Goal: Task Accomplishment & Management: Use online tool/utility

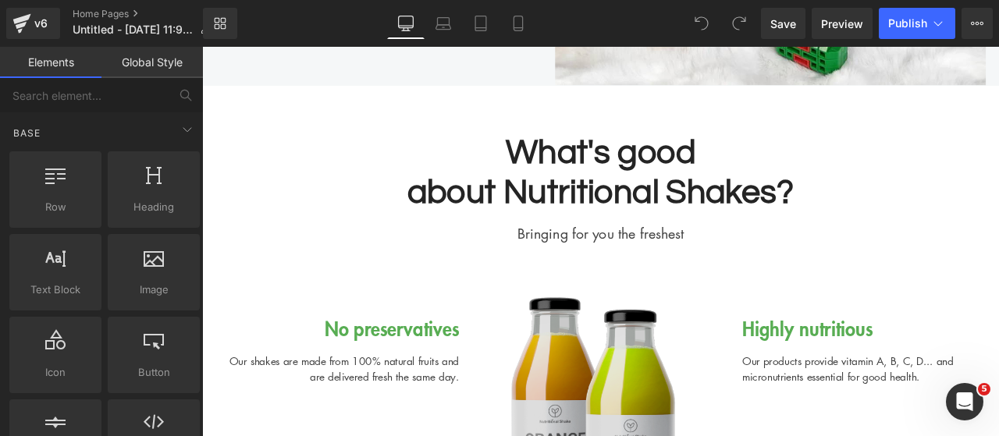
scroll to position [2717, 0]
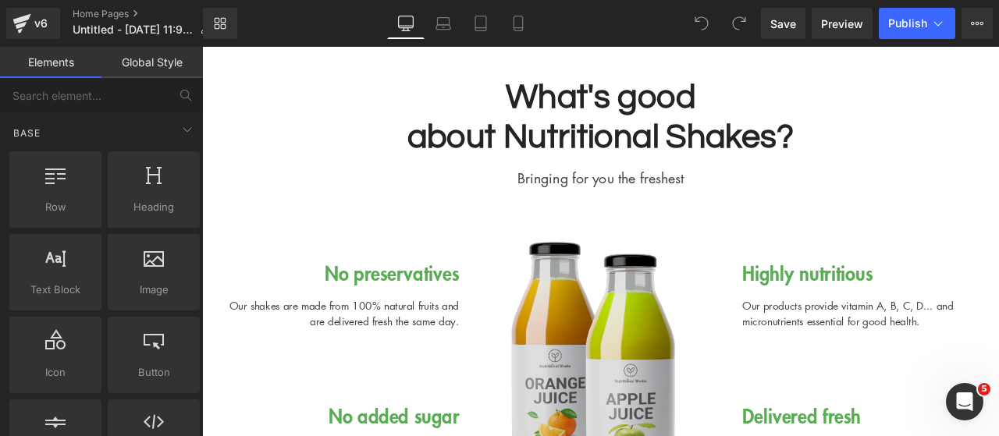
click at [656, 307] on img at bounding box center [674, 439] width 289 height 361
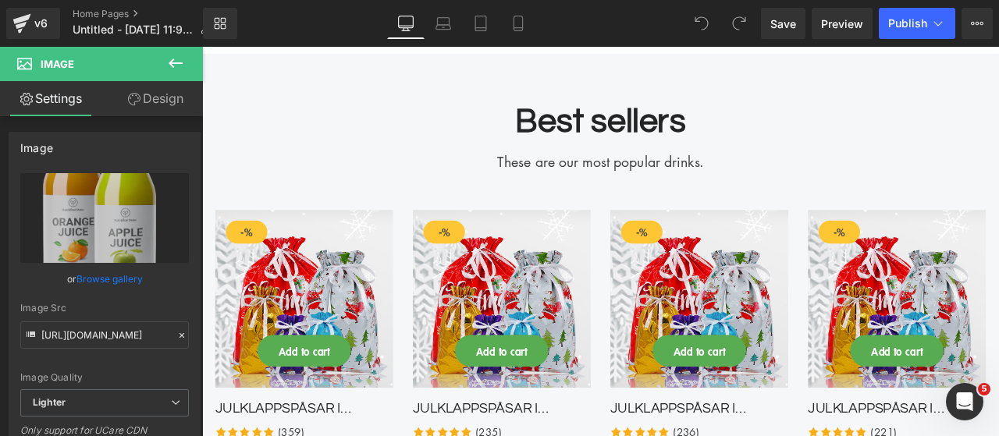
scroll to position [3498, 0]
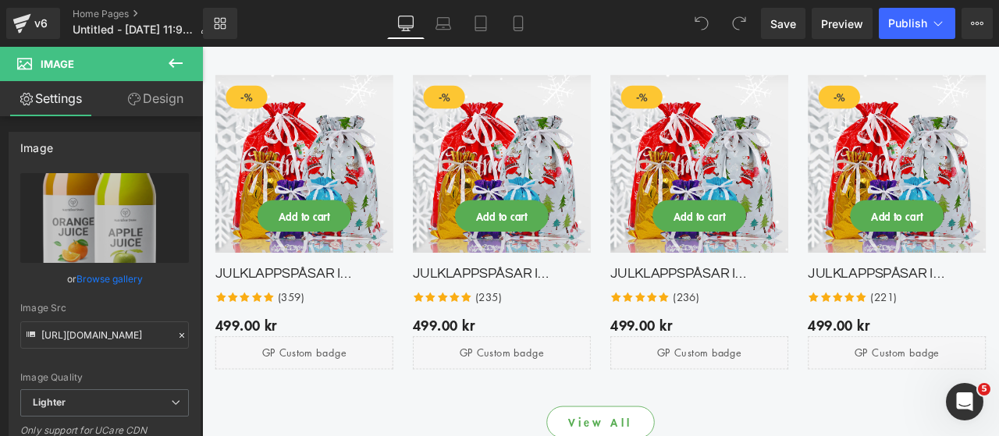
click at [361, 234] on div "Add to cart (P) Cart Button" at bounding box center [323, 247] width 211 height 37
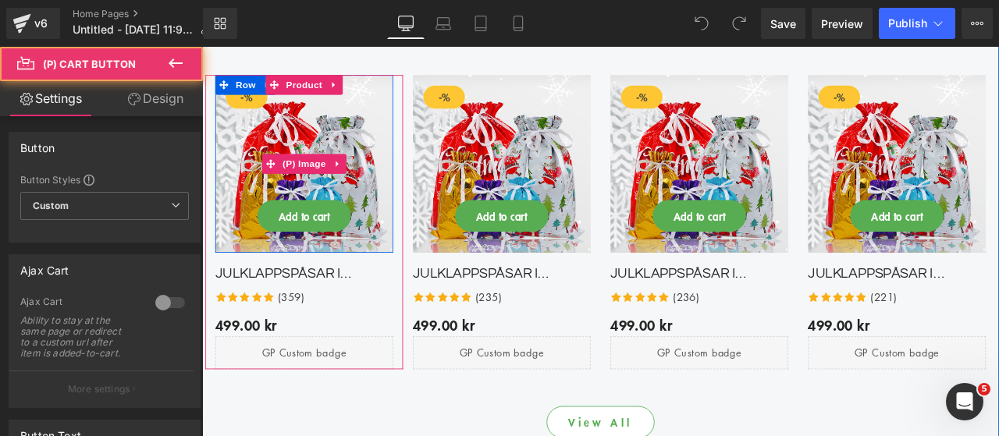
click at [368, 195] on img at bounding box center [323, 185] width 211 height 211
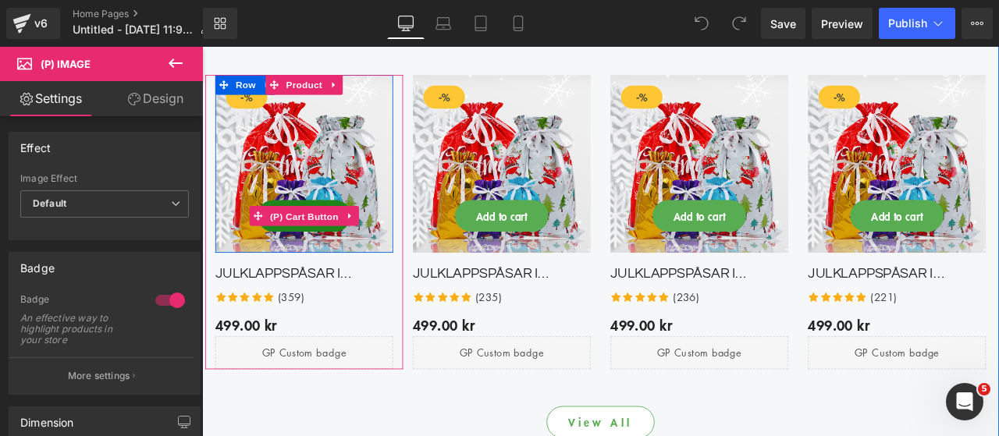
click at [326, 251] on span "(P) Cart Button" at bounding box center [323, 247] width 89 height 23
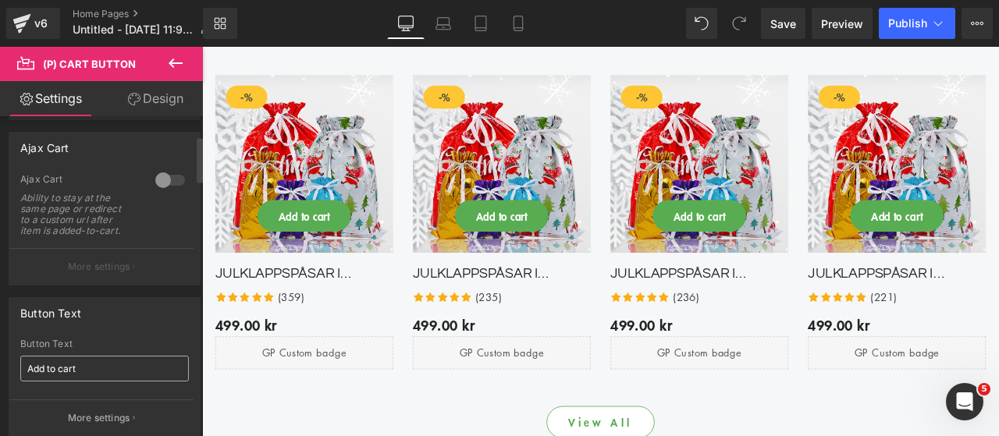
scroll to position [156, 0]
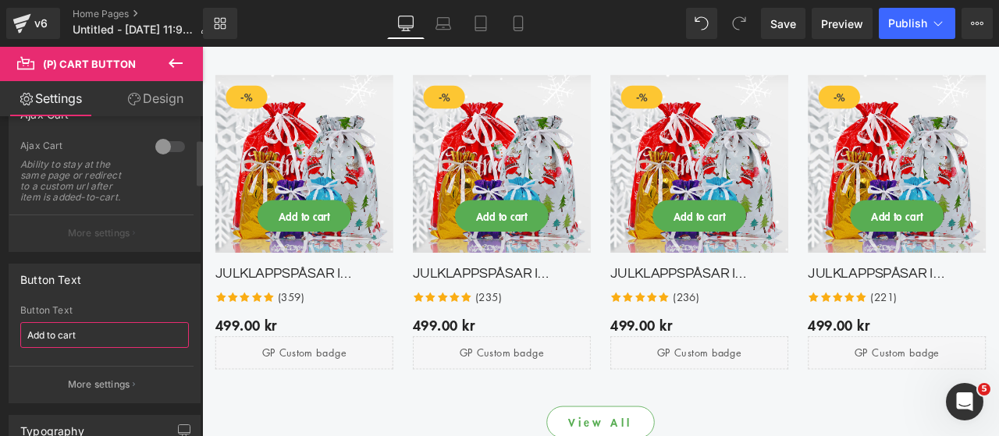
drag, startPoint x: 126, startPoint y: 332, endPoint x: 17, endPoint y: 332, distance: 109.3
click at [17, 332] on div "Add to cart Button Text Add to cart More settings" at bounding box center [104, 354] width 190 height 98
click at [66, 343] on input "Lägg till i varukorgen" at bounding box center [104, 335] width 169 height 26
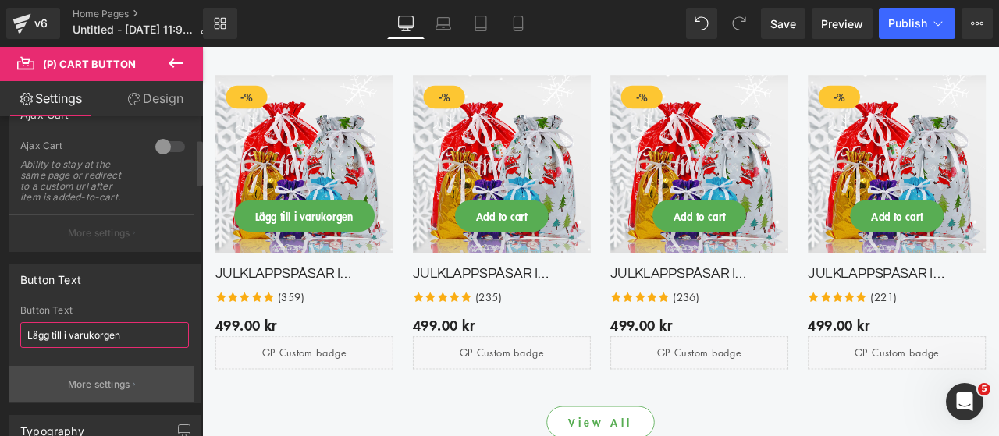
type input "Lägg till i varukorgen"
click at [158, 374] on button "More settings" at bounding box center [101, 384] width 184 height 37
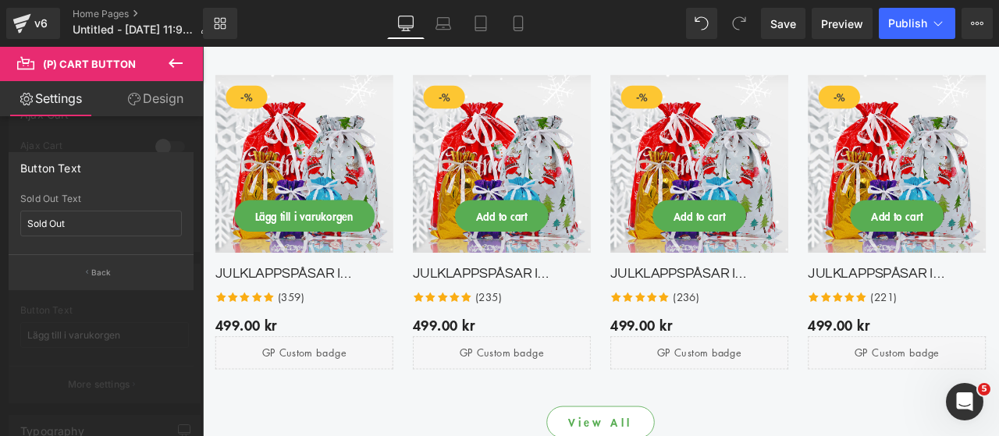
click at [94, 236] on div "Sold Out Text Sold Out" at bounding box center [101, 224] width 162 height 61
click at [91, 230] on input "Sold Out" at bounding box center [101, 224] width 162 height 26
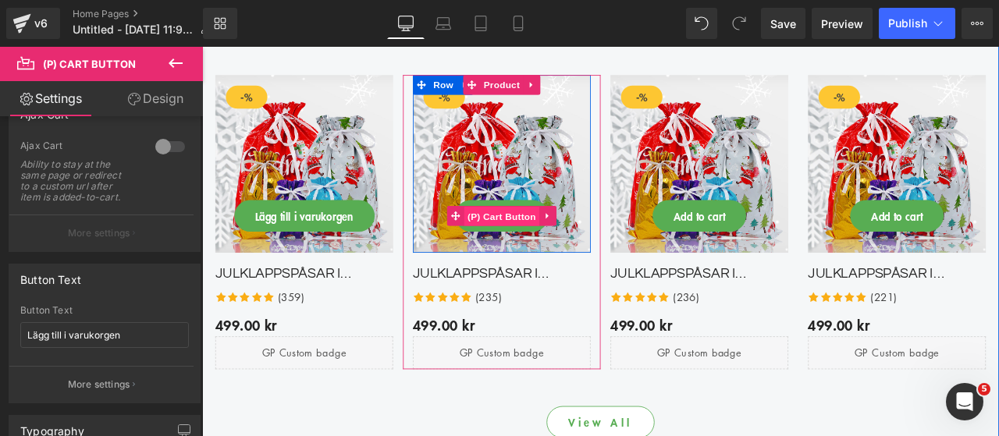
click at [562, 241] on span "(P) Cart Button" at bounding box center [557, 247] width 89 height 23
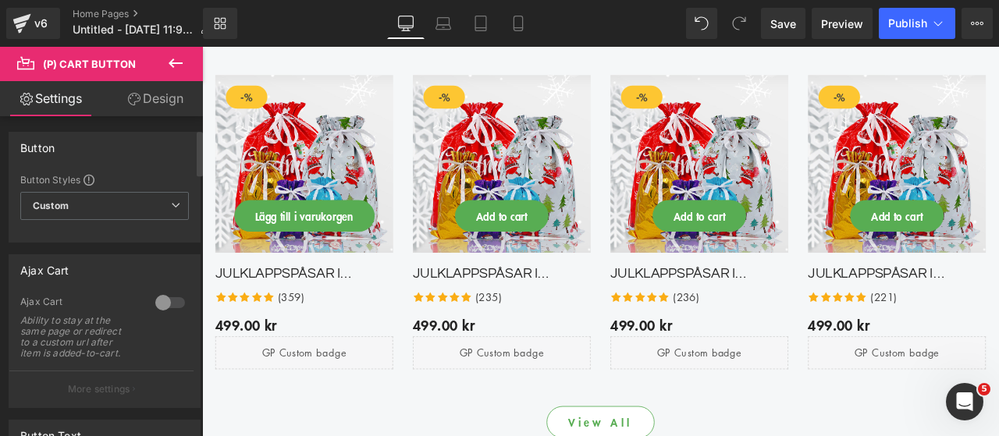
scroll to position [234, 0]
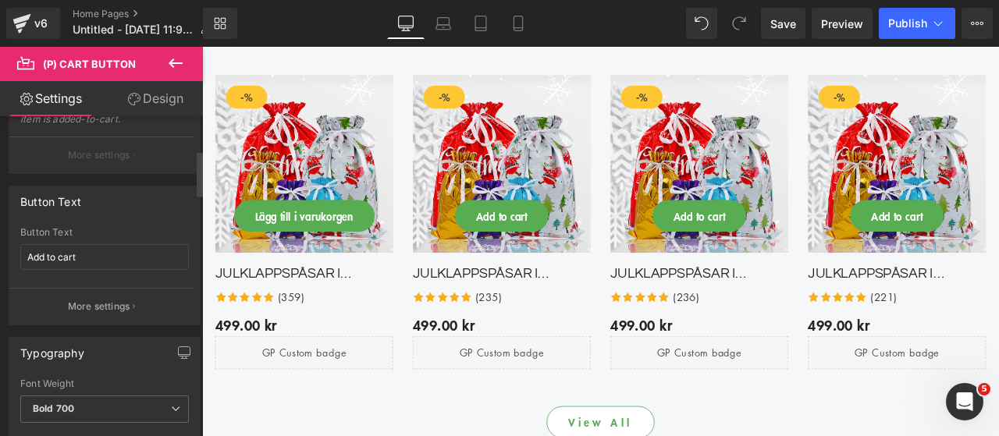
click at [111, 267] on div "Button Text Add to cart" at bounding box center [104, 257] width 169 height 61
click at [111, 240] on div "Button Text Add to cart" at bounding box center [104, 257] width 169 height 61
click at [105, 252] on input "Add to cart" at bounding box center [104, 257] width 169 height 26
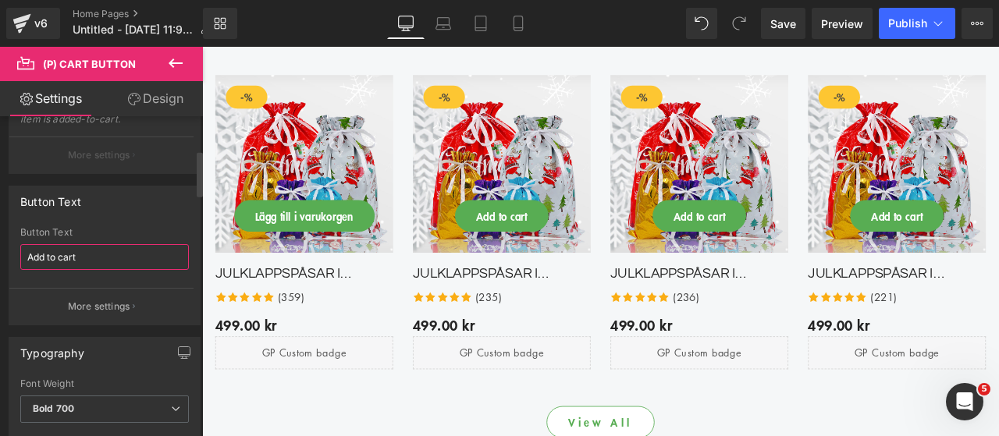
click at [105, 252] on input "Add to cart" at bounding box center [104, 257] width 169 height 26
paste input "Lägg till i varukorgen"
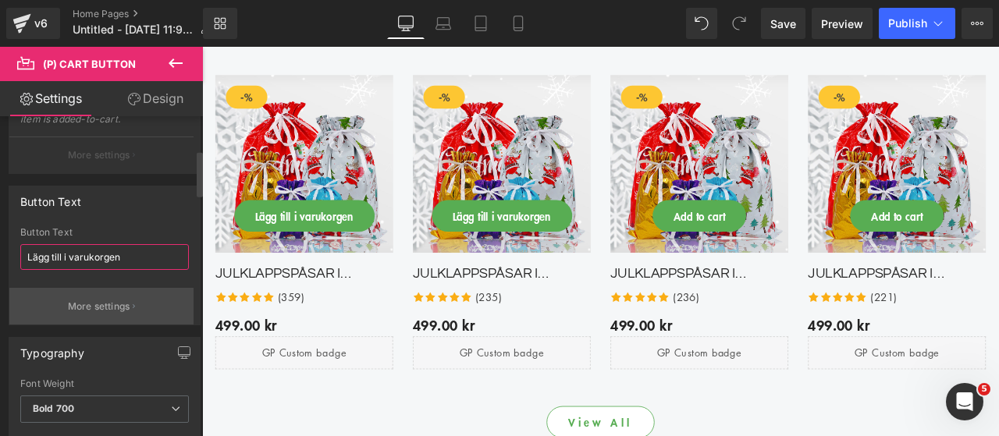
type input "Lägg till i varukorgen"
click at [141, 308] on button "More settings" at bounding box center [101, 306] width 184 height 37
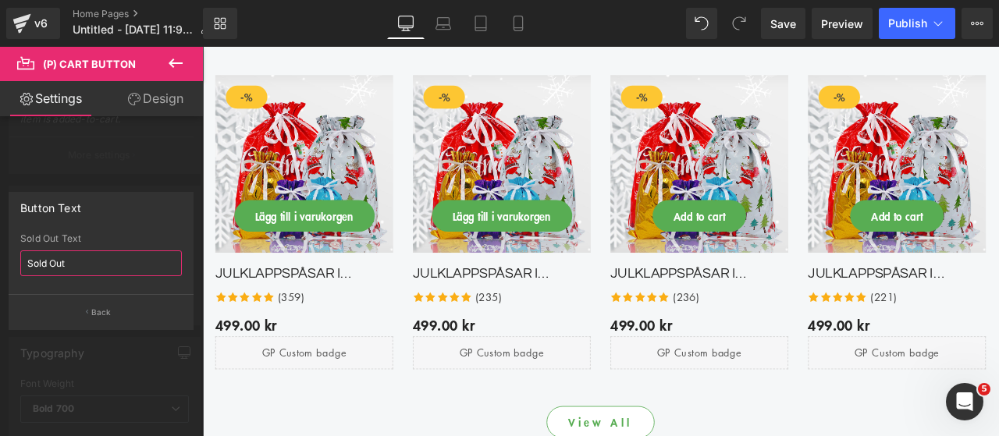
click at [115, 263] on input "Sold Out" at bounding box center [101, 264] width 162 height 26
click at [115, 262] on input "Sold Out" at bounding box center [101, 264] width 162 height 26
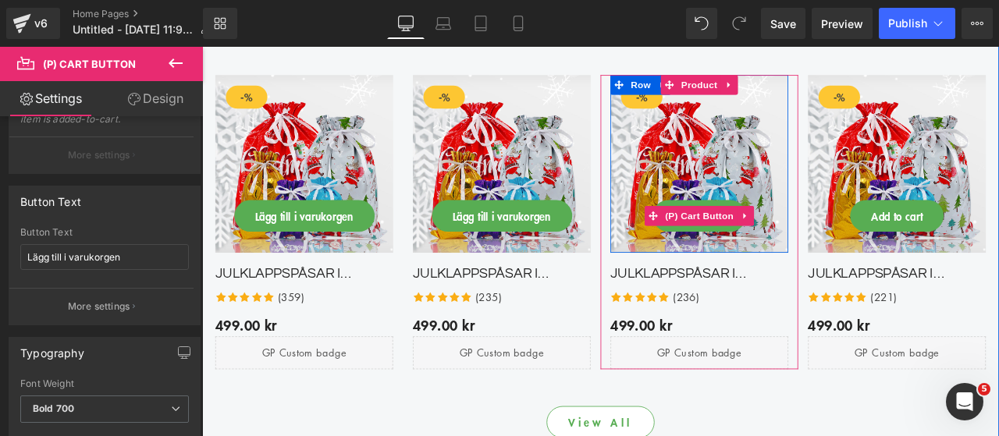
click at [773, 249] on span "(P) Cart Button" at bounding box center [791, 247] width 89 height 23
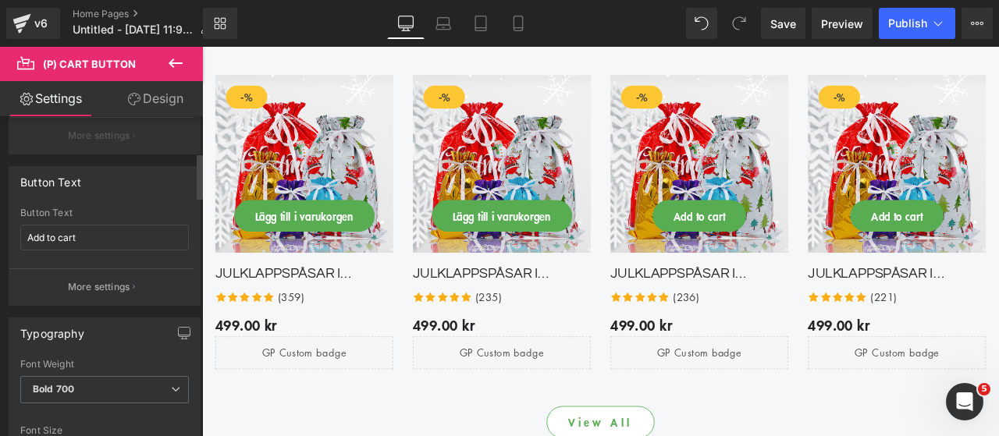
scroll to position [254, 0]
click at [84, 243] on input "Add to cart" at bounding box center [104, 237] width 169 height 26
paste input "Lägg till i varukorgen"
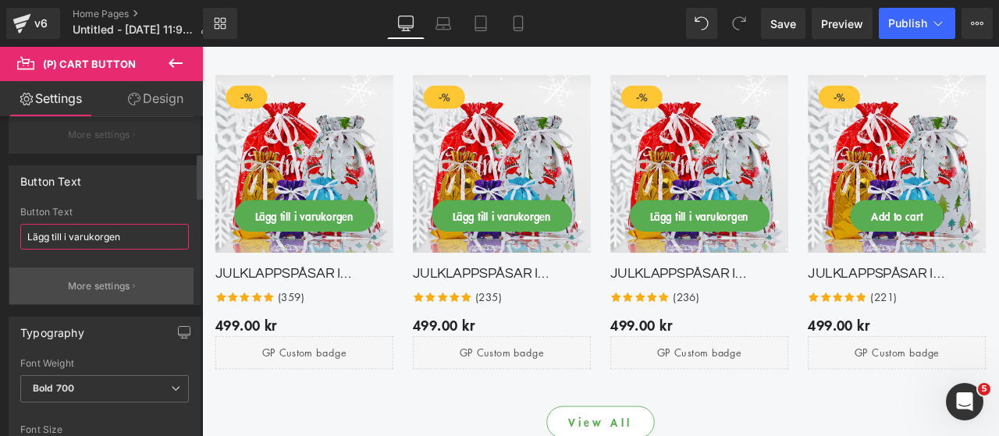
type input "Lägg till i varukorgen"
click at [115, 280] on p "More settings" at bounding box center [99, 286] width 62 height 14
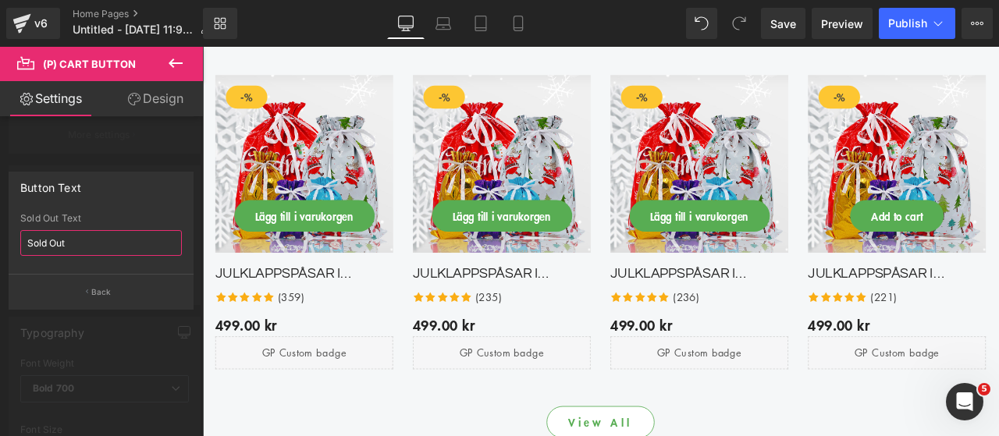
click at [79, 247] on input "Sold Out" at bounding box center [101, 243] width 162 height 26
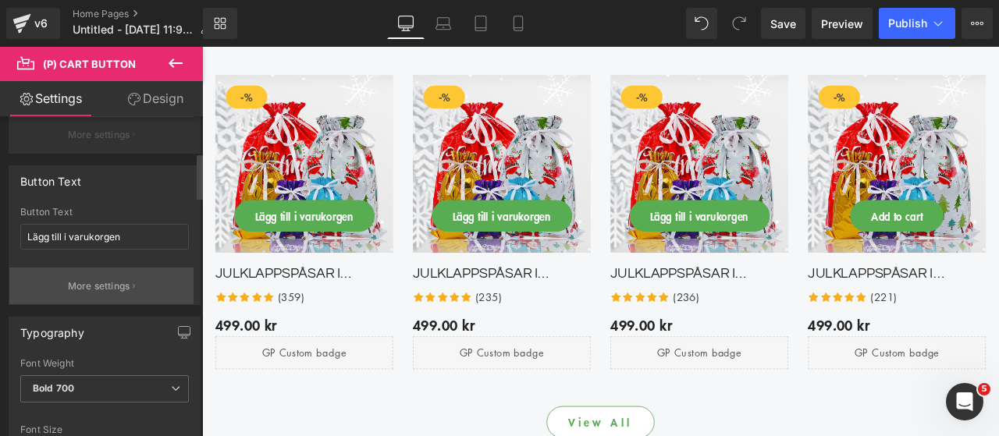
click at [97, 294] on button "More settings" at bounding box center [101, 286] width 184 height 37
click at [53, 280] on button "More settings" at bounding box center [101, 286] width 184 height 37
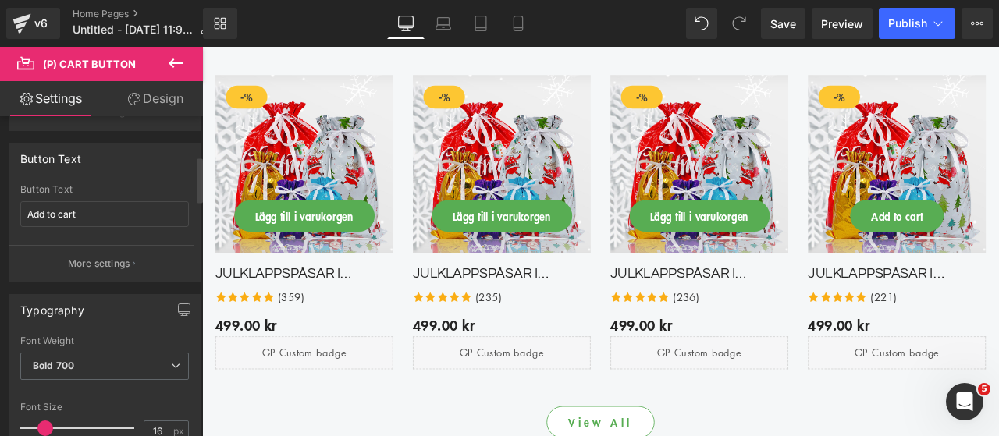
scroll to position [278, 0]
click at [73, 197] on div "Button Text Add to cart" at bounding box center [104, 213] width 169 height 61
click at [73, 205] on input "Add to cart" at bounding box center [104, 214] width 169 height 26
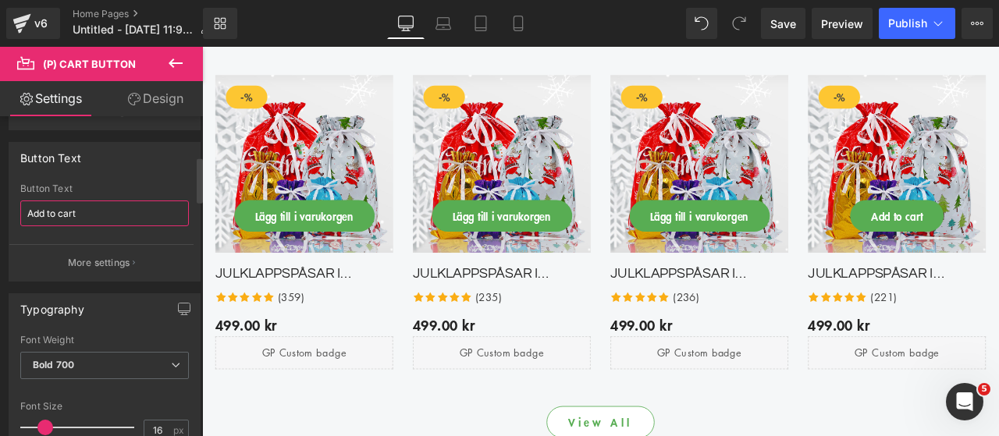
type input "v"
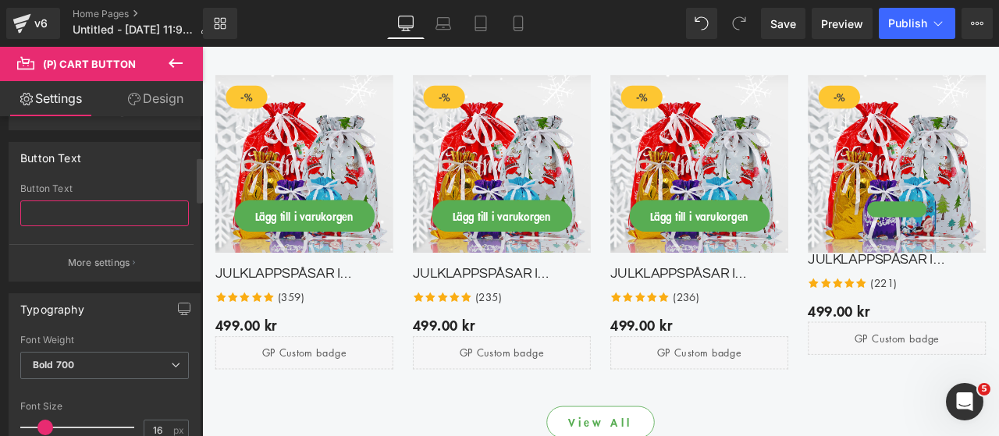
paste input "Lägg till i varukorgen"
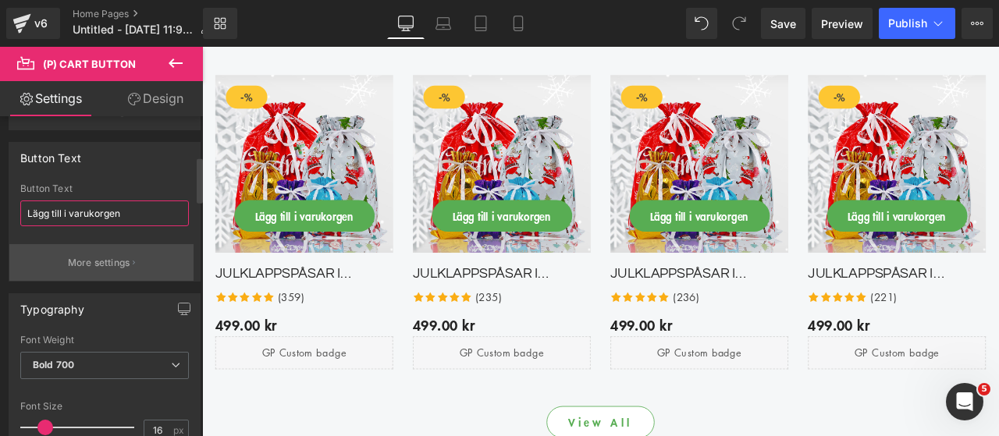
type input "Lägg till i varukorgen"
click at [111, 261] on p "More settings" at bounding box center [99, 263] width 62 height 14
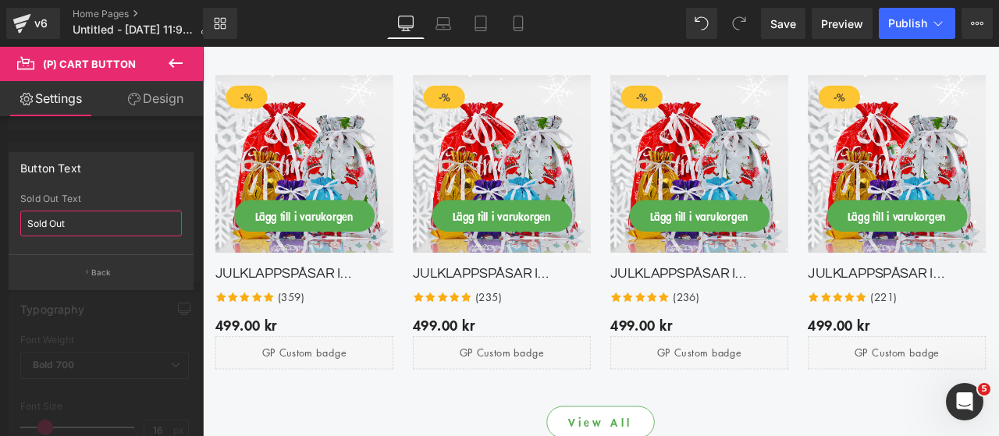
click at [81, 224] on input "Sold Out" at bounding box center [101, 224] width 162 height 26
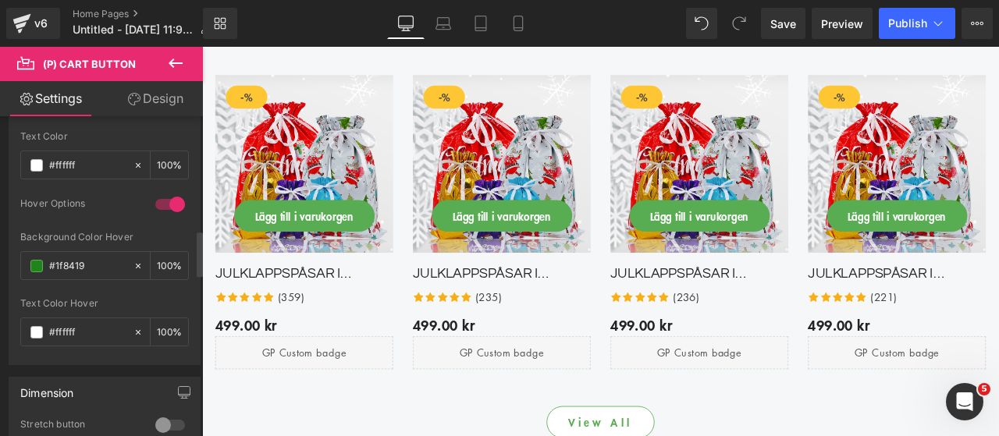
scroll to position [1136, 0]
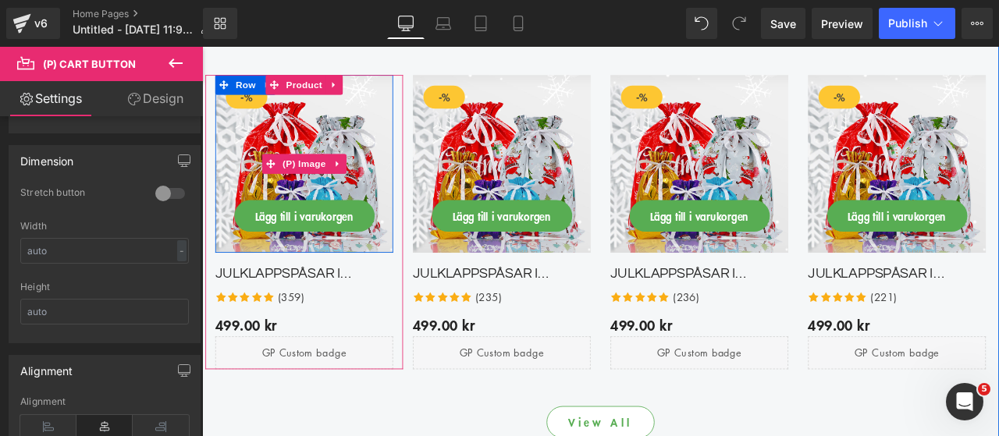
click at [252, 106] on span "%" at bounding box center [256, 106] width 9 height 19
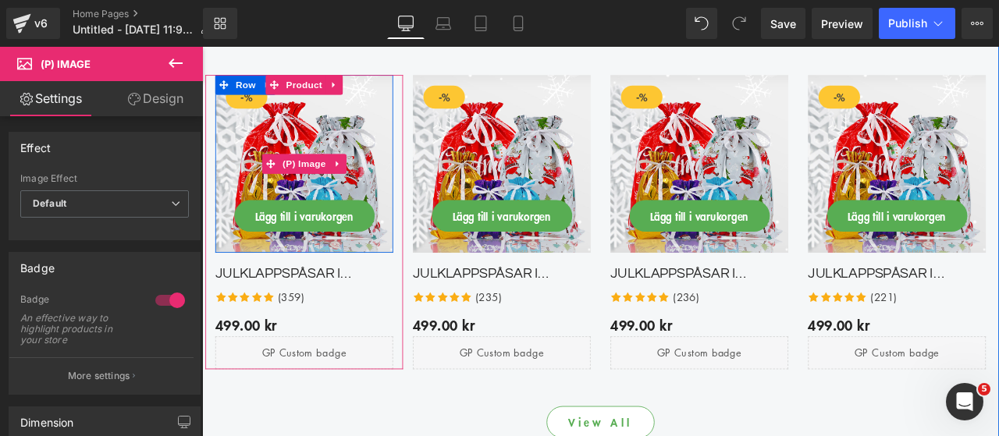
click at [236, 113] on div "- 49900 %" at bounding box center [254, 106] width 49 height 27
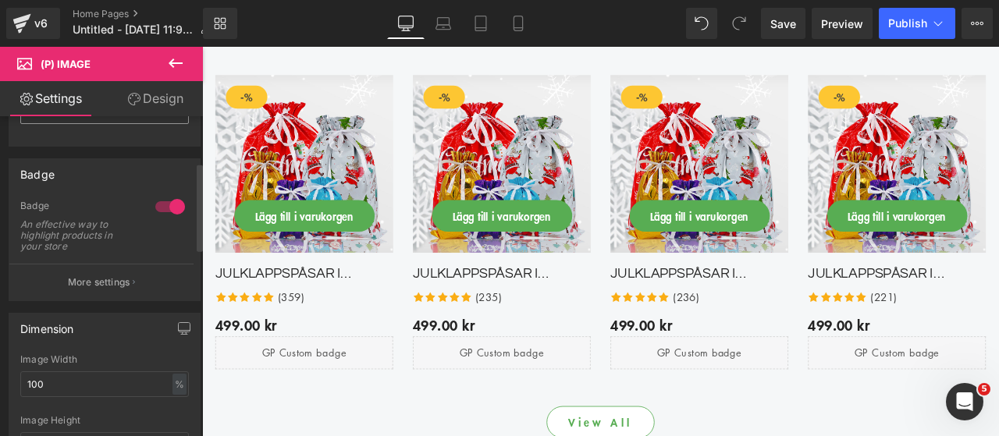
scroll to position [78, 0]
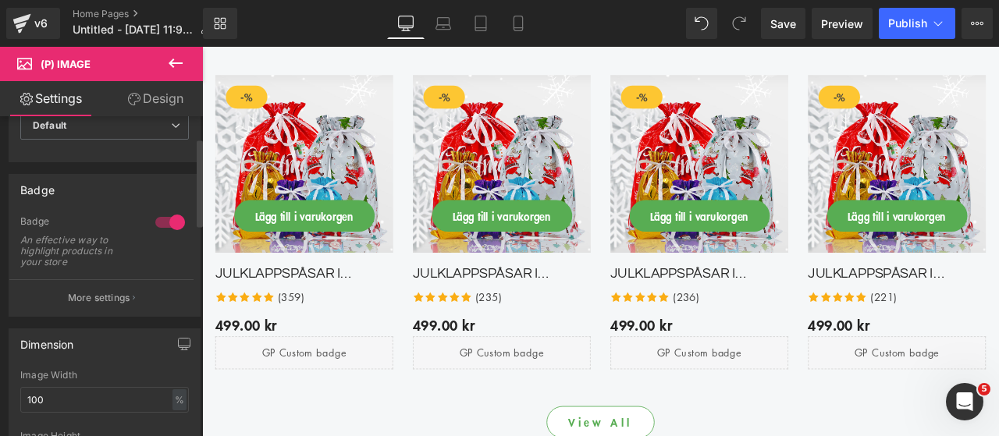
click at [178, 215] on div at bounding box center [169, 222] width 37 height 25
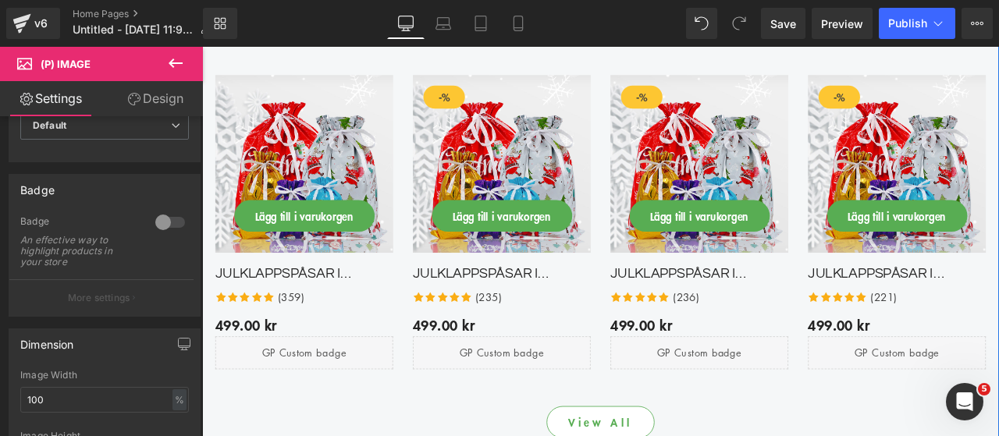
click at [515, 159] on img at bounding box center [557, 185] width 211 height 211
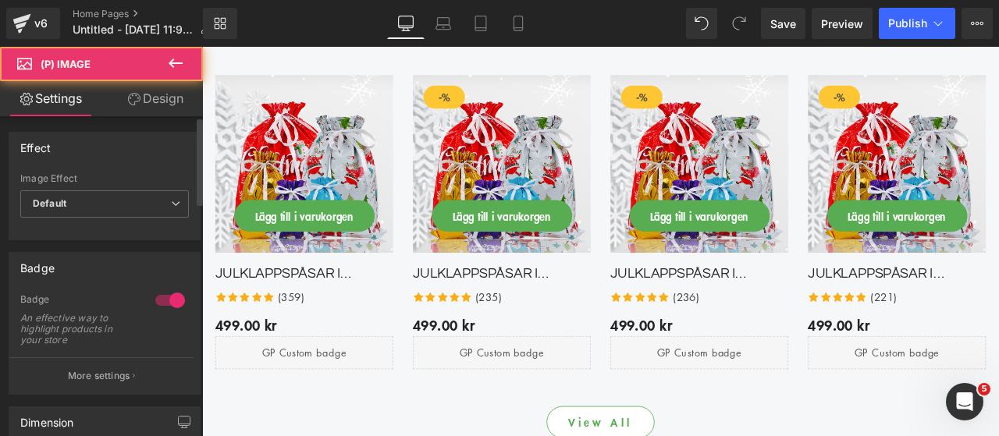
click at [165, 294] on div at bounding box center [169, 300] width 37 height 25
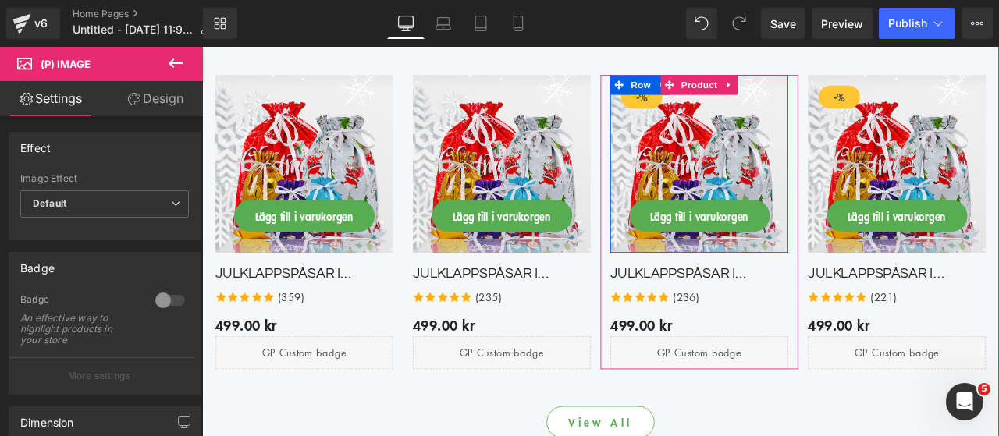
click at [708, 171] on img at bounding box center [791, 185] width 211 height 211
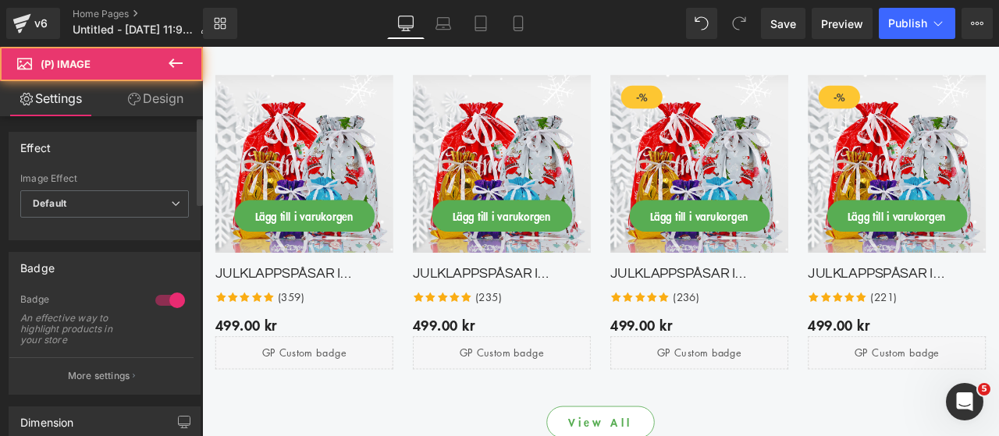
click at [167, 297] on div at bounding box center [169, 300] width 37 height 25
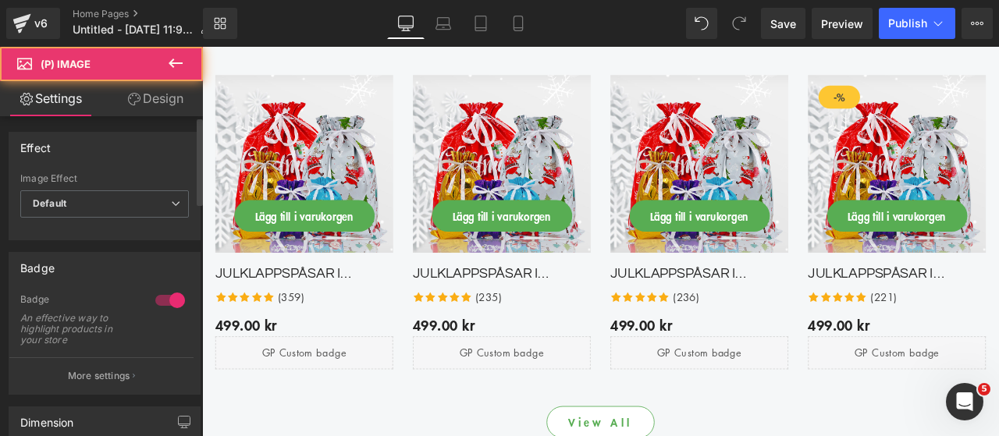
drag, startPoint x: 172, startPoint y: 293, endPoint x: 268, endPoint y: 286, distance: 97.0
click at [172, 293] on div at bounding box center [169, 300] width 37 height 25
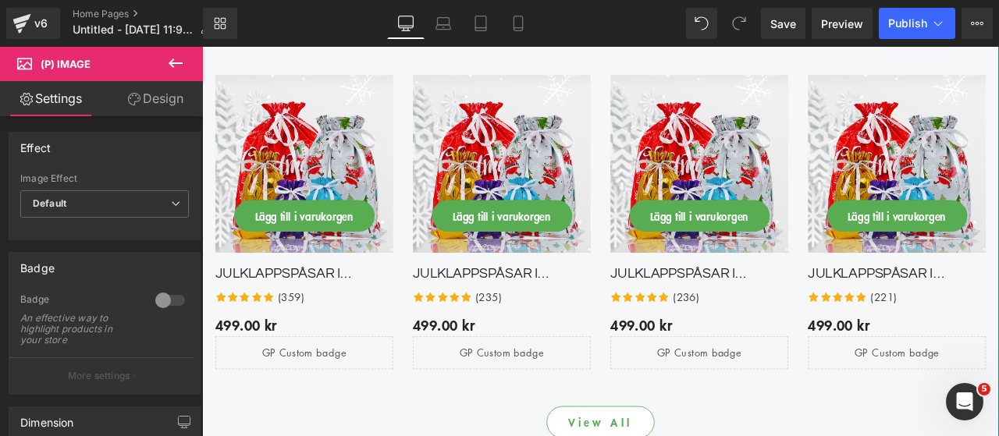
click at [396, 174] on img at bounding box center [323, 185] width 211 height 211
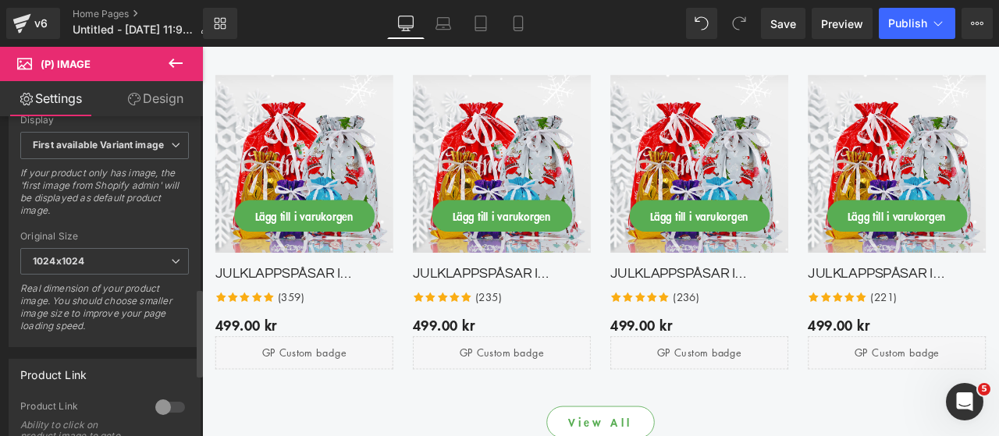
scroll to position [624, 0]
click at [130, 137] on b "First available Variant image" at bounding box center [98, 143] width 131 height 12
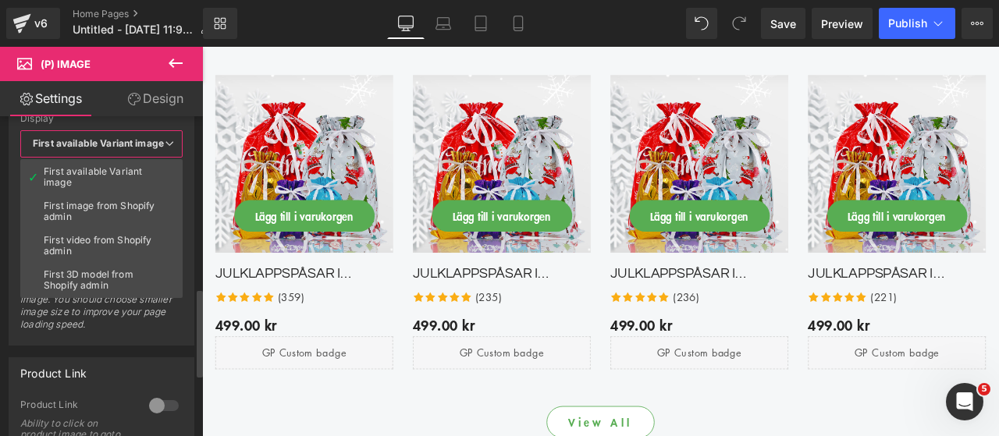
click at [114, 334] on div "Real dimension of your product image. You should choose smaller image size to i…" at bounding box center [101, 311] width 162 height 60
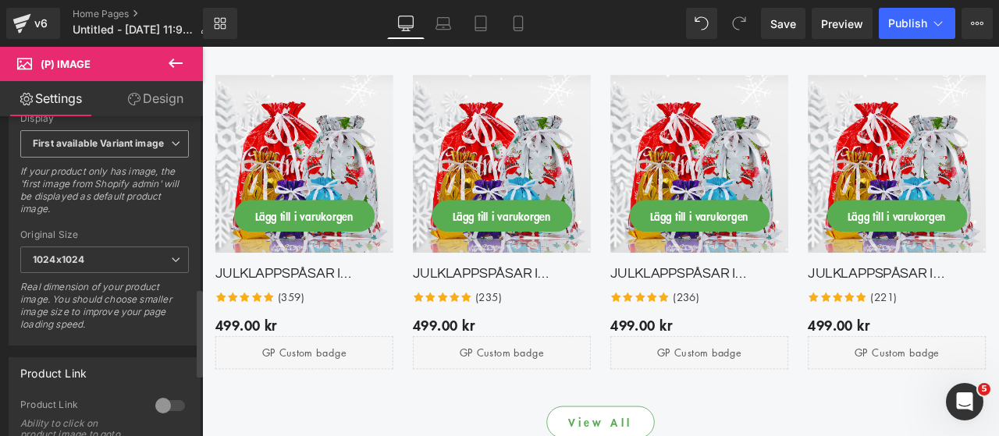
click at [92, 149] on span "First available Variant image" at bounding box center [104, 143] width 169 height 27
click at [88, 311] on div "Real dimension of your product image. You should choose smaller image size to i…" at bounding box center [104, 311] width 169 height 60
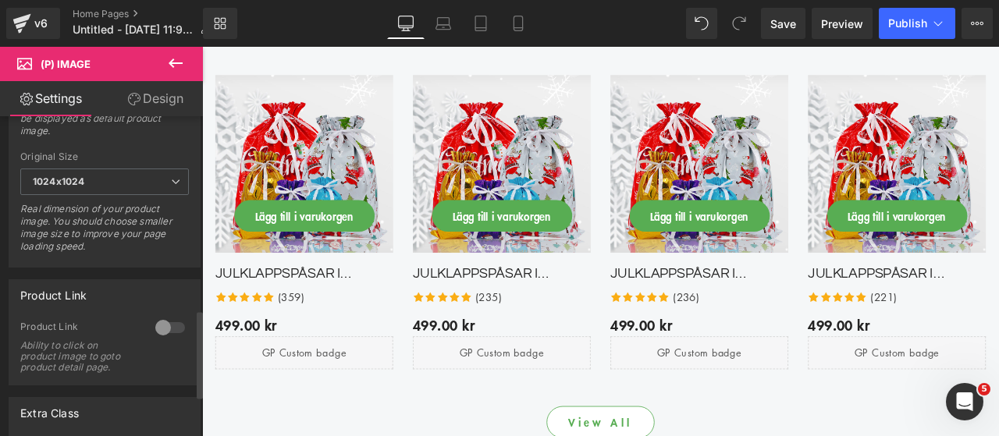
click at [169, 321] on div at bounding box center [169, 327] width 37 height 25
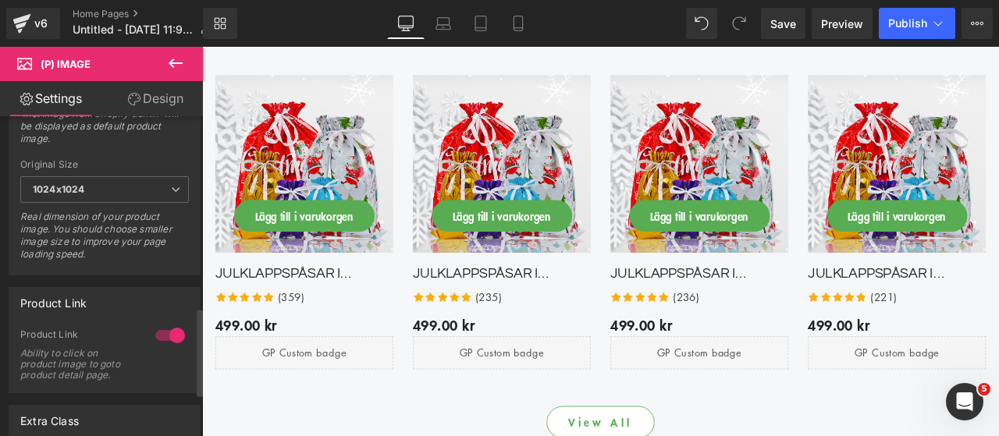
click at [105, 233] on div "Real dimension of your product image. You should choose smaller image size to i…" at bounding box center [104, 241] width 169 height 60
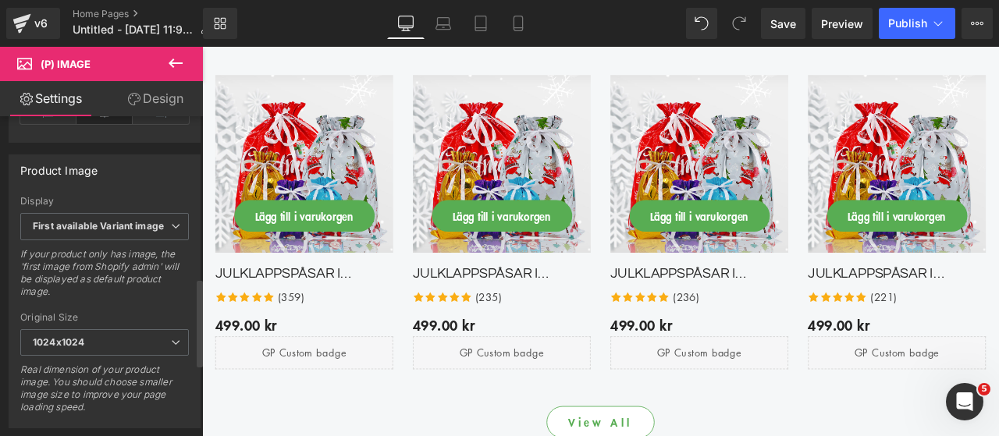
scroll to position [538, 0]
click at [109, 201] on div "Display" at bounding box center [104, 204] width 169 height 11
click at [109, 223] on b "First available Variant image" at bounding box center [98, 229] width 131 height 12
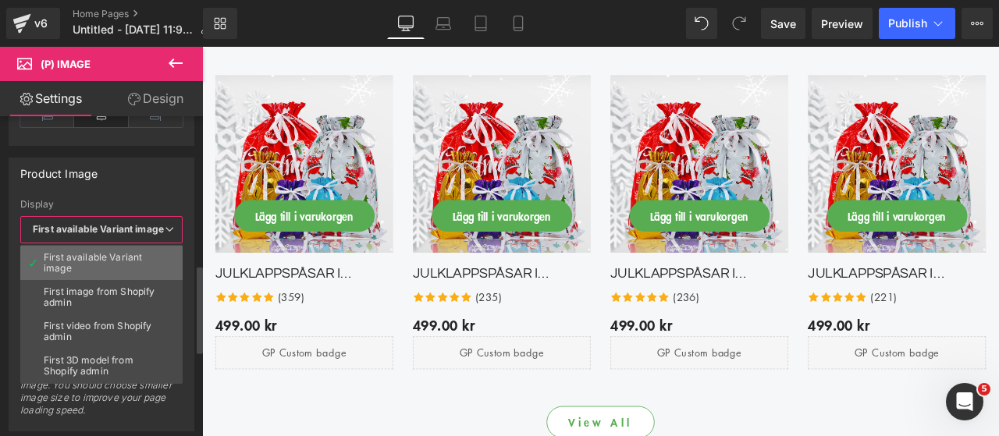
click at [107, 272] on li "First available Variant image" at bounding box center [101, 263] width 162 height 34
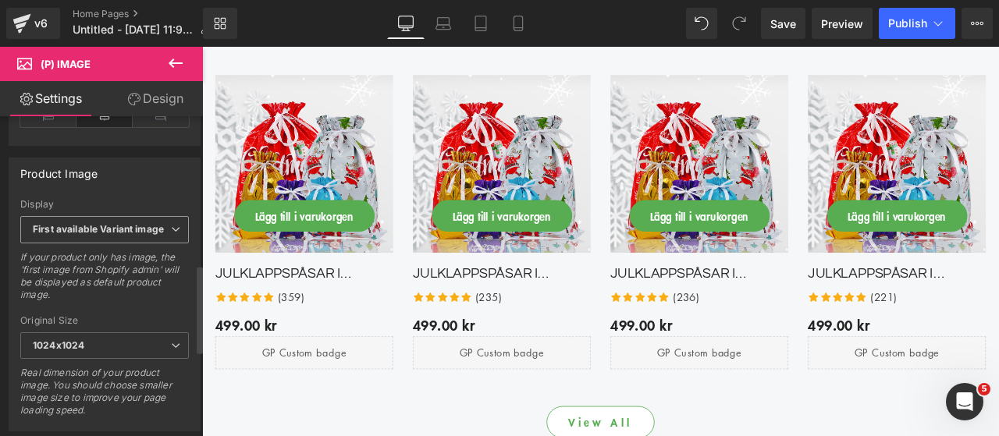
click at [108, 233] on span "First available Variant image" at bounding box center [104, 229] width 169 height 27
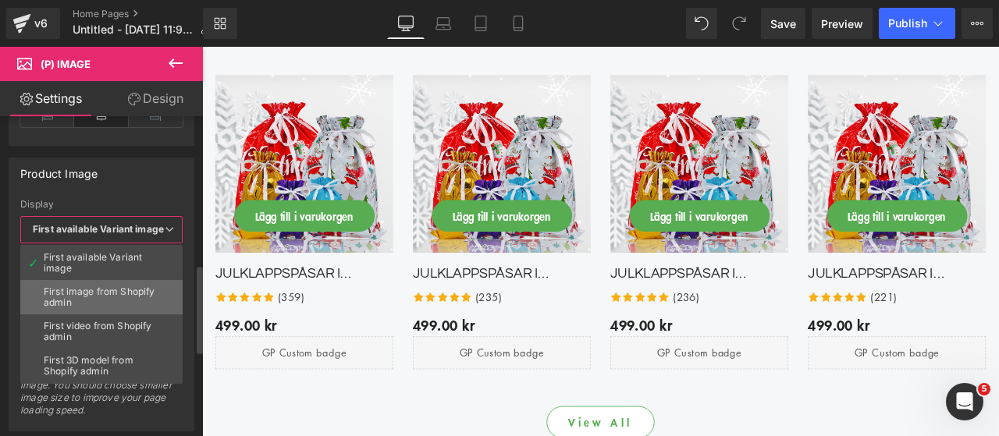
click at [108, 280] on li "First image from Shopify admin" at bounding box center [101, 297] width 162 height 34
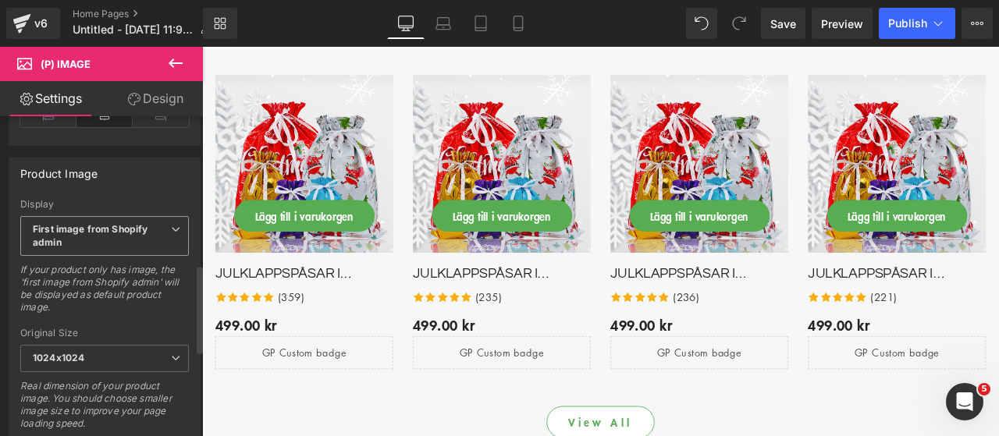
click at [108, 225] on b "First image from Shopify admin" at bounding box center [90, 235] width 115 height 25
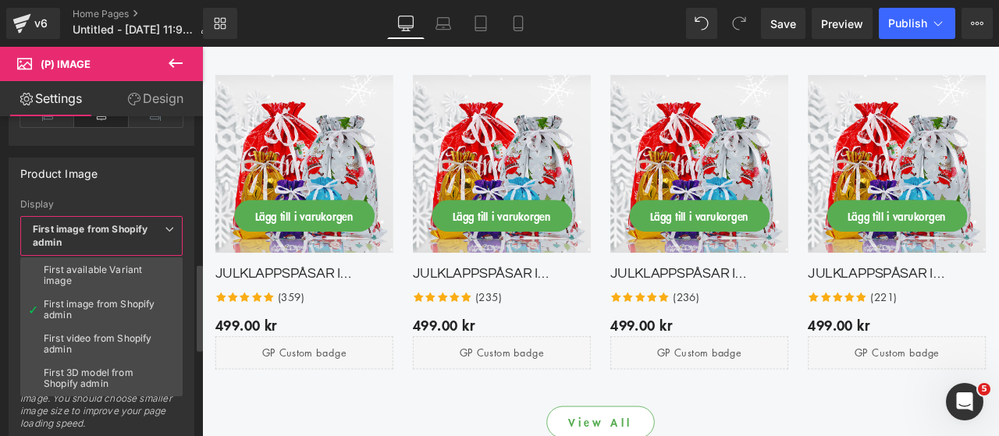
click at [123, 199] on div "Display" at bounding box center [101, 204] width 162 height 11
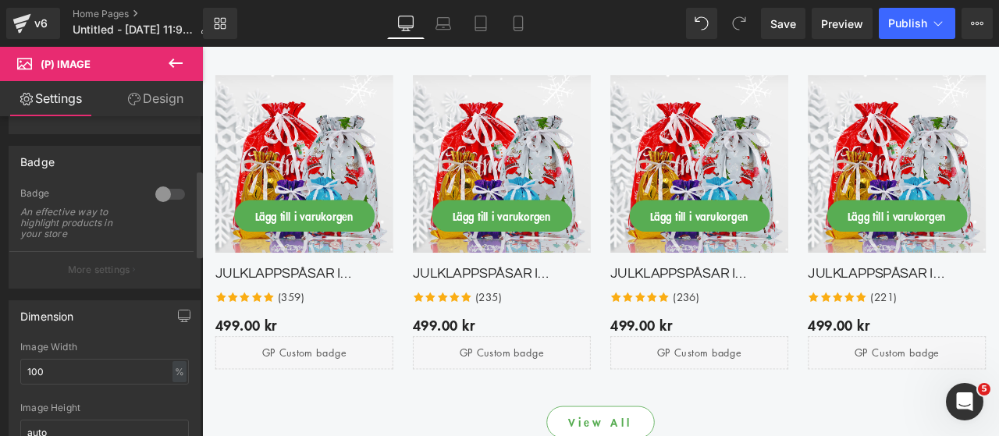
scroll to position [0, 0]
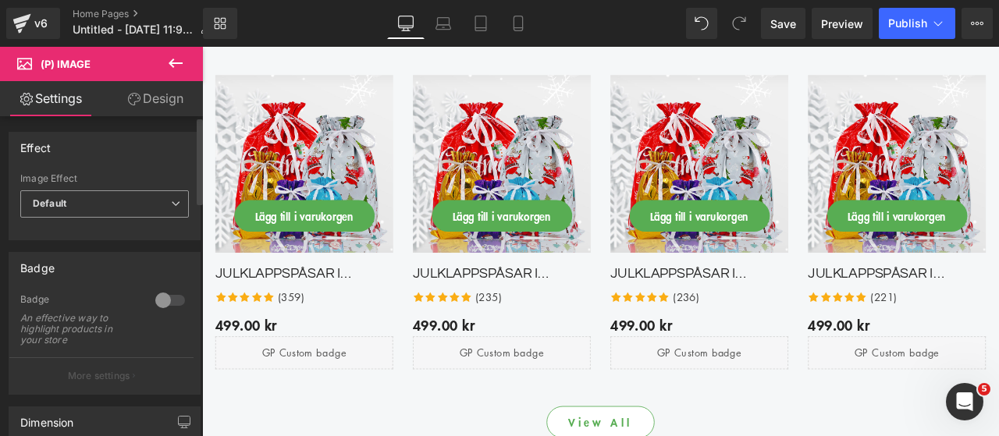
click at [108, 205] on span "Default" at bounding box center [104, 203] width 169 height 27
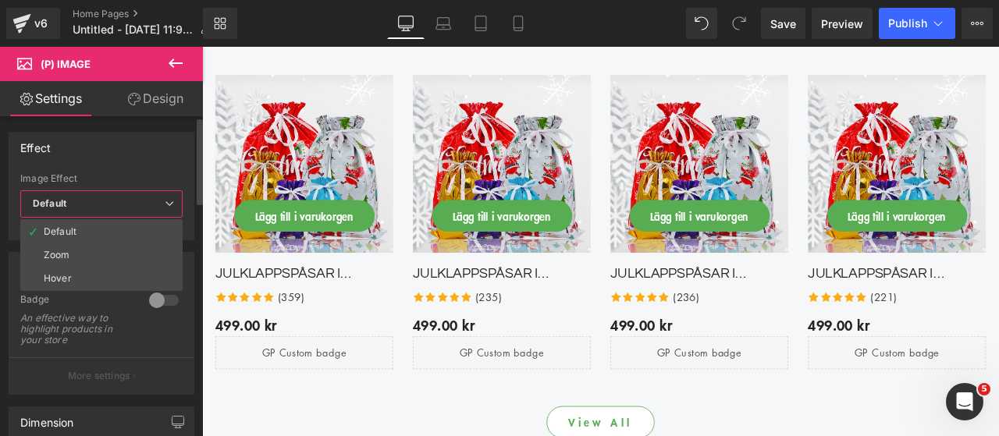
drag, startPoint x: 108, startPoint y: 205, endPoint x: 112, endPoint y: 114, distance: 91.4
click at [108, 205] on span "Default" at bounding box center [101, 203] width 162 height 27
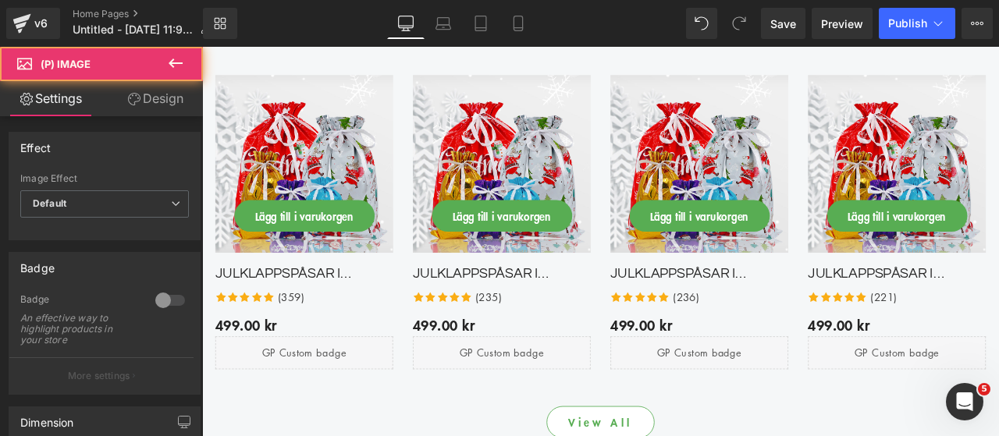
click at [325, 154] on img at bounding box center [323, 185] width 211 height 211
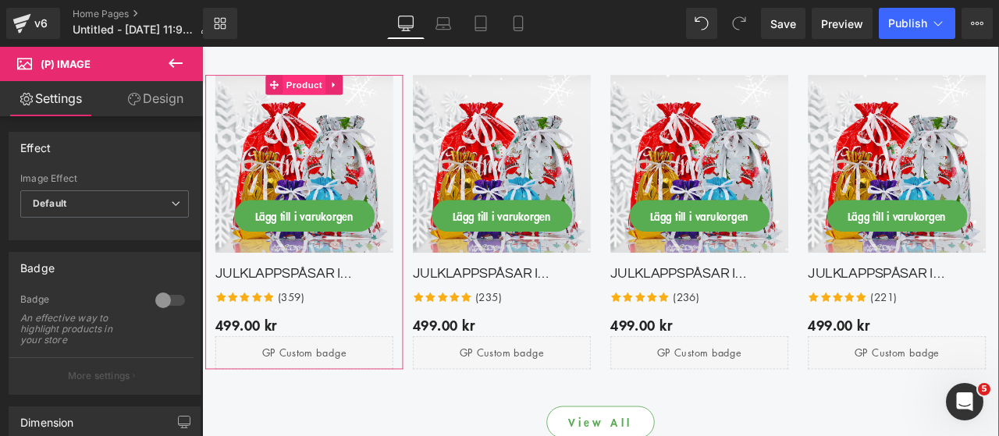
click at [307, 88] on span "Product" at bounding box center [323, 91] width 51 height 23
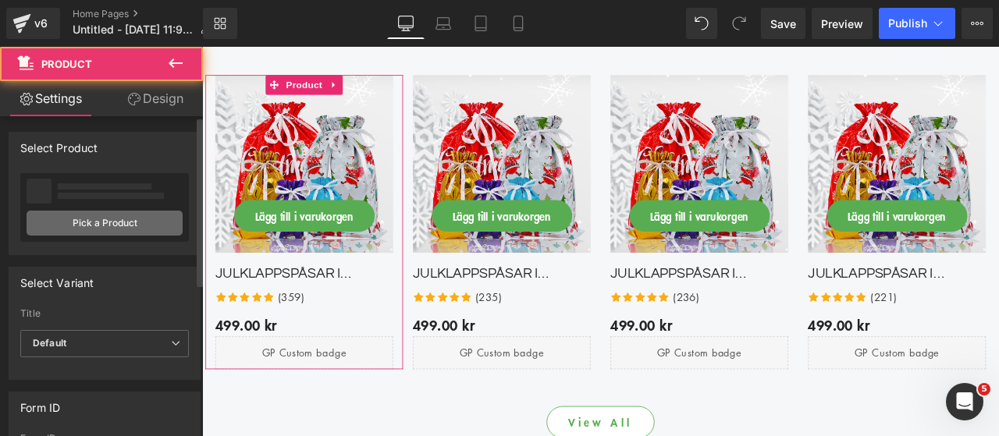
click at [81, 222] on link "Pick a Product" at bounding box center [105, 223] width 156 height 25
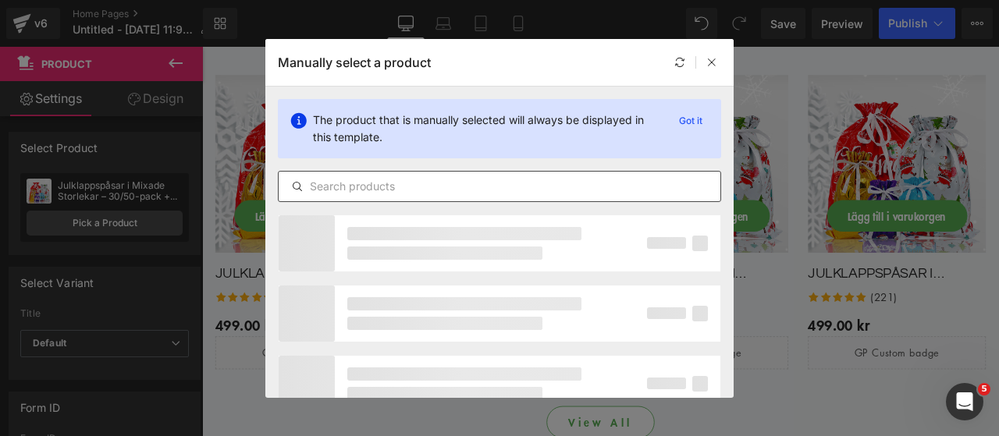
click at [419, 185] on input "text" at bounding box center [500, 186] width 442 height 19
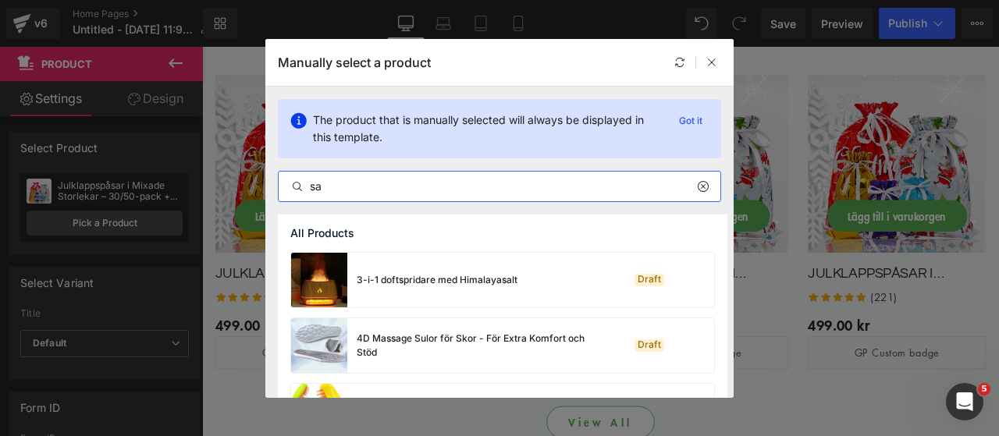
type input "s"
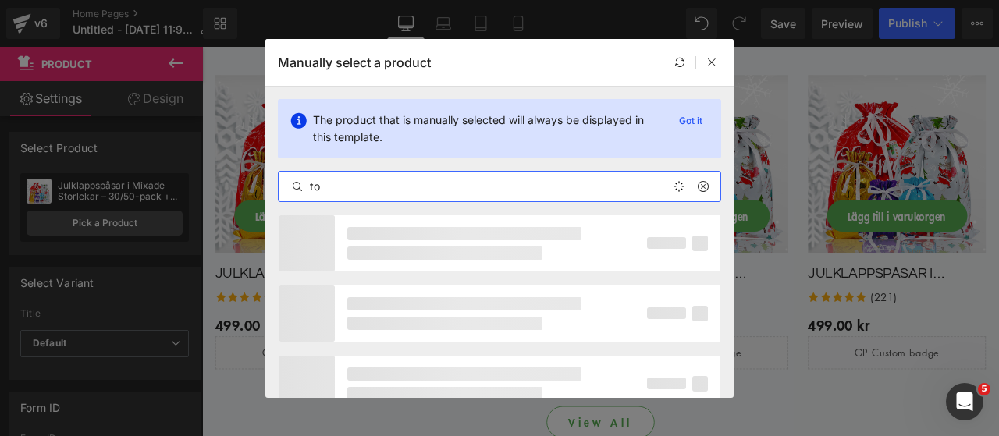
type input "t"
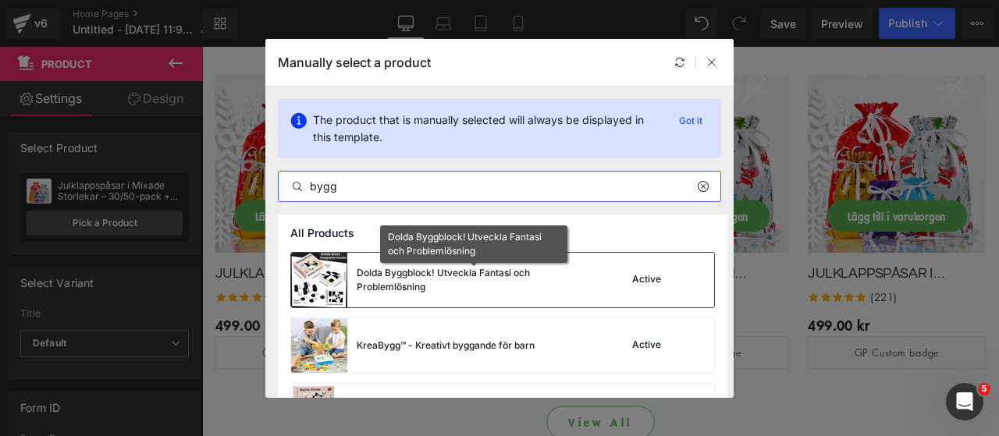
type input "bygg"
click at [440, 278] on div "Dolda Byggblock! Utveckla Fantasi och Problemlösning" at bounding box center [474, 280] width 234 height 28
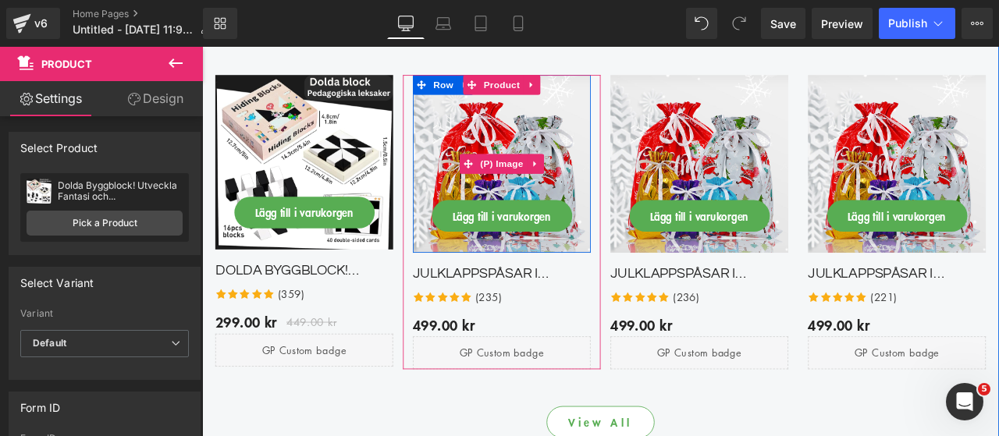
click at [489, 147] on img at bounding box center [557, 185] width 211 height 211
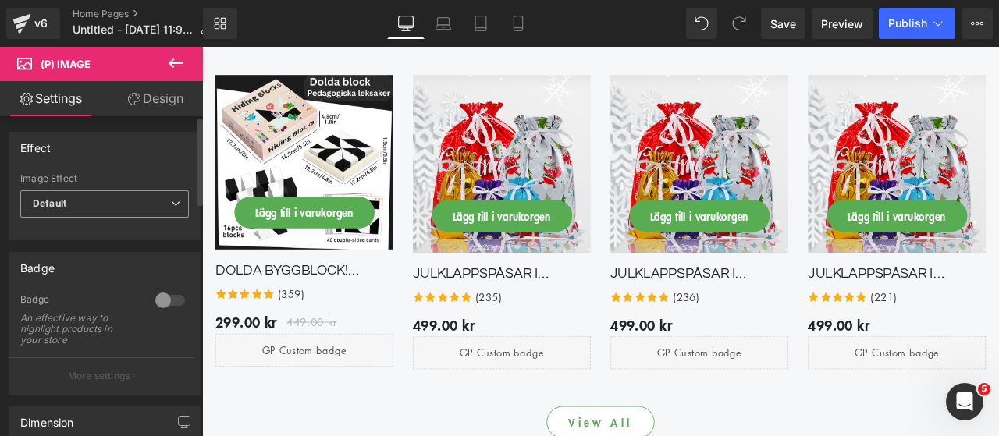
click at [115, 211] on span "Default" at bounding box center [104, 203] width 169 height 27
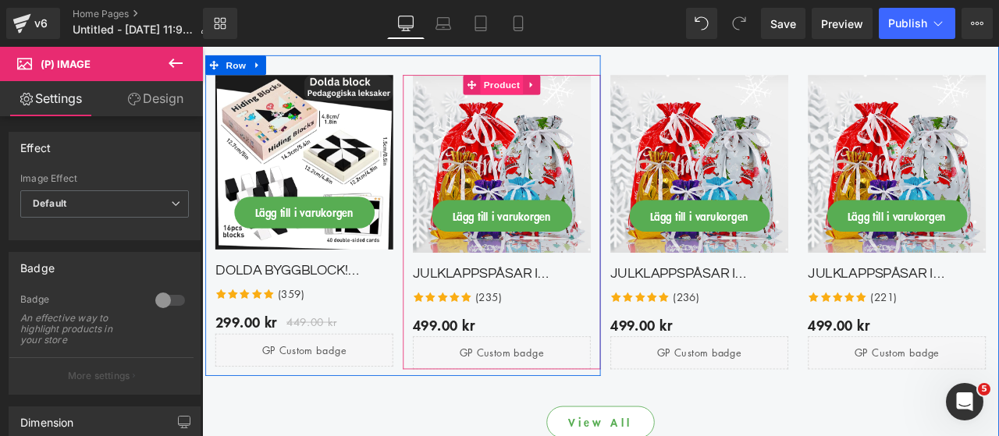
click at [532, 94] on span "Product" at bounding box center [557, 91] width 51 height 23
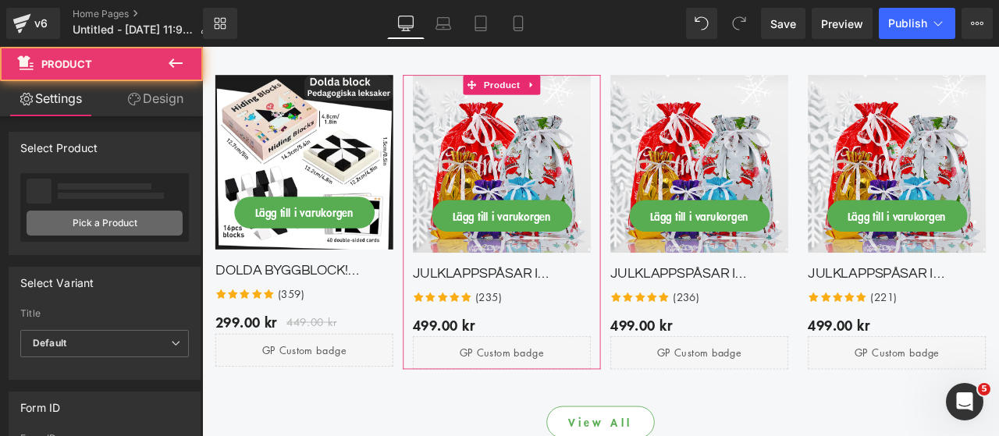
click at [72, 225] on link "Pick a Product" at bounding box center [105, 223] width 156 height 25
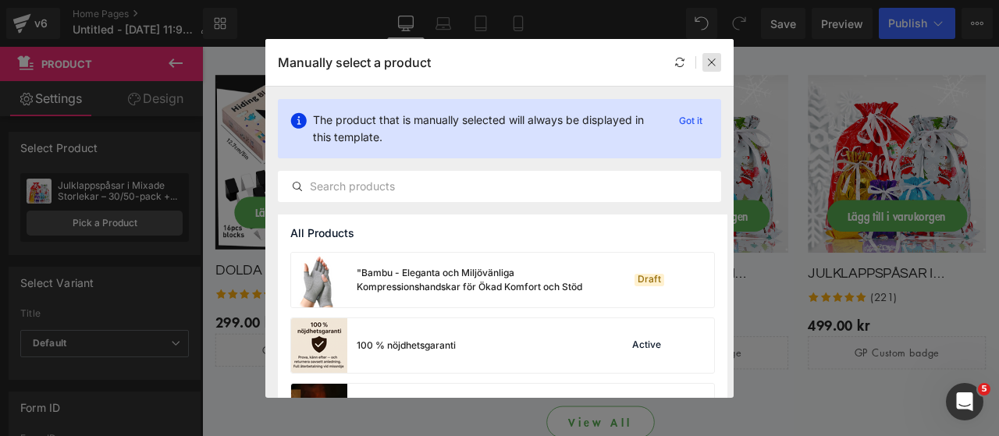
click at [712, 63] on icon at bounding box center [711, 62] width 11 height 11
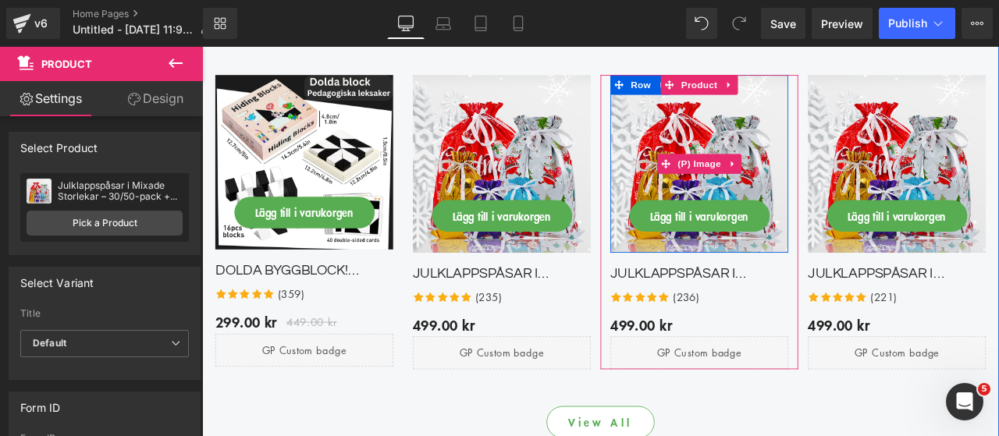
click at [784, 145] on img at bounding box center [791, 185] width 211 height 211
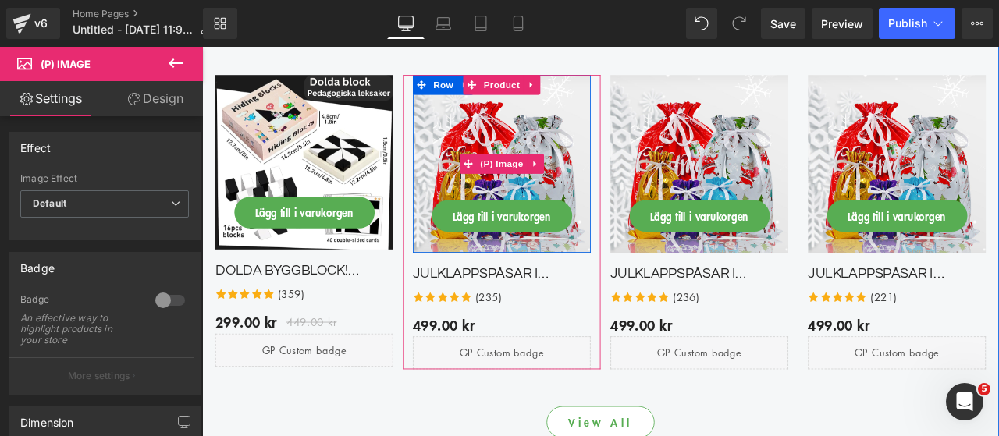
click at [517, 115] on img at bounding box center [557, 185] width 211 height 211
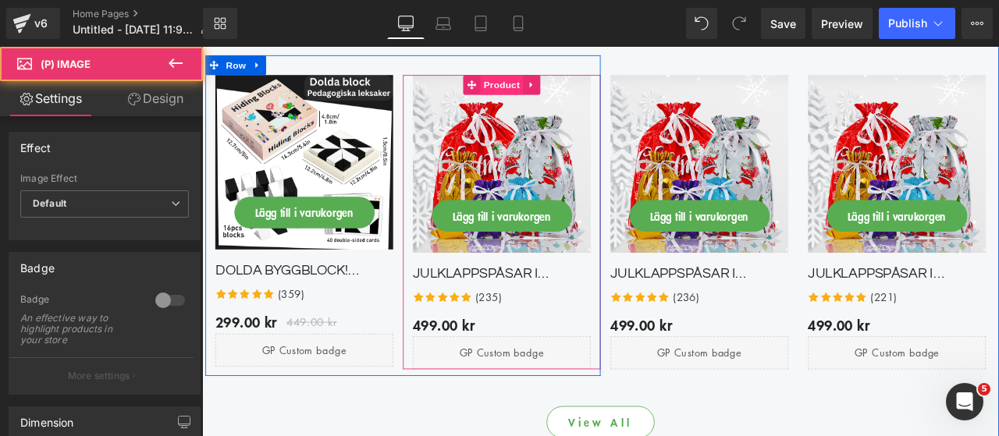
click at [557, 95] on span "Product" at bounding box center [557, 91] width 51 height 23
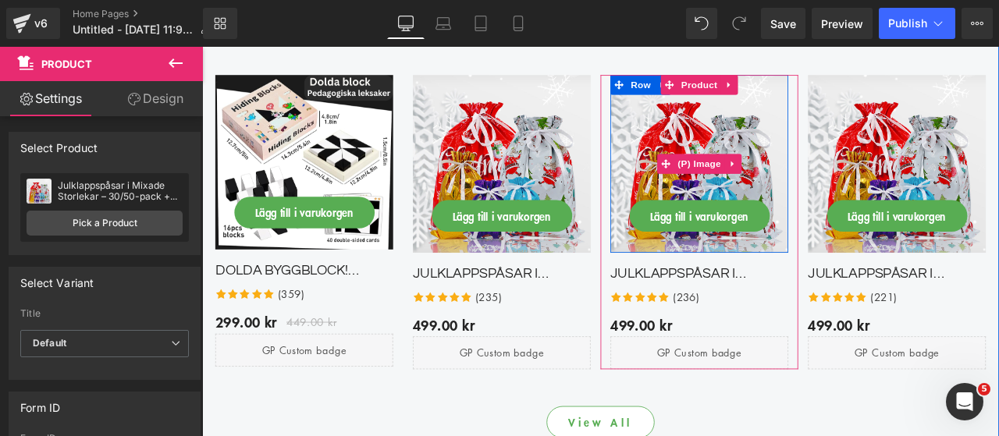
click at [748, 139] on img at bounding box center [791, 185] width 211 height 211
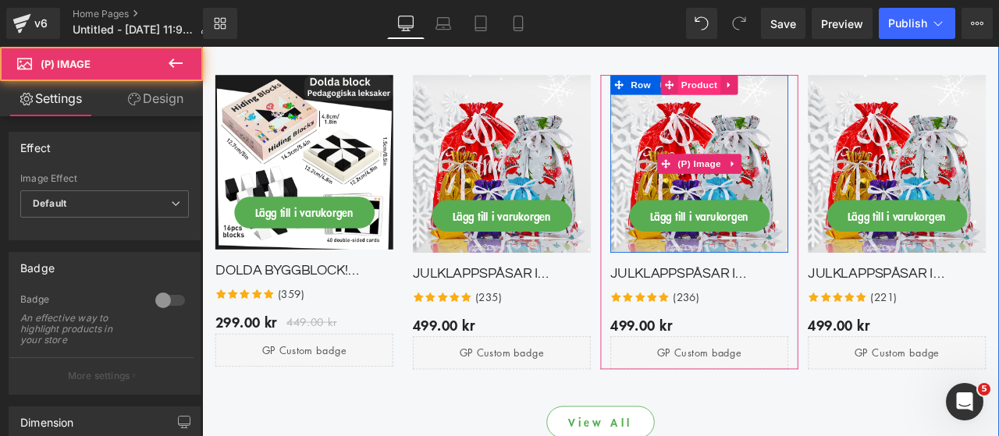
click at [782, 93] on span "Product" at bounding box center [791, 91] width 51 height 23
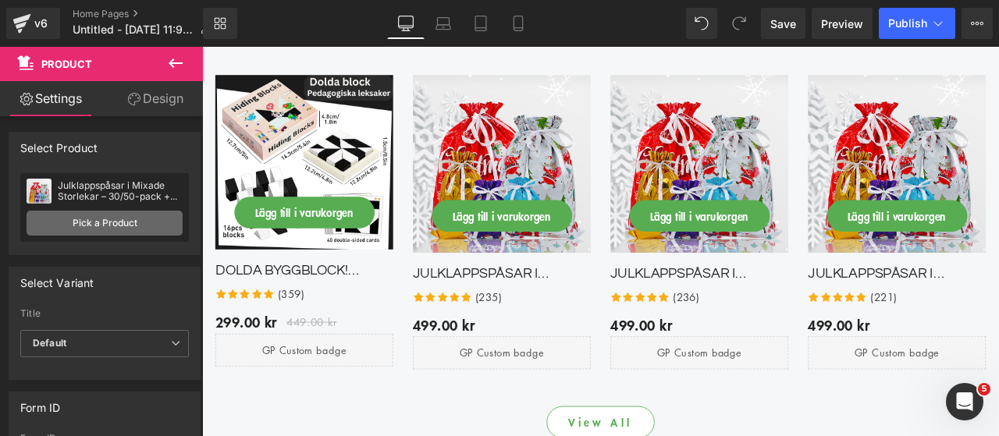
click at [100, 218] on link "Pick a Product" at bounding box center [105, 223] width 156 height 25
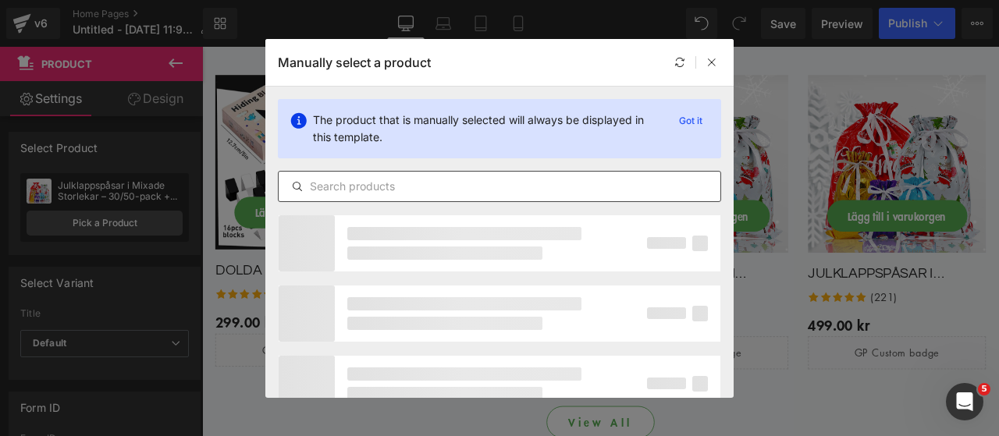
click at [427, 185] on input "text" at bounding box center [500, 186] width 442 height 19
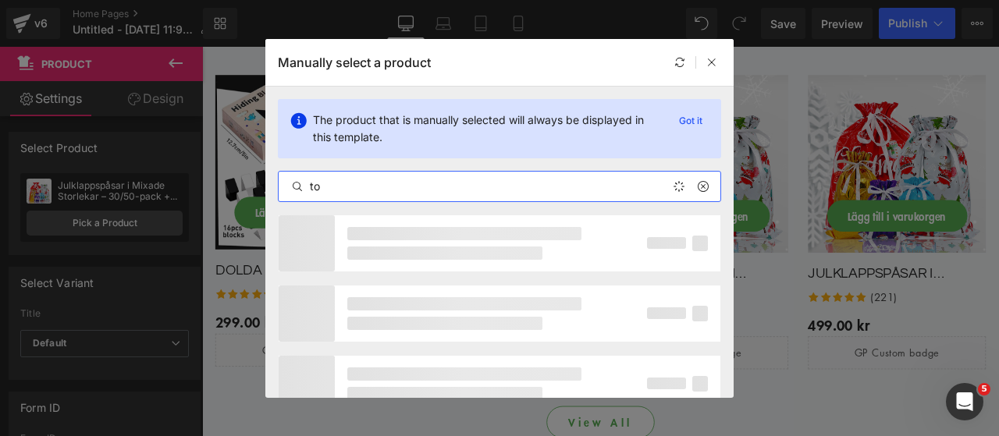
type input "t"
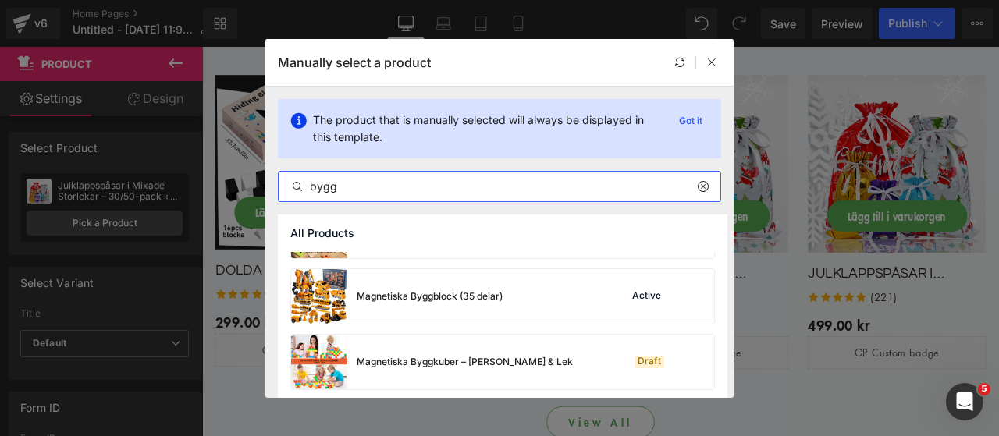
scroll to position [446, 0]
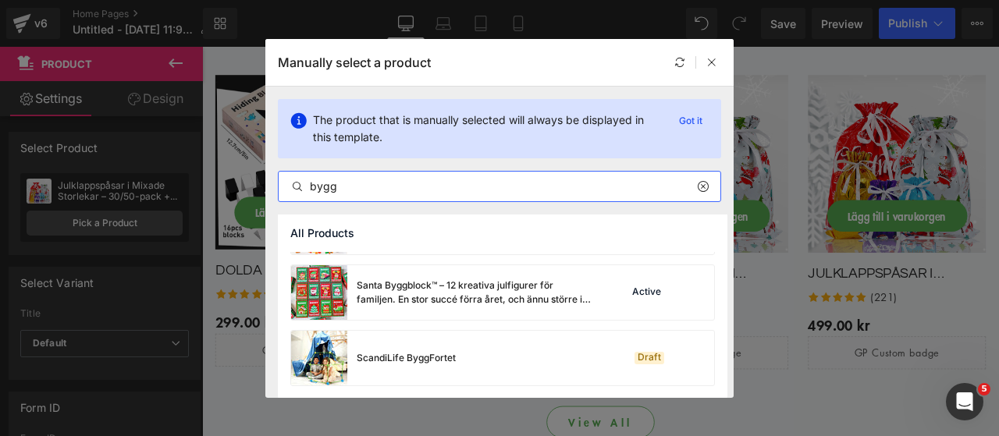
type input "bygg"
click at [450, 292] on div "Santa Byggblock™ – 12 kreativa julfigurer för familjen. En stor succé förra åre…" at bounding box center [474, 293] width 234 height 28
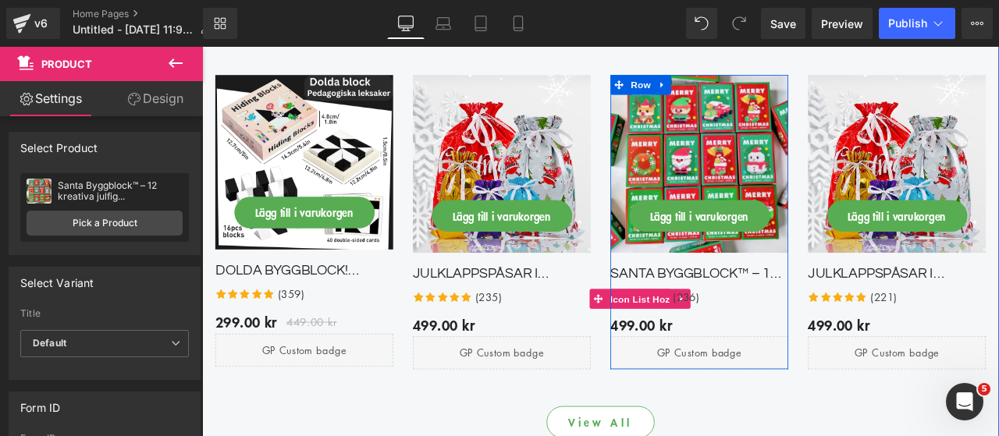
click at [722, 343] on span "Icon List Hoz" at bounding box center [720, 346] width 79 height 23
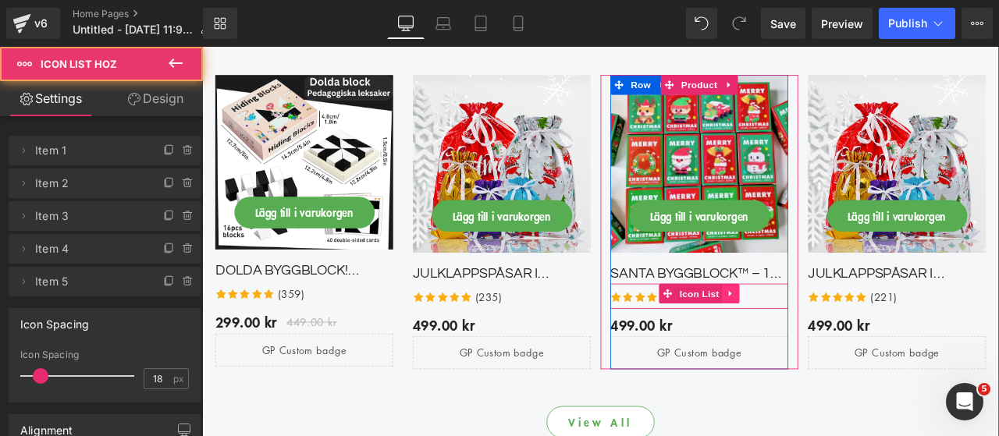
click at [819, 338] on link at bounding box center [829, 339] width 20 height 23
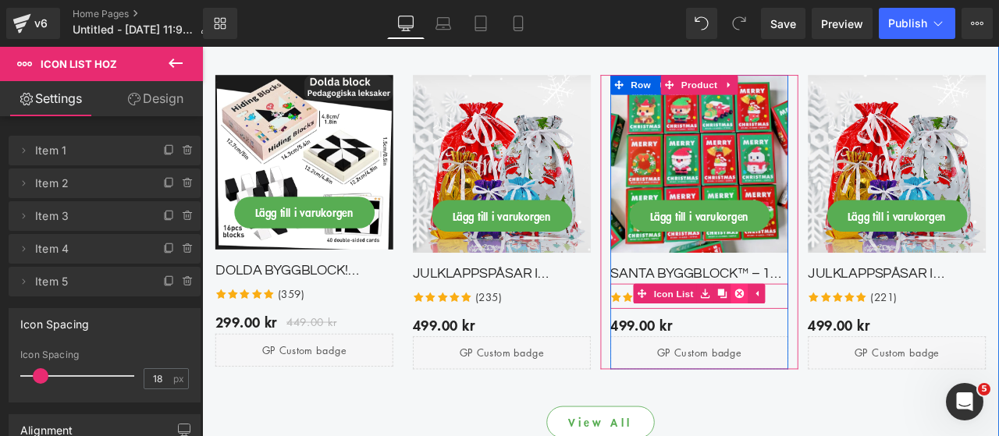
click at [837, 338] on icon at bounding box center [838, 339] width 11 height 11
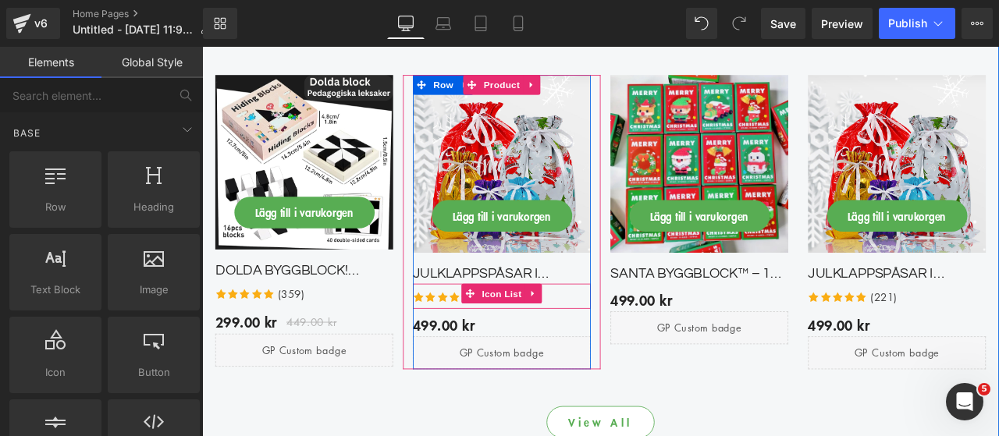
click at [617, 338] on div "Icon Icon Icon Icon Icon Icon List Hoz (235) Text Block" at bounding box center [557, 345] width 211 height 23
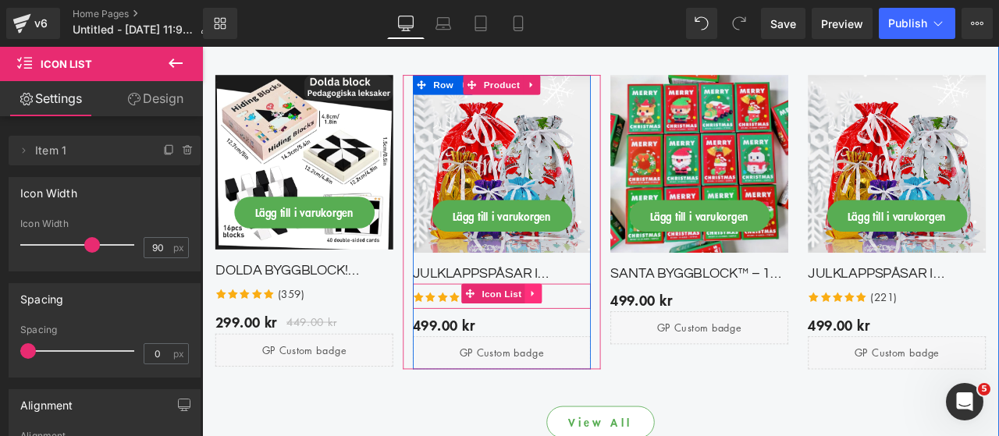
click at [592, 339] on icon at bounding box center [594, 340] width 11 height 12
click at [595, 339] on link at bounding box center [605, 339] width 20 height 23
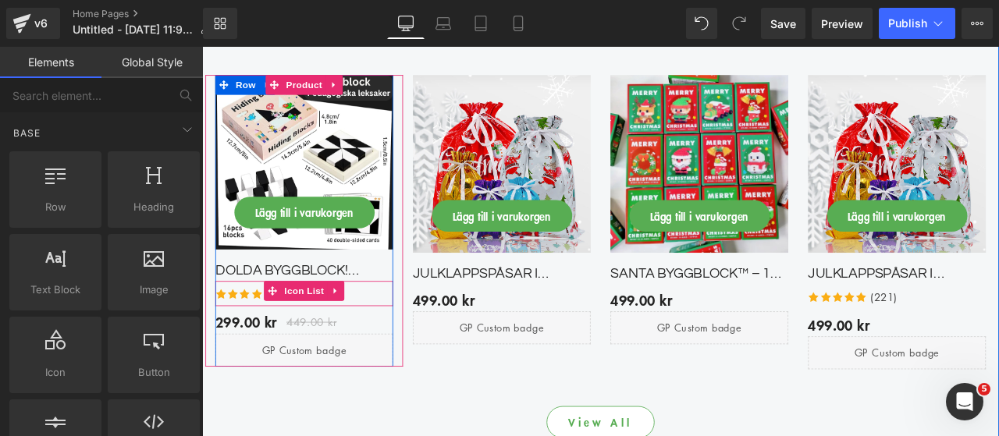
click at [385, 331] on div "Icon Icon Icon Icon Icon Icon List Hoz (359) Text Block" at bounding box center [323, 342] width 211 height 23
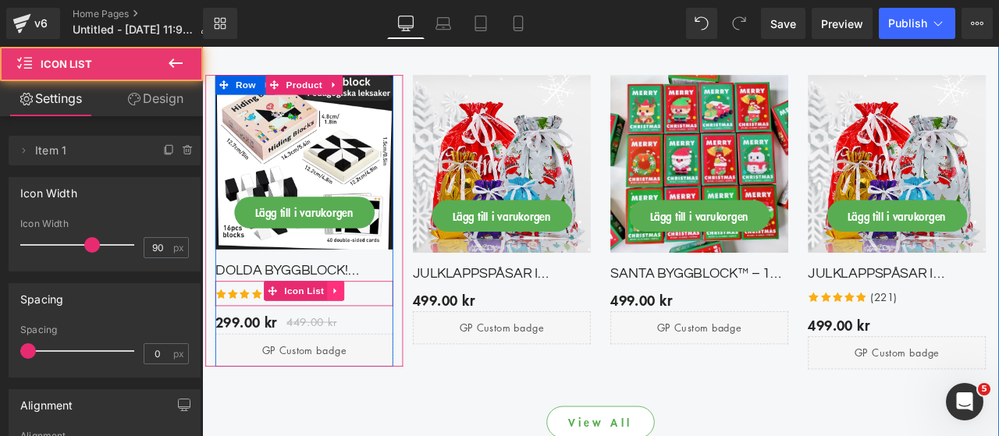
click at [359, 330] on icon at bounding box center [360, 336] width 11 height 12
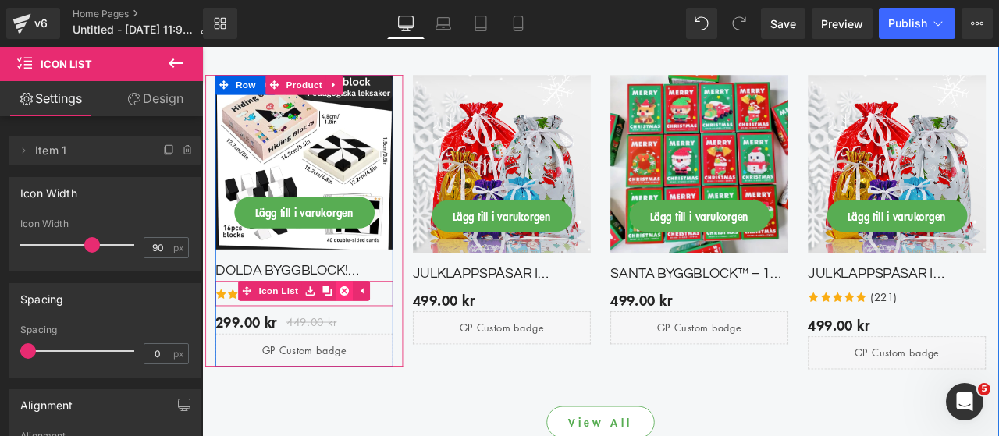
click at [370, 332] on icon at bounding box center [370, 336] width 11 height 12
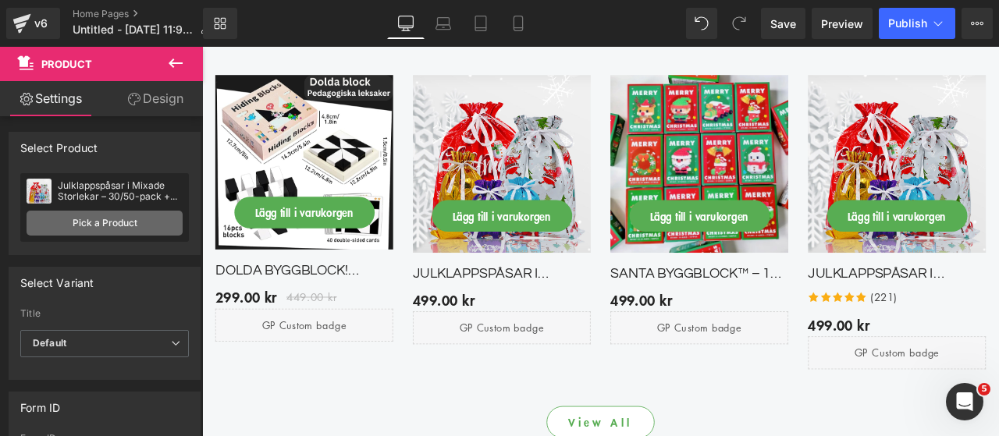
click at [150, 229] on link "Pick a Product" at bounding box center [105, 223] width 156 height 25
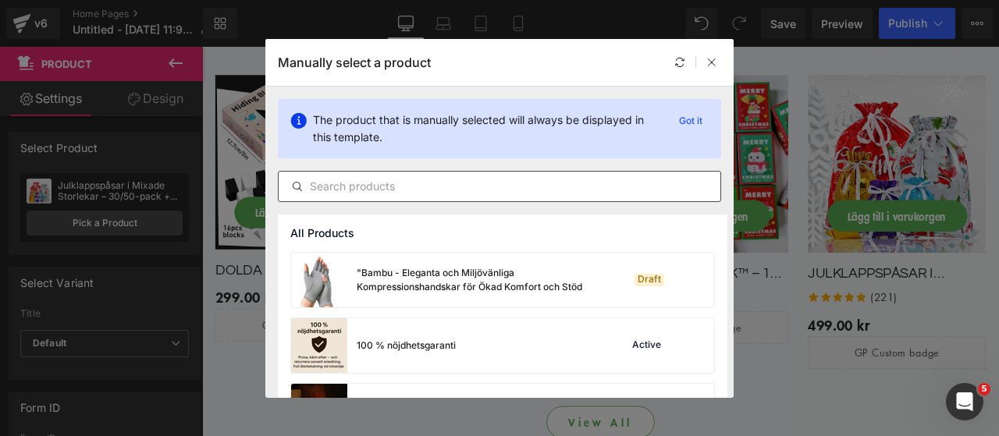
click at [395, 189] on input "text" at bounding box center [500, 186] width 442 height 19
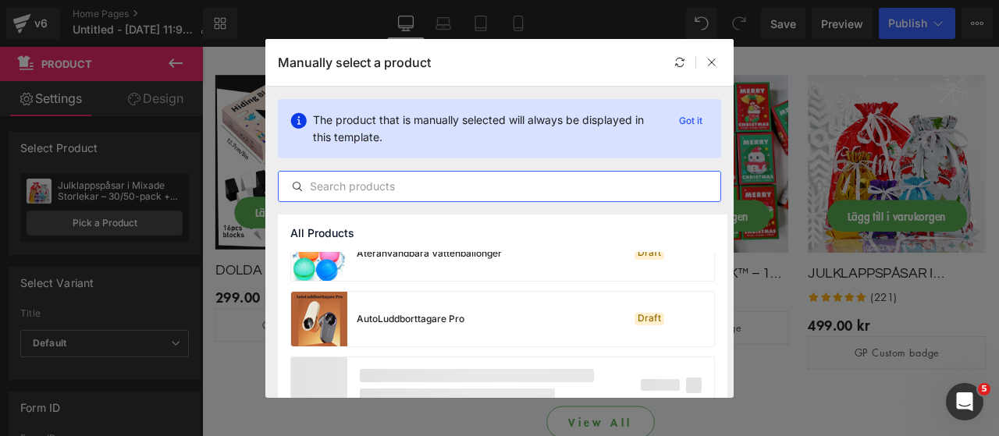
scroll to position [1235, 0]
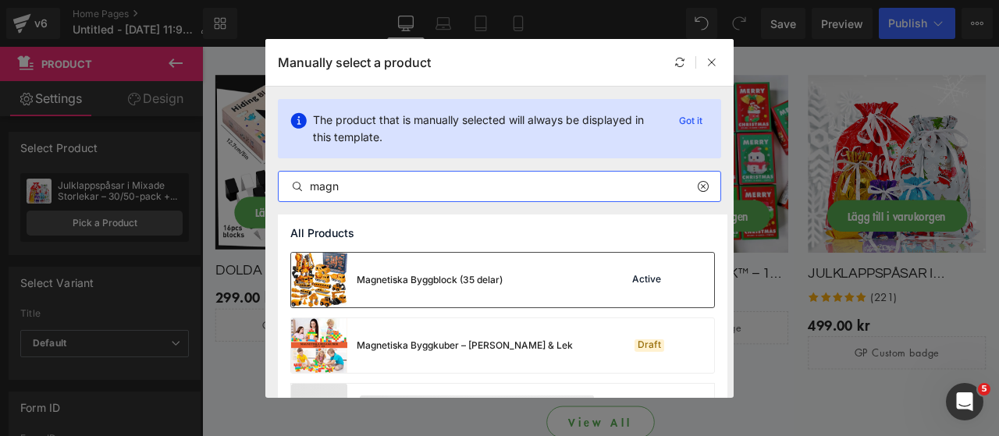
type input "magn"
click at [432, 276] on div "Magnetiska Byggblock (35 delar)" at bounding box center [430, 280] width 146 height 14
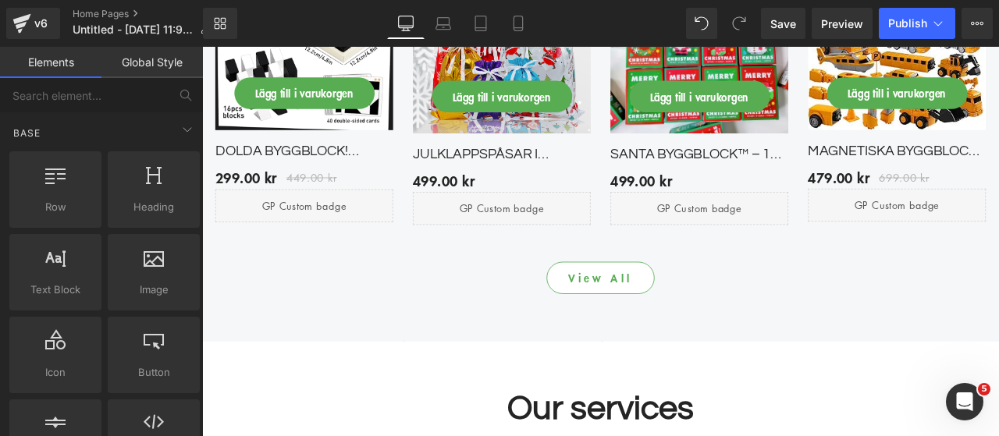
scroll to position [3654, 0]
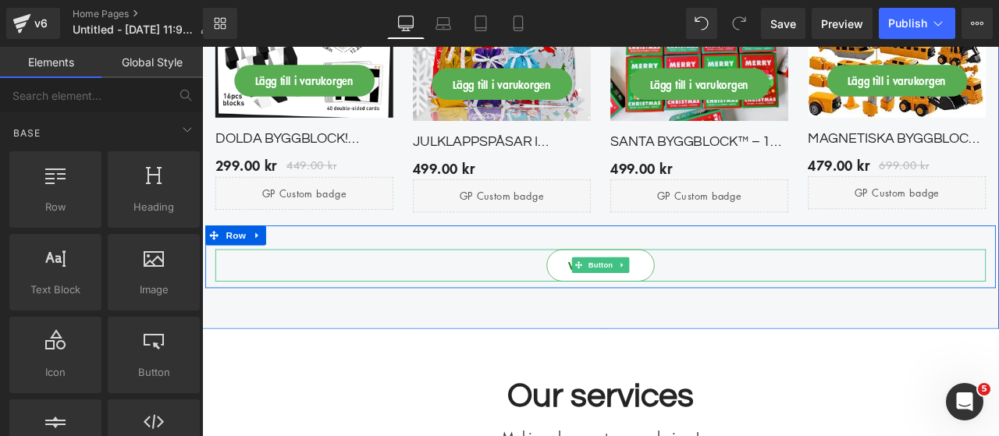
click at [620, 308] on link "View All" at bounding box center [673, 306] width 127 height 38
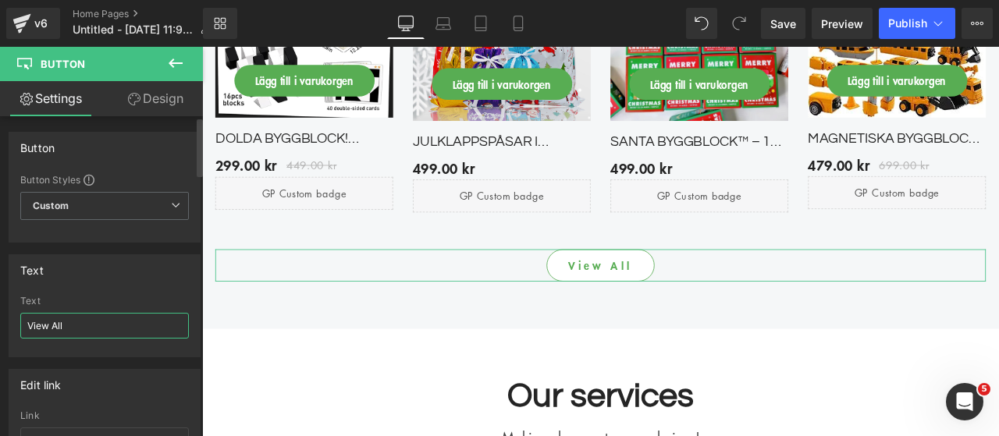
click at [79, 325] on input "View All" at bounding box center [104, 326] width 169 height 26
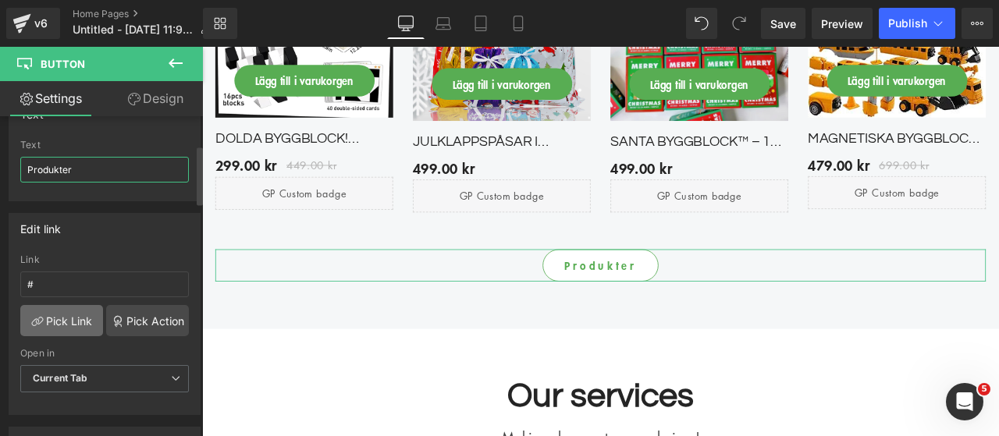
type input "Produkter"
click at [76, 313] on link "Pick Link" at bounding box center [61, 320] width 83 height 31
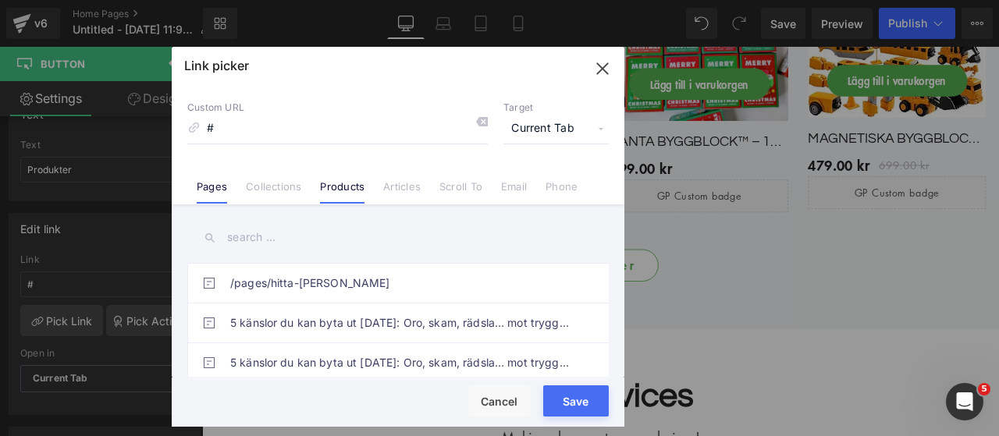
click at [322, 197] on link "Products" at bounding box center [342, 191] width 44 height 23
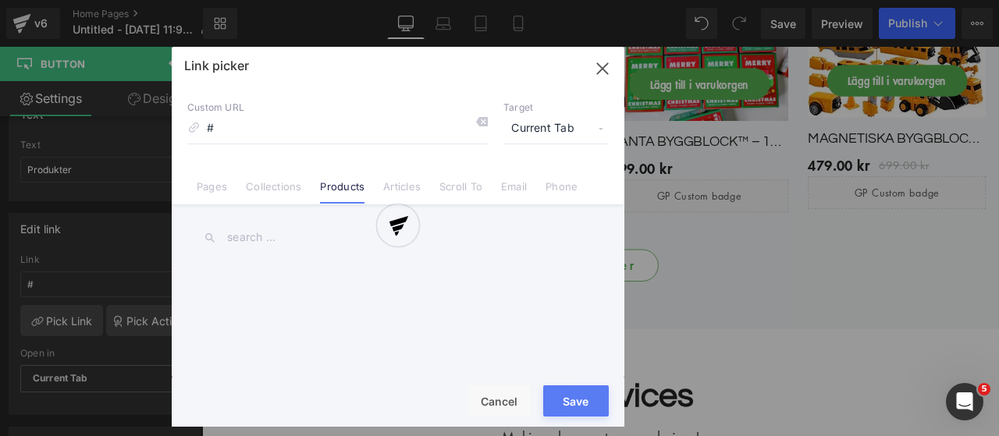
click at [570, 407] on div at bounding box center [398, 237] width 453 height 380
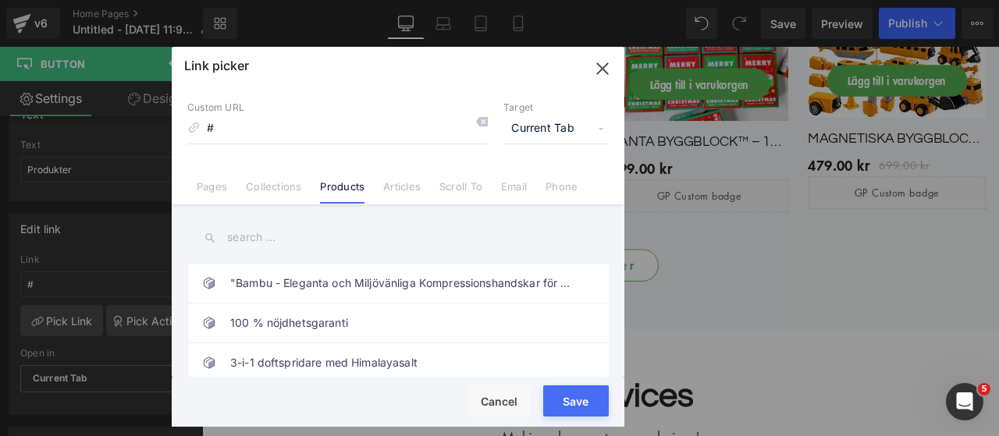
click at [570, 407] on button "Save" at bounding box center [576, 401] width 66 height 31
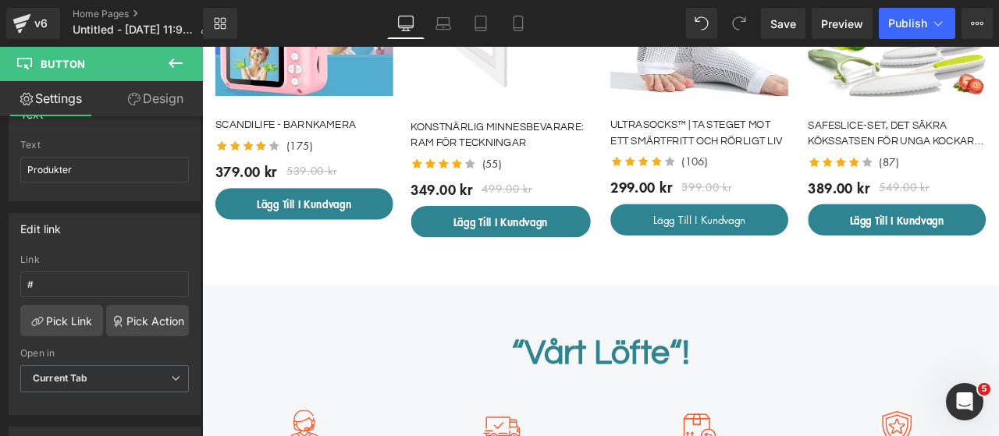
scroll to position [1547, 0]
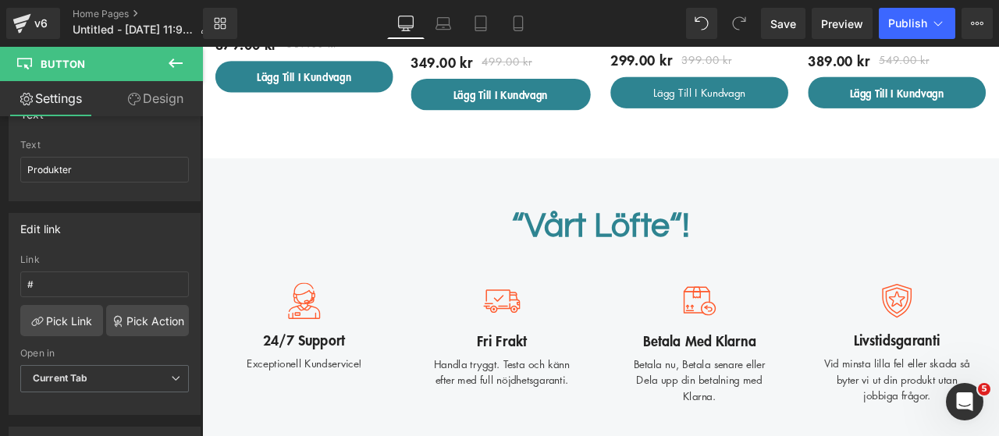
click at [619, 255] on h2 "“Vårt Löfte“!" at bounding box center [674, 259] width 913 height 48
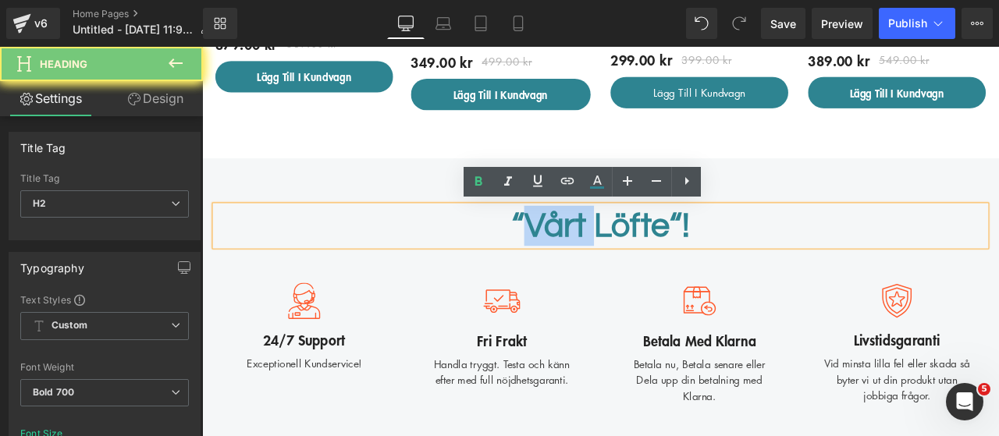
click at [619, 255] on h2 "“Vårt Löfte“!" at bounding box center [674, 259] width 913 height 48
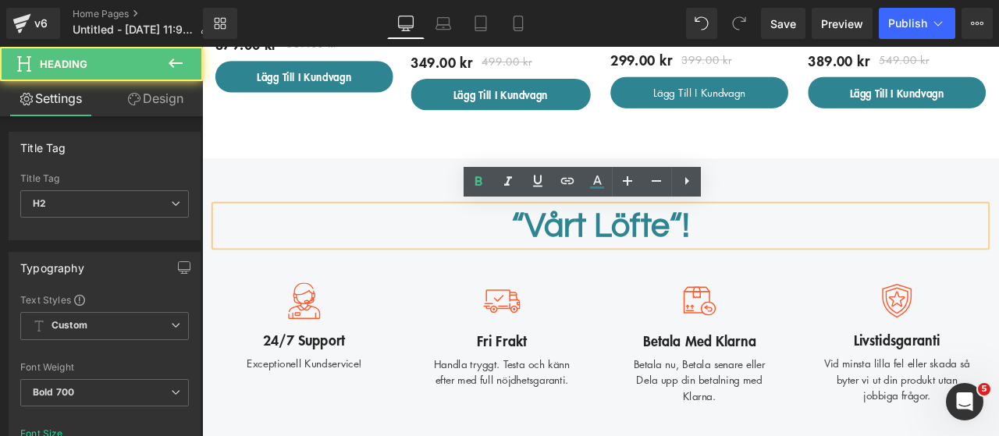
click at [749, 258] on h2 "“Vårt Löfte“!" at bounding box center [674, 259] width 913 height 48
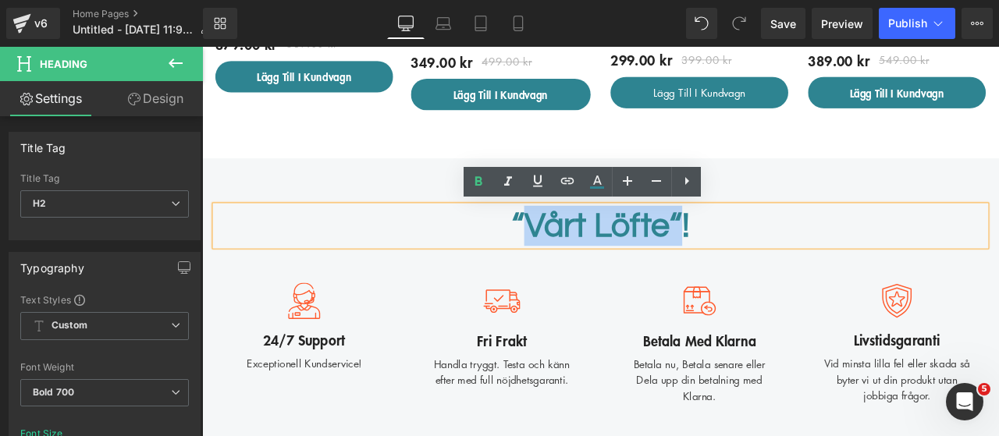
drag, startPoint x: 749, startPoint y: 258, endPoint x: 622, endPoint y: 259, distance: 127.2
click at [622, 259] on h2 "“Vårt Löfte“!" at bounding box center [674, 259] width 913 height 48
copy h2 "Vårt Löfte“"
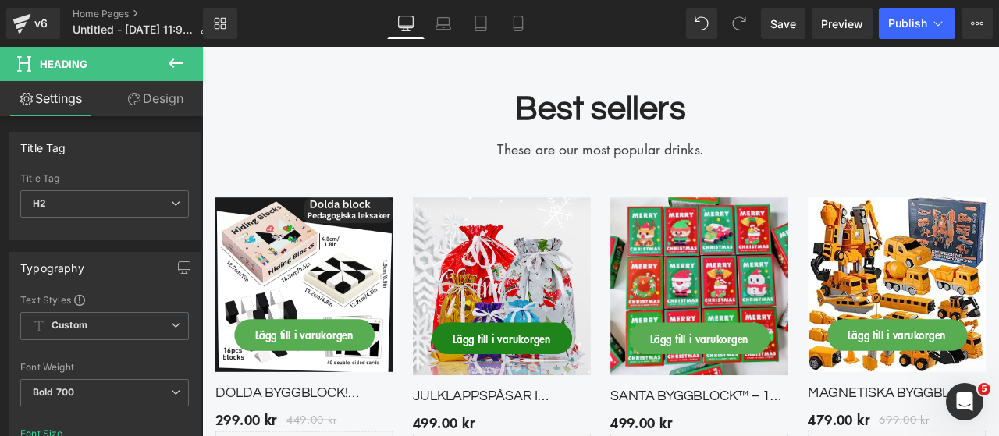
scroll to position [3297, 0]
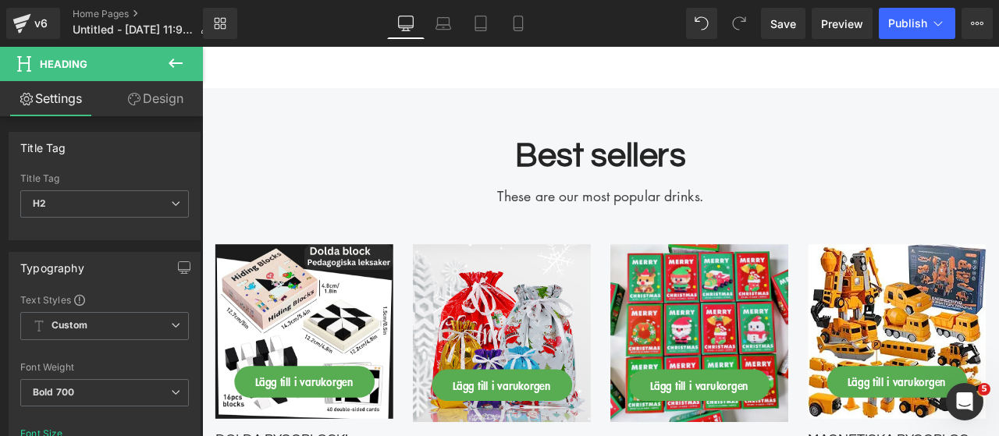
click at [670, 175] on div "Best sellers Heading" at bounding box center [674, 176] width 913 height 48
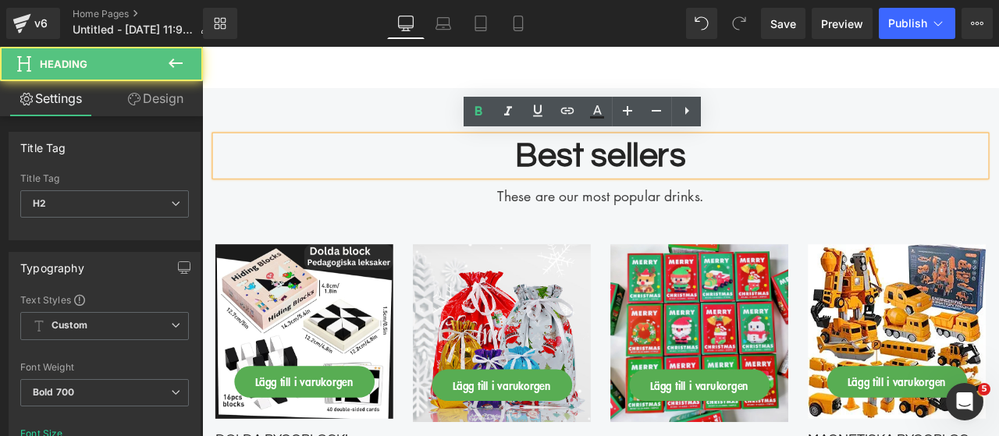
click at [670, 175] on h2 "Best sellers" at bounding box center [674, 176] width 913 height 48
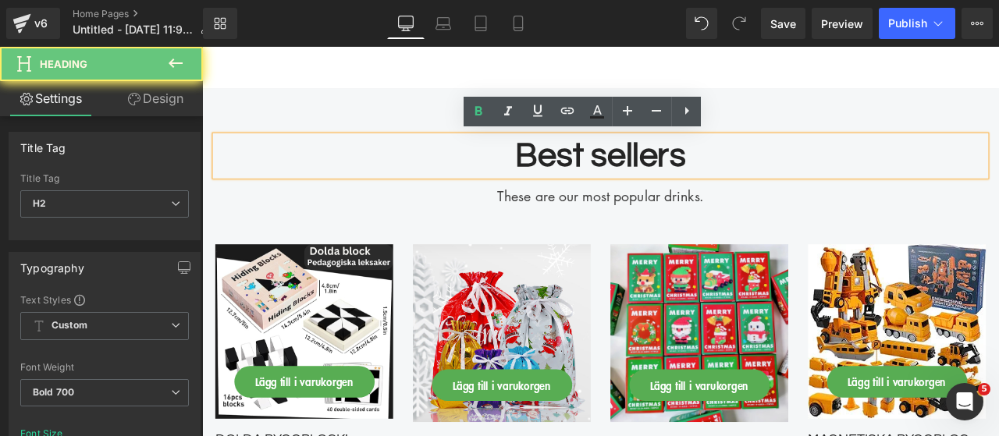
click at [670, 175] on h2 "Best sellers" at bounding box center [674, 176] width 913 height 48
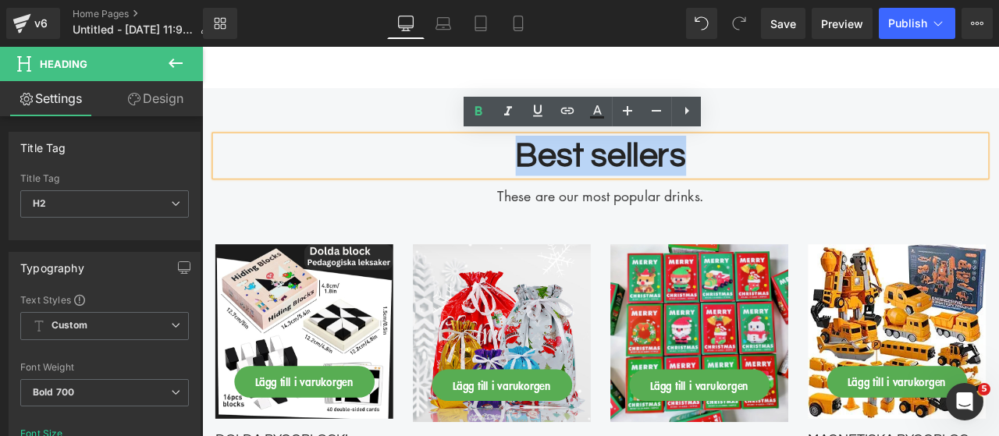
click at [670, 175] on h2 "Best sellers" at bounding box center [674, 176] width 913 height 48
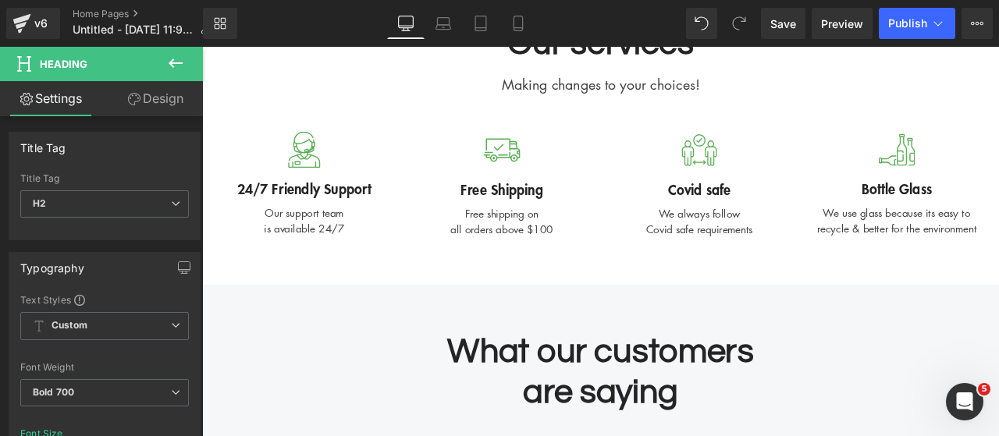
scroll to position [3921, 0]
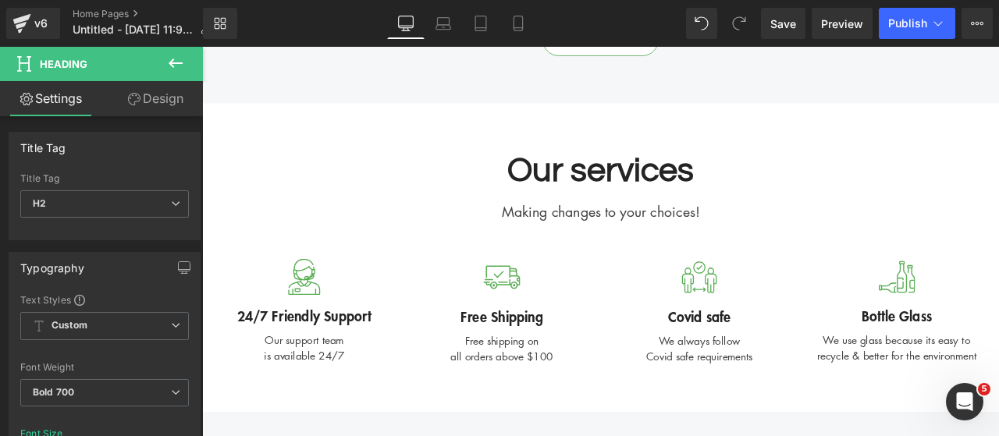
click at [697, 194] on div "Our services Heading" at bounding box center [674, 194] width 913 height 48
click at [697, 194] on h2 "Our services" at bounding box center [674, 194] width 913 height 48
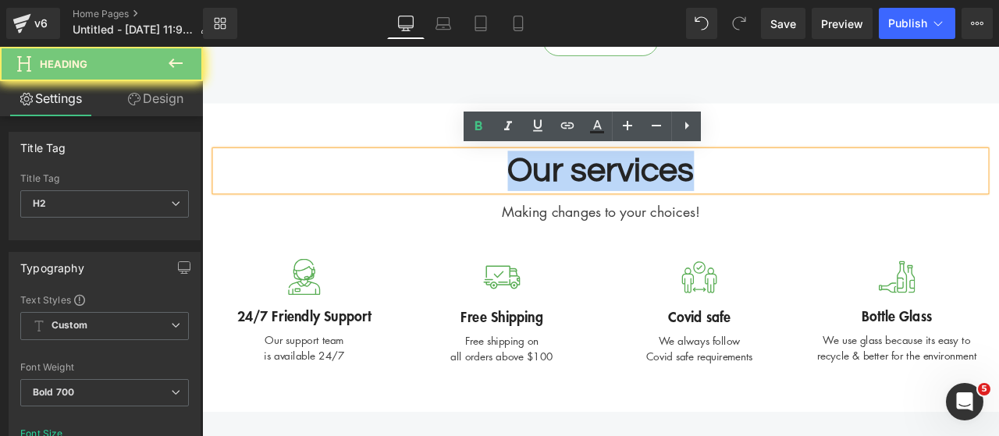
click at [697, 194] on h2 "Our services" at bounding box center [674, 194] width 913 height 48
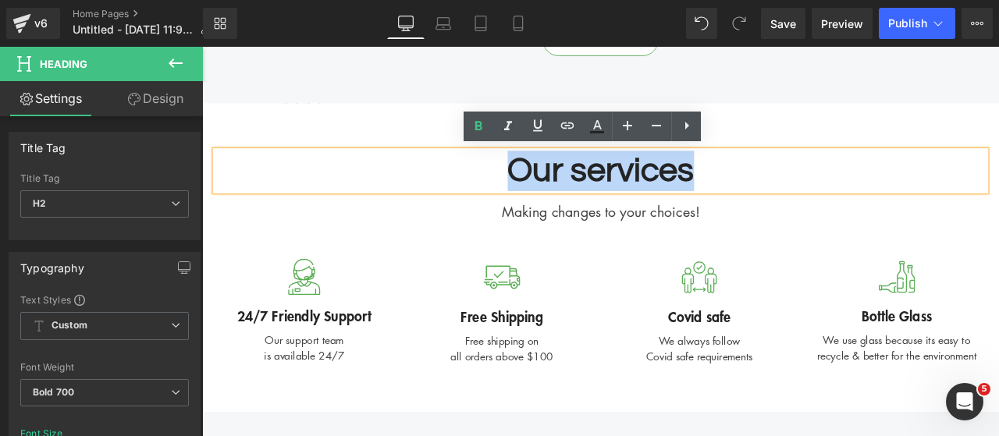
paste div
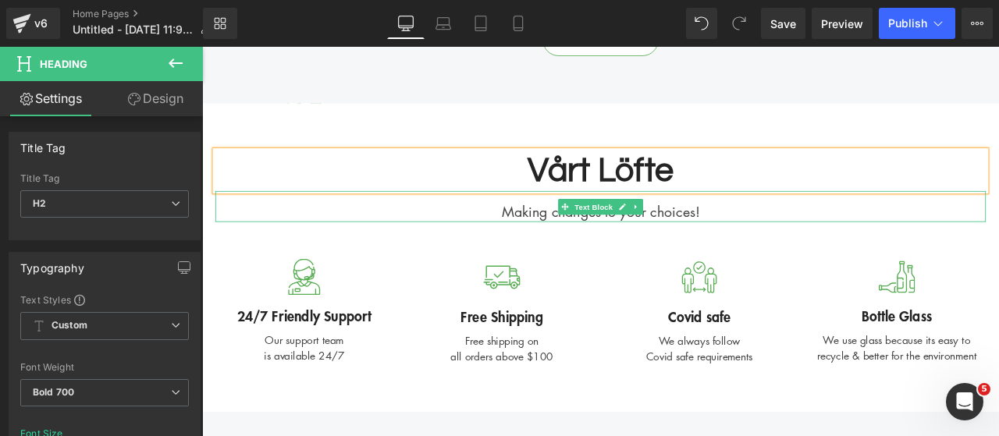
click at [739, 237] on div "Making changes to your choices!" at bounding box center [674, 236] width 913 height 37
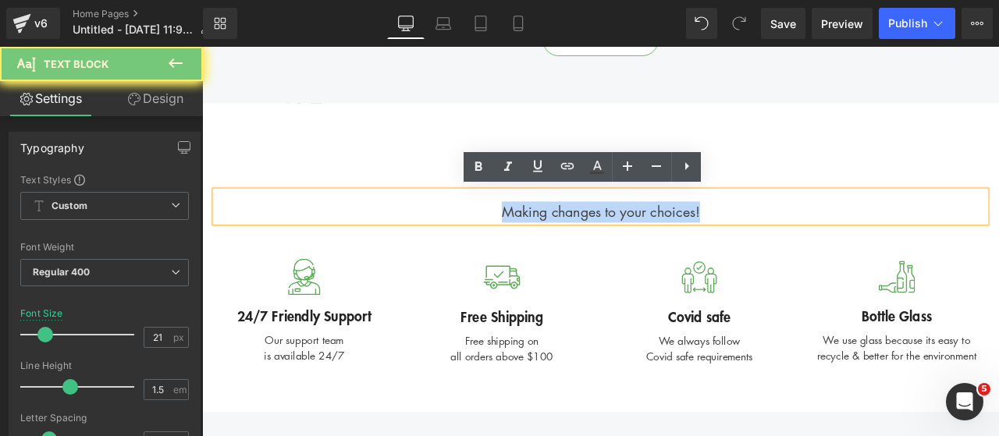
click at [739, 237] on div "Making changes to your choices!" at bounding box center [674, 236] width 913 height 37
copy div "Making changes to your choices!"
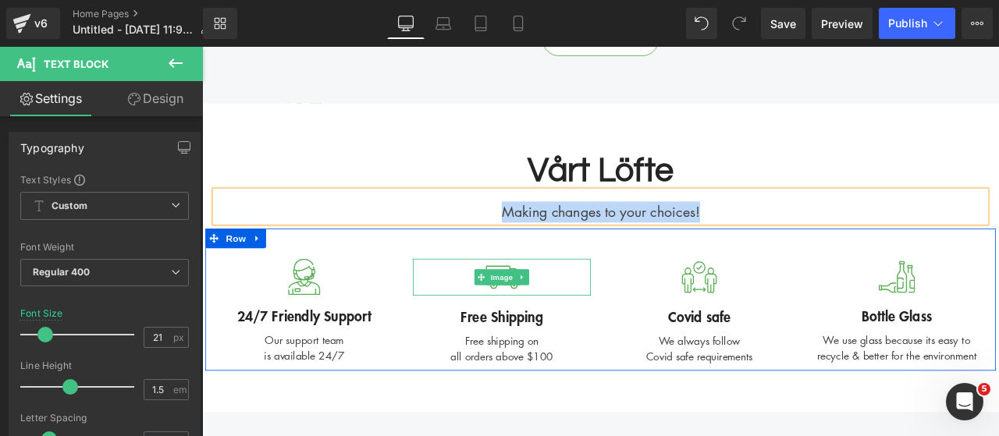
paste div
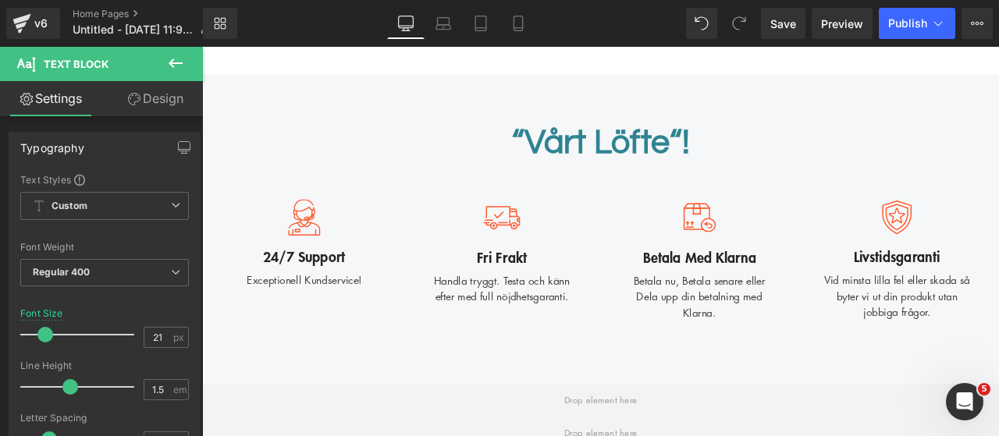
scroll to position [1640, 0]
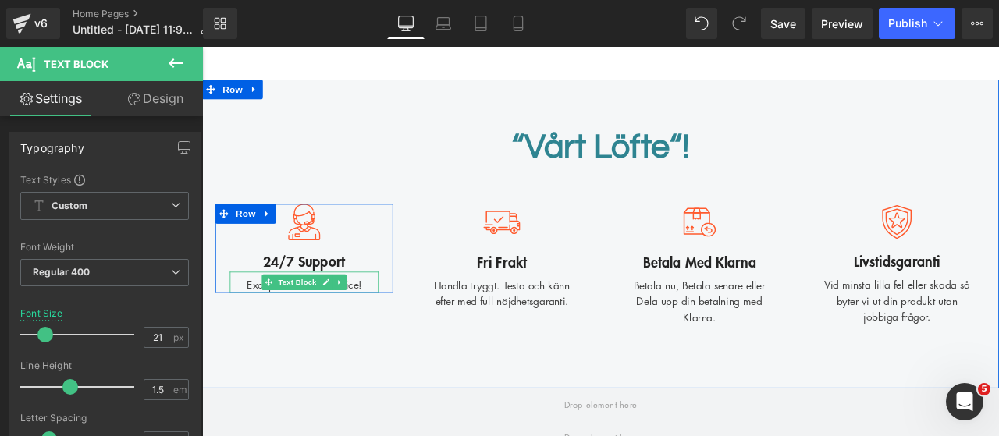
click at [385, 329] on div "Exceptionell Kundservice!" at bounding box center [323, 326] width 176 height 25
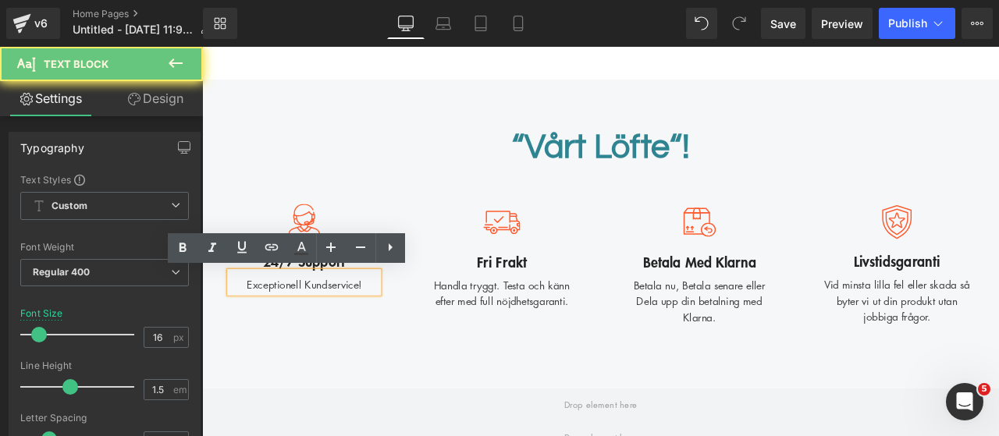
click at [385, 329] on div "Exceptionell Kundservice!" at bounding box center [323, 326] width 176 height 25
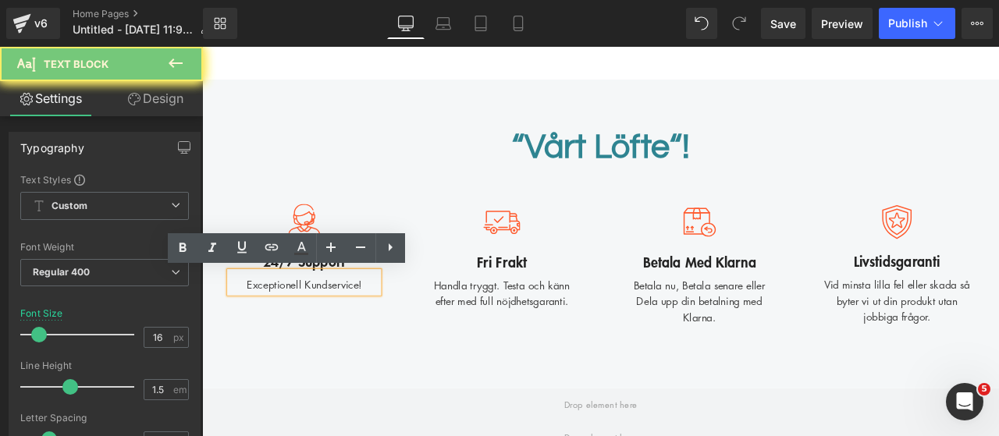
click at [385, 329] on div "Exceptionell Kundservice!" at bounding box center [323, 326] width 176 height 25
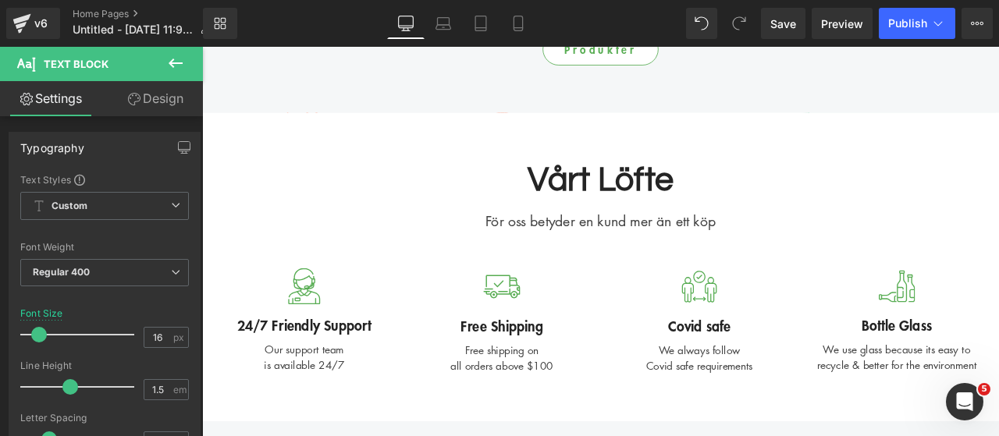
scroll to position [4034, 0]
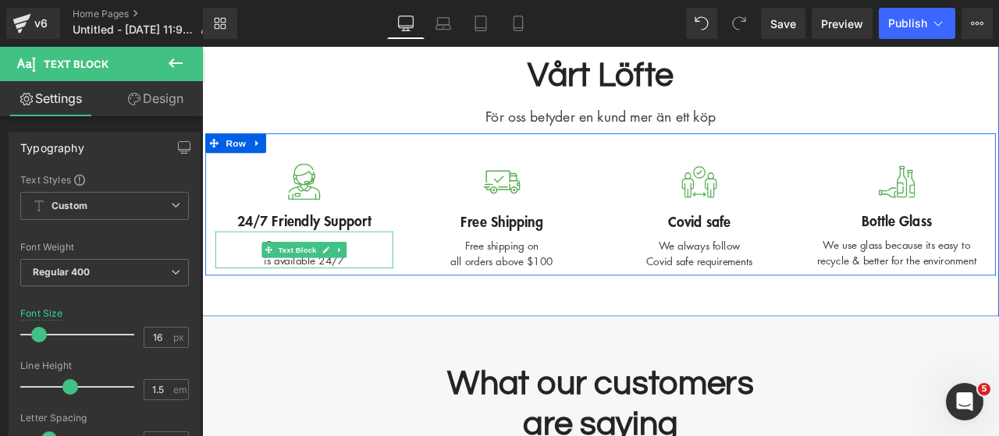
click at [338, 300] on div "Our support team is available 24/7" at bounding box center [323, 288] width 211 height 44
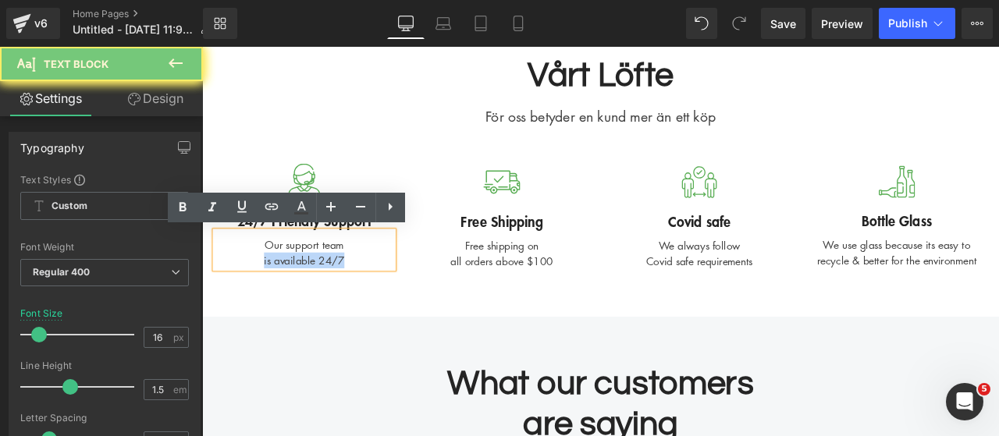
click at [338, 300] on div "Our support team is available 24/7" at bounding box center [323, 288] width 211 height 44
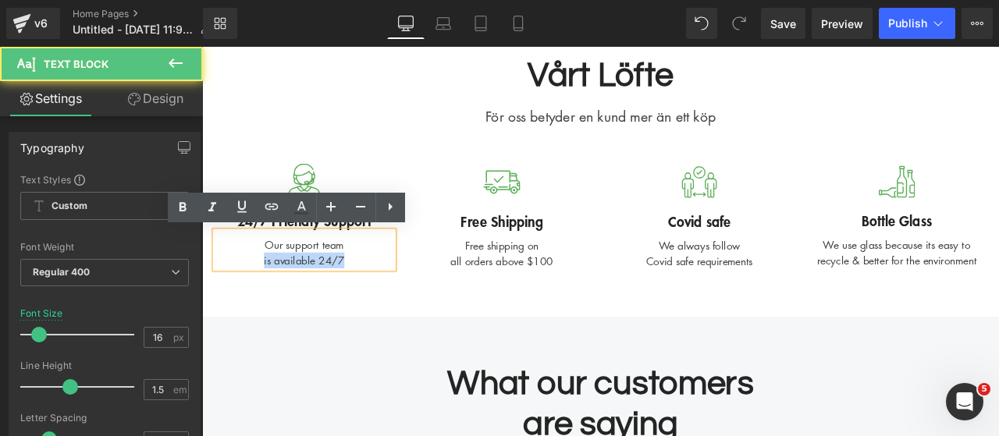
click at [338, 300] on div "Our support team is available 24/7" at bounding box center [323, 288] width 211 height 44
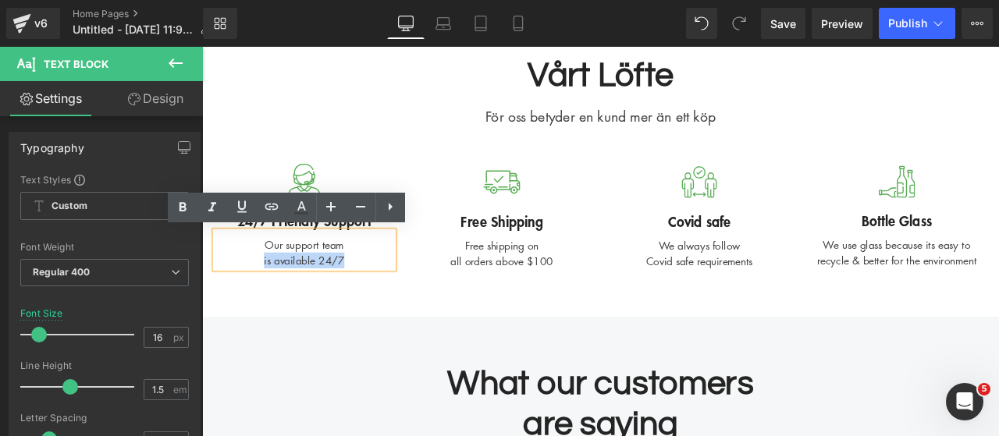
click at [338, 300] on div "Our support team is available 24/7" at bounding box center [323, 288] width 211 height 44
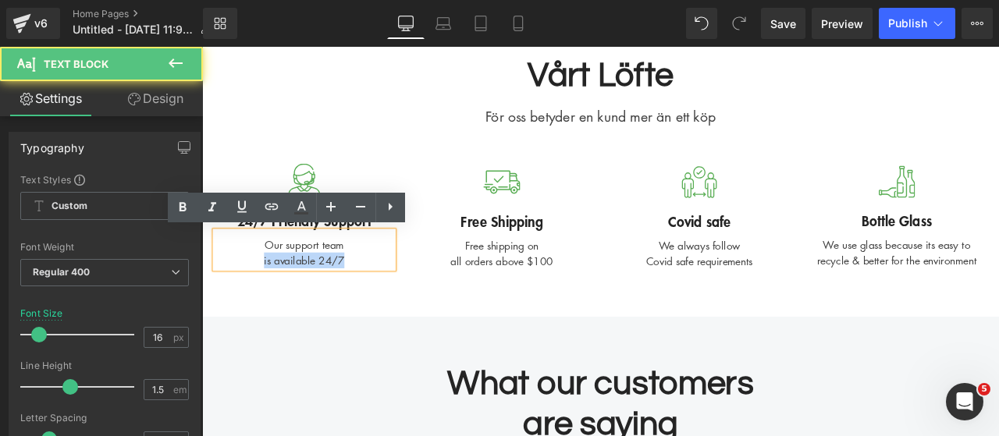
click at [386, 297] on div "Our support team is available 24/7" at bounding box center [323, 288] width 211 height 44
drag, startPoint x: 386, startPoint y: 297, endPoint x: 229, endPoint y: 279, distance: 157.0
click at [229, 279] on div "Our support team is available 24/7" at bounding box center [323, 288] width 211 height 44
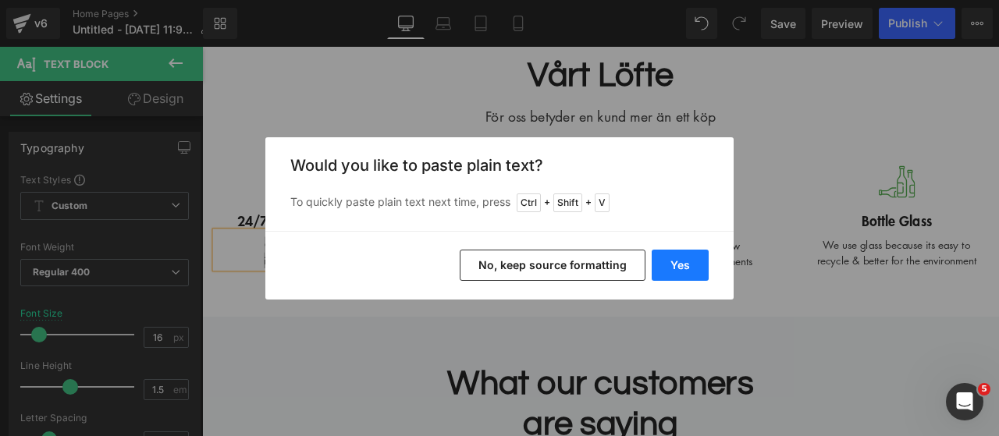
click at [685, 267] on button "Yes" at bounding box center [680, 265] width 57 height 31
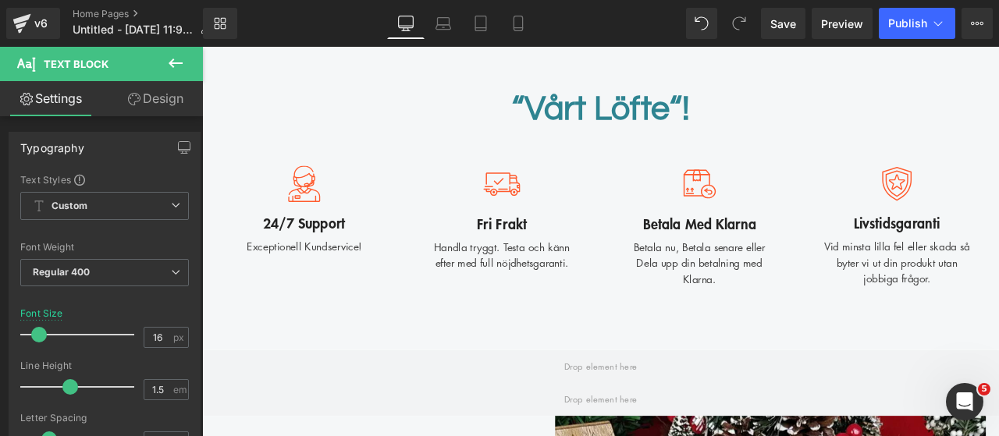
scroll to position [1684, 0]
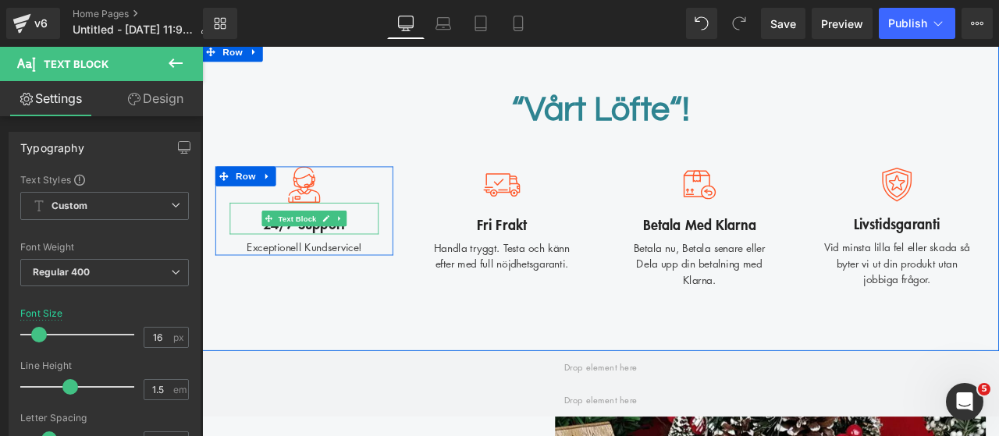
click at [368, 251] on div "24/7 Support" at bounding box center [323, 250] width 176 height 37
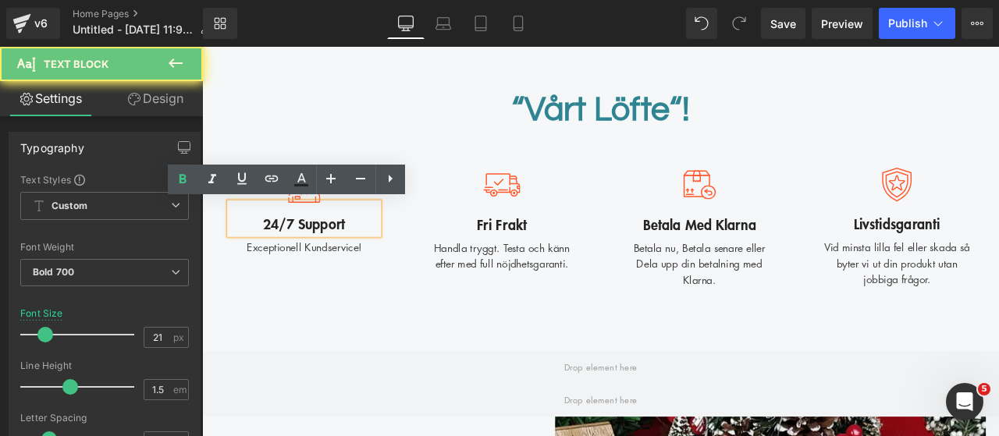
click at [368, 251] on div "24/7 Support" at bounding box center [323, 250] width 176 height 37
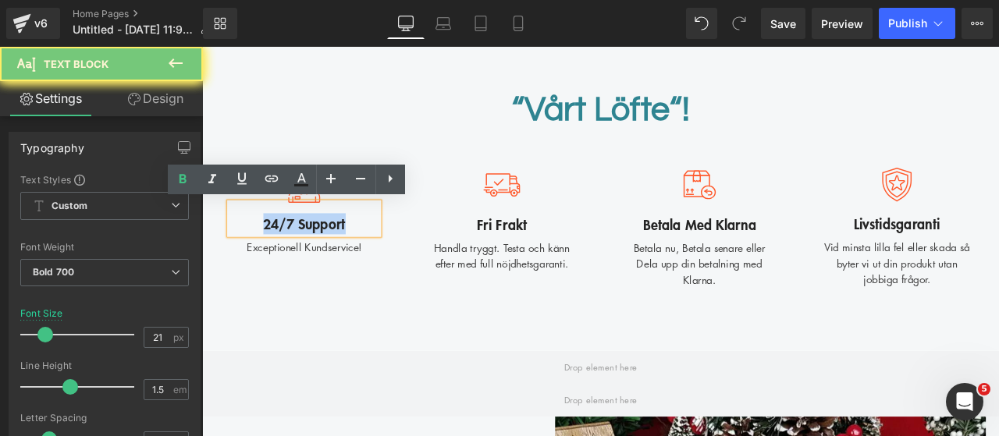
click at [368, 251] on div "24/7 Support" at bounding box center [323, 250] width 176 height 37
copy div "24/7 Support"
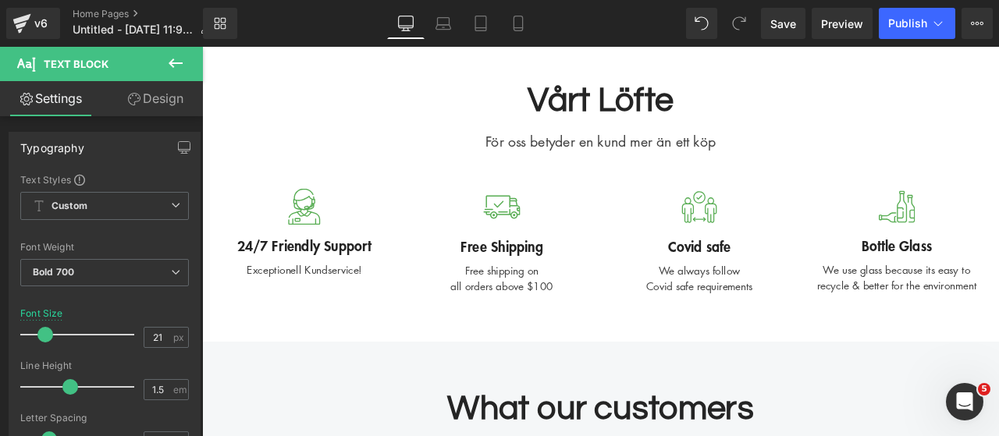
scroll to position [4006, 0]
click at [374, 288] on div "24/7 Friendly Support Text Block" at bounding box center [323, 275] width 211 height 37
click at [374, 288] on div "24/7 Friendly Support" at bounding box center [323, 275] width 211 height 37
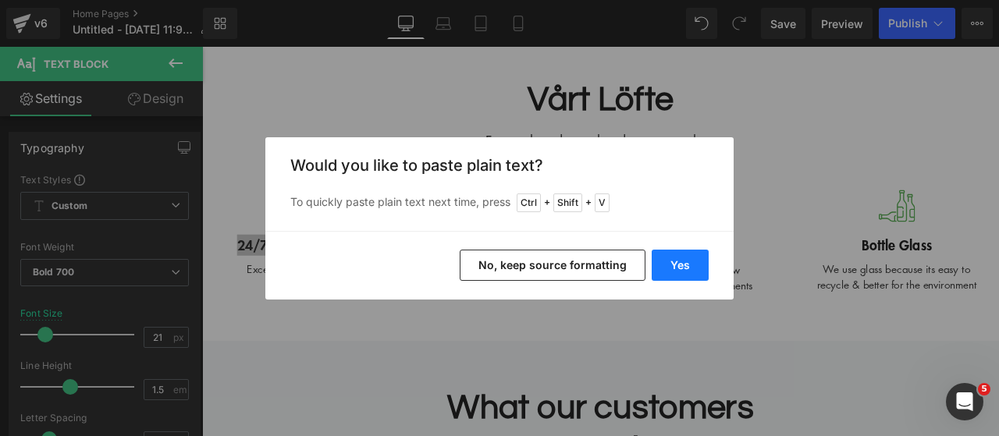
click at [684, 258] on button "Yes" at bounding box center [680, 265] width 57 height 31
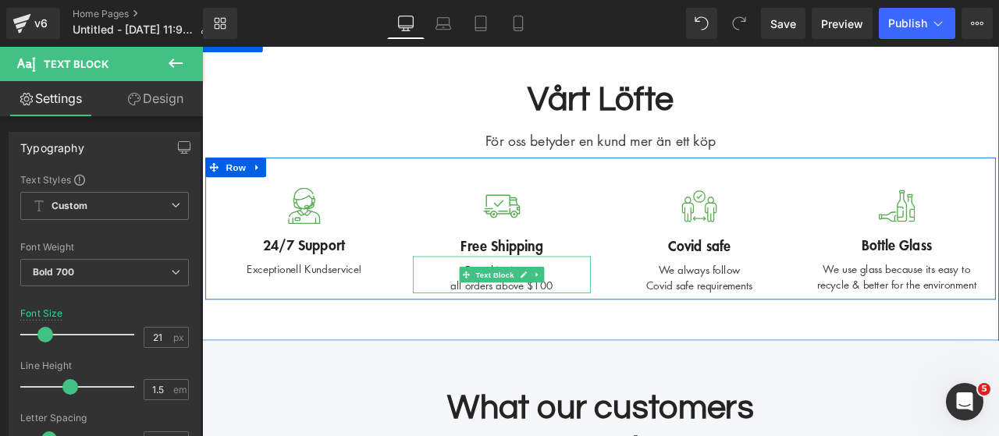
click at [594, 324] on div "Free shipping on all orders above $100" at bounding box center [557, 317] width 211 height 44
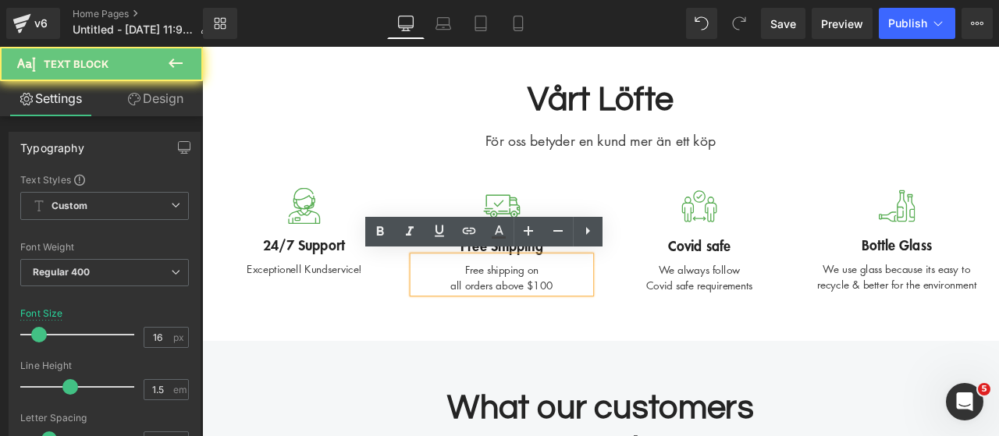
click at [594, 324] on div "Free shipping on all orders above $100" at bounding box center [557, 317] width 211 height 44
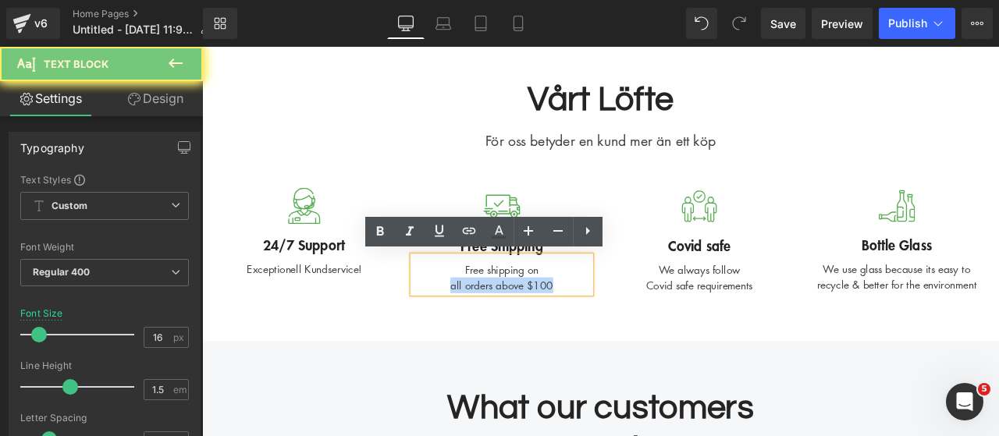
click at [630, 321] on div "Free shipping on all orders above $100" at bounding box center [557, 317] width 211 height 44
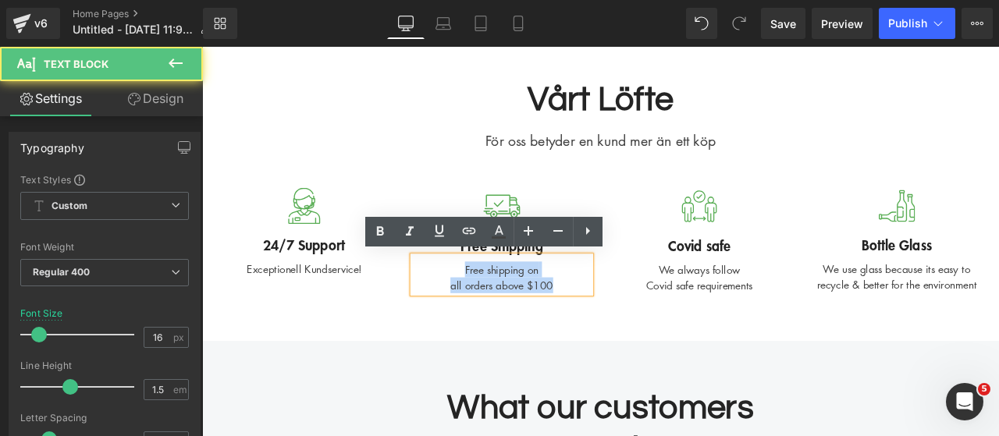
drag, startPoint x: 631, startPoint y: 324, endPoint x: 451, endPoint y: 315, distance: 179.7
click at [452, 315] on div "Free shipping on all orders above $100" at bounding box center [557, 317] width 211 height 44
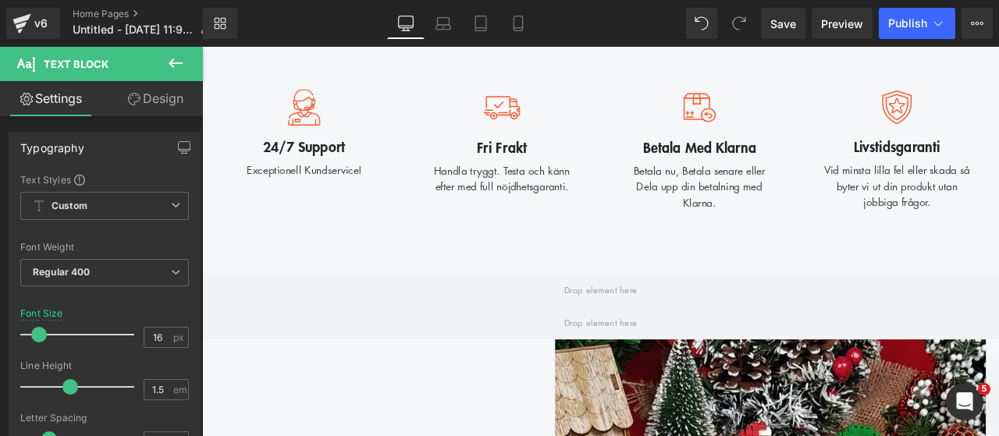
scroll to position [1773, 0]
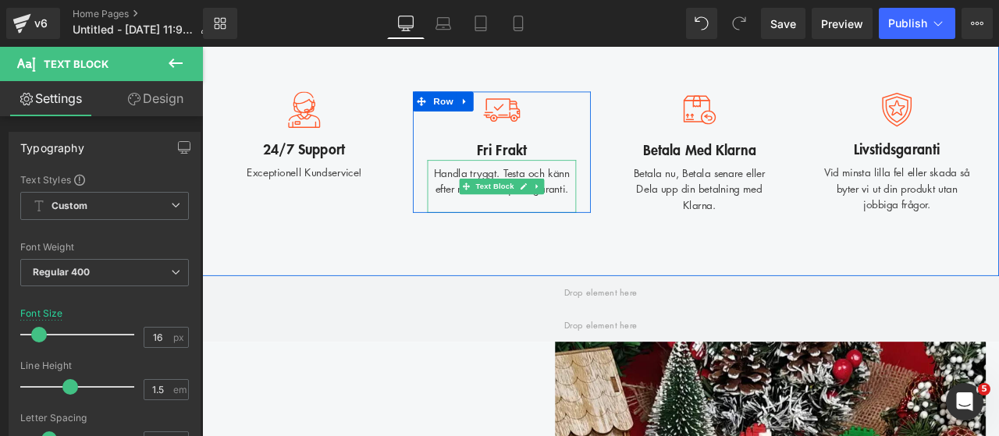
click at [495, 200] on div "Handla tryggt. Testa och känn efter med full nöjdhetsgaranti." at bounding box center [557, 212] width 176 height 62
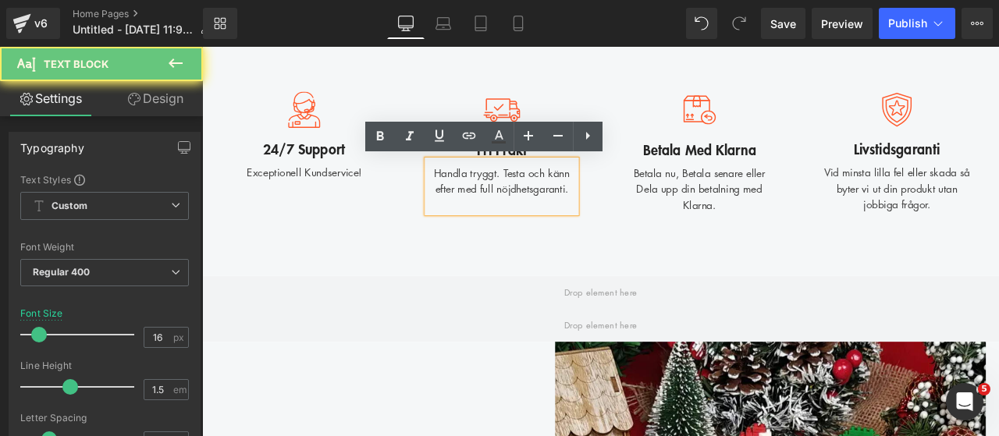
click at [495, 200] on div "Handla tryggt. Testa och känn efter med full nöjdhetsgaranti." at bounding box center [557, 212] width 176 height 62
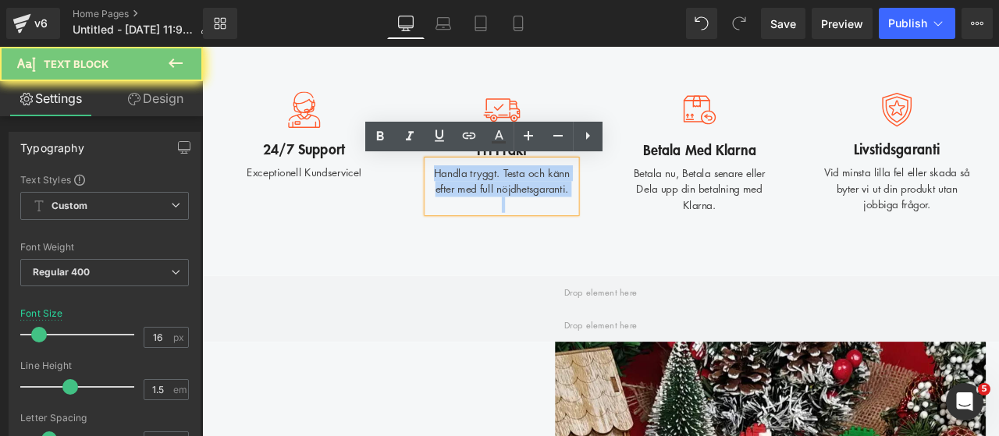
click at [495, 200] on div "Handla tryggt. Testa och känn efter med full nöjdhetsgaranti." at bounding box center [557, 212] width 176 height 62
copy div "Handla tryggt. Testa och känn efter med full nöjdhetsgaranti."
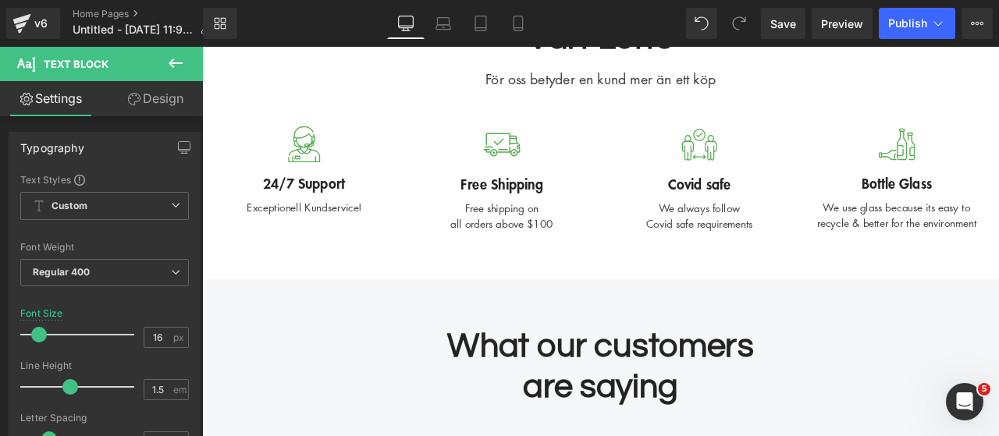
scroll to position [4081, 0]
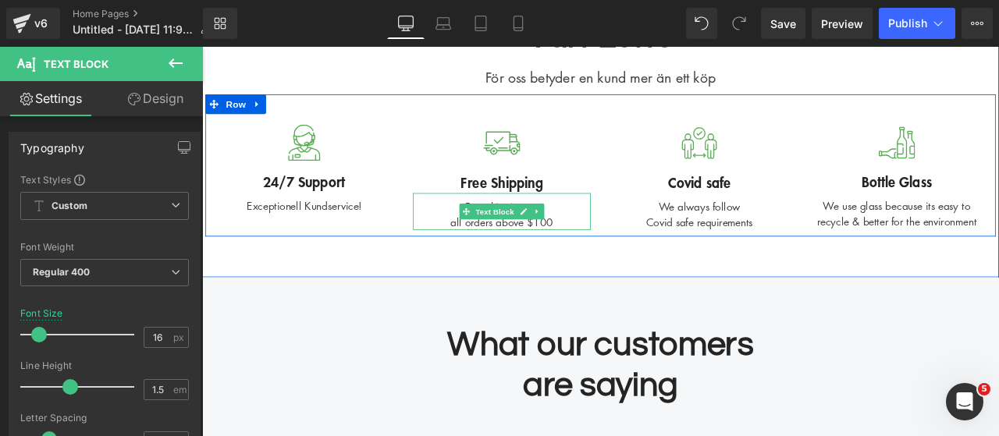
click at [620, 242] on div "Free shipping on all orders above $100" at bounding box center [557, 242] width 211 height 44
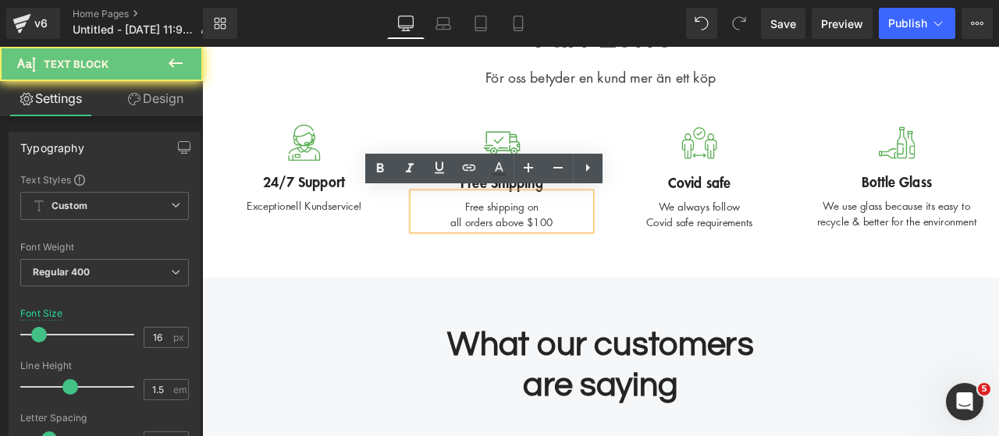
click at [620, 242] on div "Free shipping on all orders above $100" at bounding box center [557, 242] width 211 height 44
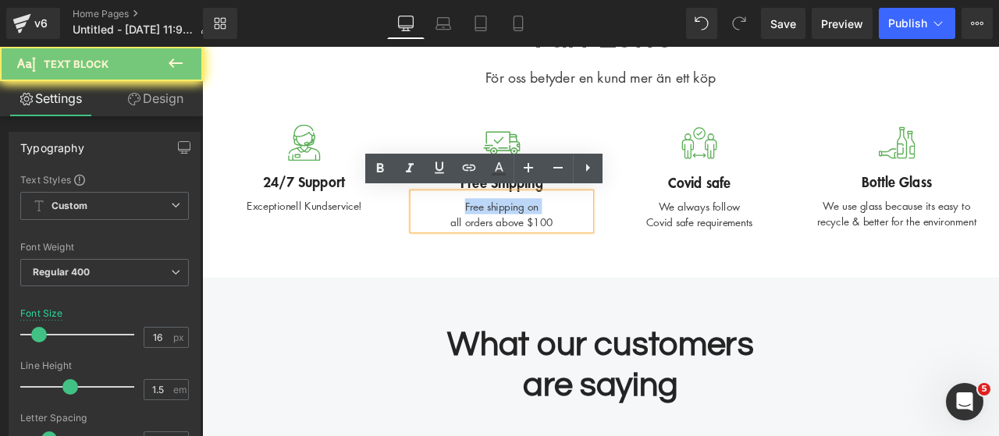
click at [620, 242] on div "Free shipping on all orders above $100" at bounding box center [557, 242] width 211 height 44
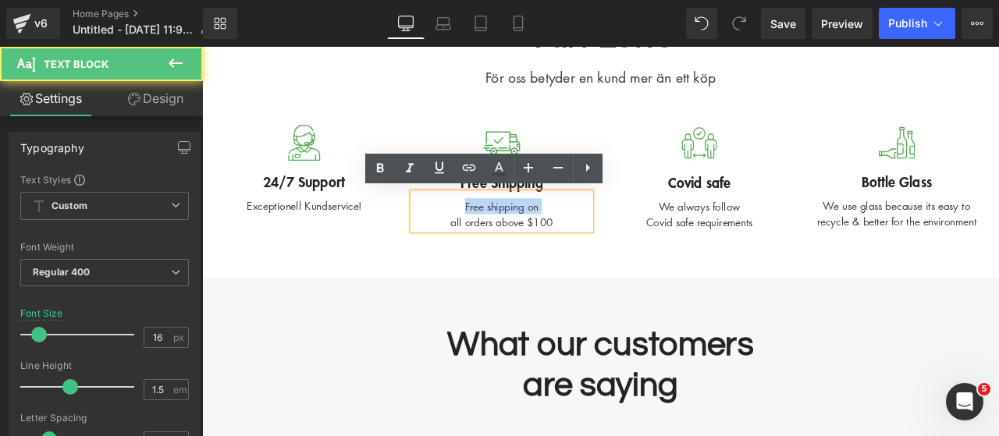
click at [620, 242] on div "Free shipping on all orders above $100" at bounding box center [557, 242] width 211 height 44
drag, startPoint x: 620, startPoint y: 242, endPoint x: 510, endPoint y: 235, distance: 110.3
click at [510, 235] on div "Free shipping on all orders above $100" at bounding box center [557, 242] width 211 height 44
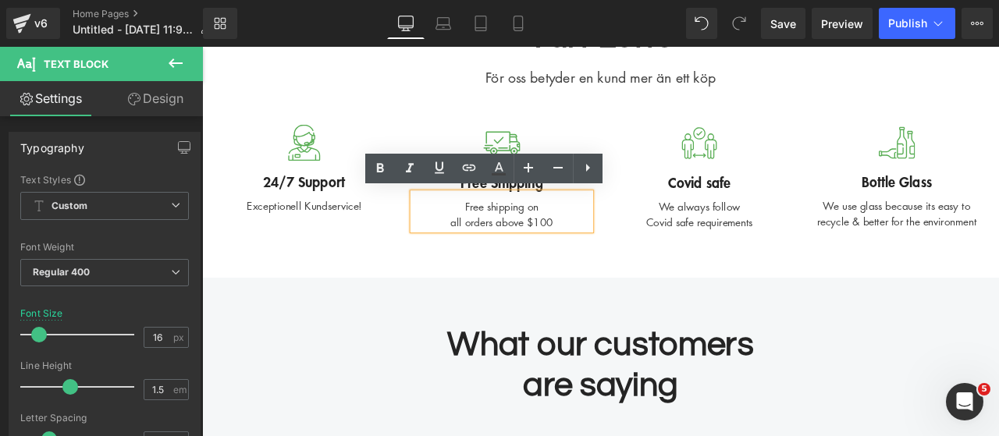
click at [497, 233] on div "Free shipping on all orders above $100" at bounding box center [557, 242] width 211 height 44
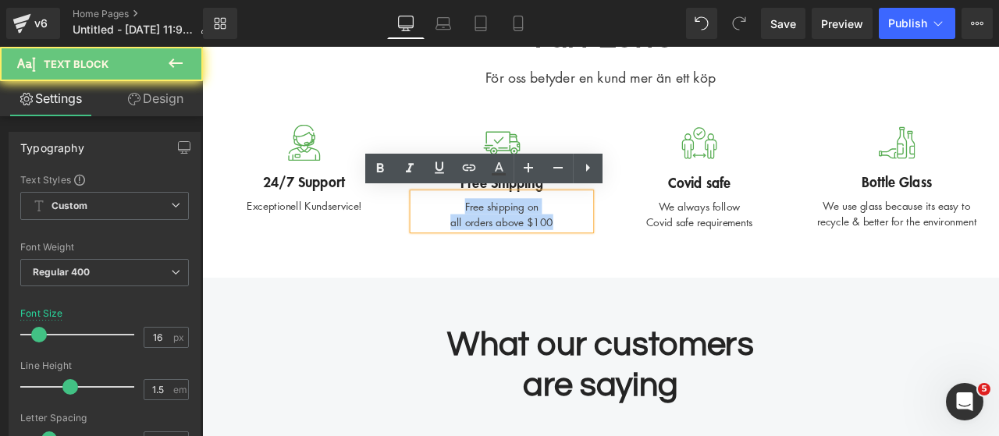
drag, startPoint x: 608, startPoint y: 238, endPoint x: 643, endPoint y: 236, distance: 35.2
click at [651, 242] on div "Free shipping on all orders above $100" at bounding box center [557, 242] width 211 height 44
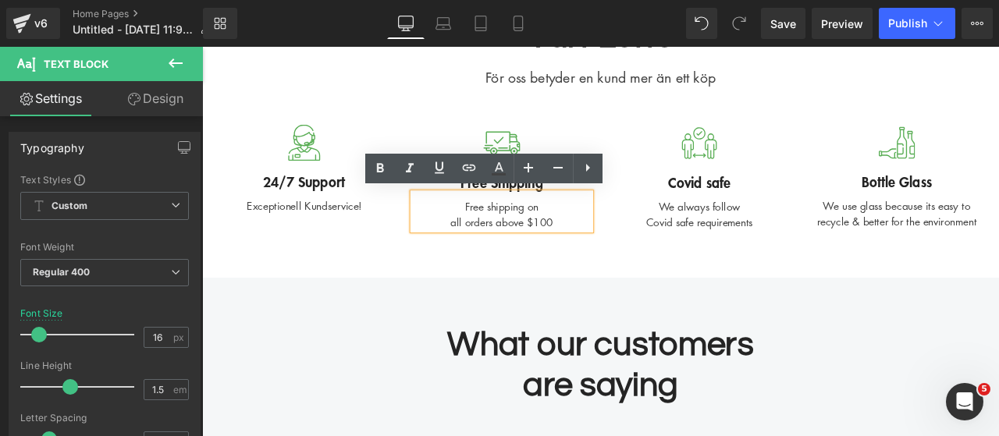
click at [652, 257] on div "Free shipping on all orders above $100" at bounding box center [557, 242] width 211 height 44
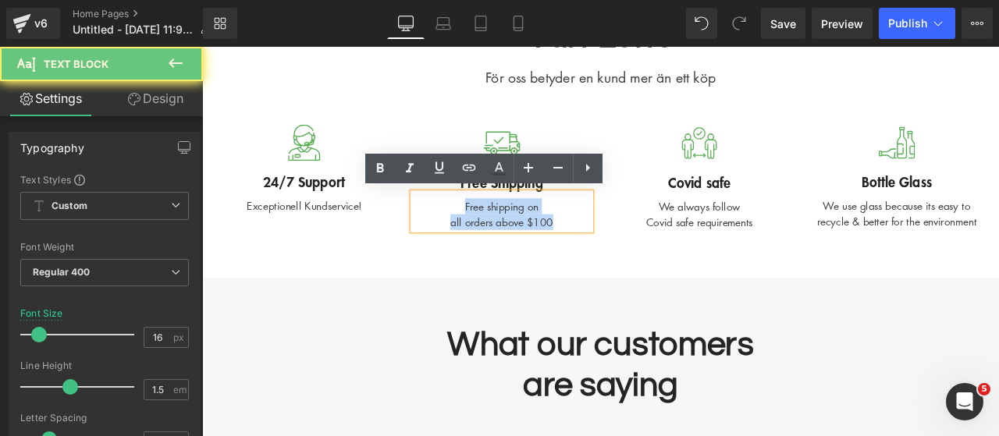
drag, startPoint x: 652, startPoint y: 257, endPoint x: 492, endPoint y: 230, distance: 162.2
click at [492, 230] on div "Free shipping on all orders above $100" at bounding box center [557, 242] width 211 height 44
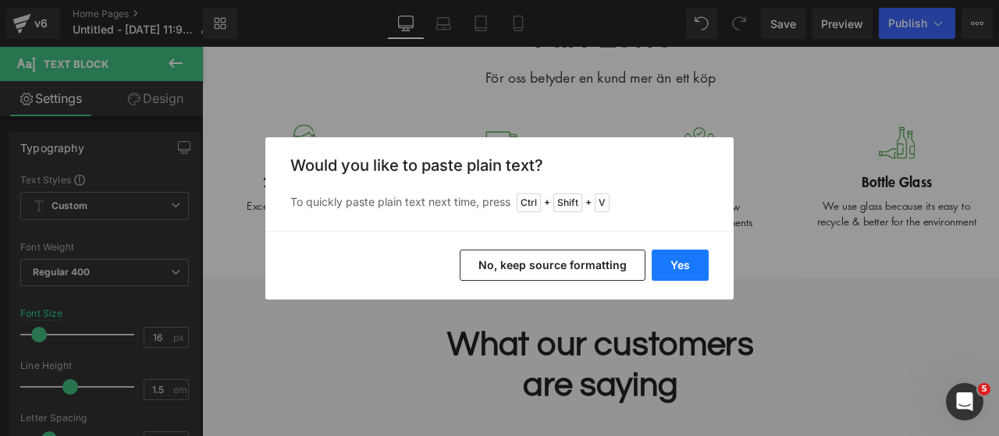
click at [688, 273] on button "Yes" at bounding box center [680, 265] width 57 height 31
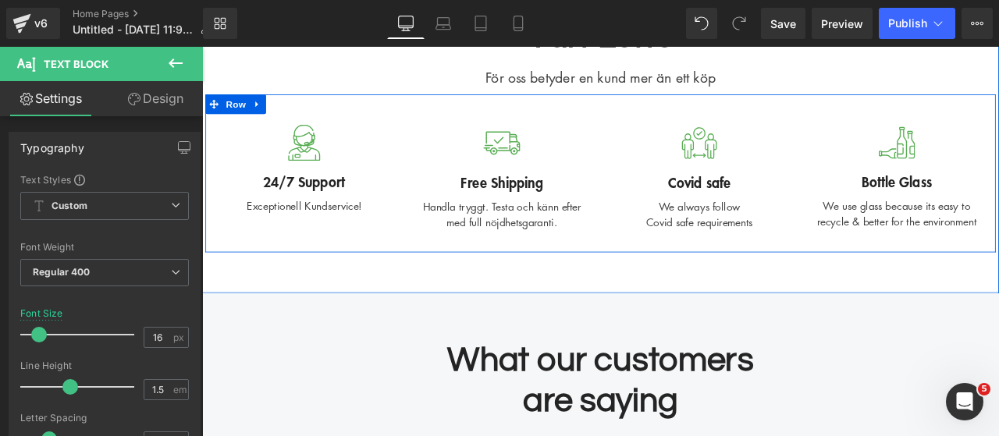
click at [625, 207] on div "Free Shipping" at bounding box center [557, 201] width 211 height 37
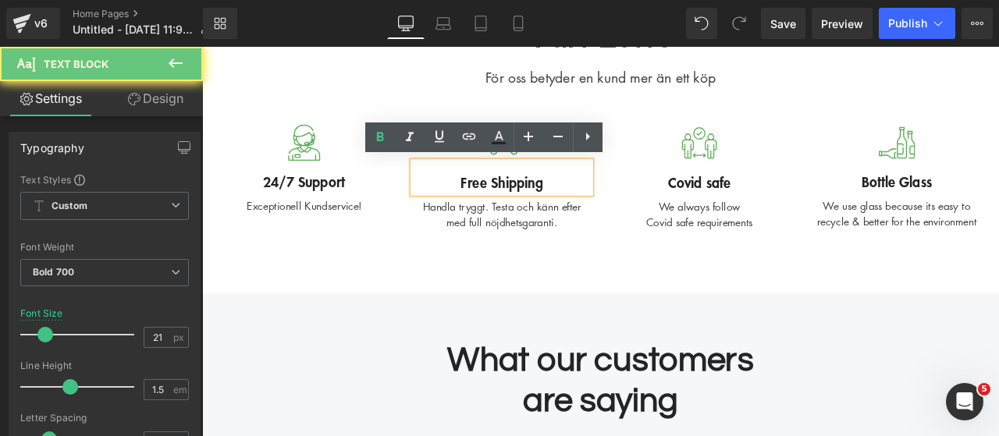
click at [625, 207] on div "Free Shipping" at bounding box center [557, 201] width 211 height 37
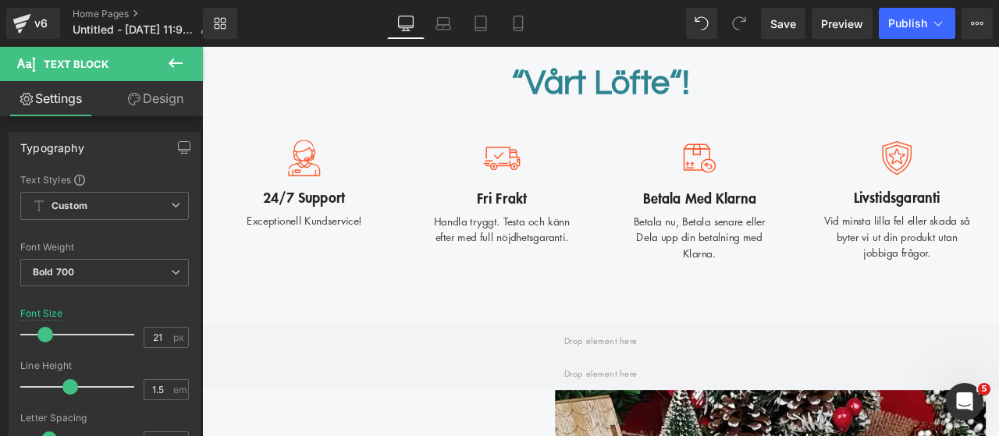
scroll to position [1697, 0]
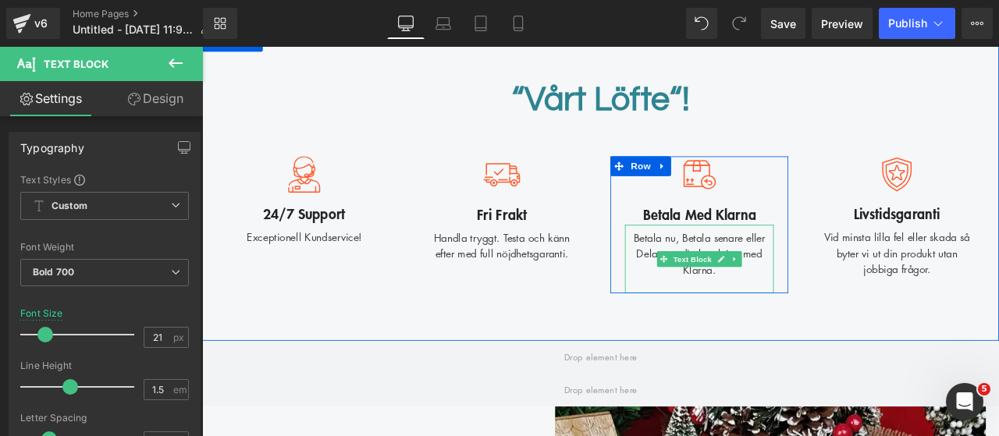
click at [723, 269] on div "Betala nu, Betala senare eller Dela upp din betalning med Klarna." at bounding box center [791, 298] width 176 height 81
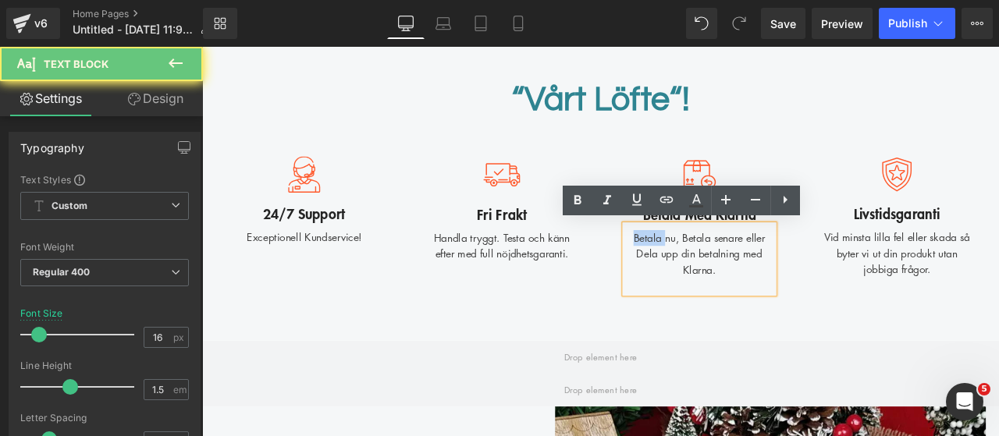
click at [723, 269] on div "Betala nu, Betala senare eller Dela upp din betalning med Klarna." at bounding box center [791, 298] width 176 height 81
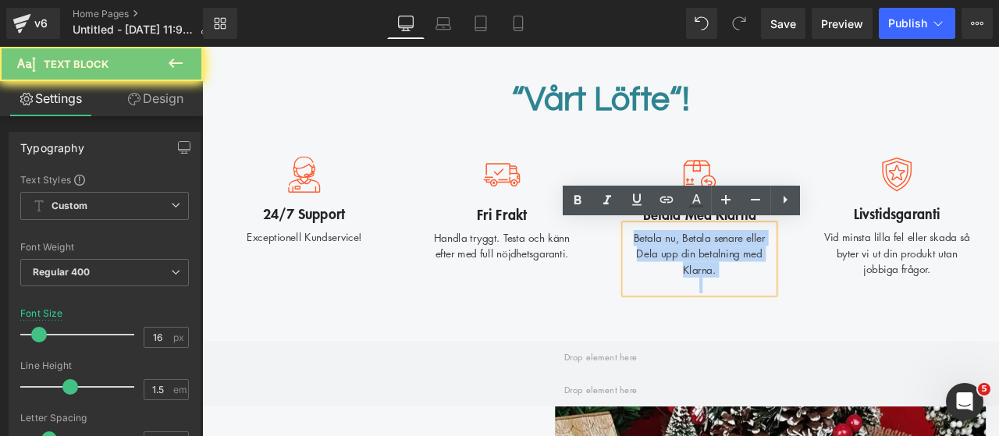
click at [723, 269] on div "Betala nu, Betala senare eller Dela upp din betalning med Klarna." at bounding box center [791, 298] width 176 height 81
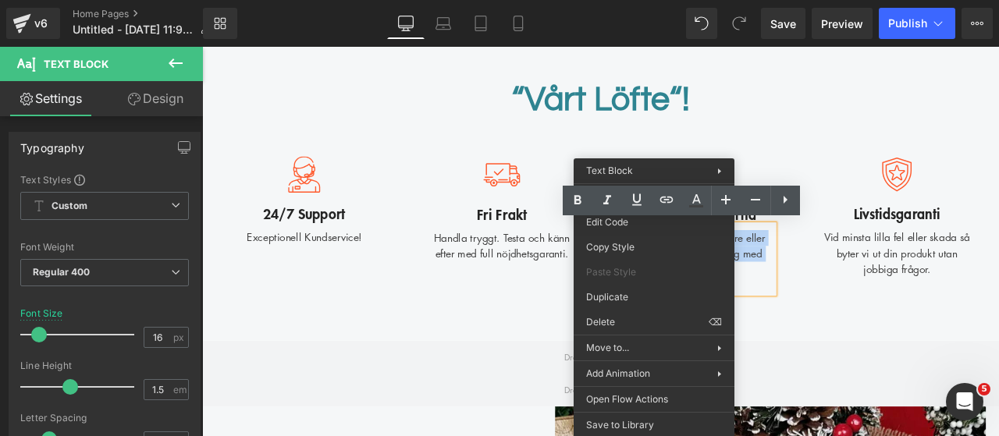
click at [858, 280] on div "Betala nu, Betala senare eller Dela upp din betalning med Klarna." at bounding box center [791, 298] width 176 height 81
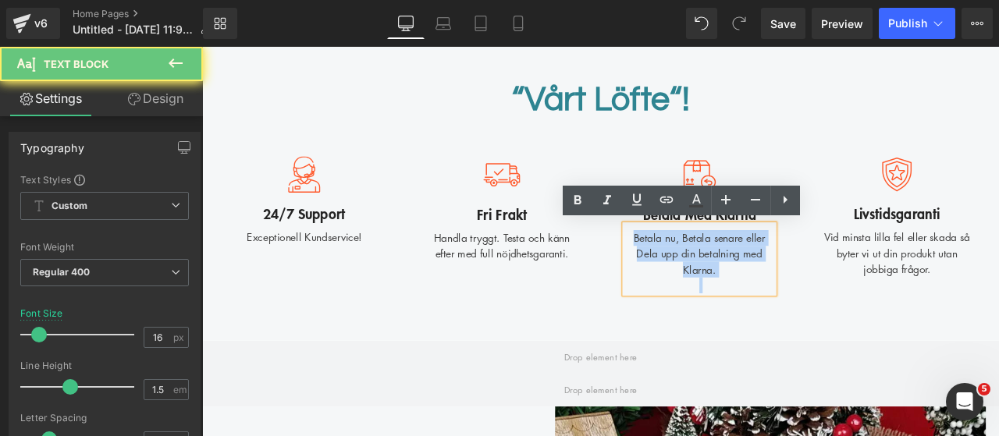
click at [858, 280] on div "Betala nu, Betala senare eller Dela upp din betalning med Klarna." at bounding box center [791, 298] width 176 height 81
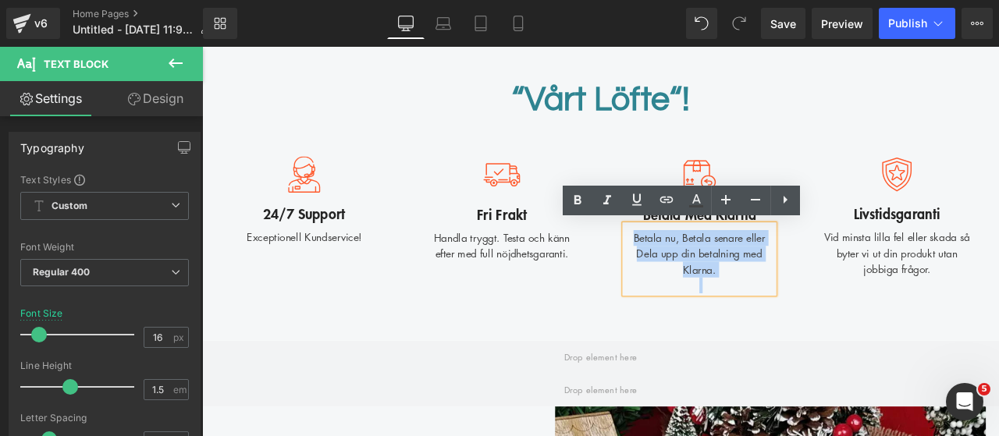
copy div "Betala nu, Betala senare eller Dela upp din betalning med Klarna."
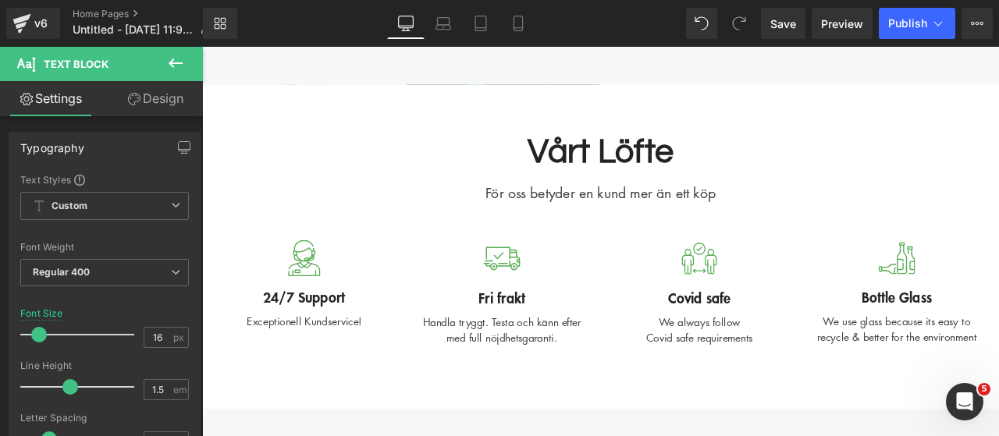
scroll to position [4038, 0]
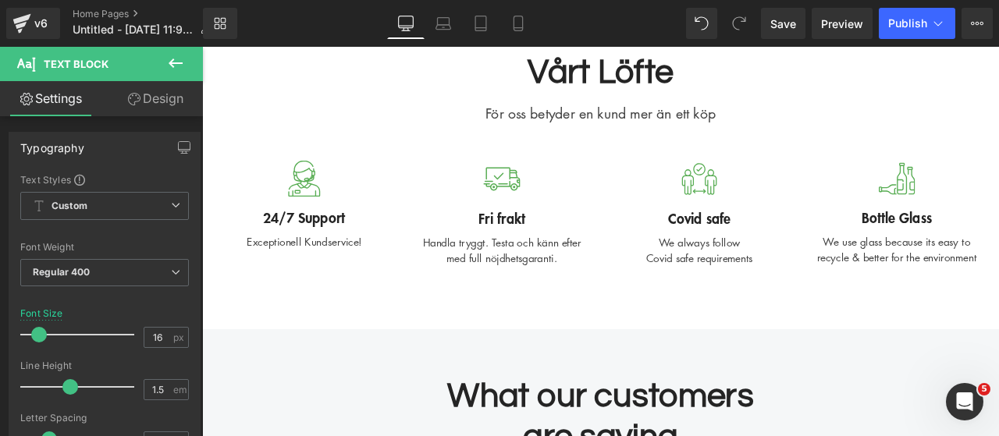
click at [819, 277] on div "We always follow Covid safe requirements Text Block" at bounding box center [791, 285] width 211 height 44
click at [819, 277] on div "We always follow Covid safe requirements" at bounding box center [791, 285] width 211 height 44
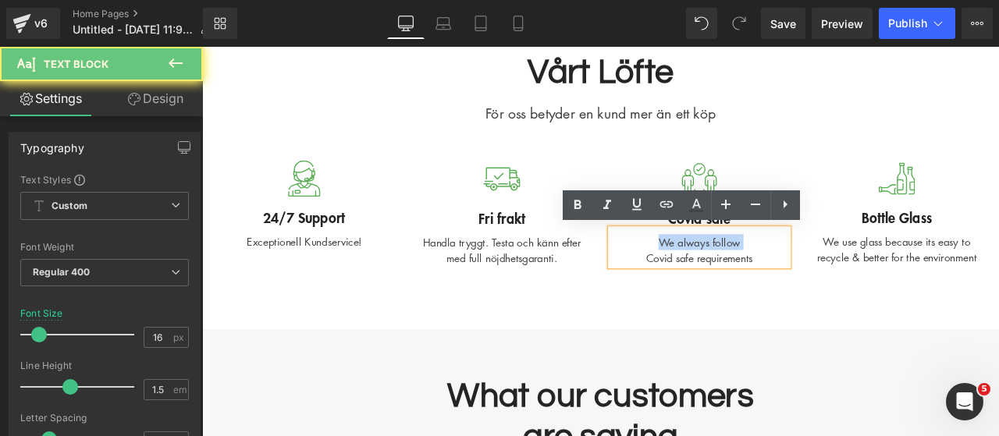
click at [819, 277] on div "We always follow Covid safe requirements" at bounding box center [791, 285] width 211 height 44
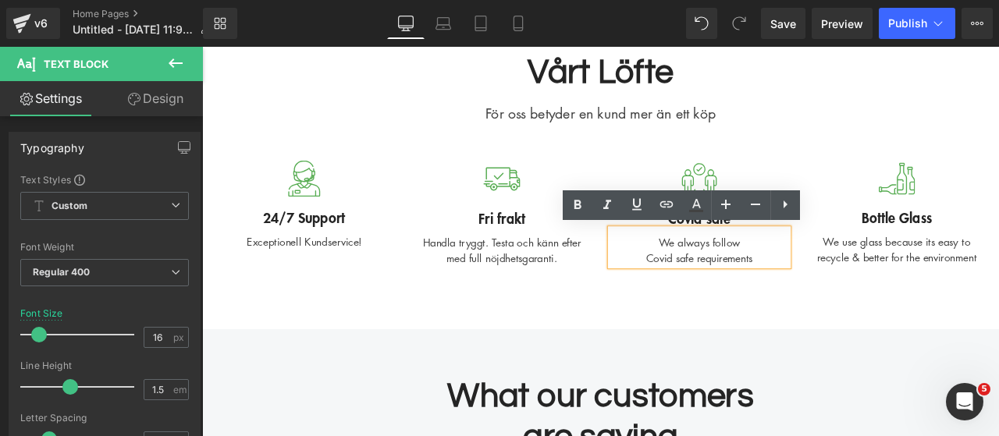
click at [853, 297] on div "We always follow Covid safe requirements" at bounding box center [791, 285] width 211 height 44
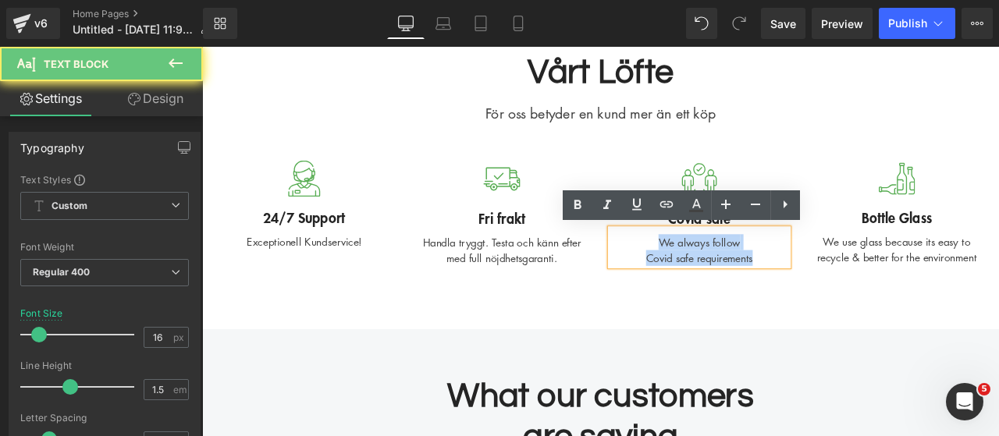
drag, startPoint x: 857, startPoint y: 297, endPoint x: 709, endPoint y: 280, distance: 149.2
click at [709, 280] on div "We always follow Covid safe requirements" at bounding box center [791, 285] width 211 height 44
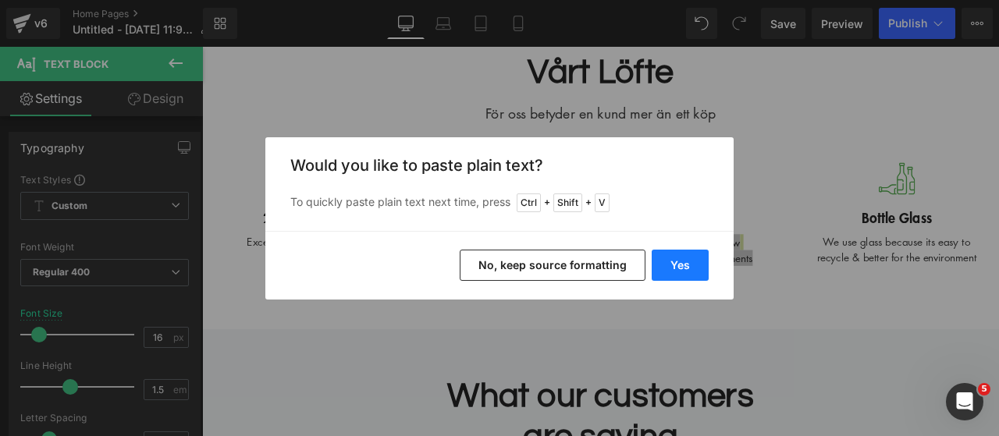
click at [670, 252] on button "Yes" at bounding box center [680, 265] width 57 height 31
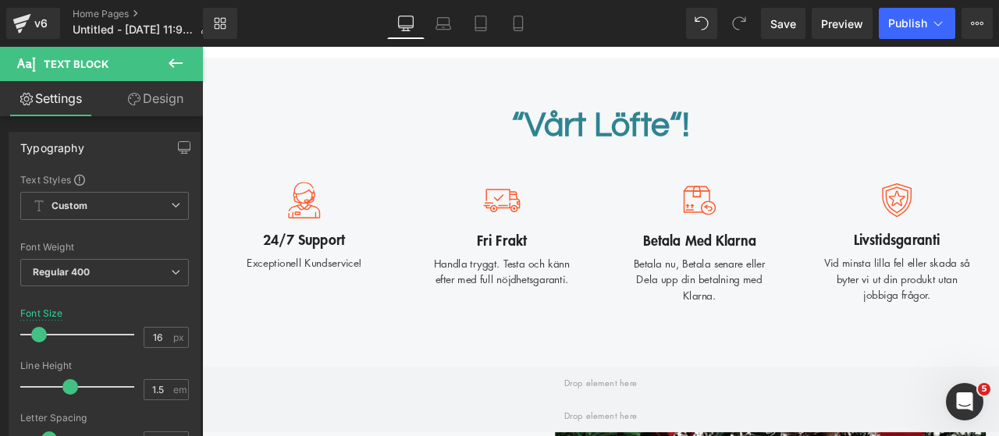
scroll to position [1669, 0]
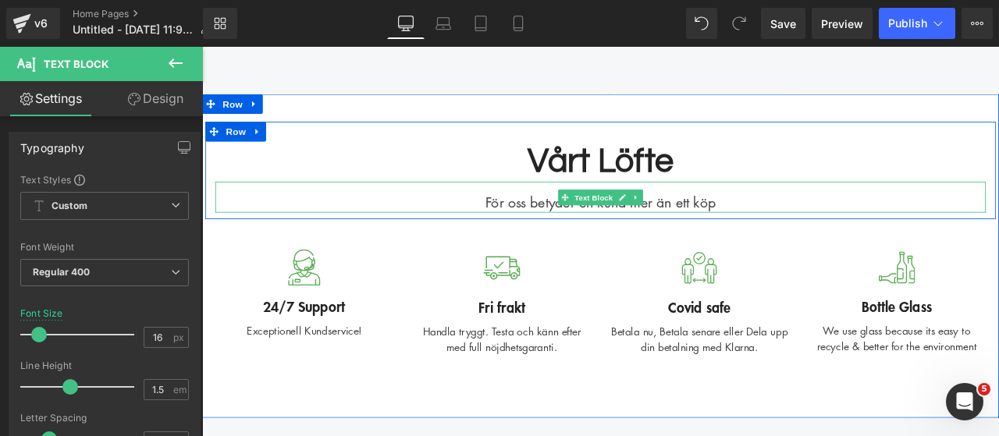
scroll to position [3936, 0]
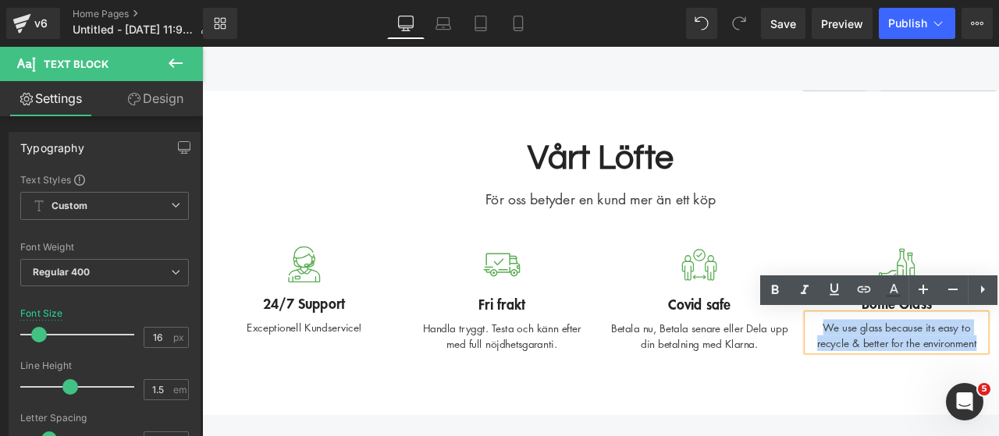
drag, startPoint x: 926, startPoint y: 378, endPoint x: 1121, endPoint y: 397, distance: 196.8
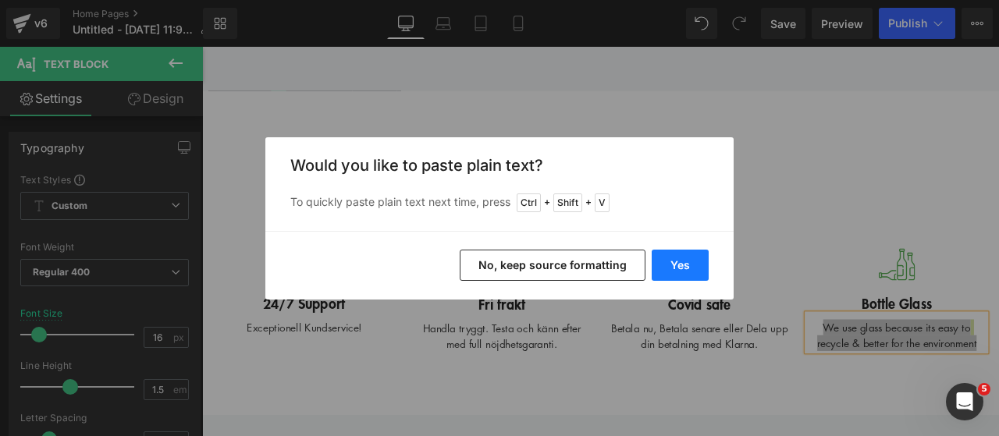
click at [684, 265] on button "Yes" at bounding box center [680, 265] width 57 height 31
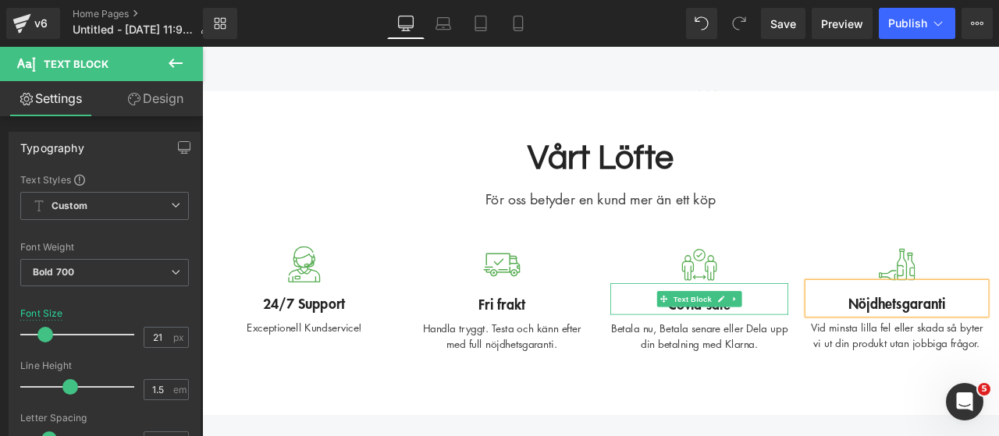
click at [840, 346] on div "Covid safe" at bounding box center [791, 345] width 211 height 37
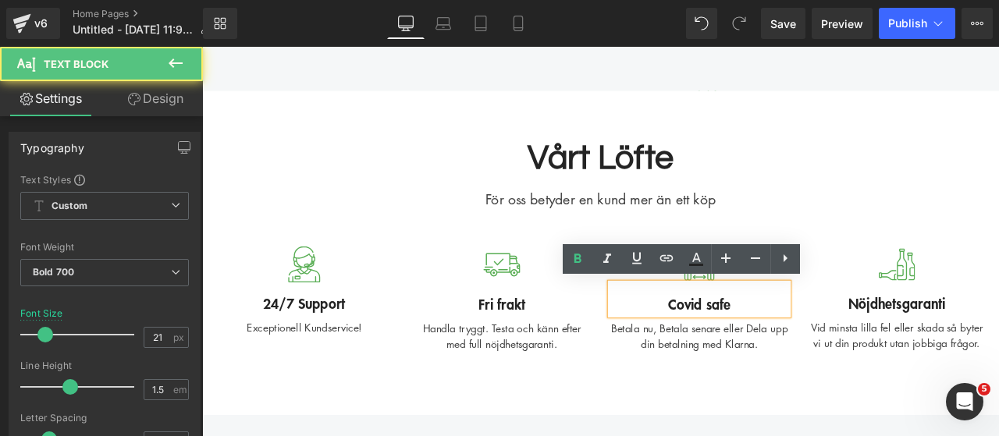
click at [840, 346] on div "Covid safe" at bounding box center [791, 345] width 211 height 37
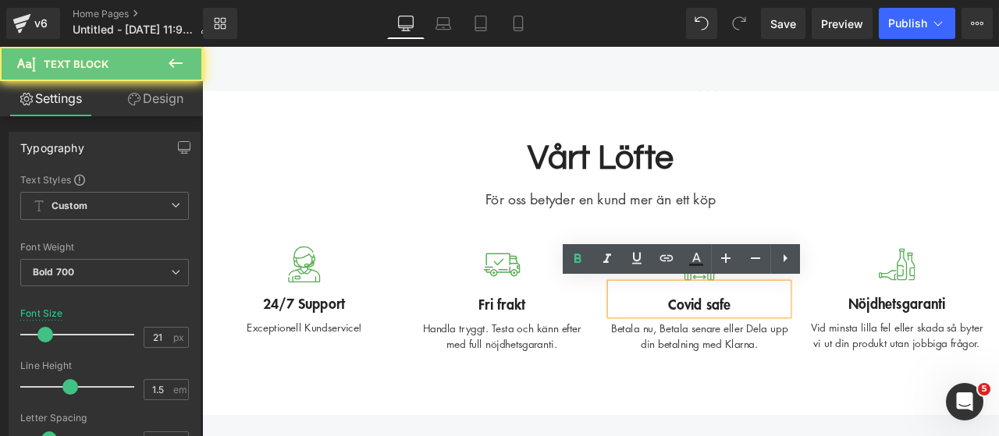
click at [840, 346] on div "Covid safe" at bounding box center [791, 345] width 211 height 37
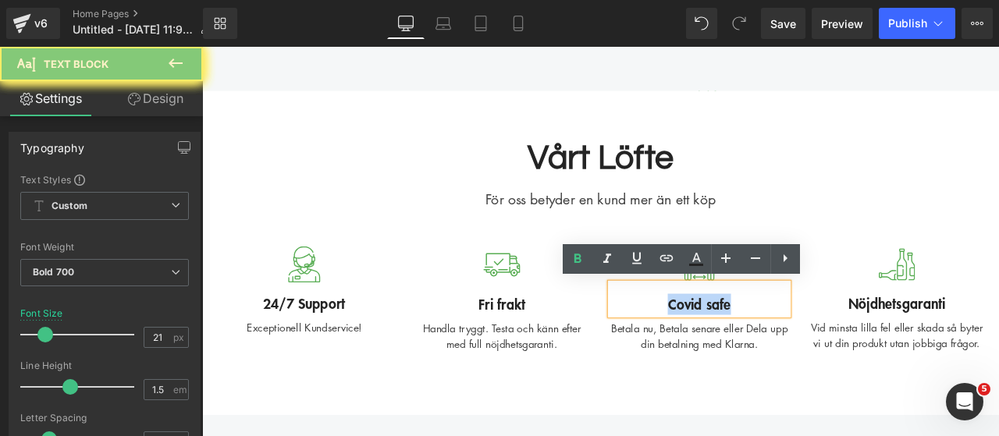
click at [840, 346] on div "Covid safe" at bounding box center [791, 345] width 211 height 37
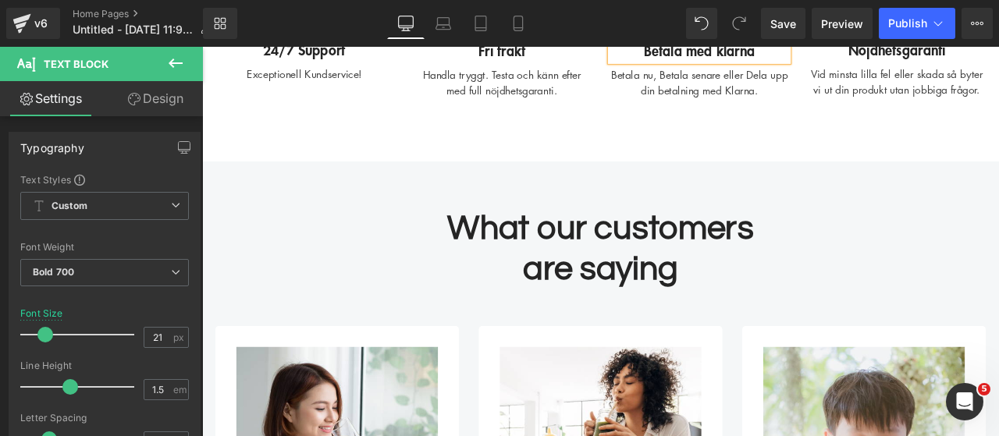
scroll to position [4238, 0]
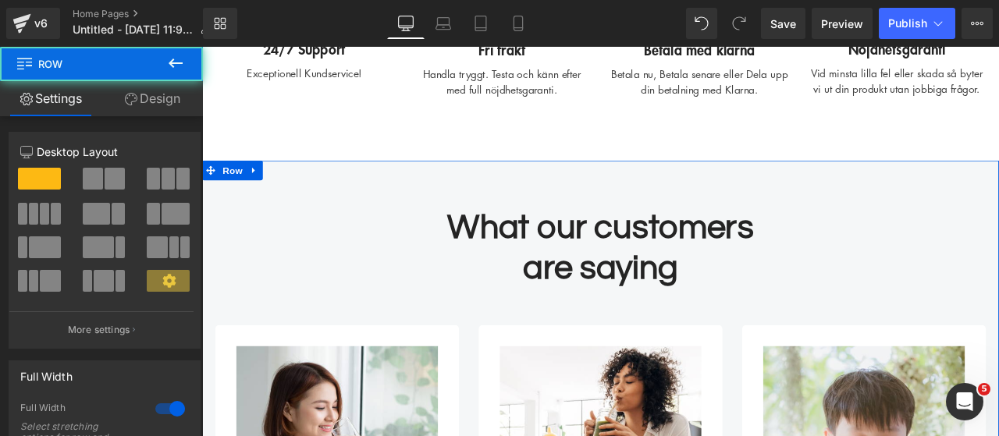
click at [263, 195] on icon at bounding box center [263, 193] width 11 height 12
click at [294, 188] on link at bounding box center [304, 193] width 20 height 23
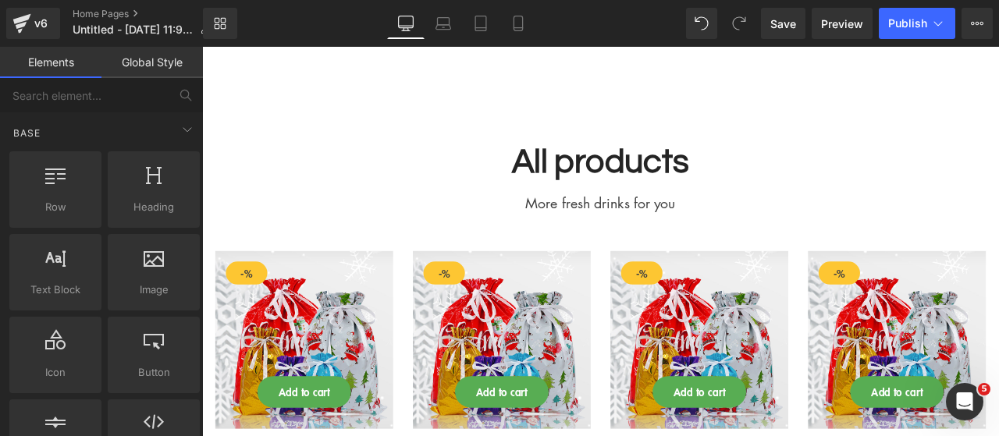
click at [350, 184] on h2 "All products" at bounding box center [674, 184] width 913 height 48
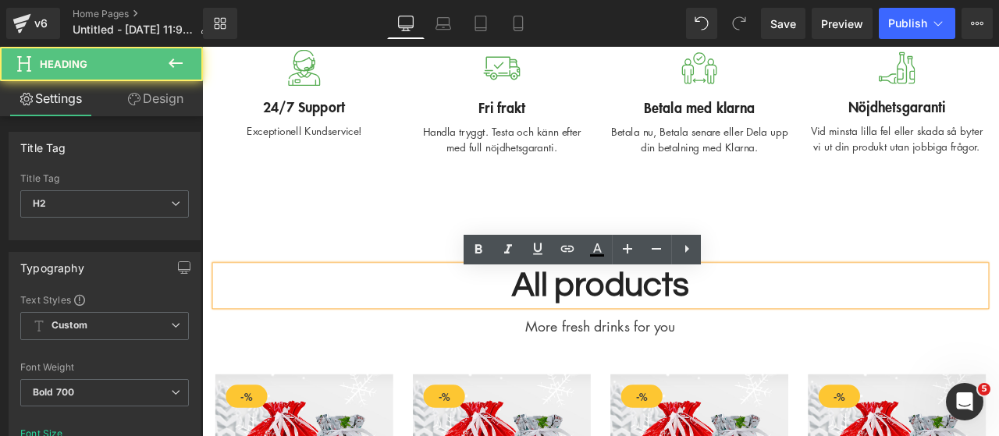
scroll to position [4159, 0]
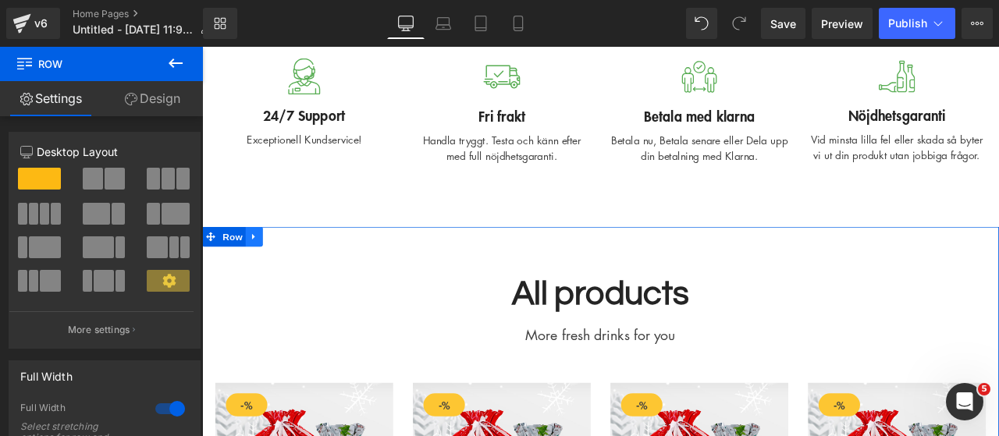
click at [258, 272] on icon at bounding box center [263, 271] width 11 height 12
click at [304, 268] on icon at bounding box center [304, 271] width 11 height 11
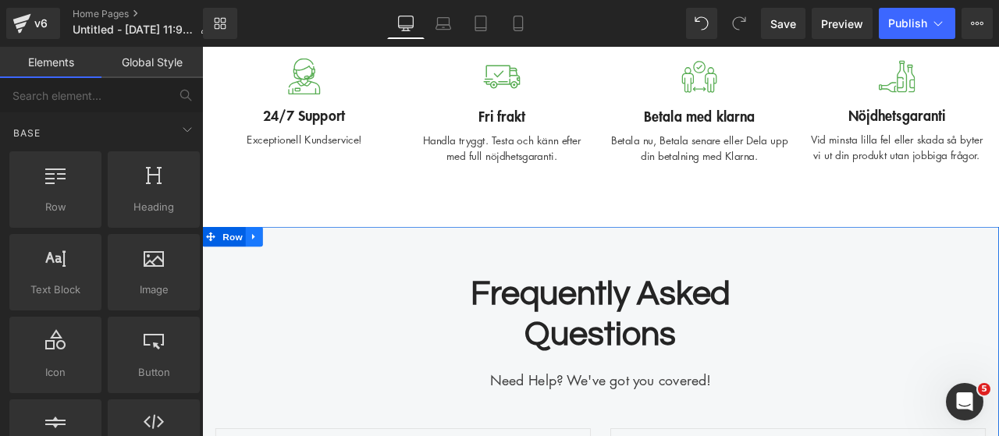
click at [258, 274] on icon at bounding box center [263, 271] width 11 height 12
click at [299, 269] on icon at bounding box center [304, 271] width 11 height 12
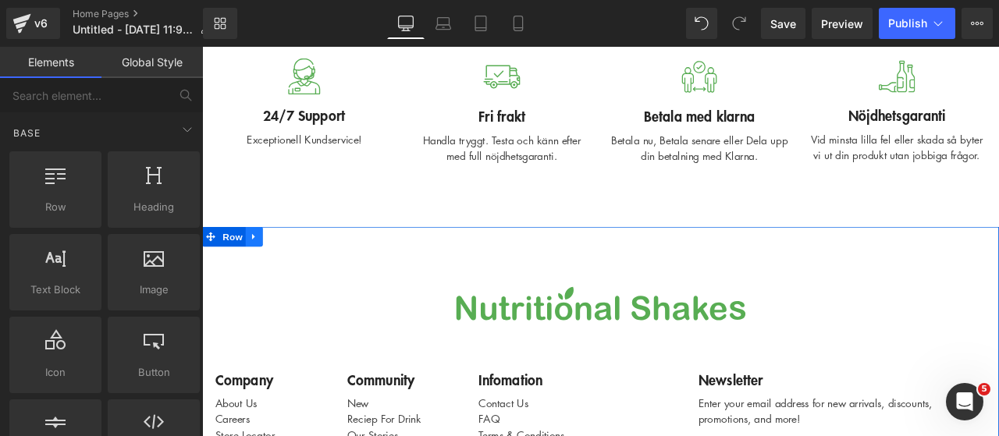
click at [259, 268] on icon at bounding box center [263, 271] width 11 height 12
click at [294, 270] on link at bounding box center [304, 271] width 20 height 23
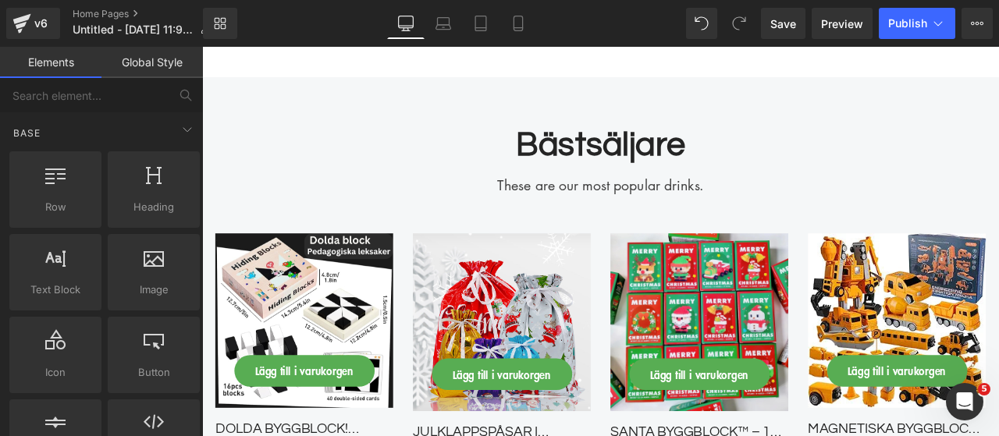
scroll to position [3301, 0]
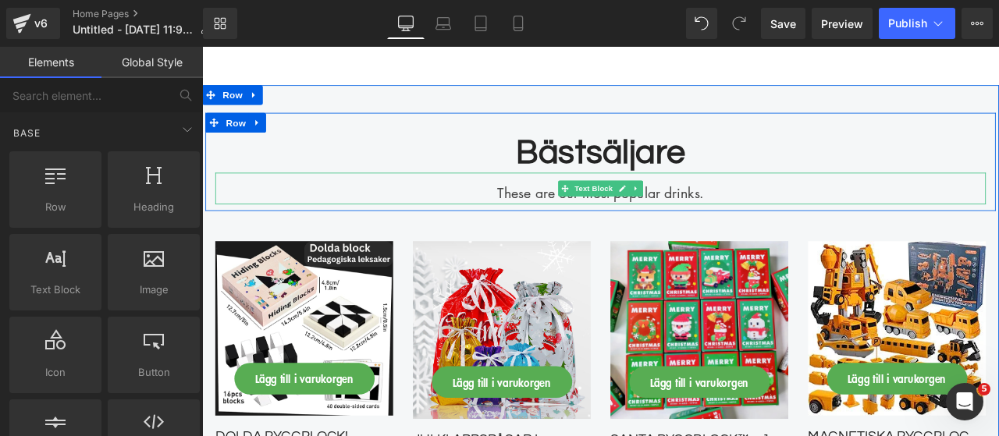
click at [780, 221] on div "These are our most popular drinks." at bounding box center [674, 214] width 913 height 37
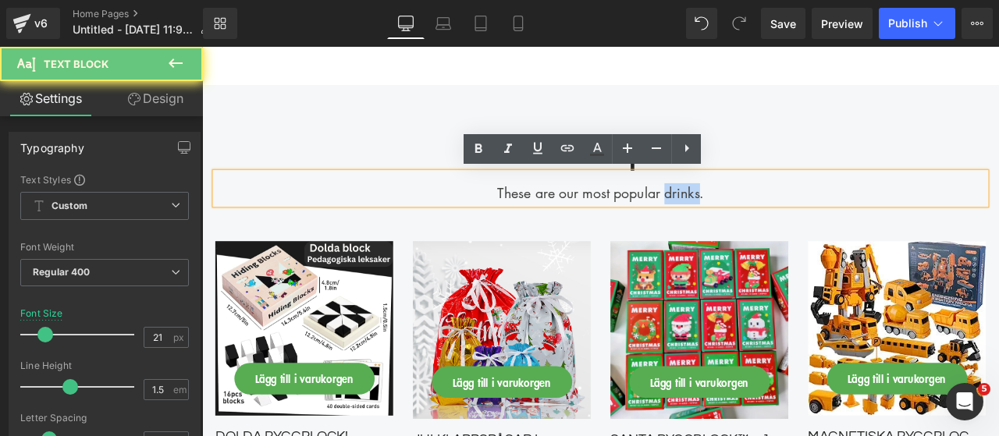
click at [780, 221] on div "These are our most popular drinks." at bounding box center [674, 214] width 913 height 37
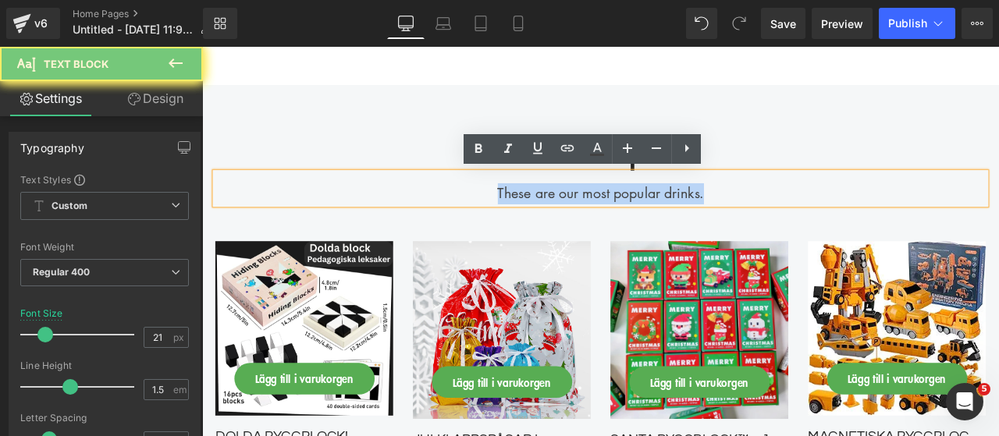
click at [409, 158] on h2 "Bästsäljare" at bounding box center [674, 172] width 913 height 48
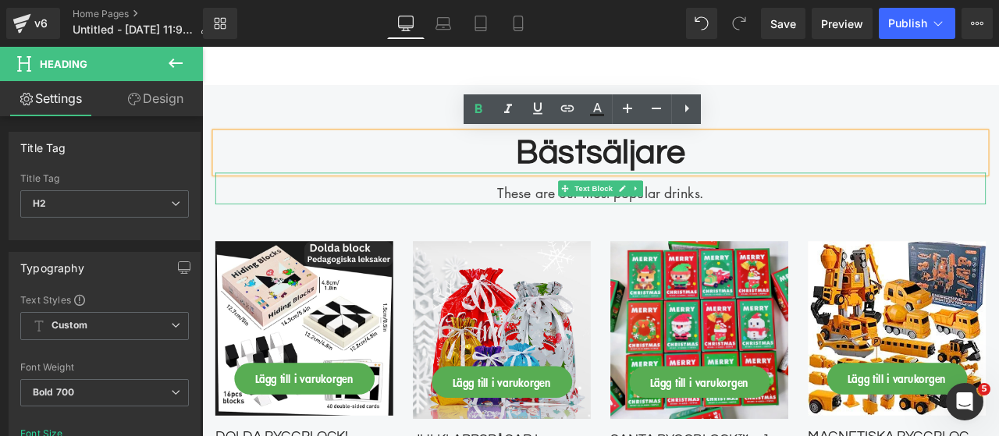
click at [553, 213] on div "These are our most popular drinks." at bounding box center [674, 214] width 913 height 37
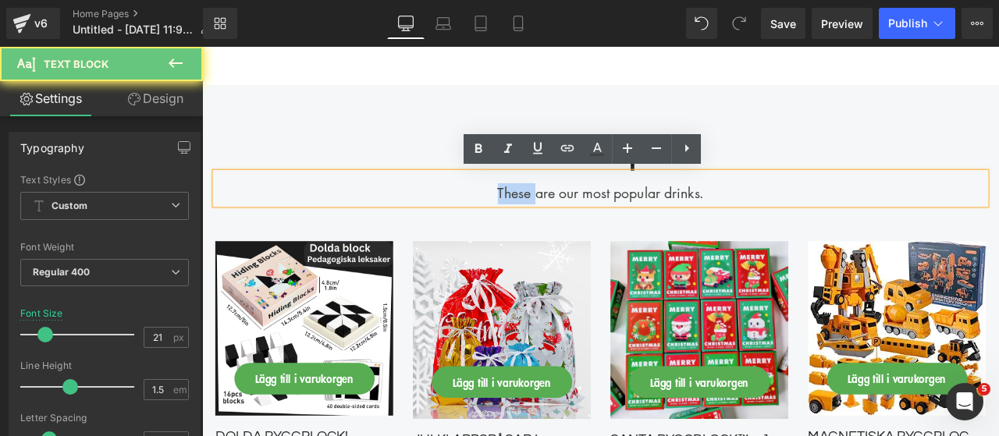
click at [553, 213] on div "These are our most popular drinks." at bounding box center [674, 214] width 913 height 37
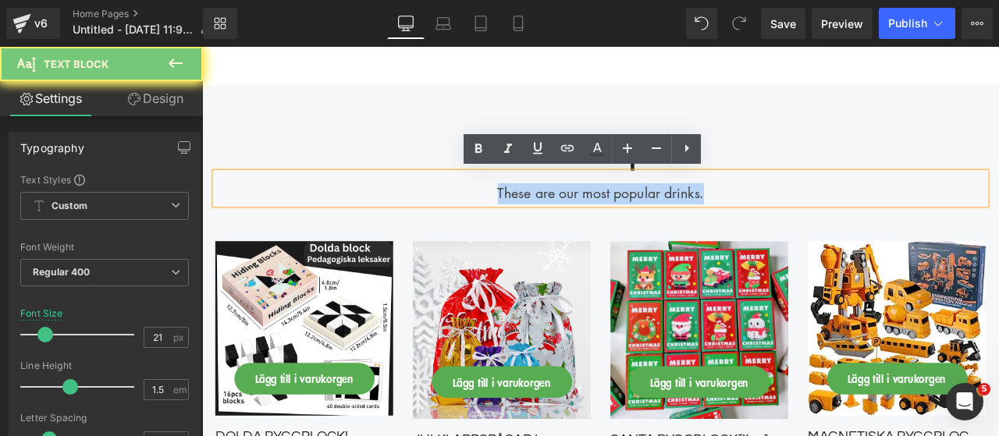
click at [553, 213] on div "These are our most popular drinks." at bounding box center [674, 214] width 913 height 37
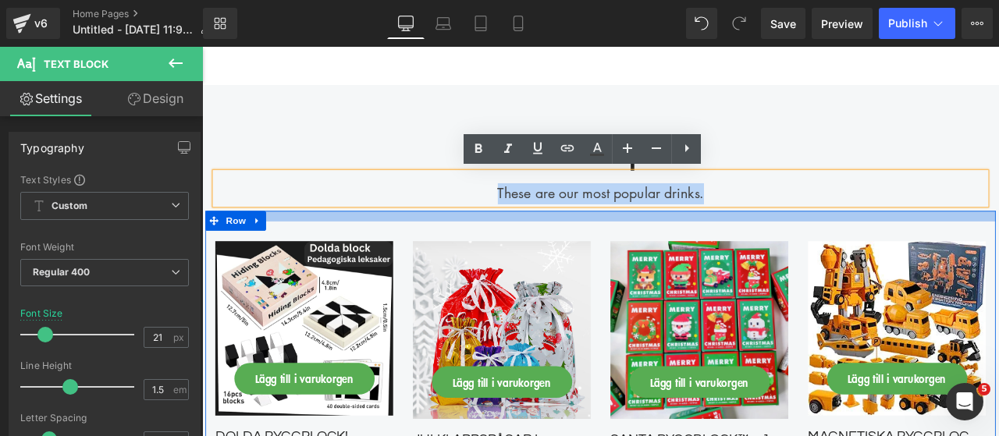
paste div
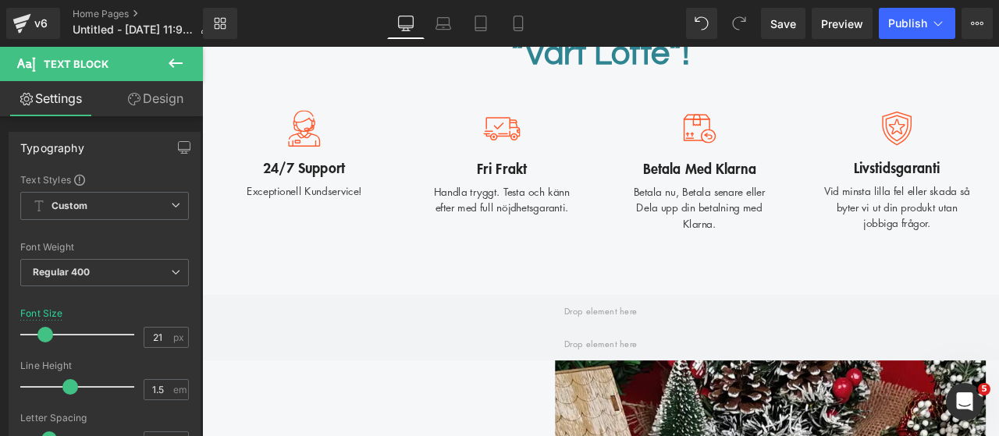
scroll to position [1712, 0]
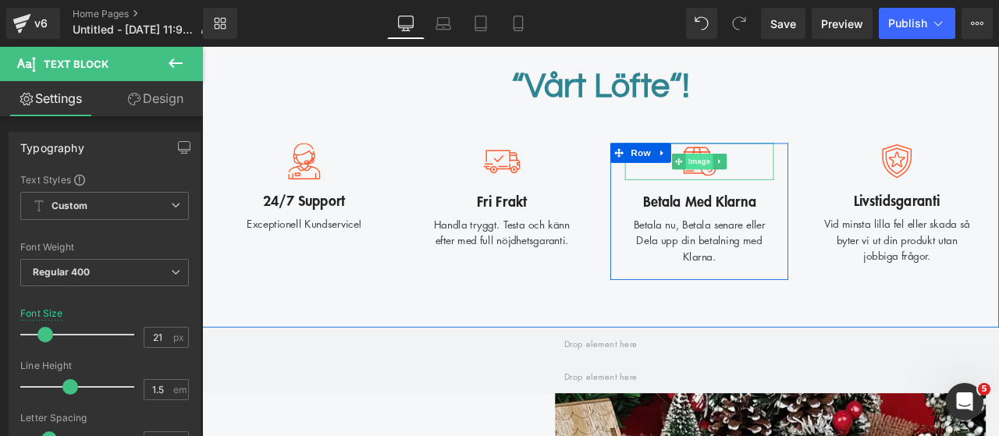
click at [797, 174] on span "Image" at bounding box center [791, 182] width 33 height 19
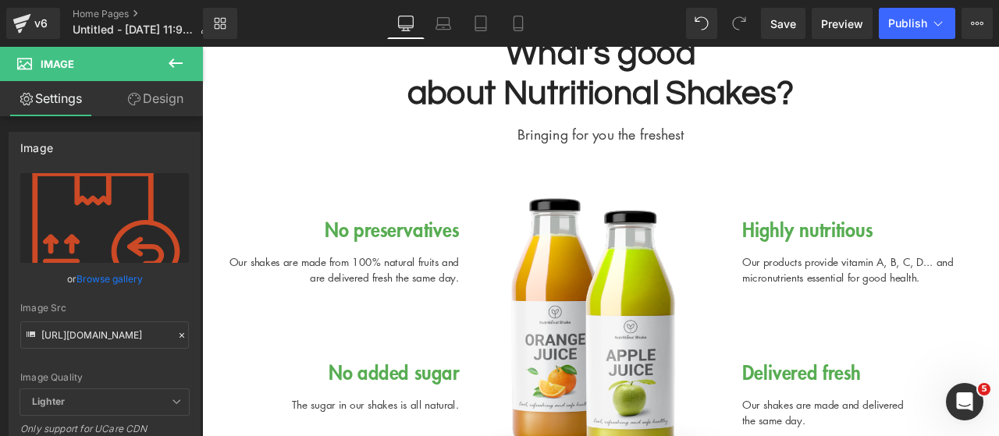
scroll to position [2805, 0]
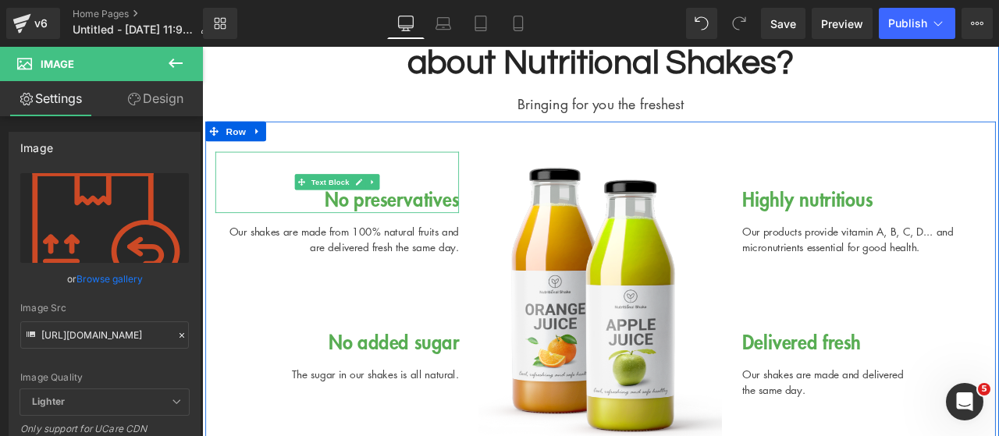
click at [427, 237] on div "No preservatives" at bounding box center [362, 208] width 289 height 73
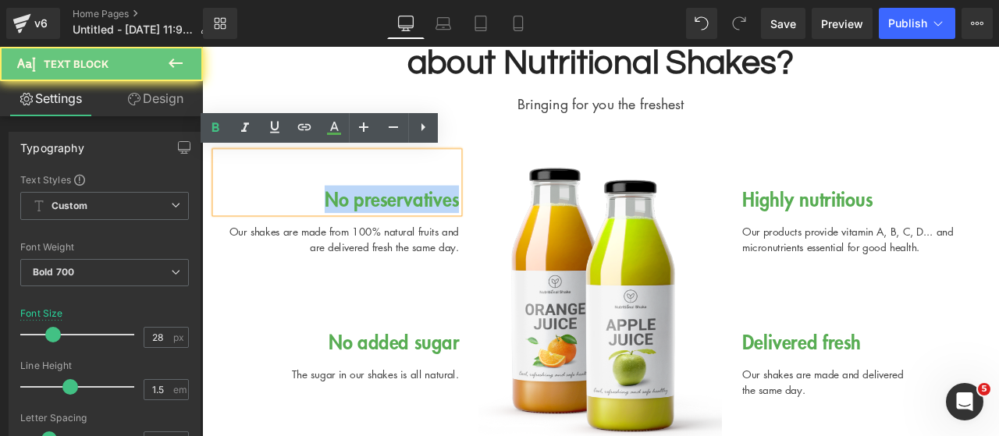
click at [427, 237] on div "No preservatives" at bounding box center [362, 208] width 289 height 73
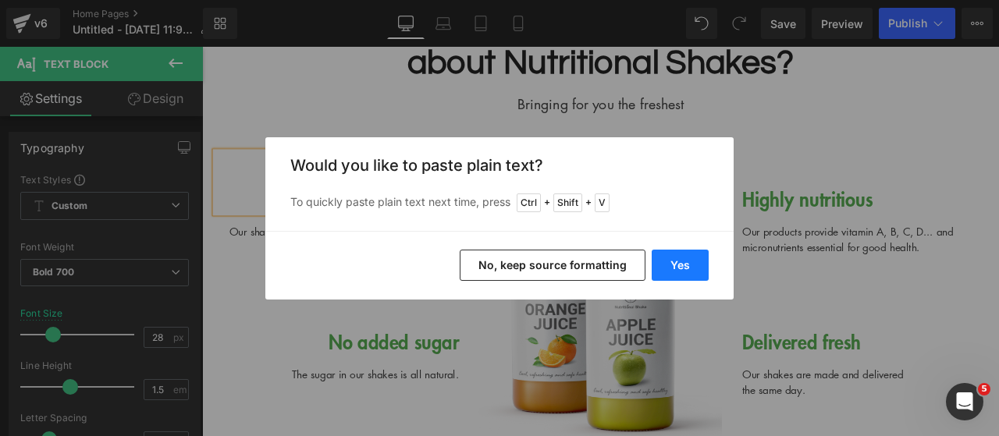
click at [705, 259] on button "Yes" at bounding box center [680, 265] width 57 height 31
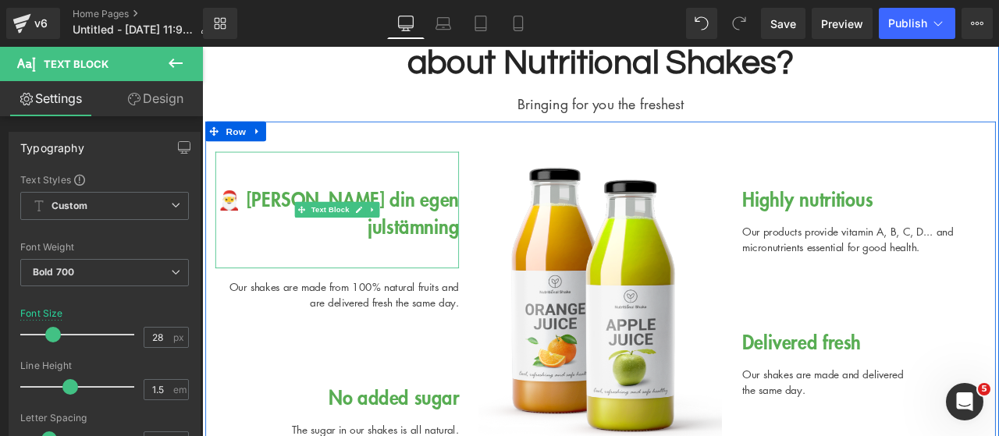
click at [432, 286] on div at bounding box center [362, 293] width 289 height 33
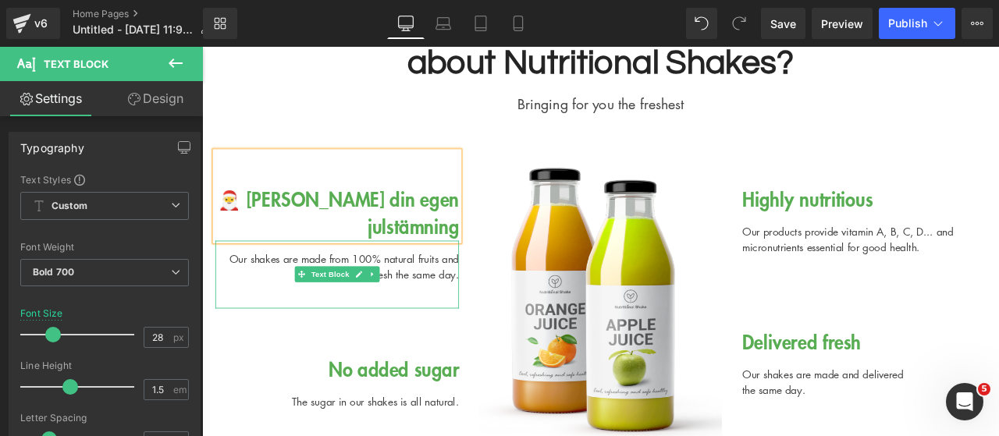
click at [455, 311] on div "Our shakes are made from 100% natural fruits and are delivered fresh the same d…" at bounding box center [362, 317] width 289 height 80
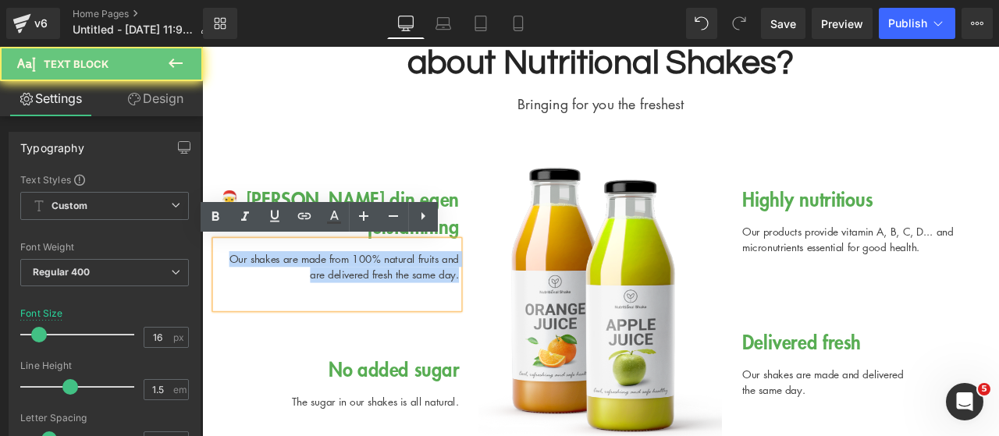
click at [455, 311] on div "Our shakes are made from 100% natural fruits and are delivered fresh the same d…" at bounding box center [362, 317] width 289 height 80
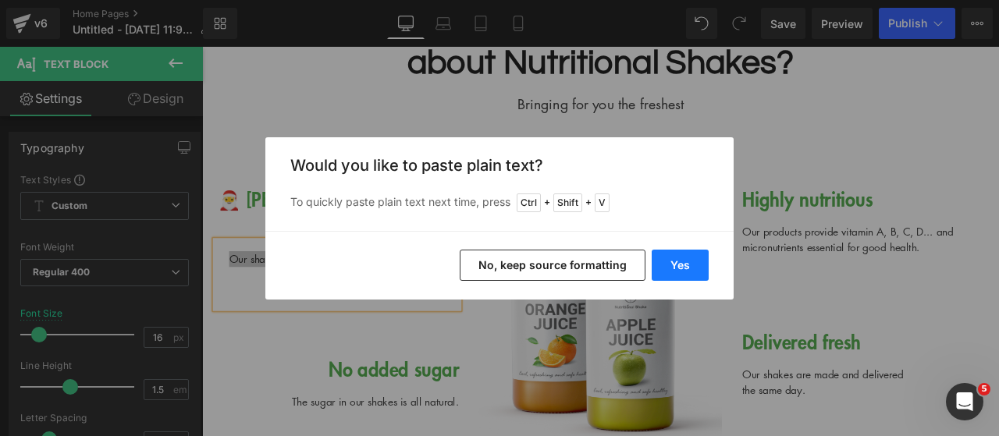
click at [678, 255] on button "Yes" at bounding box center [680, 265] width 57 height 31
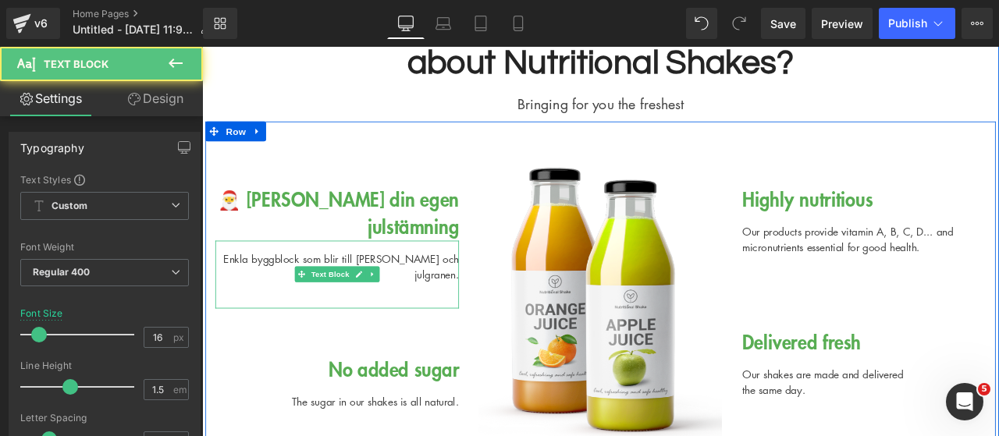
click at [447, 322] on div "Enkla byggblock som blir till [PERSON_NAME] och julgranen." at bounding box center [362, 317] width 289 height 80
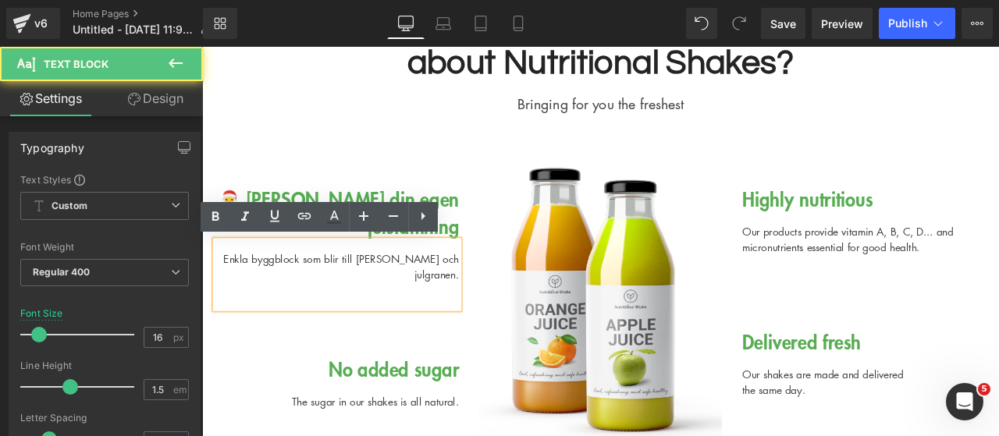
click at [495, 316] on div "Enkla byggblock som blir till [PERSON_NAME] och julgranen." at bounding box center [362, 317] width 289 height 80
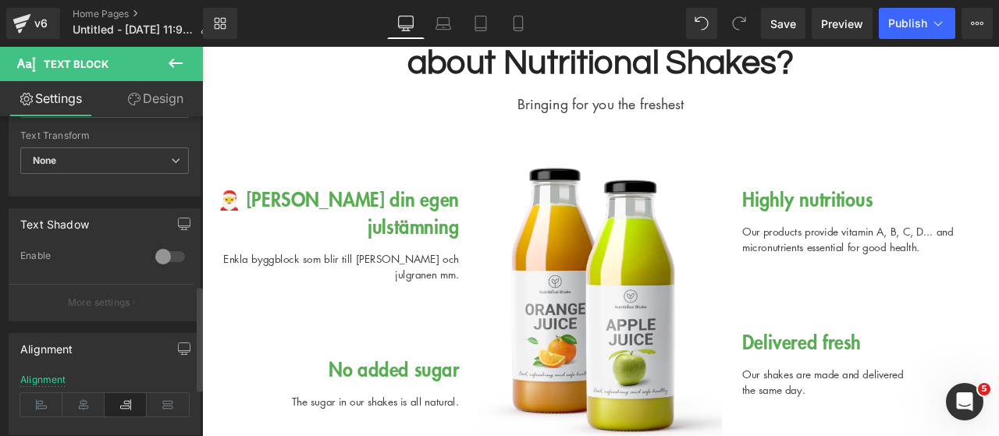
scroll to position [516, 0]
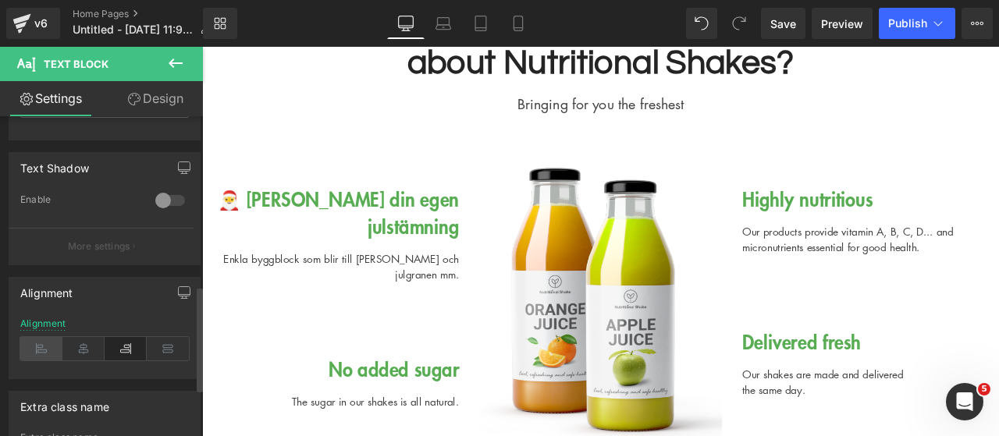
click at [55, 343] on icon at bounding box center [41, 348] width 42 height 23
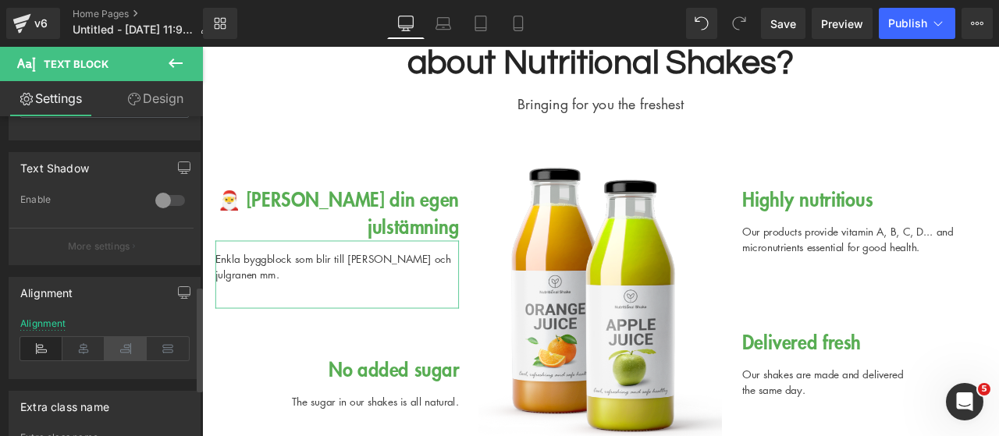
click at [113, 341] on icon at bounding box center [126, 348] width 42 height 23
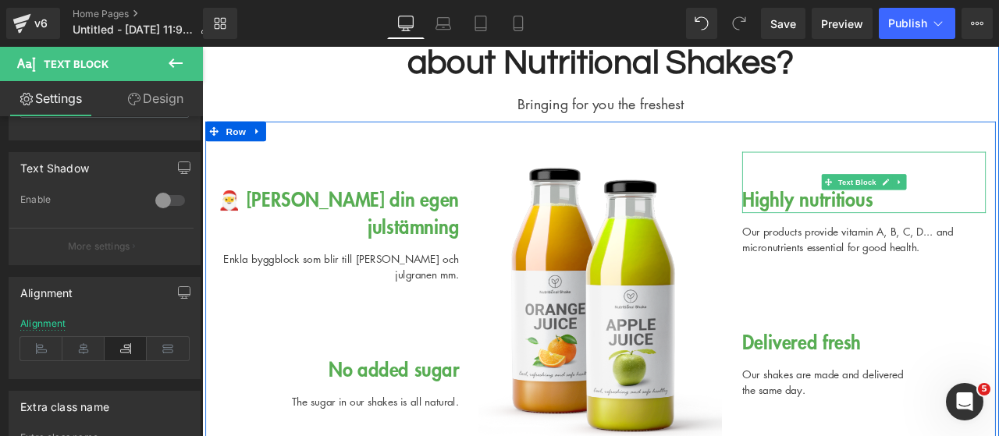
click at [890, 233] on div "Highly nutritious" at bounding box center [986, 208] width 289 height 73
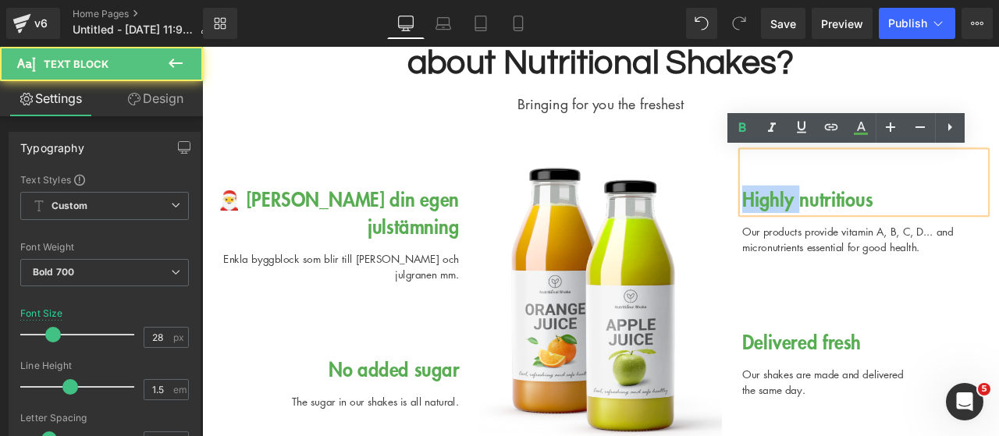
click at [890, 233] on div "Highly nutritious" at bounding box center [986, 208] width 289 height 73
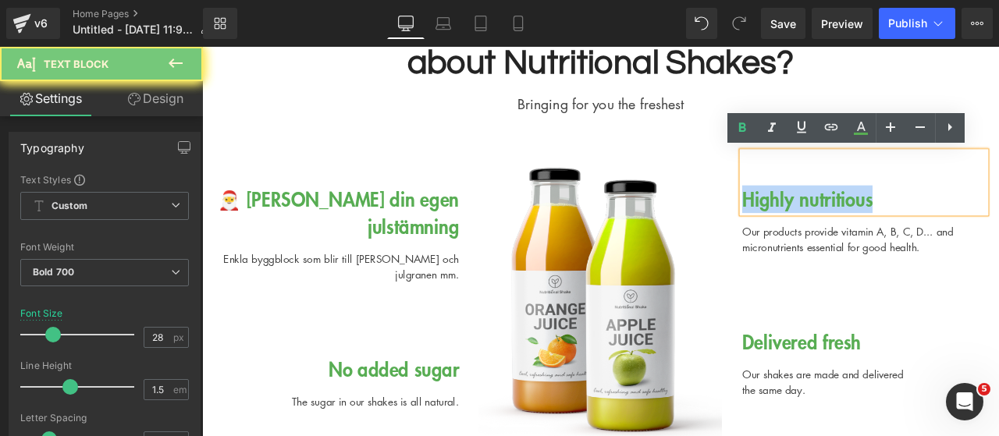
click at [890, 233] on div "Highly nutritious" at bounding box center [986, 208] width 289 height 73
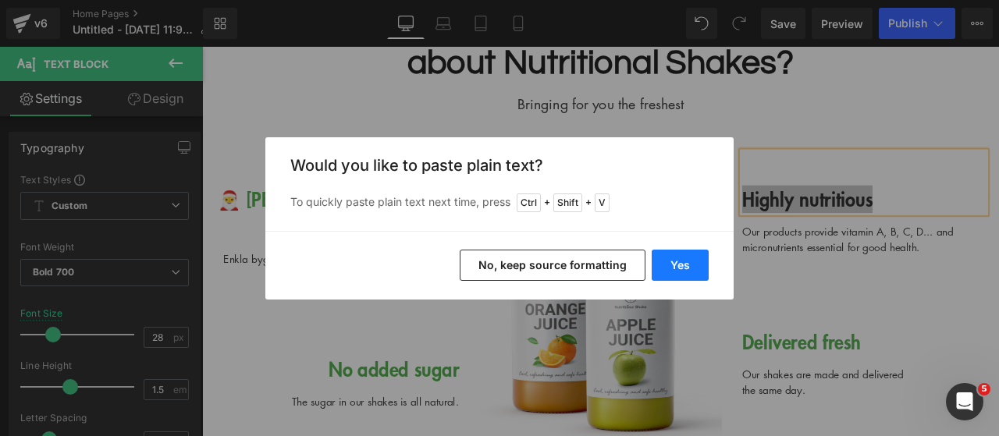
click at [696, 252] on button "Yes" at bounding box center [680, 265] width 57 height 31
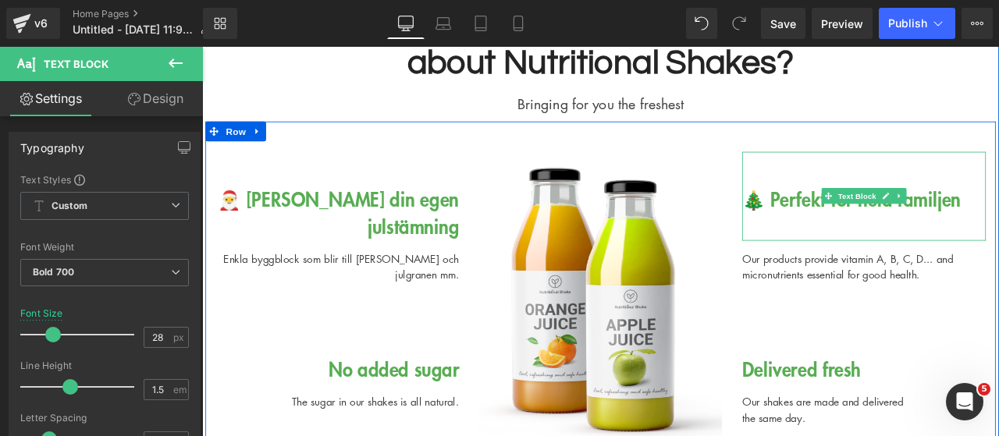
click at [876, 265] on div at bounding box center [986, 260] width 289 height 33
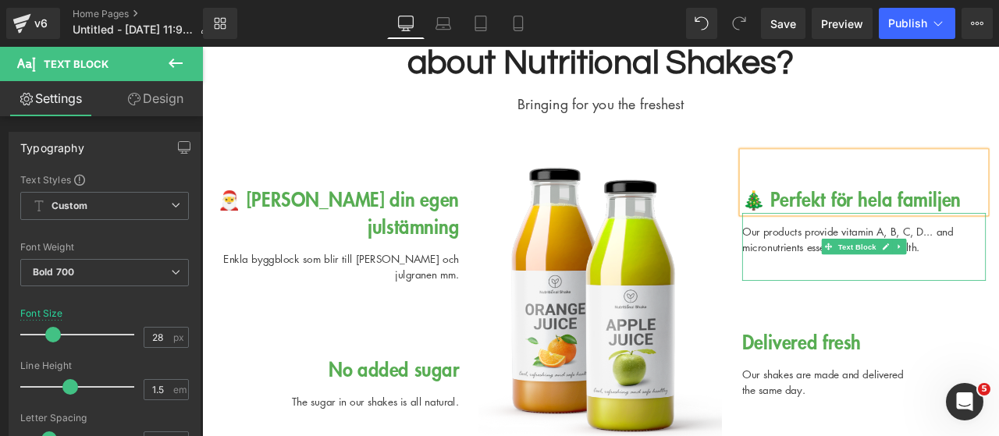
click at [882, 272] on div "Our products provide vitamin A, B, C, D... and micronutrients essential for goo…" at bounding box center [986, 284] width 289 height 80
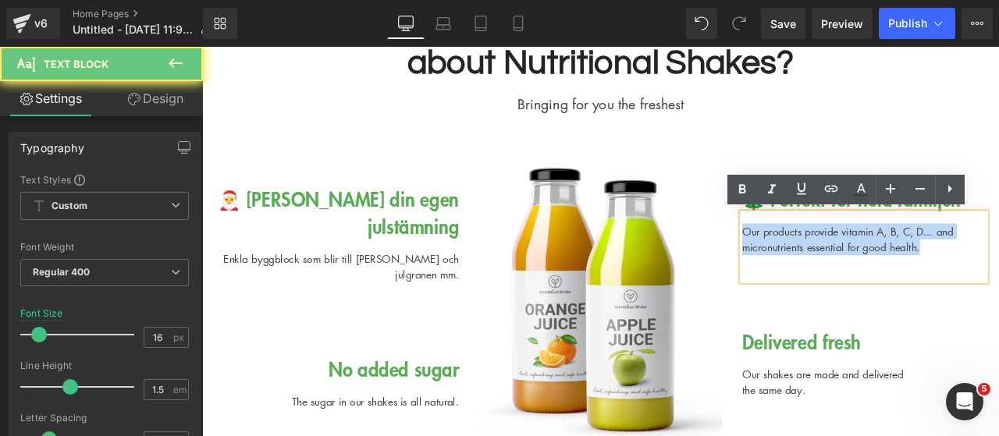
click at [882, 272] on div "Our products provide vitamin A, B, C, D... and micronutrients essential for goo…" at bounding box center [986, 284] width 289 height 80
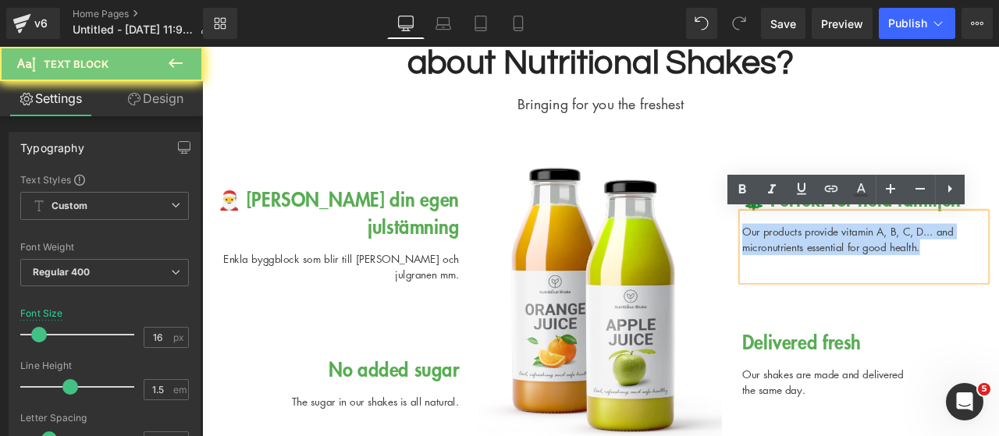
click at [882, 272] on div "Our products provide vitamin A, B, C, D... and micronutrients essential for goo…" at bounding box center [986, 284] width 289 height 80
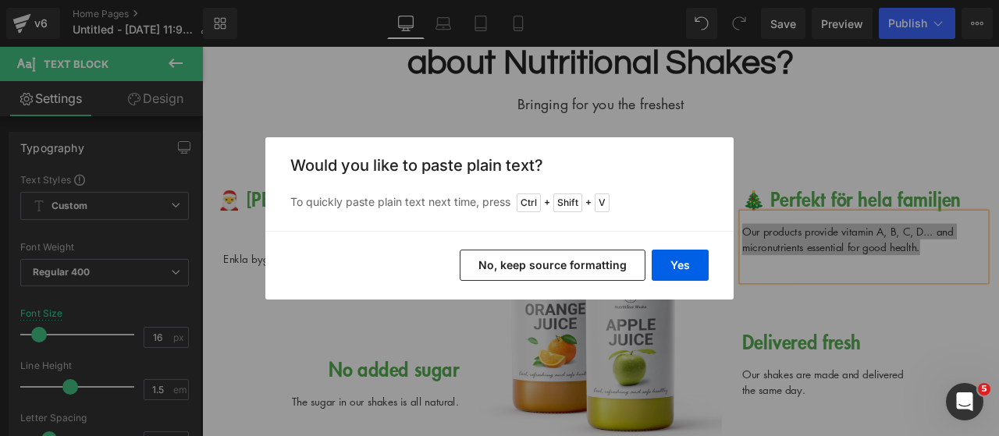
click at [712, 255] on div "Yes No, keep source formatting" at bounding box center [499, 265] width 468 height 69
drag, startPoint x: 696, startPoint y: 268, endPoint x: 634, endPoint y: 255, distance: 63.7
click at [696, 268] on button "Yes" at bounding box center [680, 265] width 57 height 31
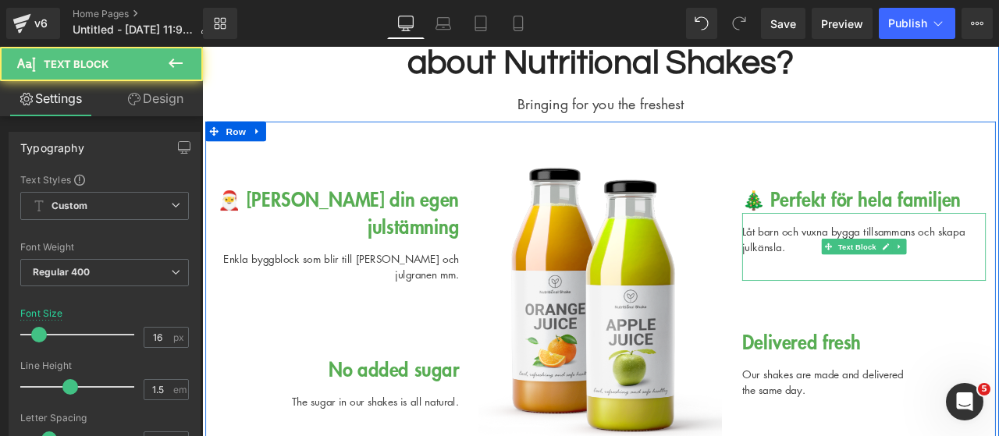
click at [887, 285] on div "Låt barn och vuxna bygga tillsammans och skapa julkänsla." at bounding box center [986, 284] width 289 height 80
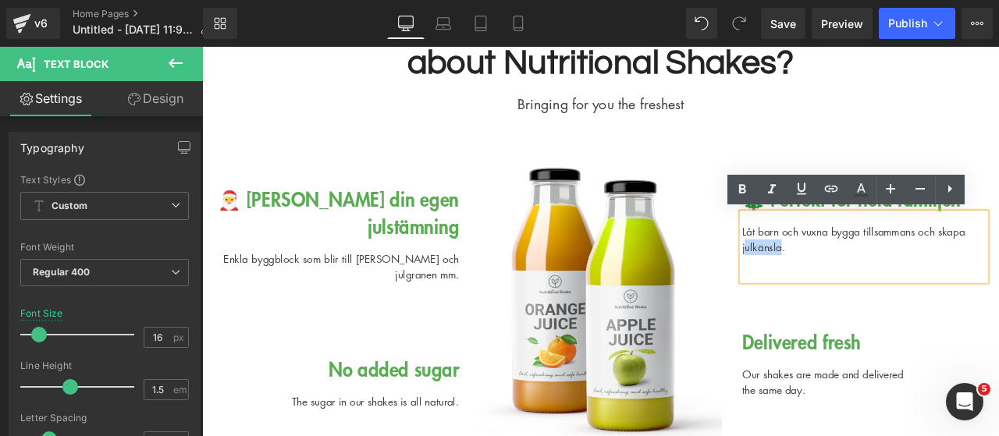
drag, startPoint x: 884, startPoint y: 285, endPoint x: 837, endPoint y: 286, distance: 46.8
click at [842, 286] on div "Låt barn och vuxna bygga tillsammans och skapa julkänsla." at bounding box center [986, 284] width 289 height 80
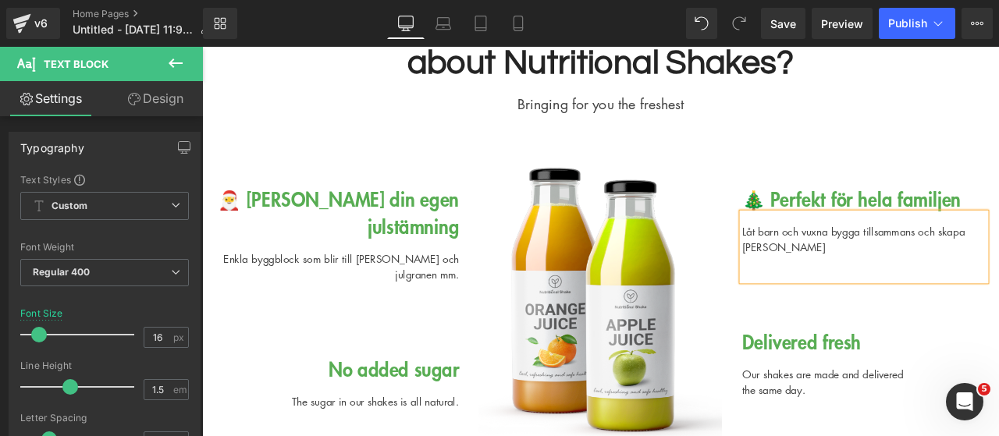
click at [852, 300] on div "Låt barn och vuxna bygga tillsammans och skapa [PERSON_NAME]" at bounding box center [986, 284] width 289 height 80
click at [998, 267] on div "Låt barn och vuxna bygga tillsammans och skapa [PERSON_NAME]" at bounding box center [986, 284] width 289 height 80
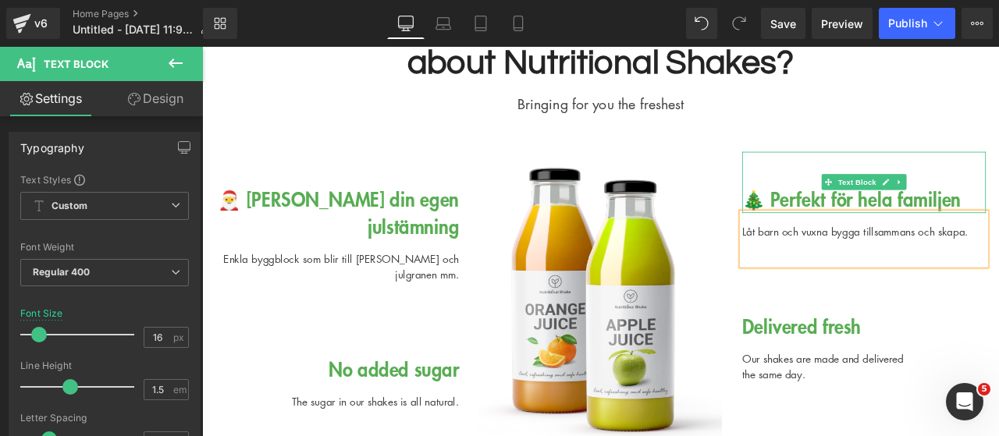
click at [979, 229] on div "🎄 Perfekt för hela familjen" at bounding box center [986, 208] width 289 height 73
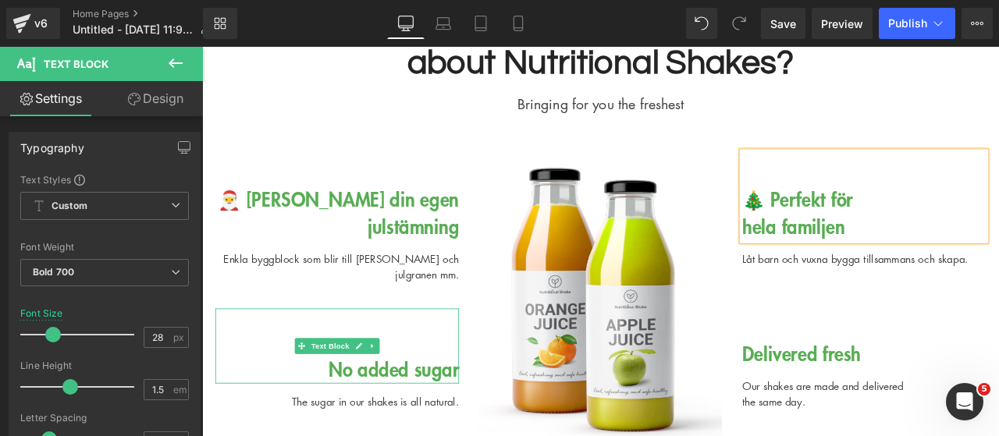
click at [295, 396] on div "No added sugar" at bounding box center [362, 401] width 289 height 89
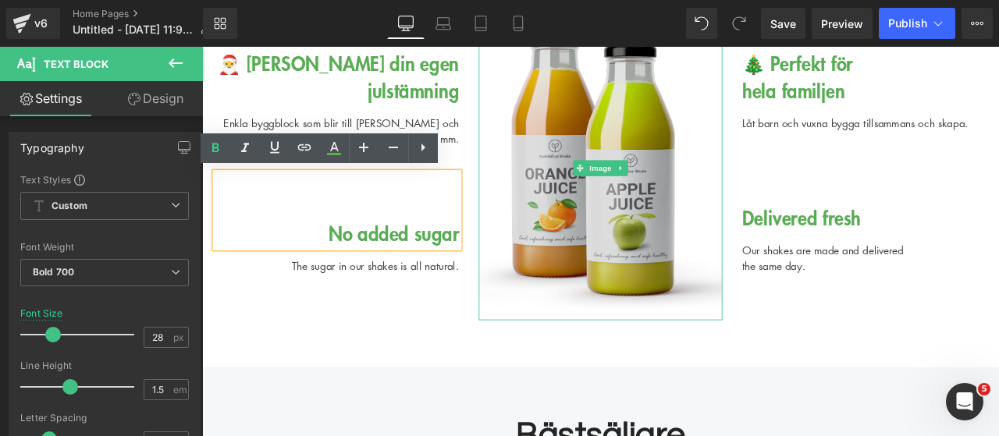
scroll to position [2968, 0]
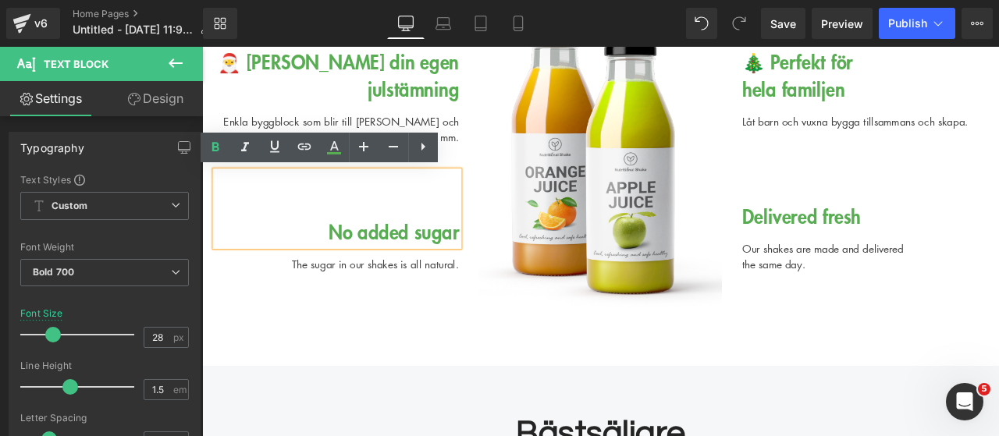
click at [468, 272] on div "No added sugar" at bounding box center [362, 238] width 289 height 89
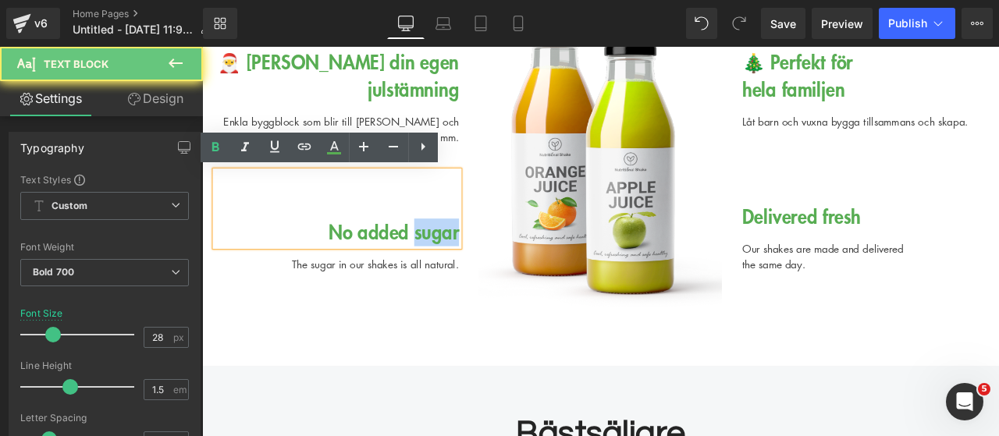
click at [468, 272] on div "No added sugar" at bounding box center [362, 238] width 289 height 89
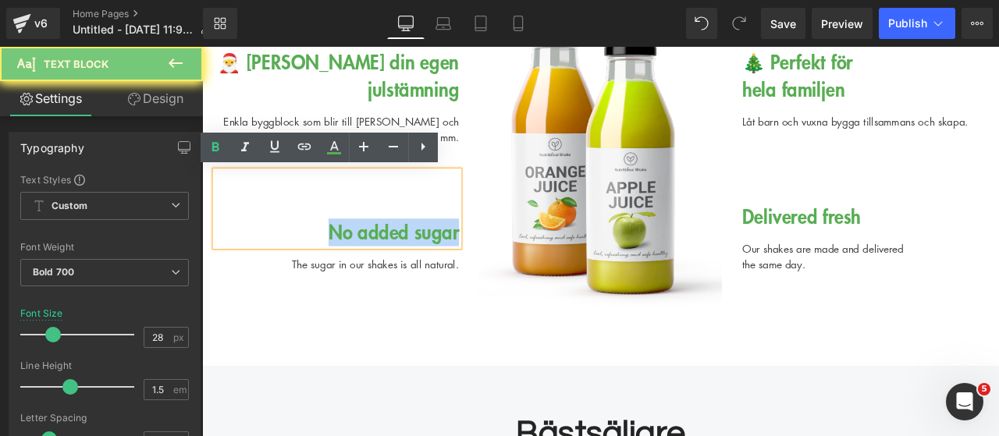
click at [468, 272] on div "No added sugar" at bounding box center [362, 238] width 289 height 89
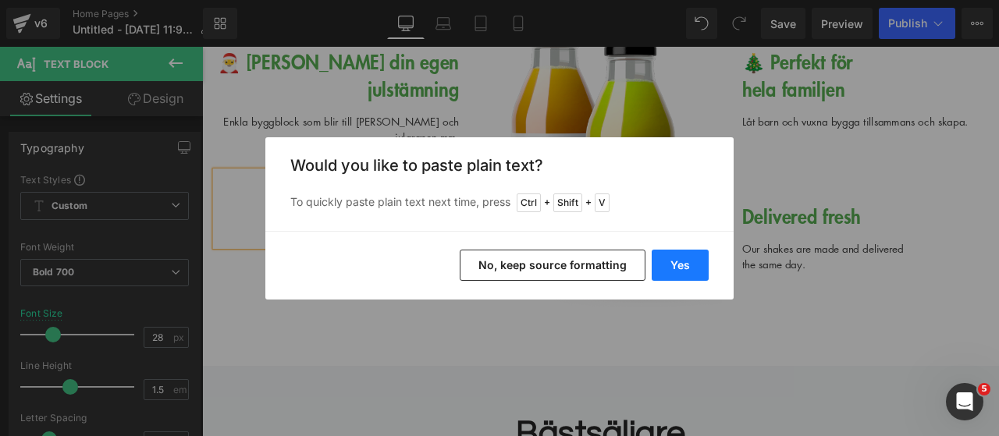
click at [702, 258] on button "Yes" at bounding box center [680, 265] width 57 height 31
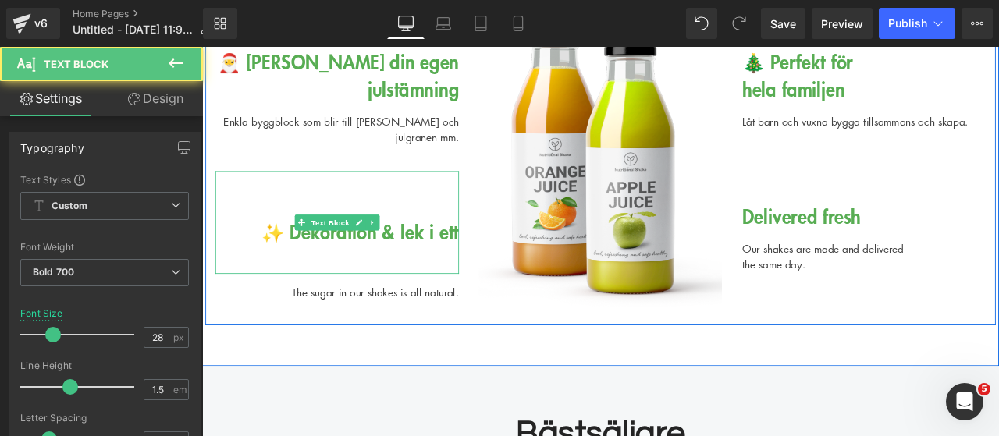
click at [393, 297] on div at bounding box center [362, 299] width 289 height 33
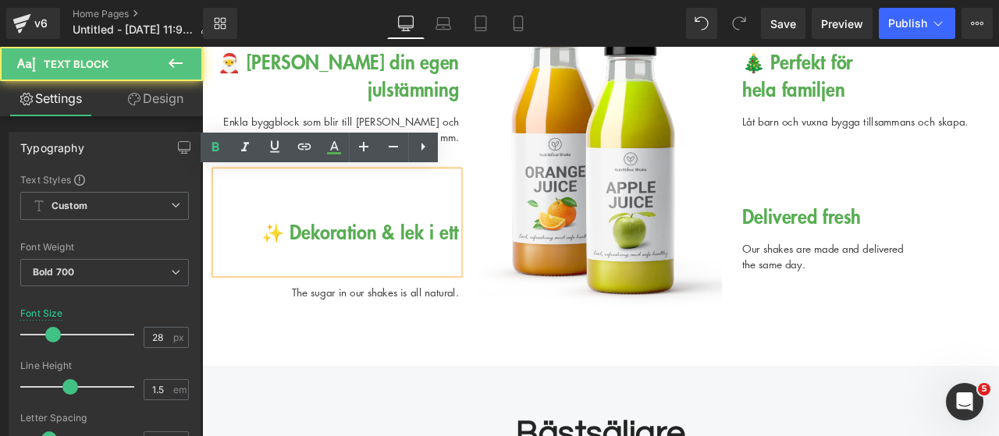
click at [393, 297] on div at bounding box center [362, 299] width 289 height 33
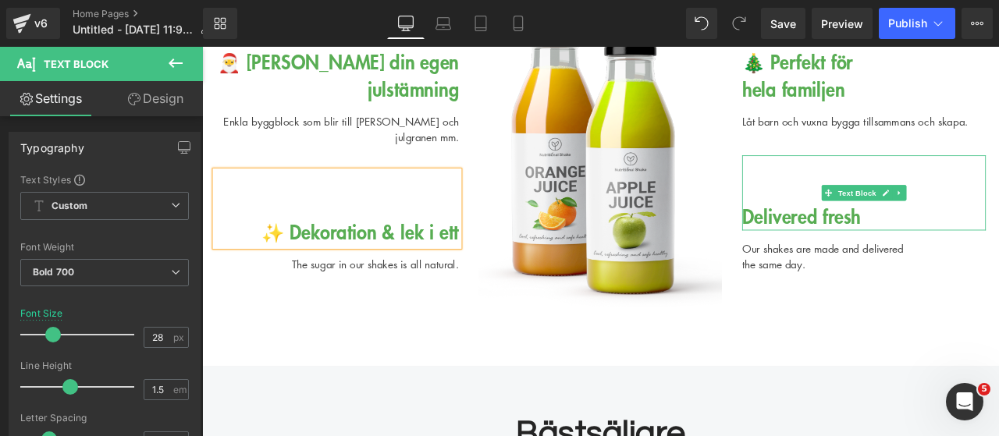
click at [847, 248] on div "Delivered fresh" at bounding box center [986, 220] width 289 height 89
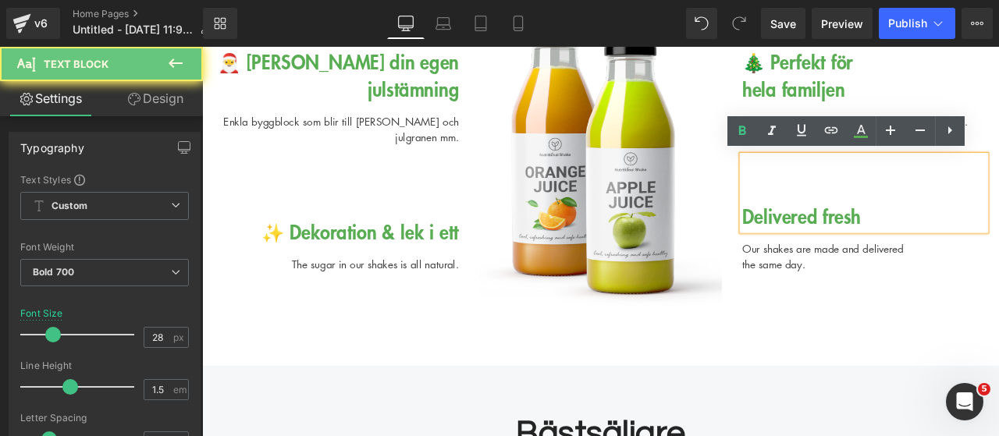
click at [847, 248] on div "Delivered fresh" at bounding box center [986, 220] width 289 height 89
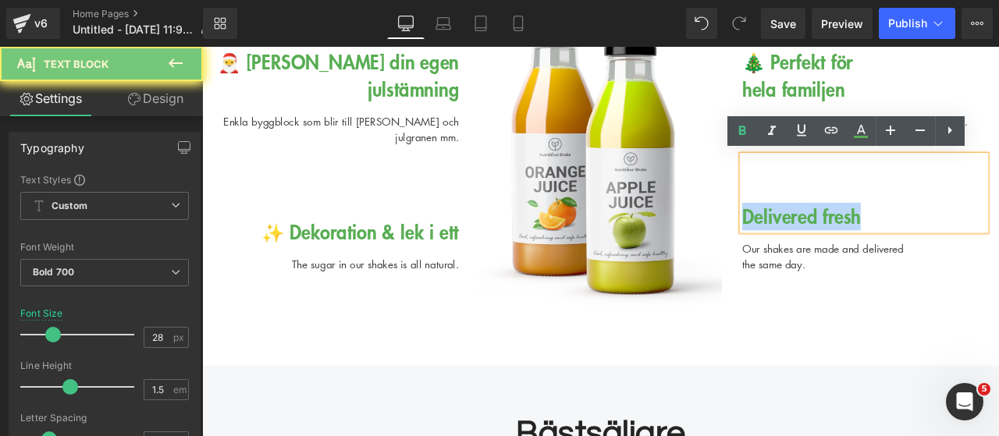
click at [847, 248] on div "Delivered fresh" at bounding box center [986, 220] width 289 height 89
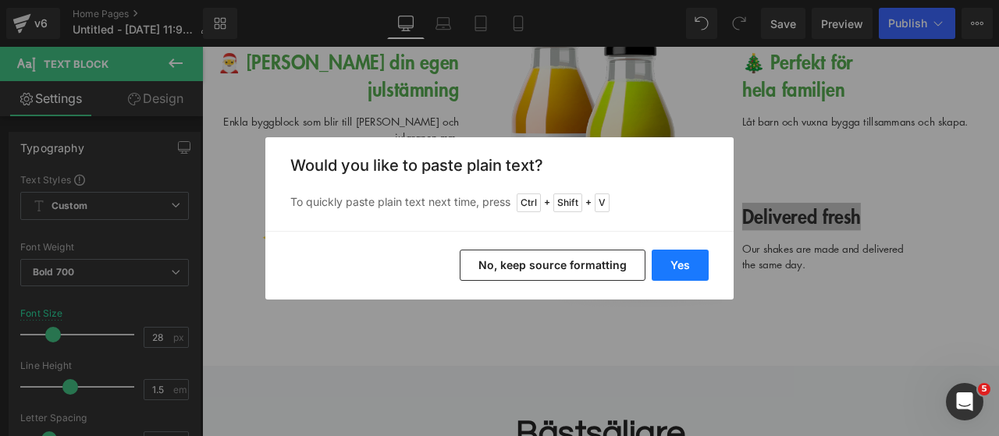
drag, startPoint x: 688, startPoint y: 261, endPoint x: 723, endPoint y: 204, distance: 68.0
click at [688, 261] on button "Yes" at bounding box center [680, 265] width 57 height 31
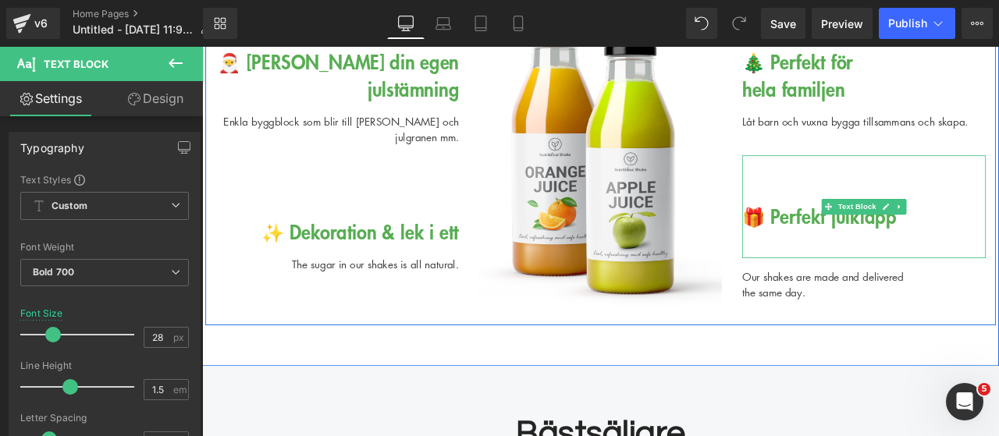
click at [997, 254] on div "🎁 Perfekt julklapp" at bounding box center [986, 237] width 289 height 122
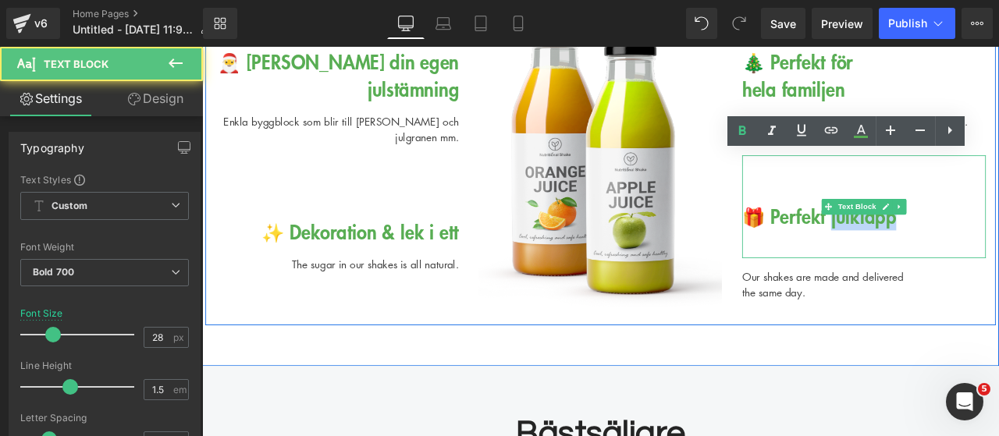
click at [997, 254] on div "🎁 Perfekt julklapp" at bounding box center [986, 237] width 289 height 122
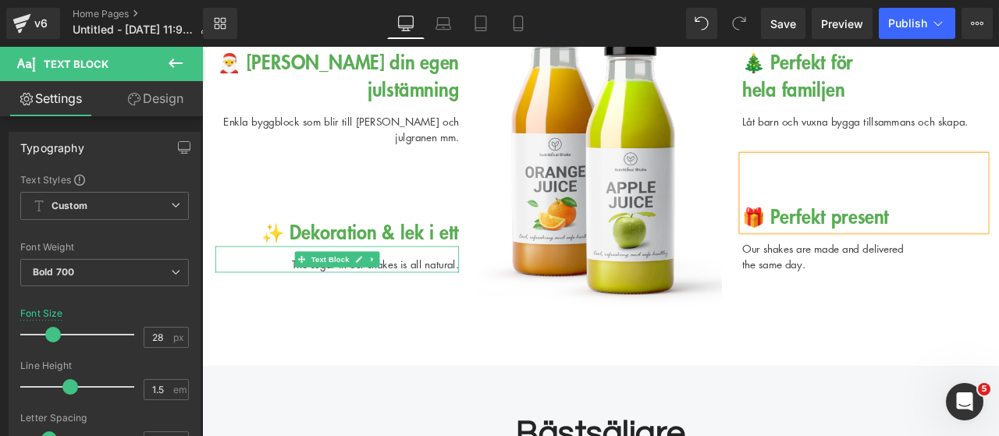
click at [482, 305] on div "The sugar in our shakes is all natural." at bounding box center [362, 298] width 289 height 31
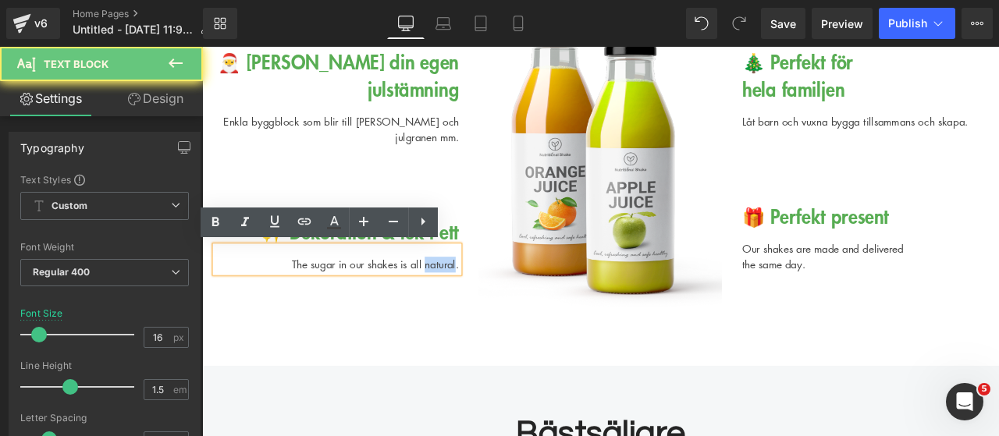
click at [482, 305] on div "The sugar in our shakes is all natural." at bounding box center [362, 298] width 289 height 31
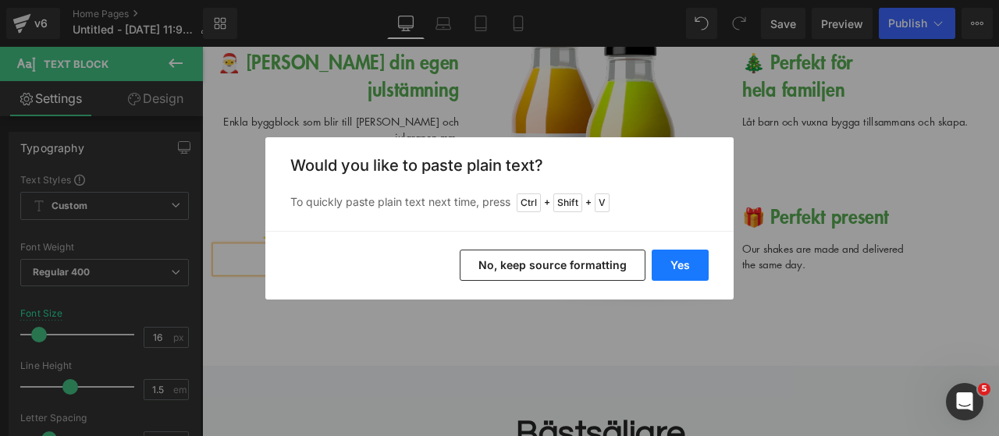
click at [698, 252] on button "Yes" at bounding box center [680, 265] width 57 height 31
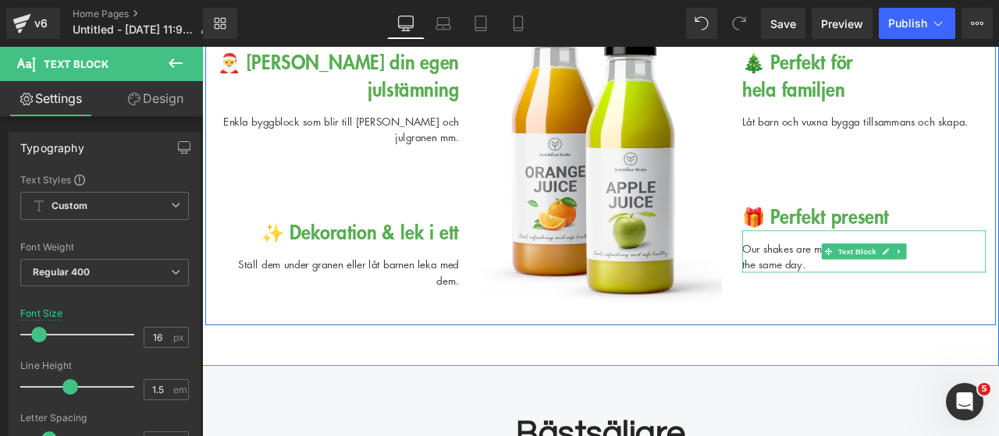
click at [911, 299] on div "Our shakes are made and delivered the same day." at bounding box center [986, 290] width 289 height 50
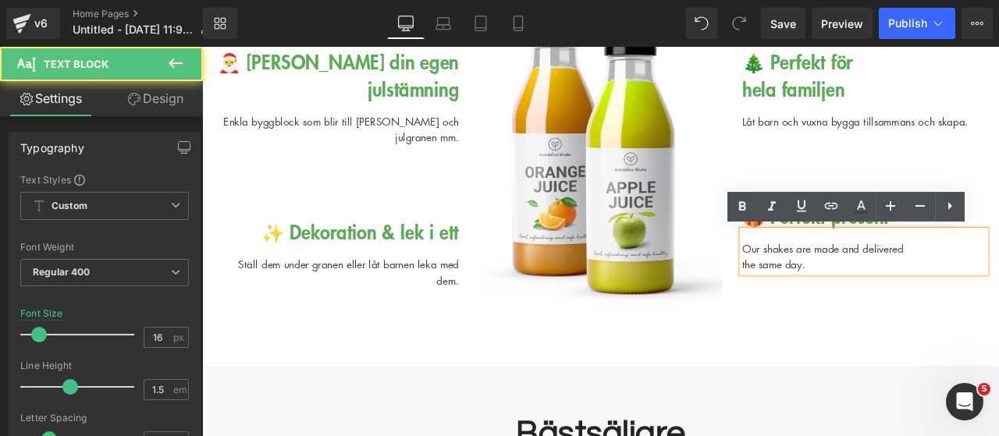
click at [911, 299] on div "Our shakes are made and delivered the same day." at bounding box center [986, 290] width 289 height 50
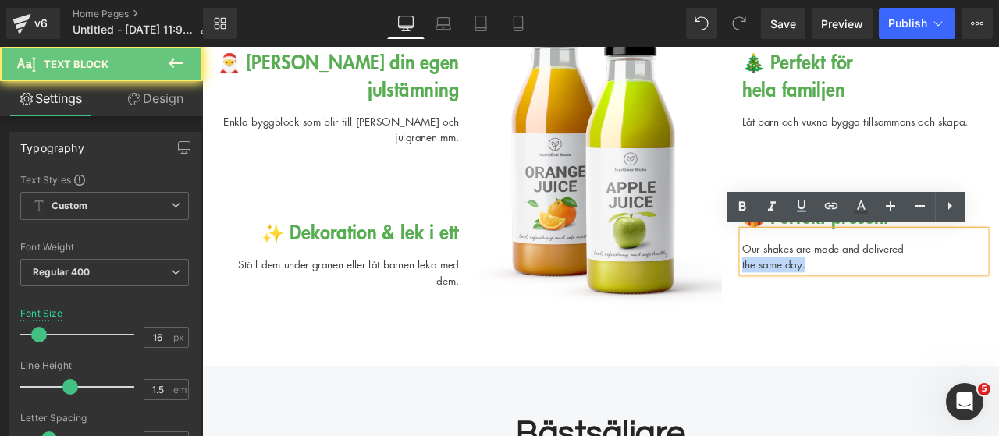
click at [911, 299] on div "Our shakes are made and delivered the same day." at bounding box center [986, 290] width 289 height 50
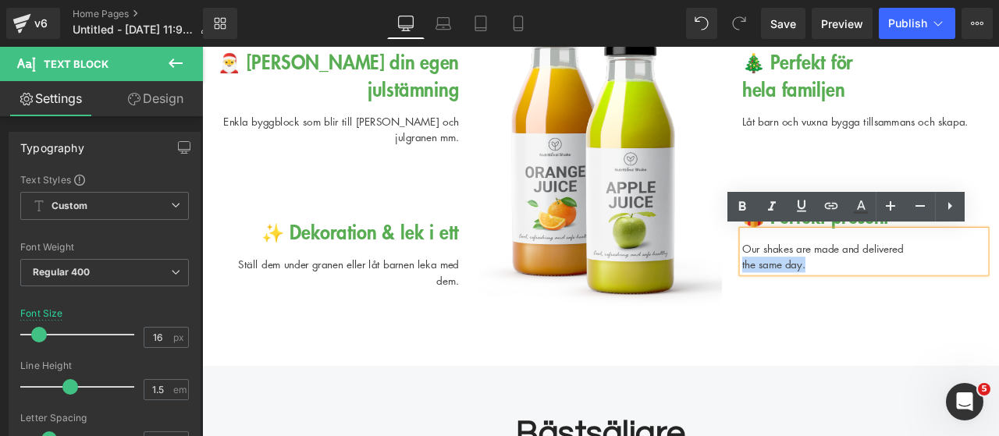
click at [911, 299] on div "Our shakes are made and delivered the same day." at bounding box center [986, 290] width 289 height 50
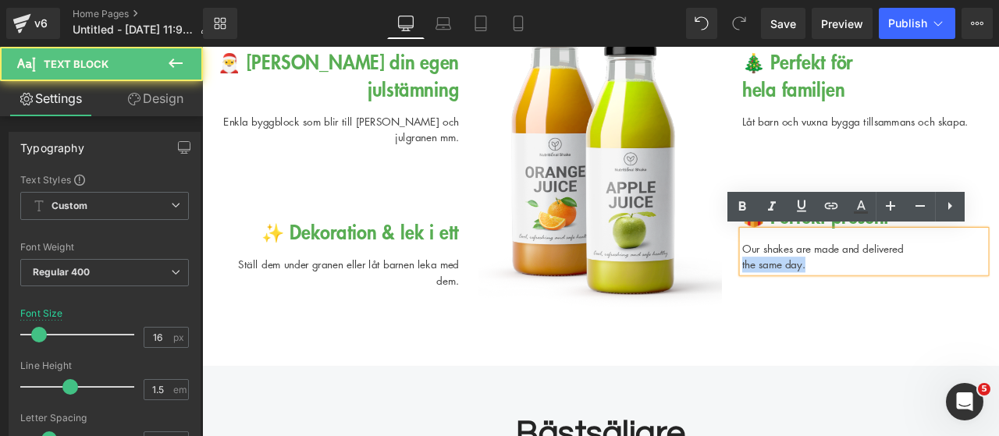
click at [911, 299] on div "Our shakes are made and delivered the same day." at bounding box center [986, 290] width 289 height 50
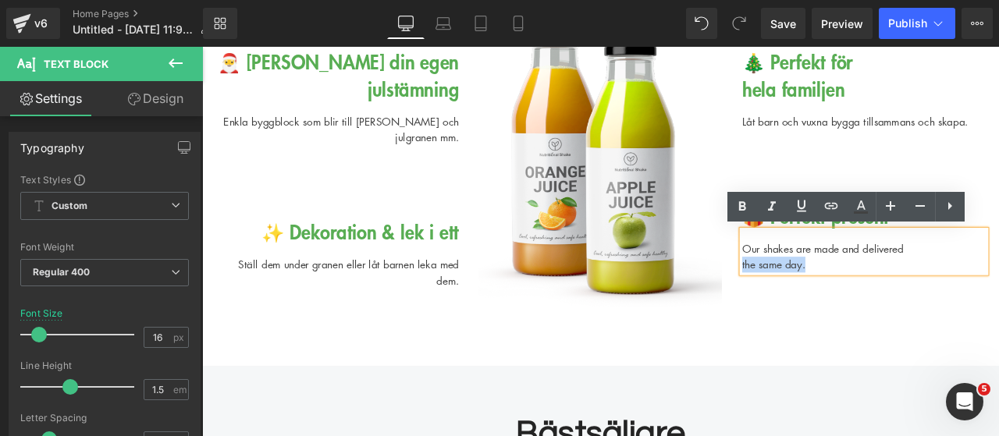
click at [940, 309] on div "Our shakes are made and delivered the same day." at bounding box center [986, 290] width 289 height 50
drag, startPoint x: 915, startPoint y: 306, endPoint x: 833, endPoint y: 279, distance: 85.4
click at [842, 279] on div "Our shakes are made and delivered the same day." at bounding box center [986, 290] width 289 height 50
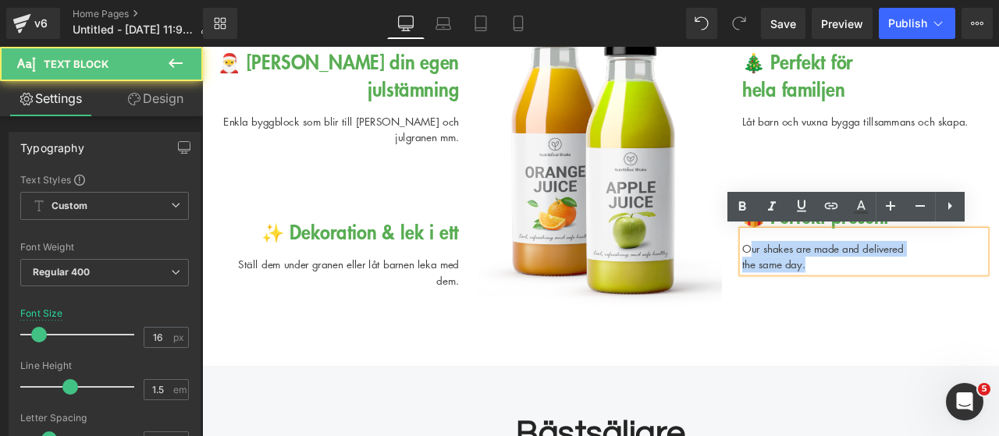
drag, startPoint x: 833, startPoint y: 279, endPoint x: 844, endPoint y: 279, distance: 10.1
click at [844, 279] on div "Our shakes are made and delivered the same day." at bounding box center [986, 290] width 289 height 50
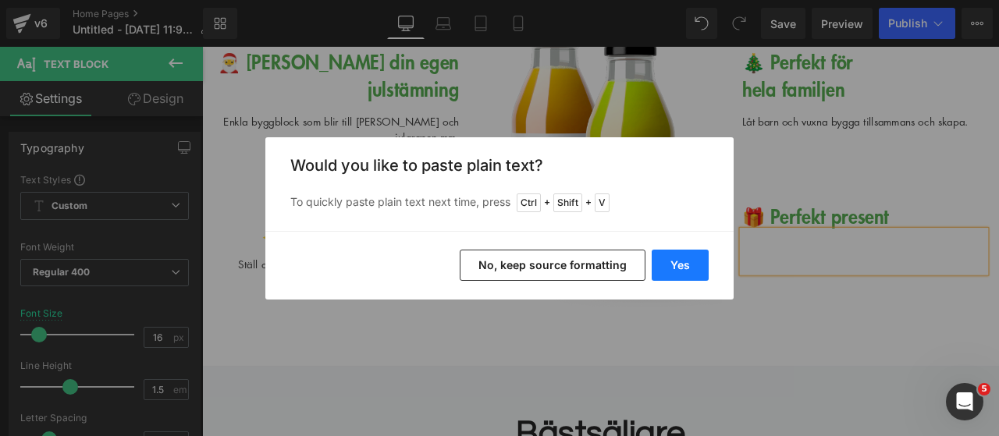
click at [688, 259] on button "Yes" at bounding box center [680, 265] width 57 height 31
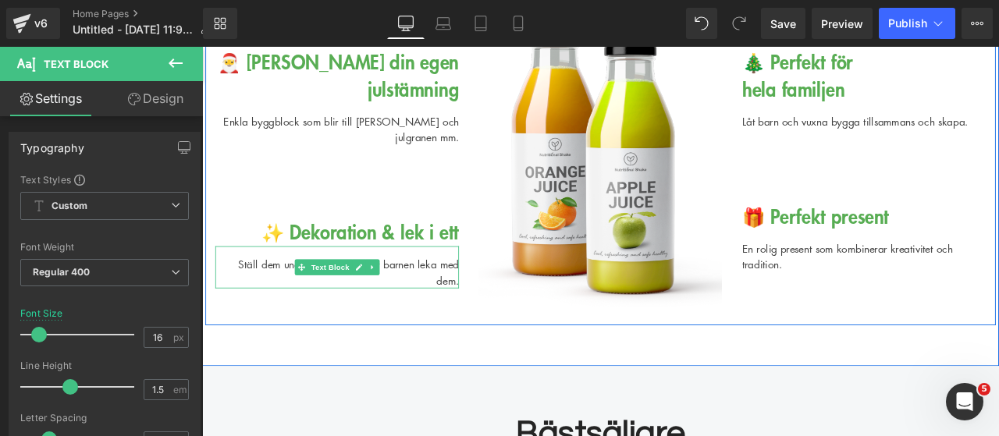
click at [477, 283] on div at bounding box center [362, 285] width 289 height 4
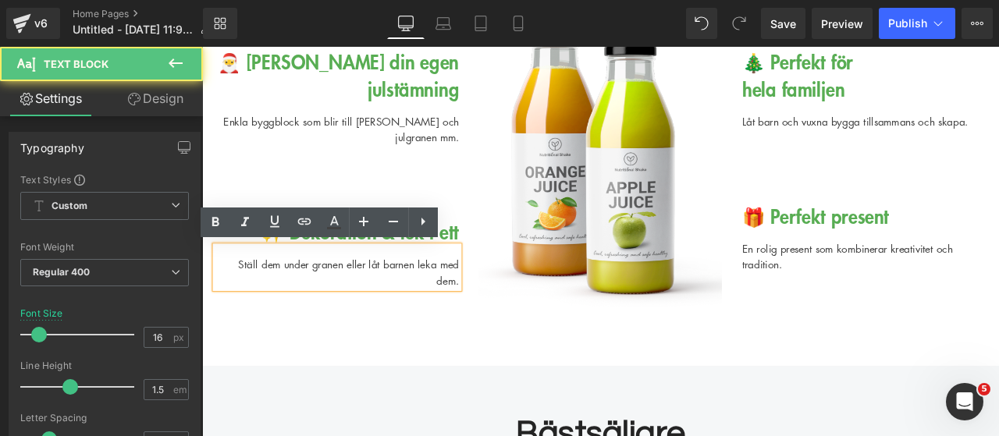
click at [227, 307] on div "Ställ dem under granen eller låt barnen leka med dem." at bounding box center [362, 308] width 289 height 50
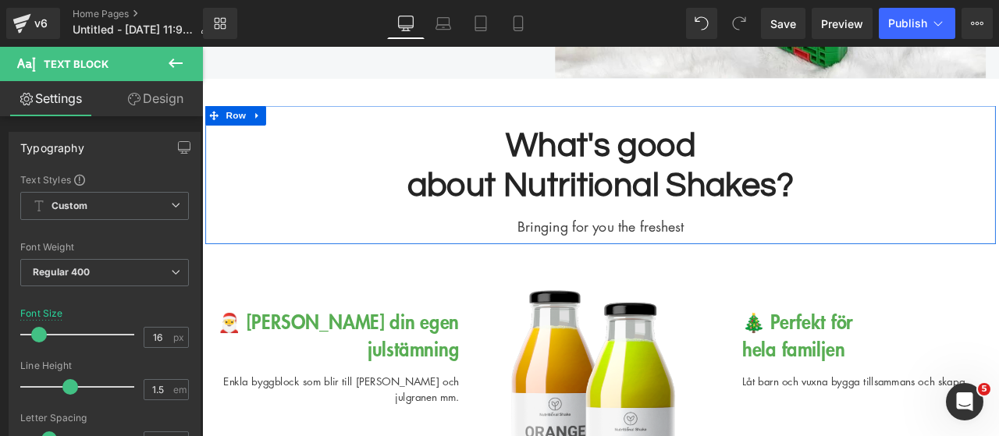
scroll to position [2656, 0]
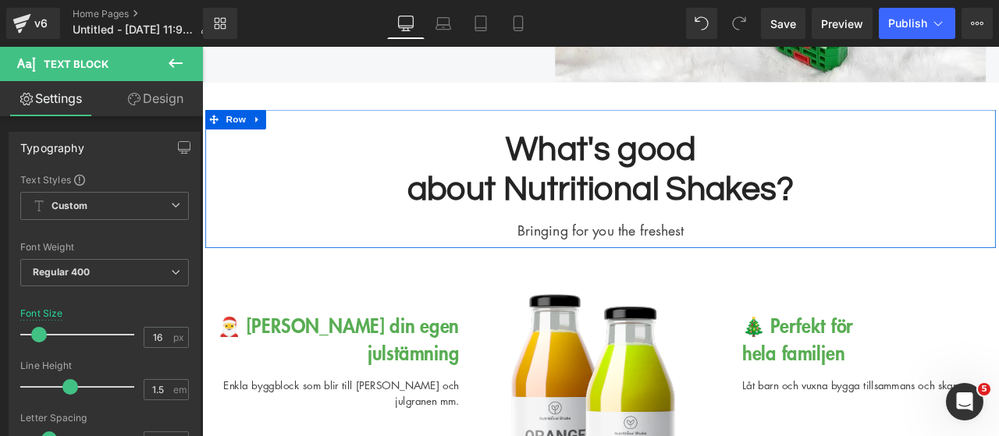
click at [662, 160] on h2 "What's good" at bounding box center [674, 168] width 913 height 48
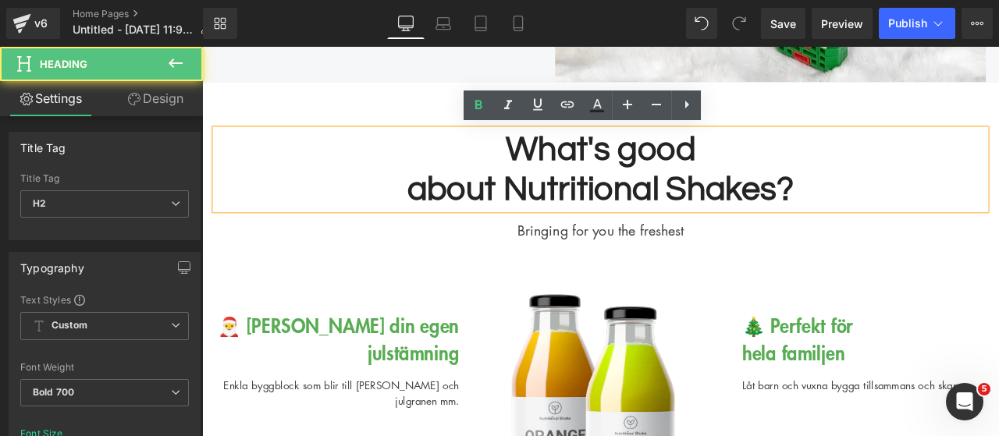
click at [659, 165] on h2 "What's good" at bounding box center [674, 168] width 913 height 48
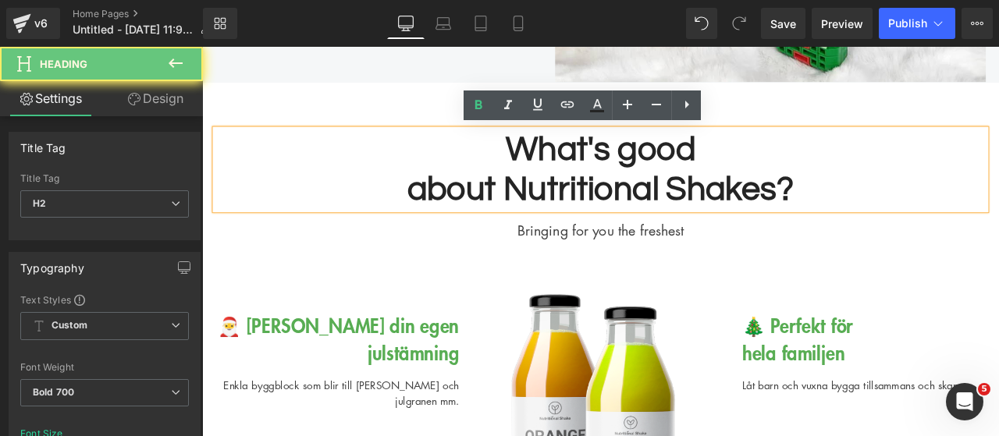
click at [659, 165] on h2 "What's good" at bounding box center [674, 168] width 913 height 48
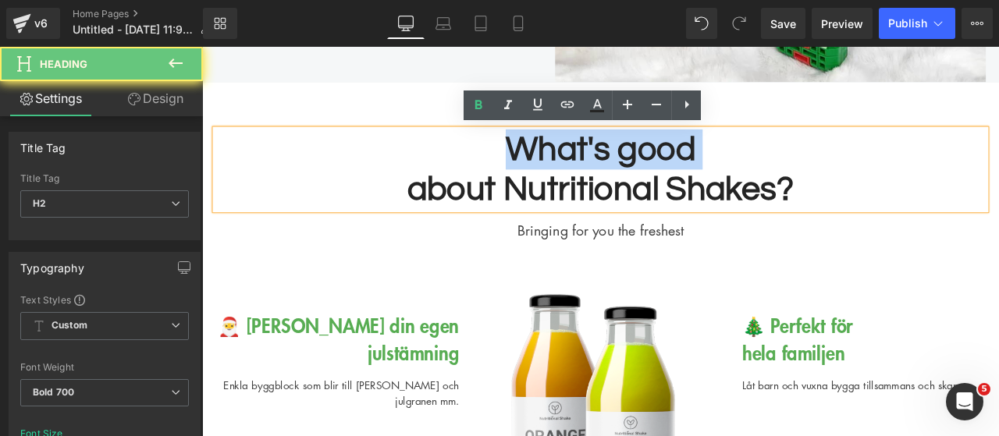
click at [659, 165] on h2 "What's good" at bounding box center [674, 168] width 913 height 48
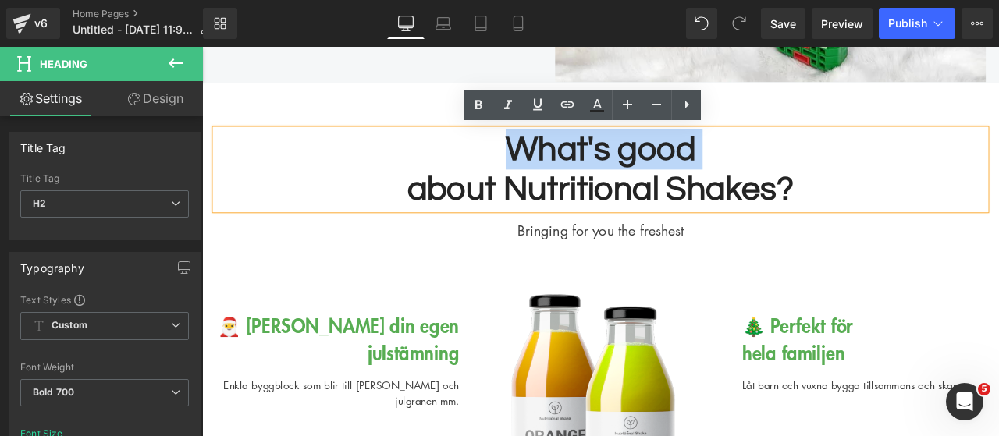
click at [716, 174] on h2 "What's good" at bounding box center [674, 168] width 913 height 48
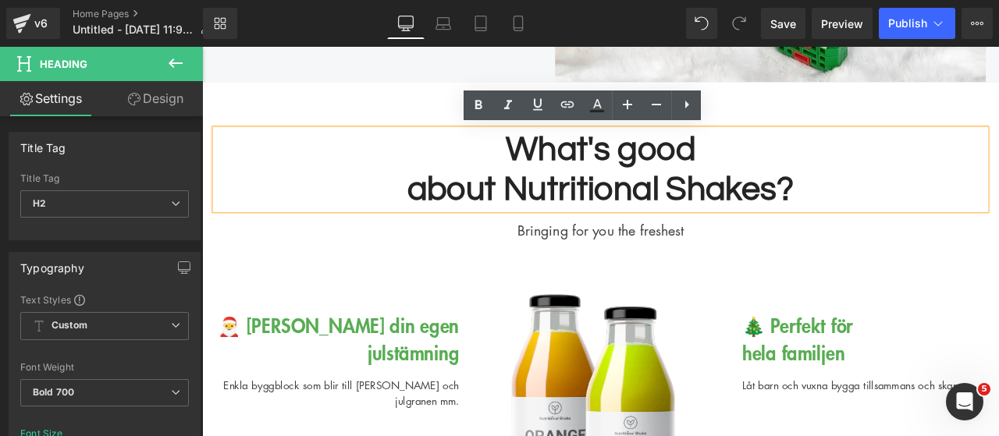
click at [908, 211] on h2 "about Nutritional Shakes?" at bounding box center [674, 216] width 913 height 48
click at [569, 207] on h2 "about Nutritional Shakes?" at bounding box center [674, 216] width 913 height 48
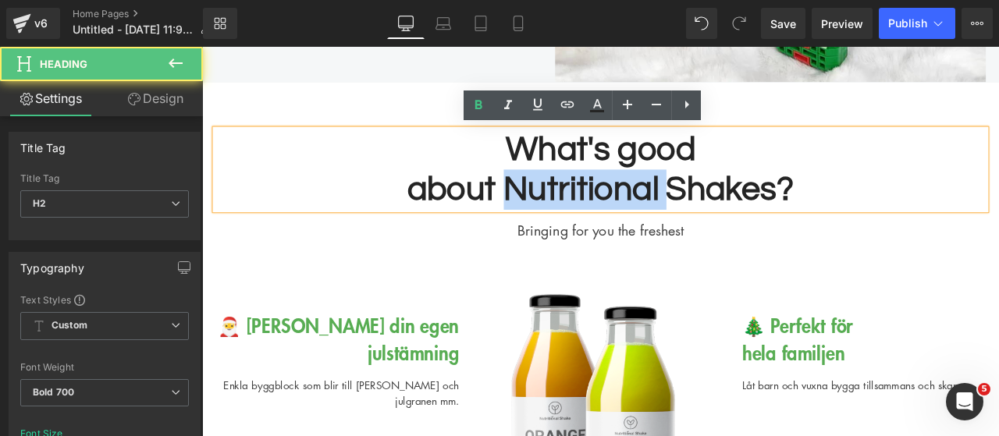
click at [569, 207] on h2 "about Nutritional Shakes?" at bounding box center [674, 216] width 913 height 48
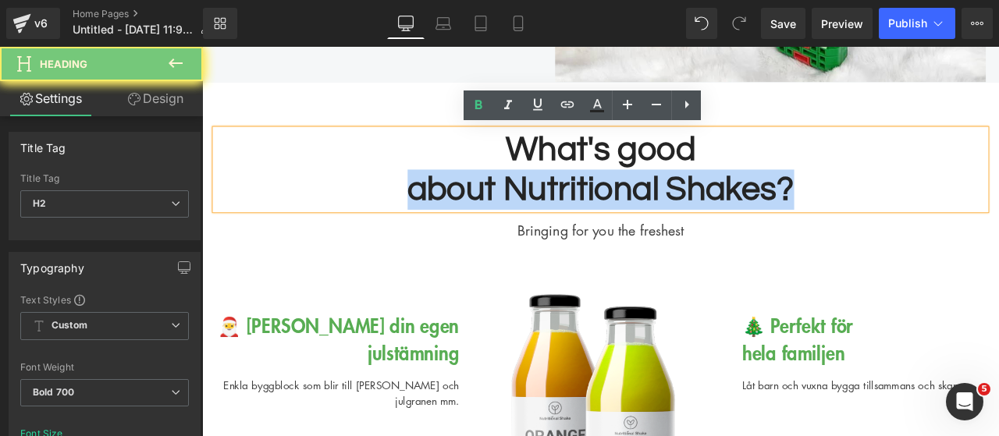
click at [569, 207] on h2 "about Nutritional Shakes?" at bounding box center [674, 216] width 913 height 48
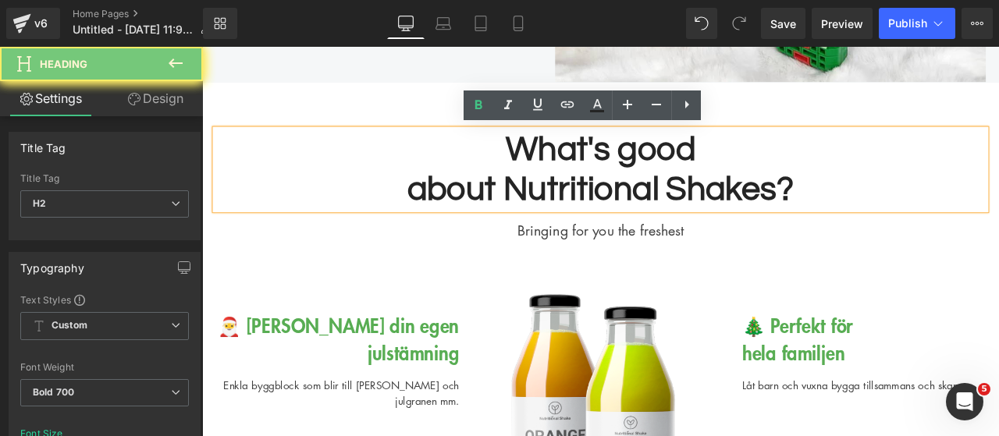
click at [568, 177] on h2 "What's good" at bounding box center [674, 168] width 913 height 48
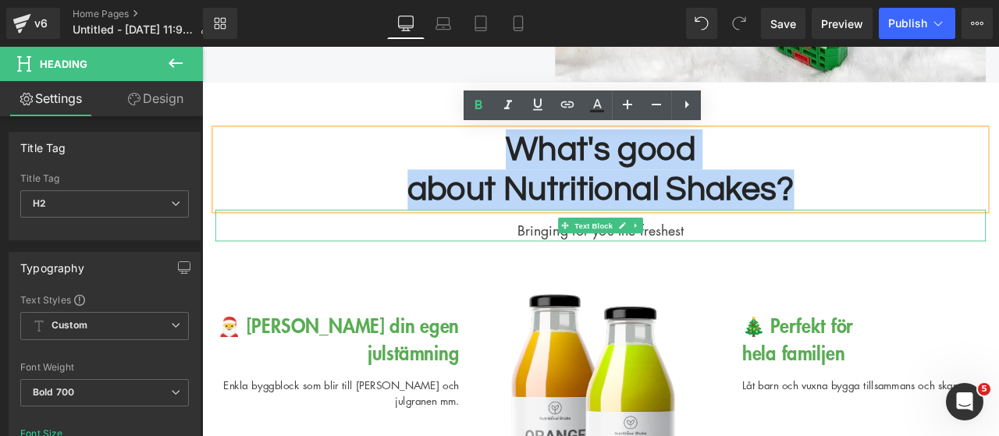
drag, startPoint x: 563, startPoint y: 172, endPoint x: 1014, endPoint y: 257, distance: 459.0
click at [998, 257] on div "What's good about Nutritional Shakes? Heading Bringing for you the freshest Tex…" at bounding box center [674, 210] width 936 height 133
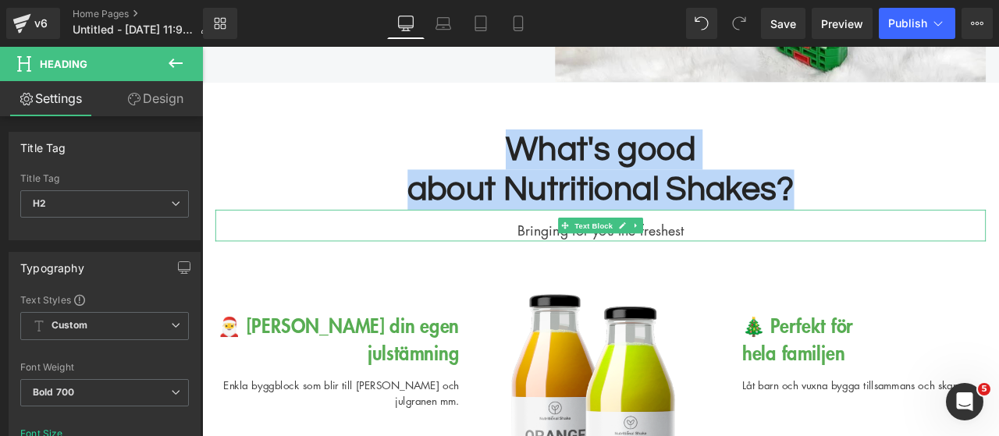
paste div
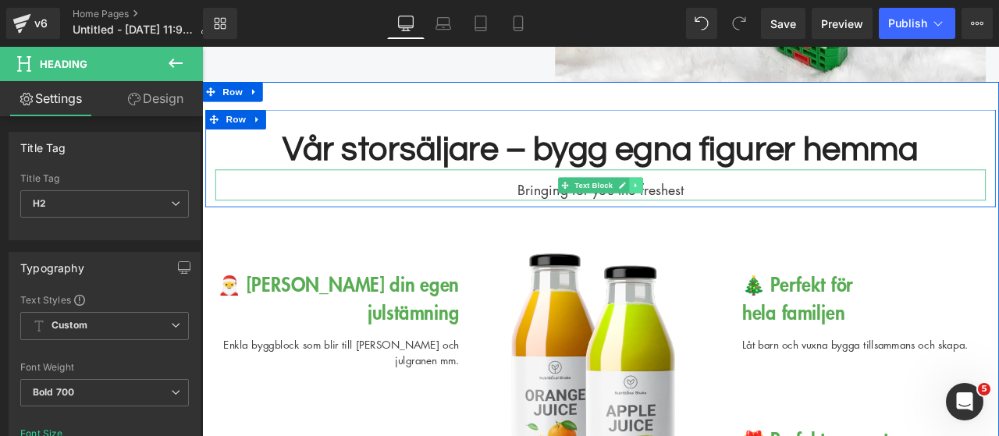
click at [712, 212] on icon at bounding box center [716, 210] width 9 height 9
click at [720, 212] on icon at bounding box center [724, 210] width 9 height 9
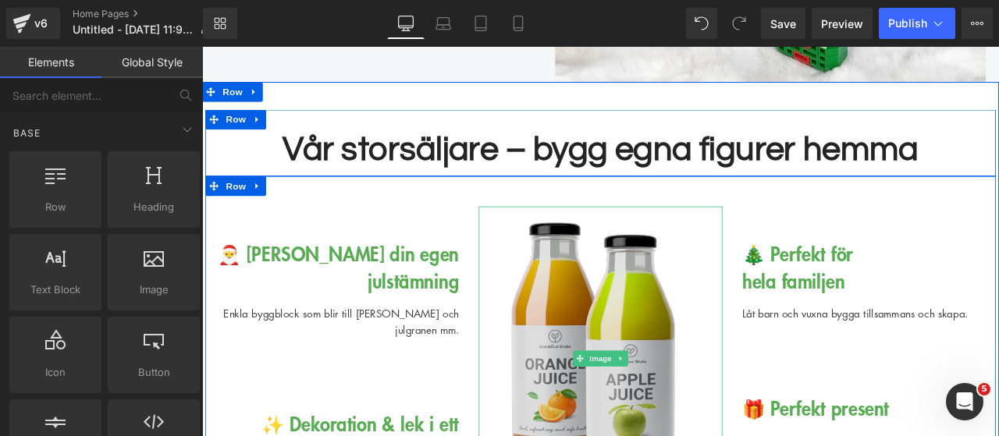
click at [709, 307] on img at bounding box center [674, 416] width 289 height 361
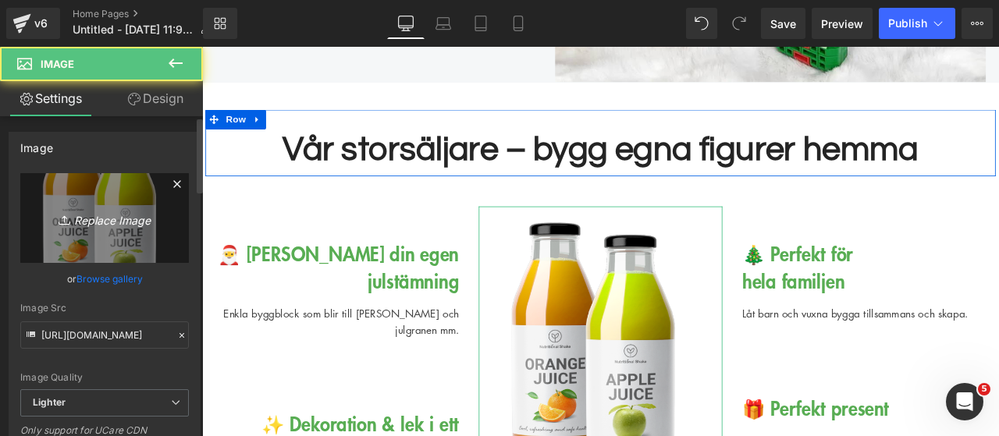
click at [83, 233] on link "Replace Image" at bounding box center [104, 218] width 169 height 90
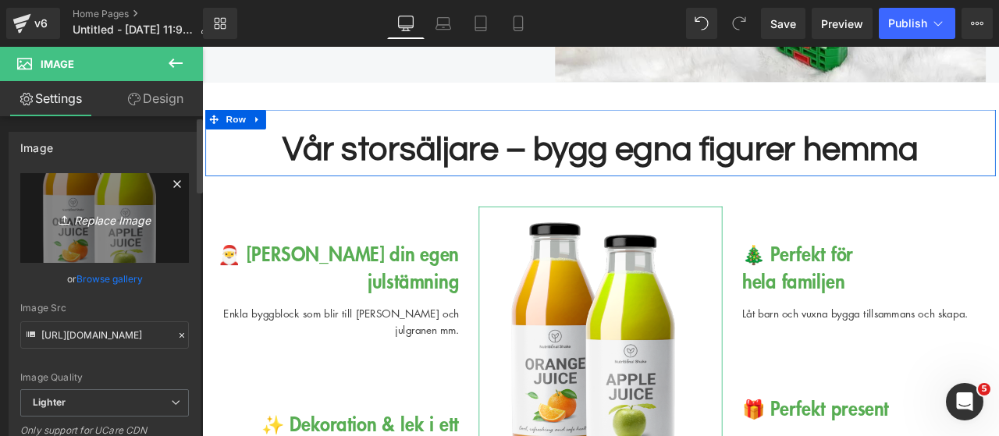
type input "C:\fakepath\Untitled design (1).png"
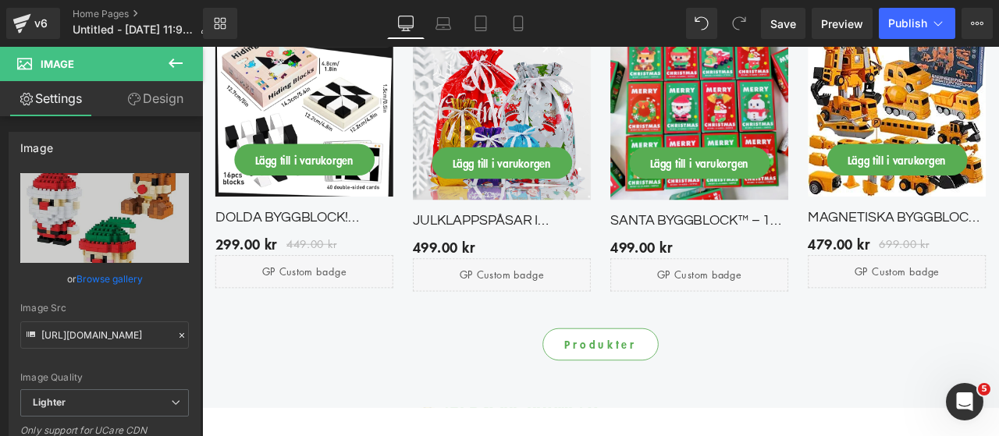
scroll to position [3436, 0]
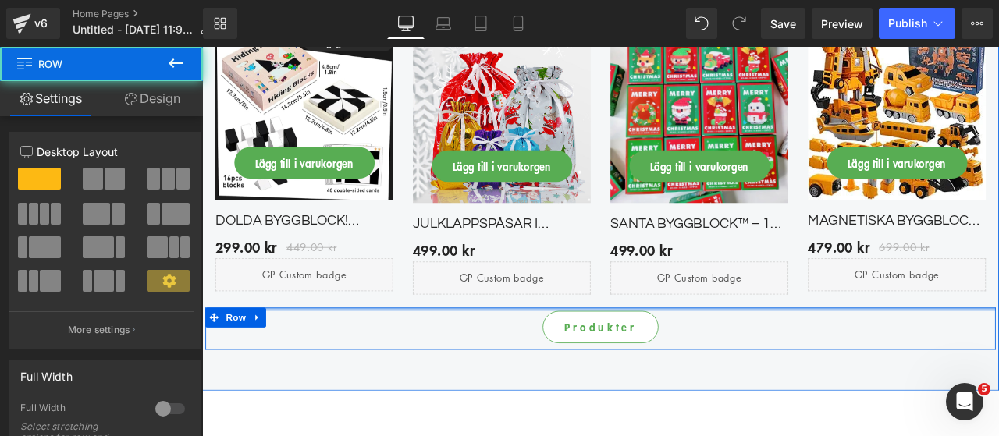
drag, startPoint x: 579, startPoint y: 372, endPoint x: 562, endPoint y: 84, distance: 289.3
click at [581, 345] on div "Bästsäljare Heading Upptäck våra kunders favoriter Text Block Row - 33 % (P) Im…" at bounding box center [674, 137] width 944 height 537
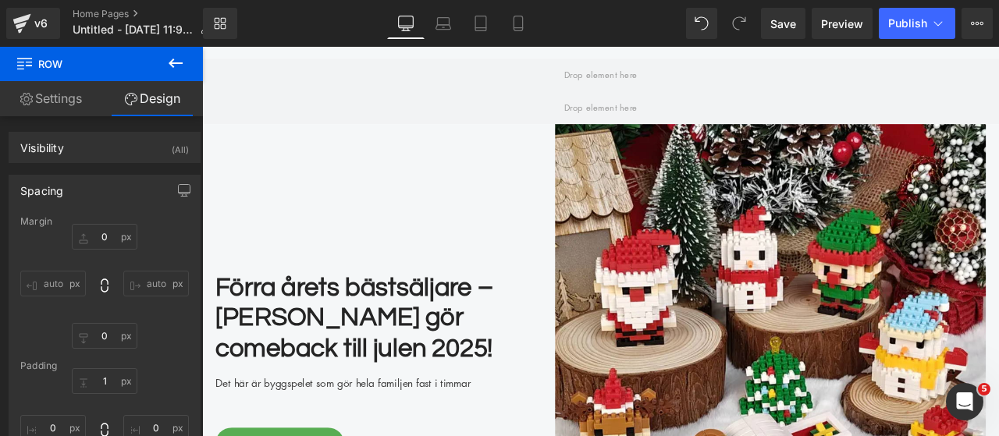
scroll to position [1875, 0]
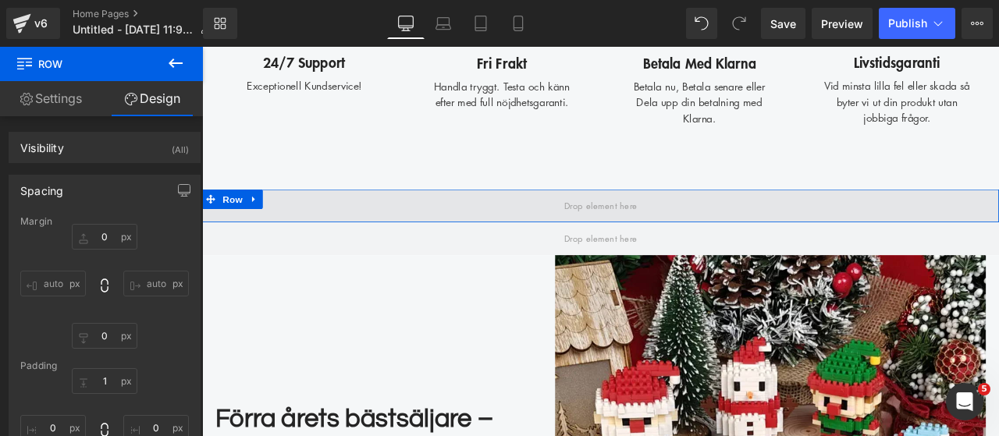
click at [656, 233] on span at bounding box center [674, 235] width 98 height 24
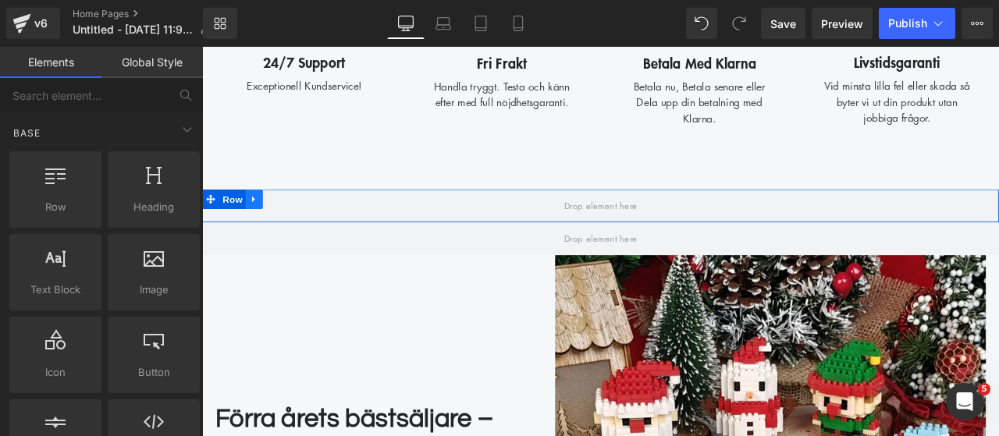
click at [266, 224] on link at bounding box center [264, 227] width 20 height 23
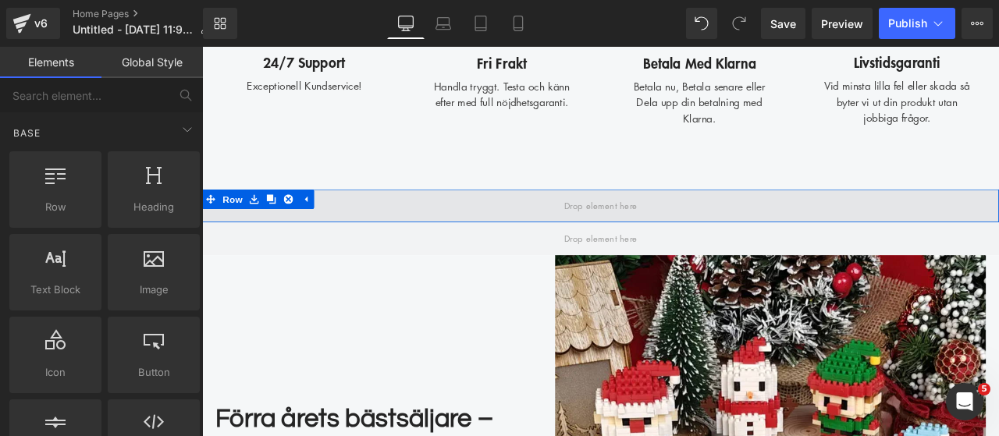
click at [441, 245] on span at bounding box center [674, 235] width 944 height 39
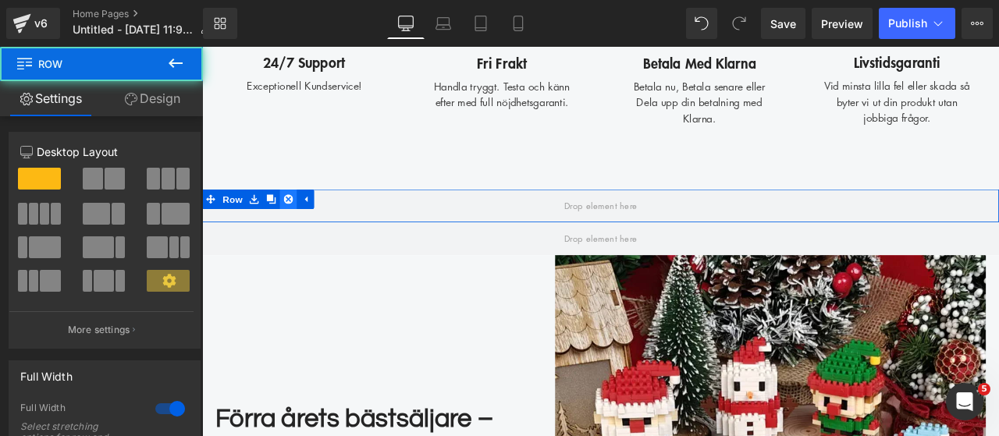
click at [300, 227] on icon at bounding box center [304, 228] width 11 height 12
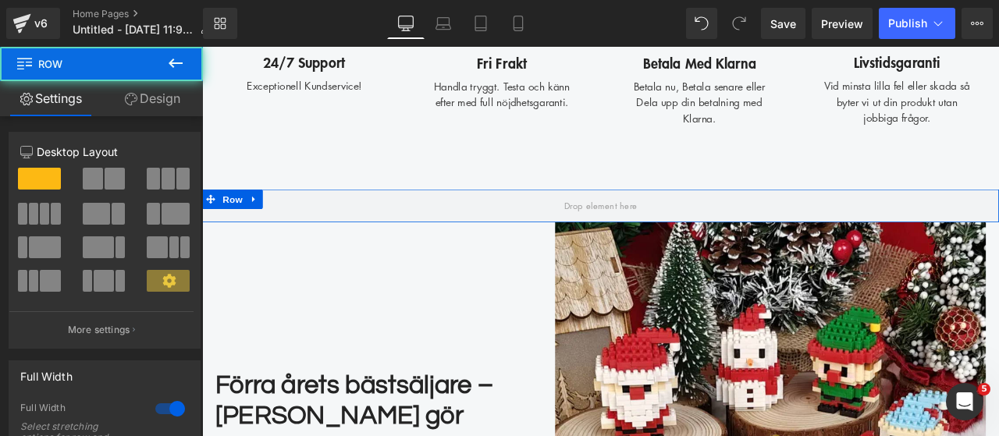
click at [298, 226] on span at bounding box center [674, 235] width 944 height 39
click at [261, 227] on icon at bounding box center [262, 227] width 3 height 7
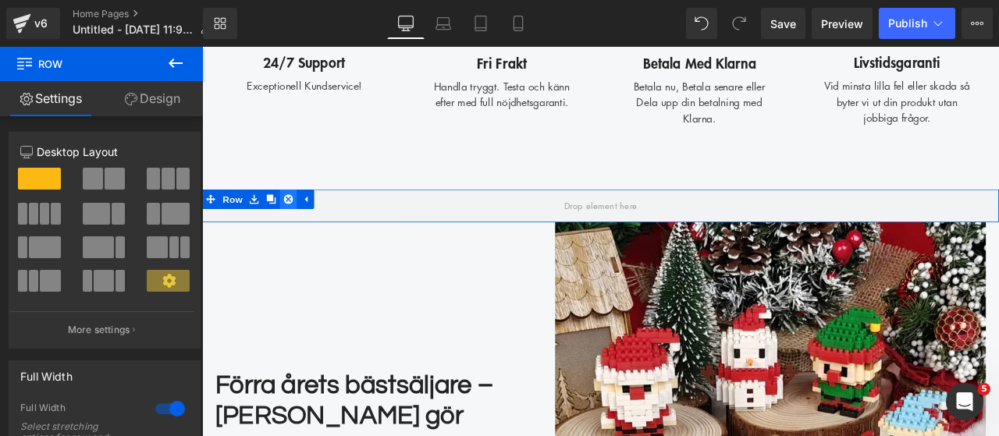
click at [299, 224] on icon at bounding box center [304, 228] width 11 height 12
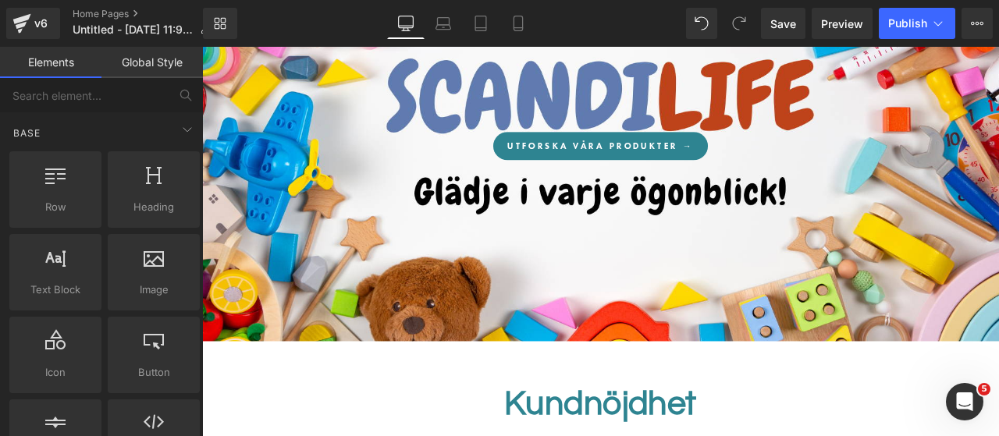
scroll to position [314, 0]
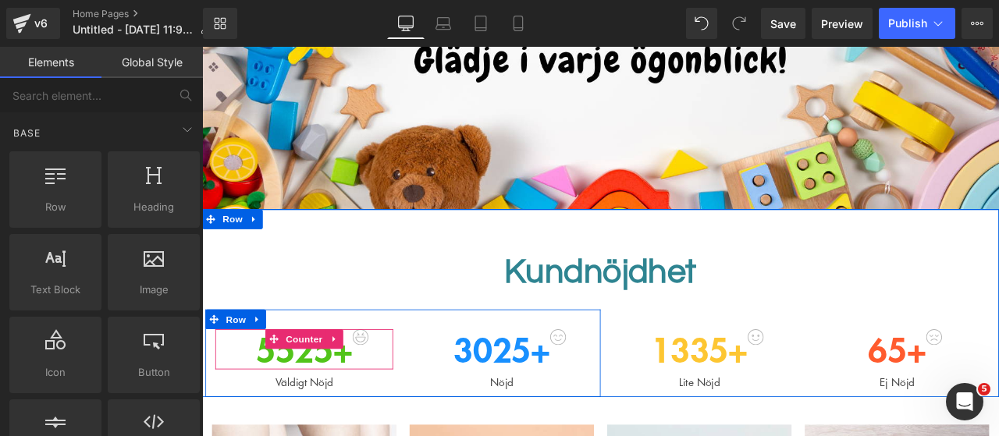
click at [342, 407] on span "5525" at bounding box center [312, 405] width 92 height 57
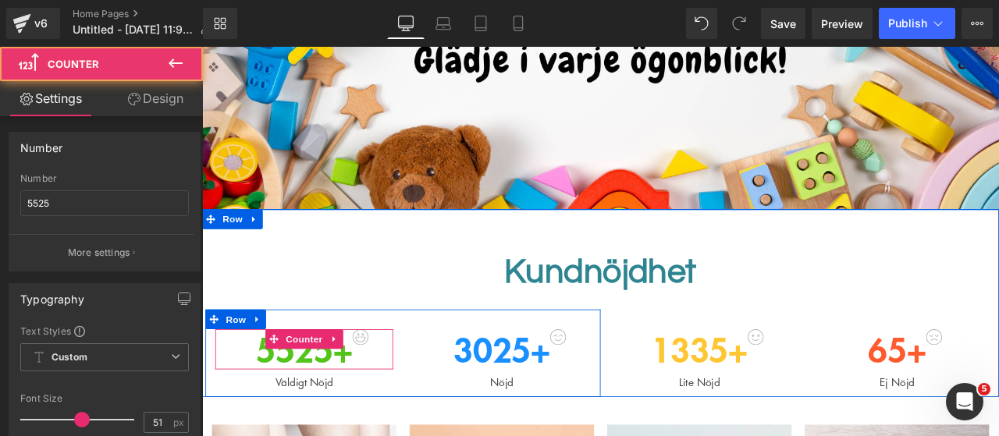
click at [342, 407] on span "5525" at bounding box center [312, 405] width 92 height 57
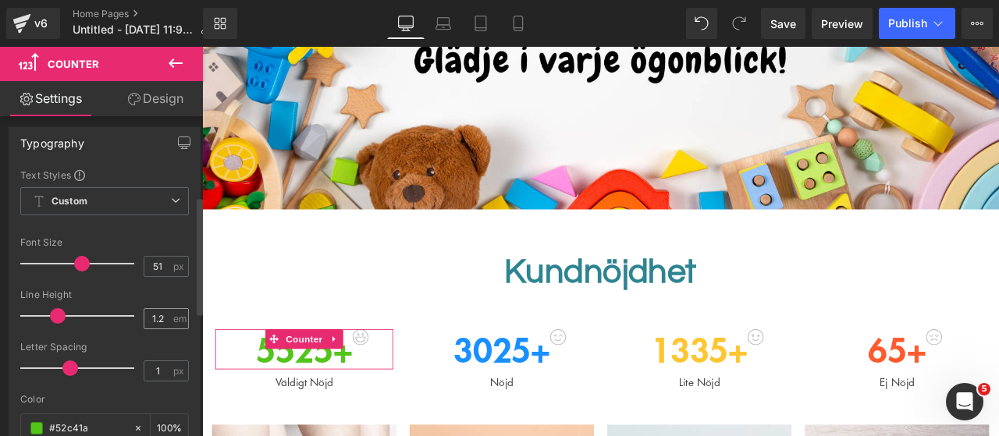
scroll to position [312, 0]
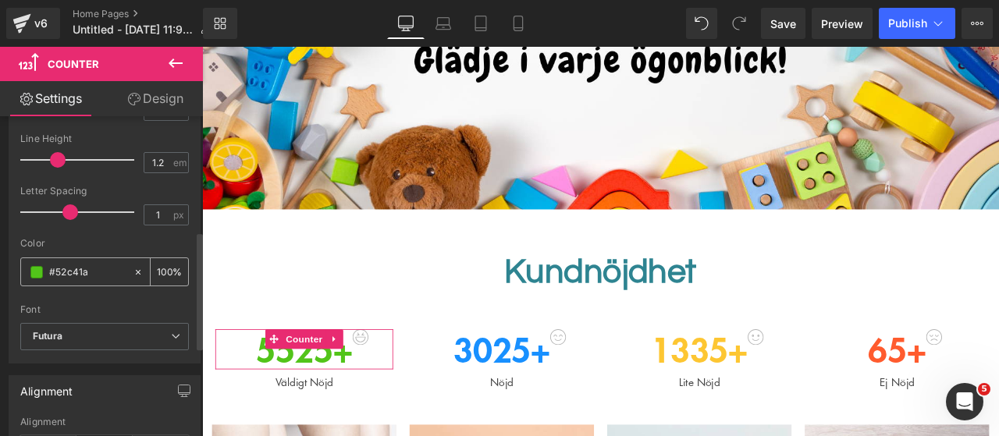
click at [36, 275] on span at bounding box center [36, 272] width 12 height 12
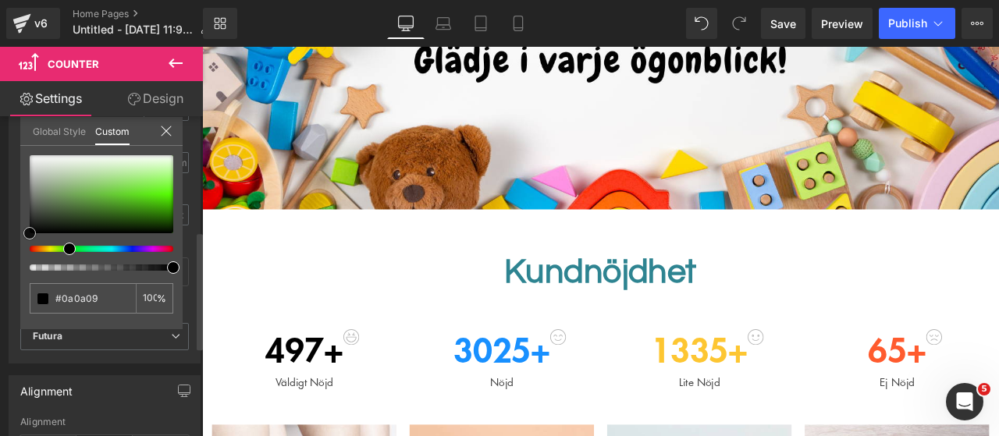
drag, startPoint x: 36, startPoint y: 230, endPoint x: 26, endPoint y: 240, distance: 13.8
click at [26, 240] on div "#52c41a 100 %" at bounding box center [101, 242] width 162 height 174
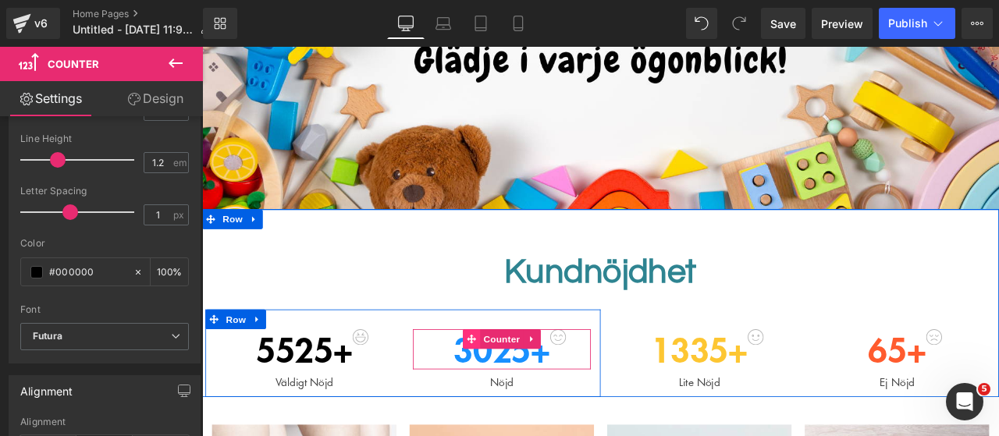
click at [511, 403] on span at bounding box center [521, 393] width 20 height 23
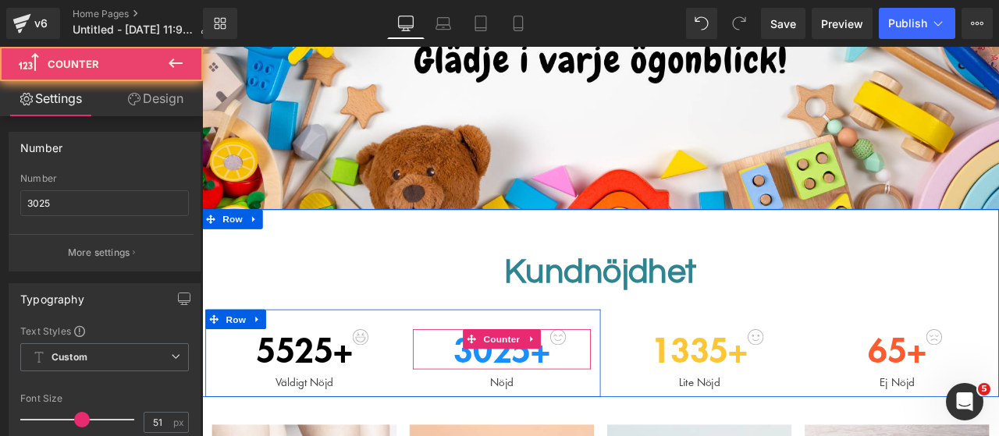
click at [494, 410] on div "3025 +" at bounding box center [557, 406] width 211 height 48
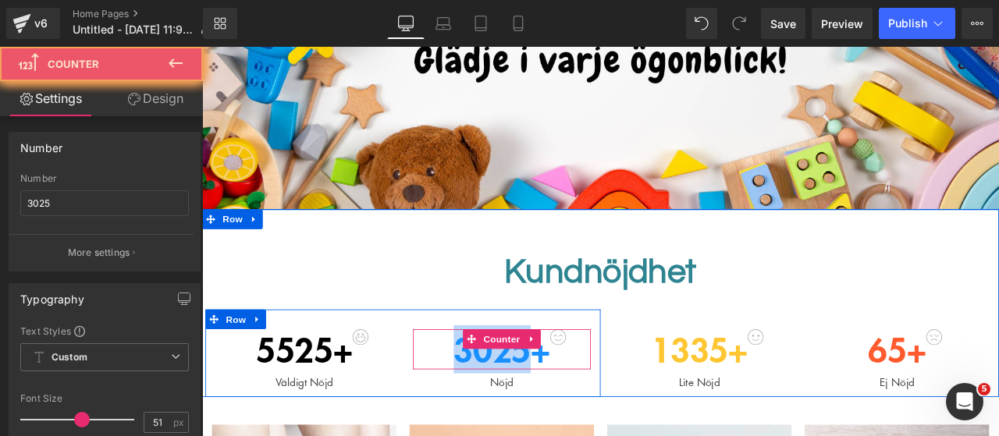
click at [494, 410] on div "3025 +" at bounding box center [557, 406] width 211 height 48
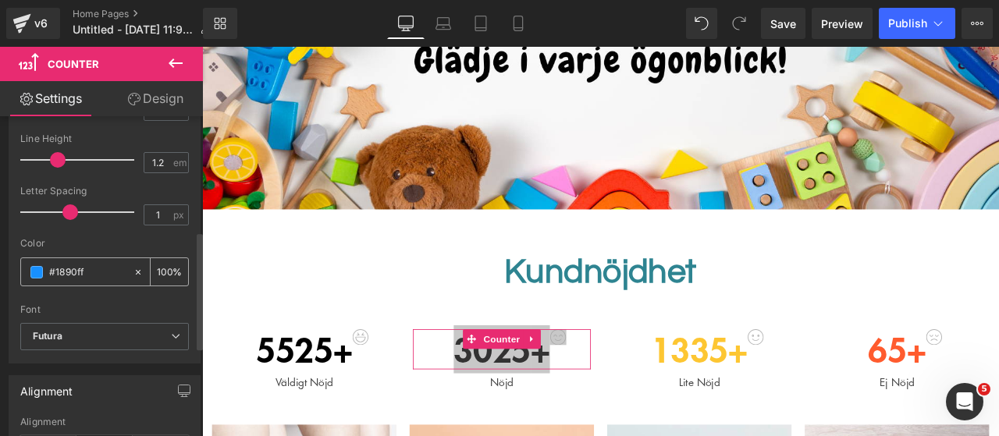
click at [40, 273] on span at bounding box center [36, 272] width 12 height 12
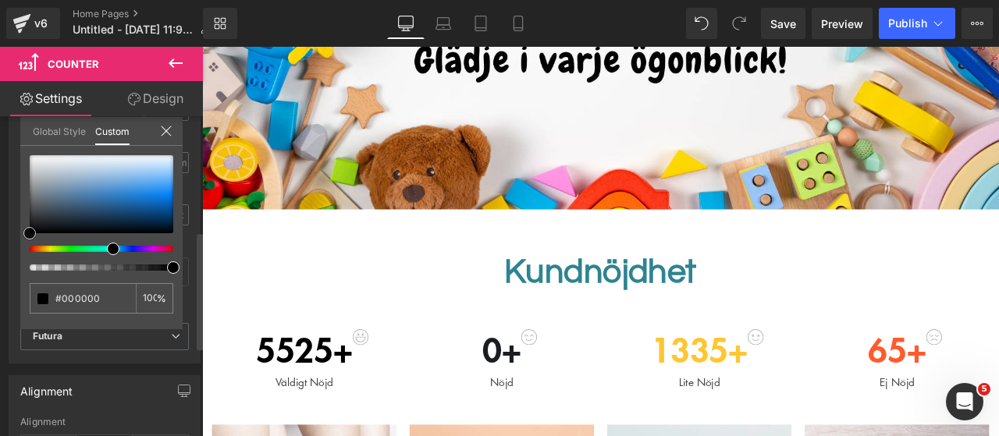
drag, startPoint x: 67, startPoint y: 205, endPoint x: 45, endPoint y: 267, distance: 65.4
click at [12, 265] on div "Typography Text Styles Custom Custom Setup Global Style Custom Setup Global Sty…" at bounding box center [105, 161] width 210 height 404
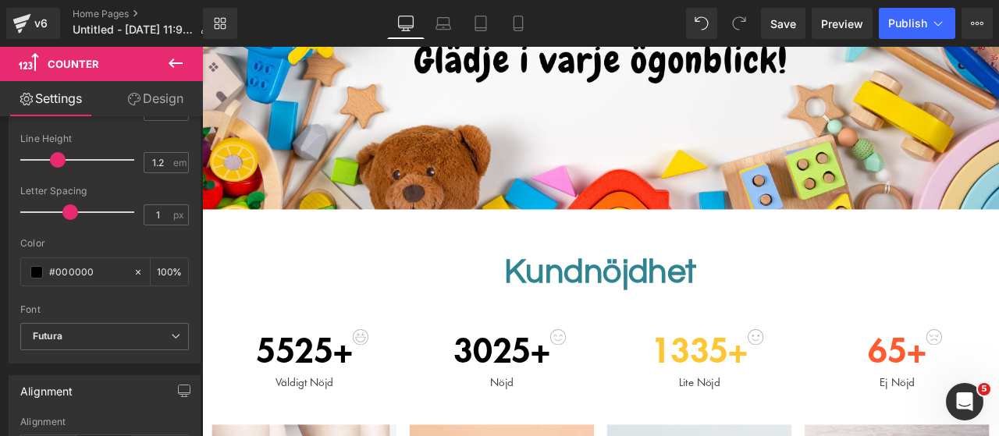
click at [745, 411] on span "1335" at bounding box center [780, 405] width 92 height 57
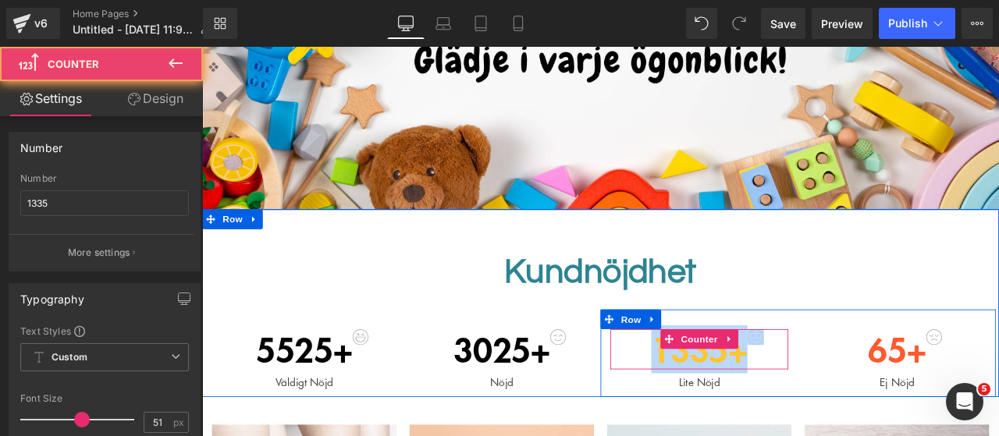
click at [745, 411] on span "1335" at bounding box center [780, 405] width 92 height 57
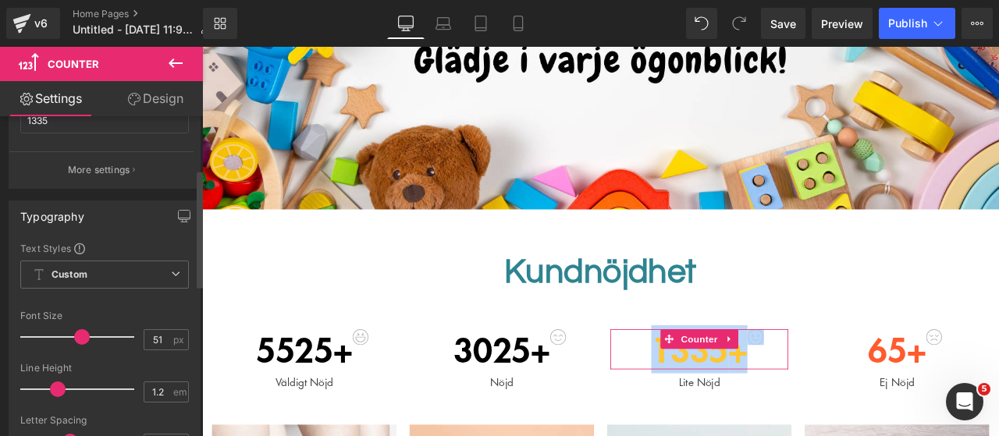
scroll to position [156, 0]
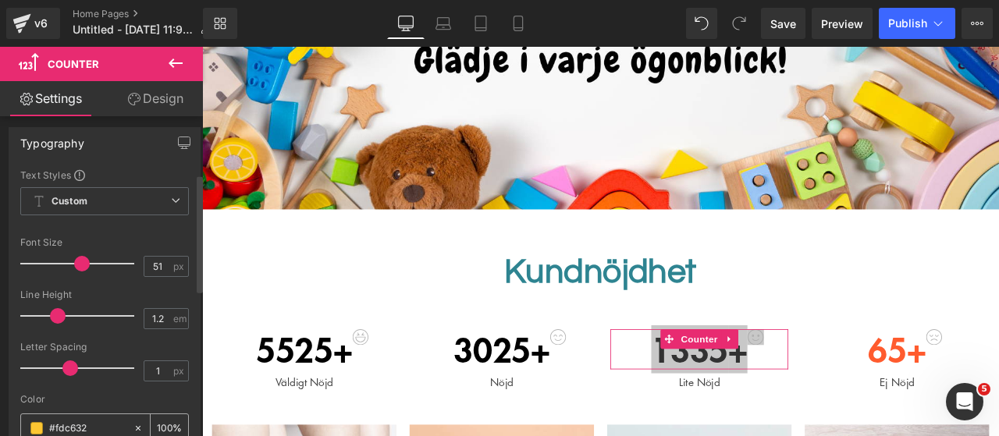
click at [32, 422] on span at bounding box center [36, 428] width 12 height 12
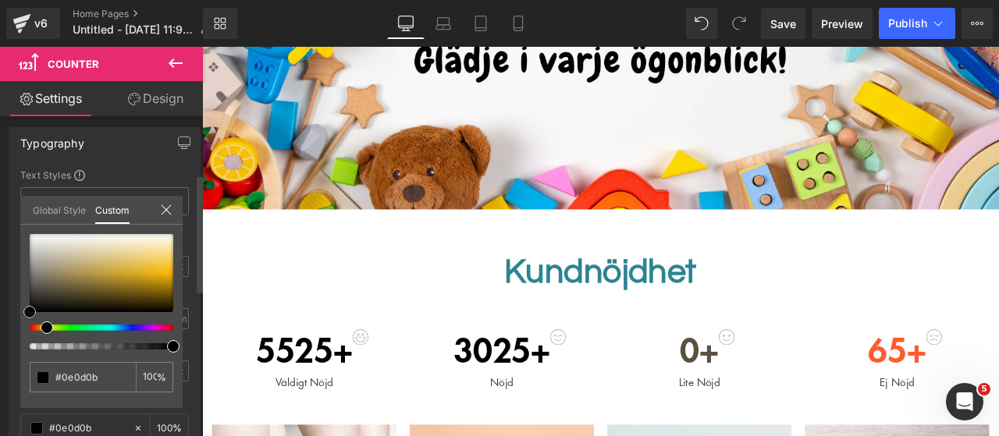
drag, startPoint x: 55, startPoint y: 289, endPoint x: 66, endPoint y: 350, distance: 62.5
click at [9, 349] on div "Typography Text Styles Custom Custom Setup Global Style Custom Setup Global Sty…" at bounding box center [105, 317] width 210 height 404
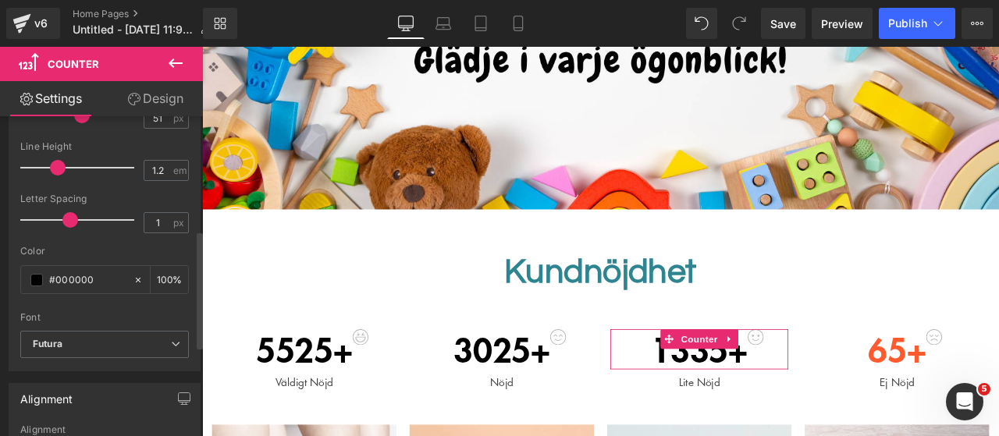
scroll to position [312, 0]
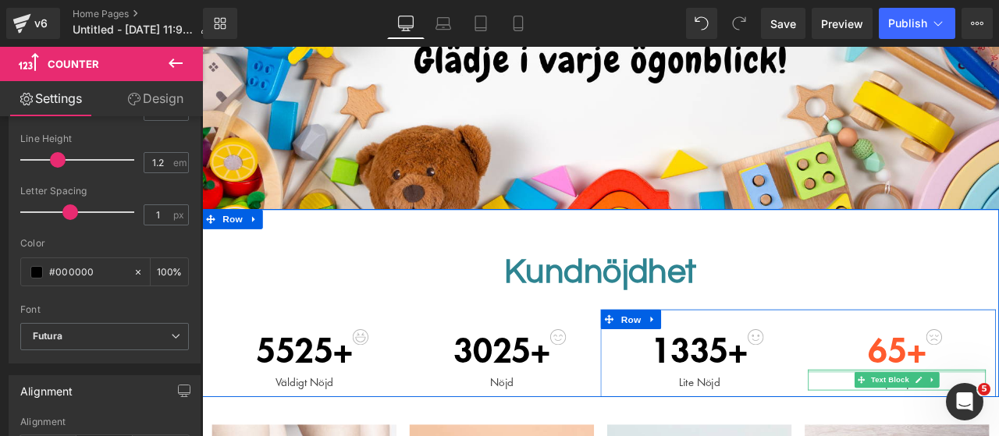
click at [998, 409] on span "65" at bounding box center [1014, 405] width 46 height 57
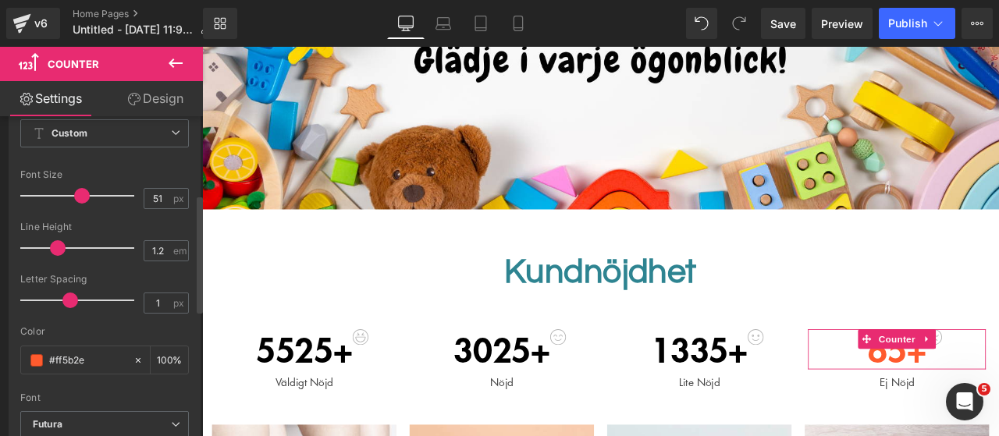
scroll to position [234, 0]
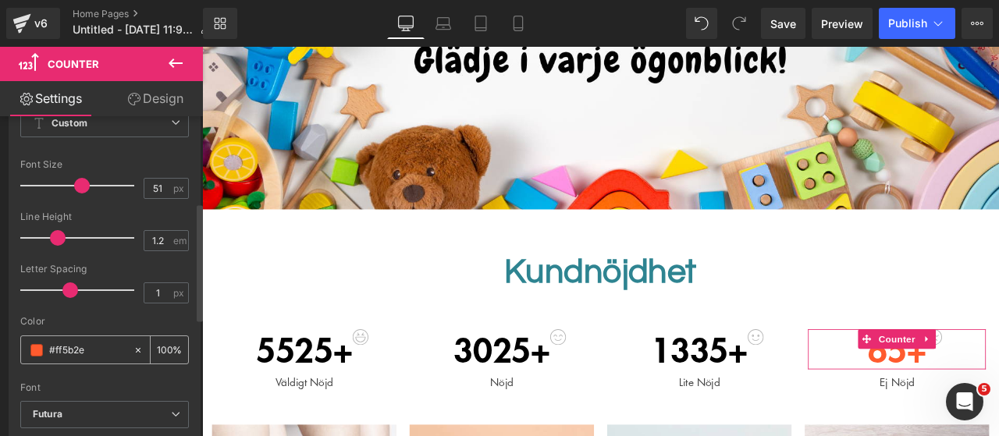
click at [35, 346] on span at bounding box center [36, 350] width 12 height 12
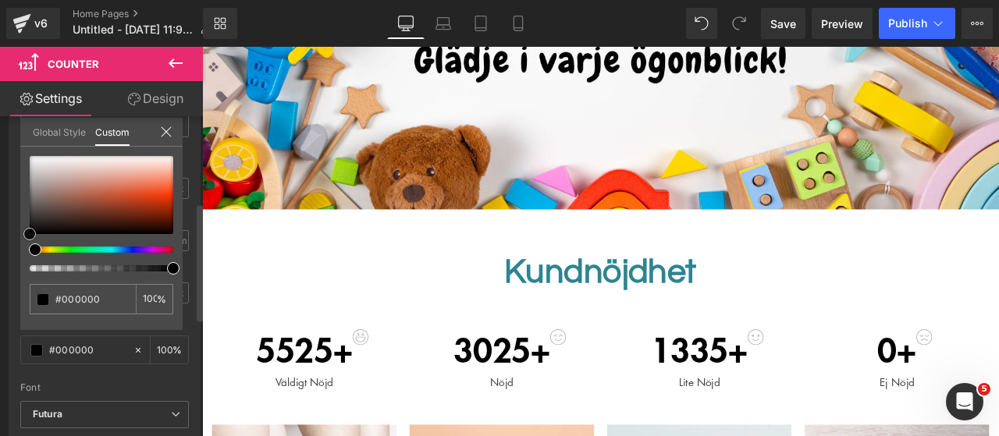
drag, startPoint x: 58, startPoint y: 211, endPoint x: 18, endPoint y: 277, distance: 76.7
click at [18, 277] on div "Typography Text Styles Custom Custom Setup Global Style Custom Setup Global Sty…" at bounding box center [105, 239] width 210 height 404
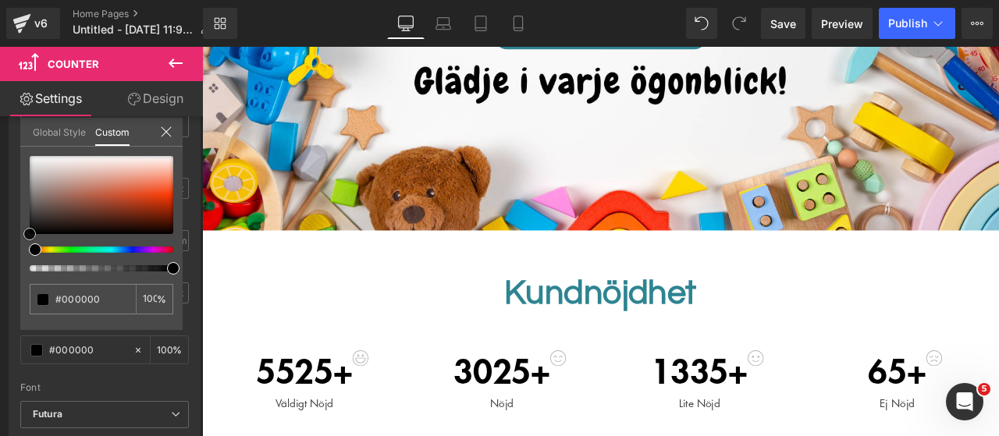
scroll to position [314, 0]
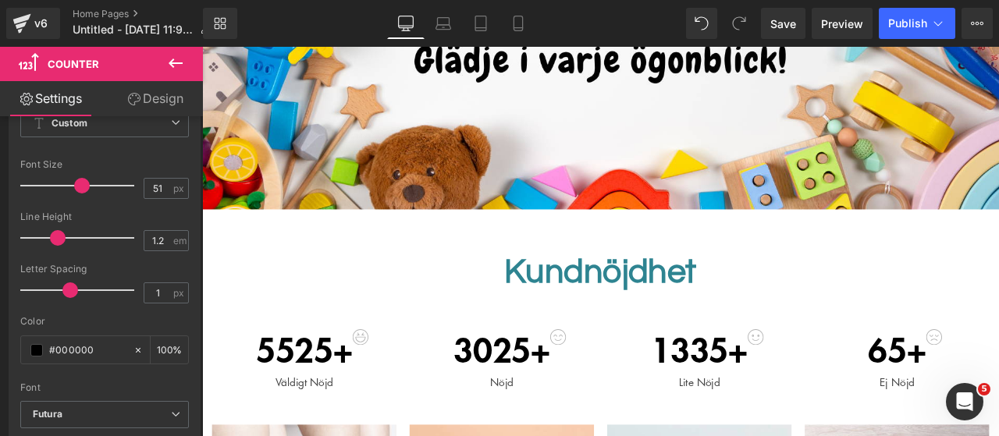
click at [633, 317] on icon at bounding box center [637, 314] width 9 height 9
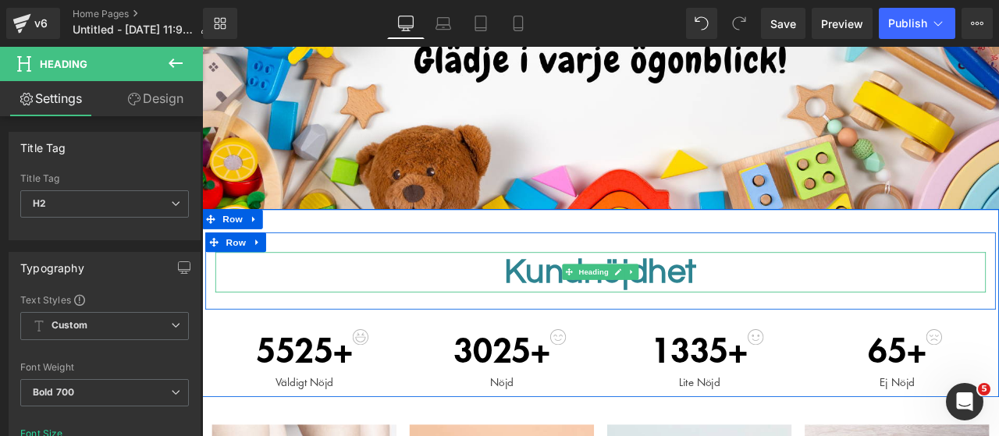
click at [584, 314] on span "Kundnöjdhet" at bounding box center [674, 313] width 228 height 41
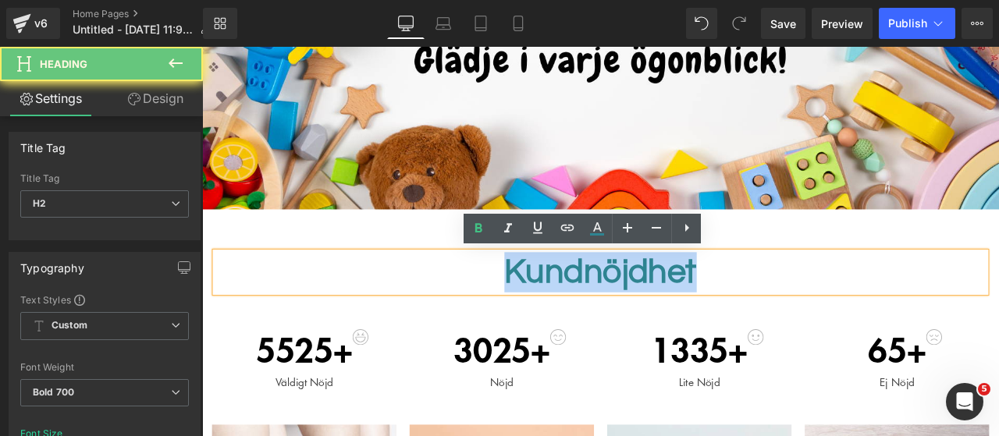
click at [584, 314] on span "Kundnöjdhet" at bounding box center [674, 313] width 228 height 41
click at [585, 312] on span "Kundnöjdhet" at bounding box center [674, 313] width 228 height 41
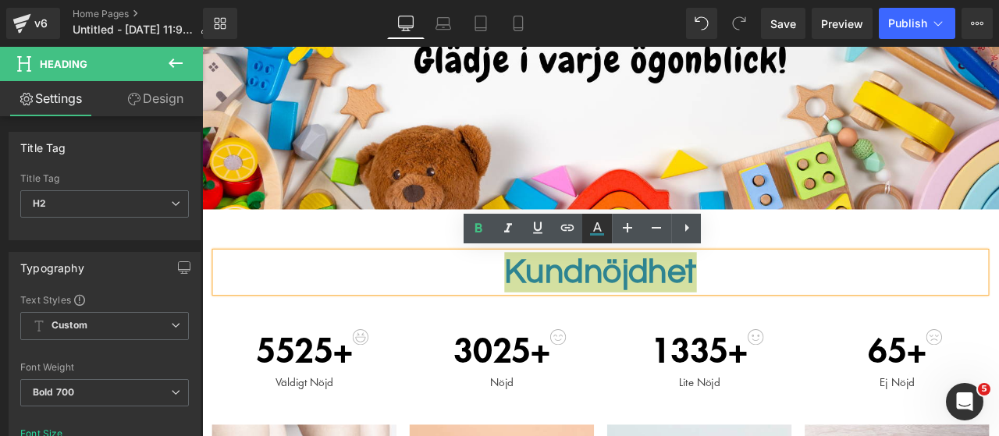
drag, startPoint x: 591, startPoint y: 236, endPoint x: 456, endPoint y: 237, distance: 135.0
click at [592, 236] on icon at bounding box center [597, 228] width 19 height 19
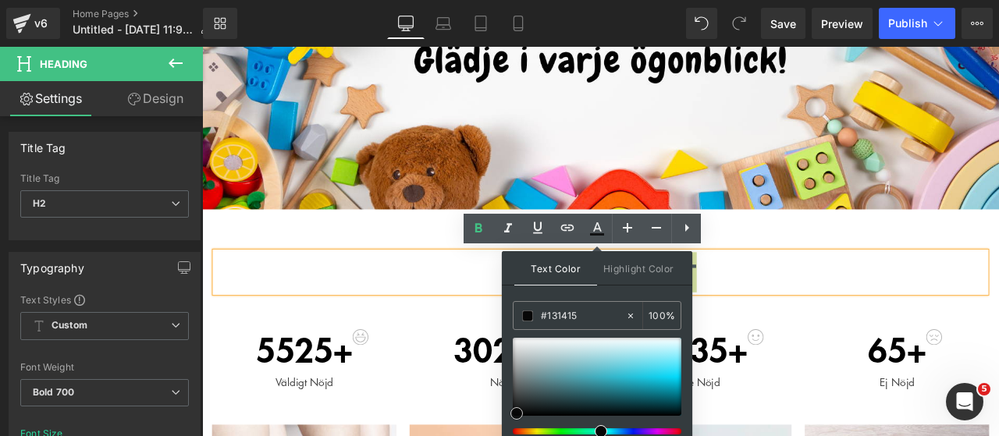
scroll to position [27, 0]
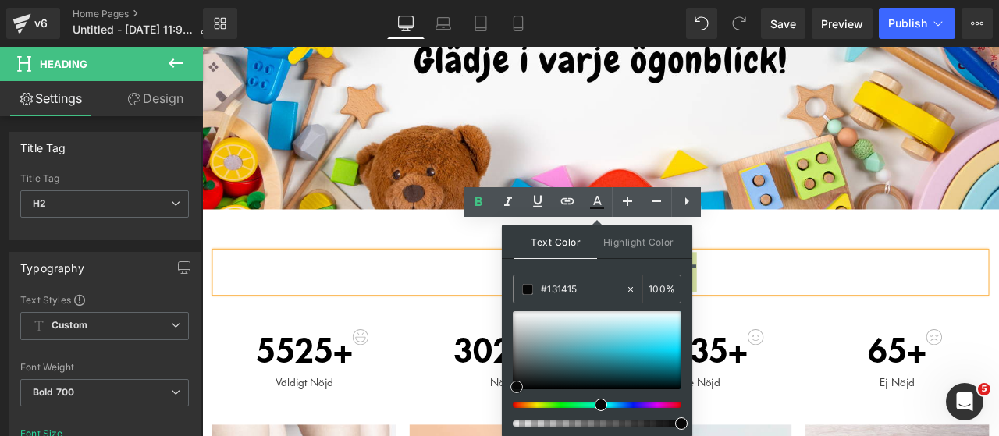
drag, startPoint x: 526, startPoint y: 395, endPoint x: 504, endPoint y: 430, distance: 41.4
click at [505, 428] on div "Text Color Highlight Color #333333 #2e8491 100 % none 0 %" at bounding box center [597, 331] width 190 height 212
click at [218, 338] on div "Kundnöjdhet" at bounding box center [674, 314] width 913 height 48
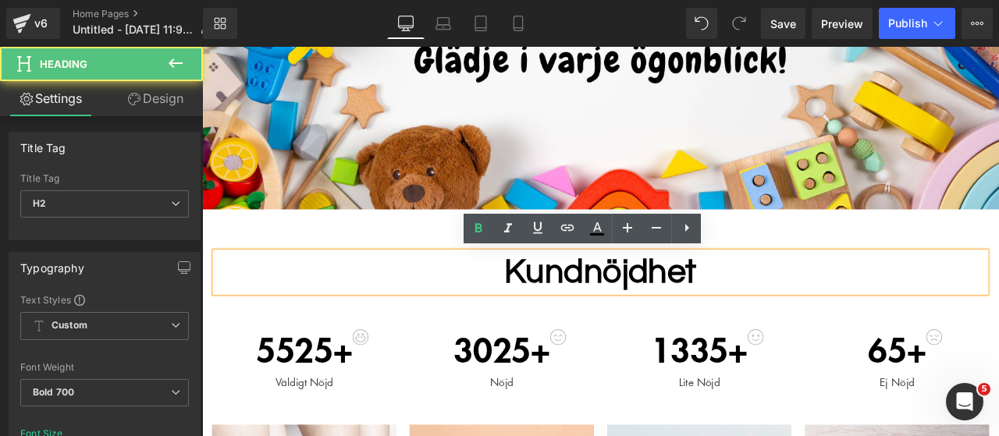
scroll to position [0, 0]
click at [393, 276] on div "Kundnöjdhet Heading Row" at bounding box center [674, 312] width 936 height 91
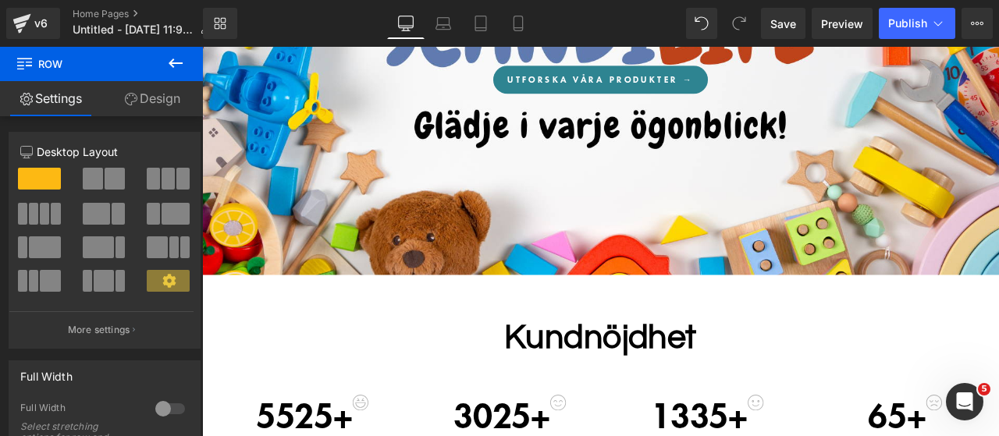
click at [689, 208] on div at bounding box center [674, 78] width 991 height 478
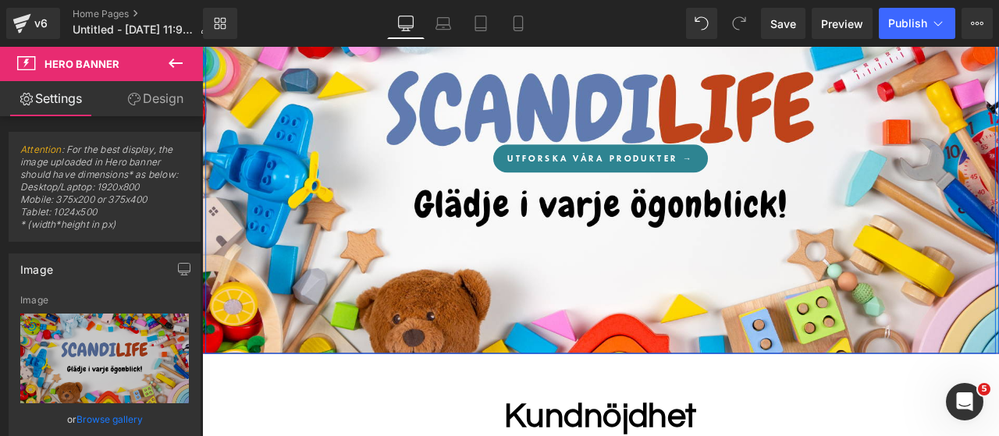
scroll to position [2, 0]
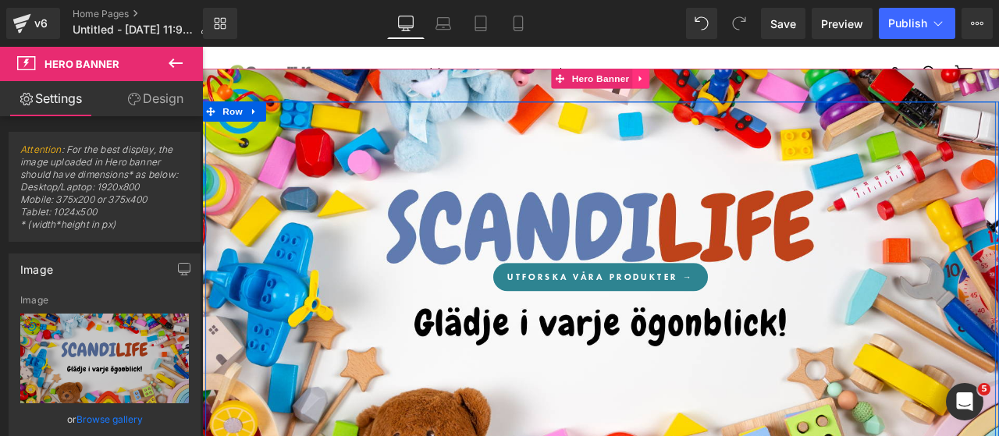
click at [717, 91] on link at bounding box center [722, 84] width 20 height 23
click at [723, 91] on link at bounding box center [733, 84] width 20 height 23
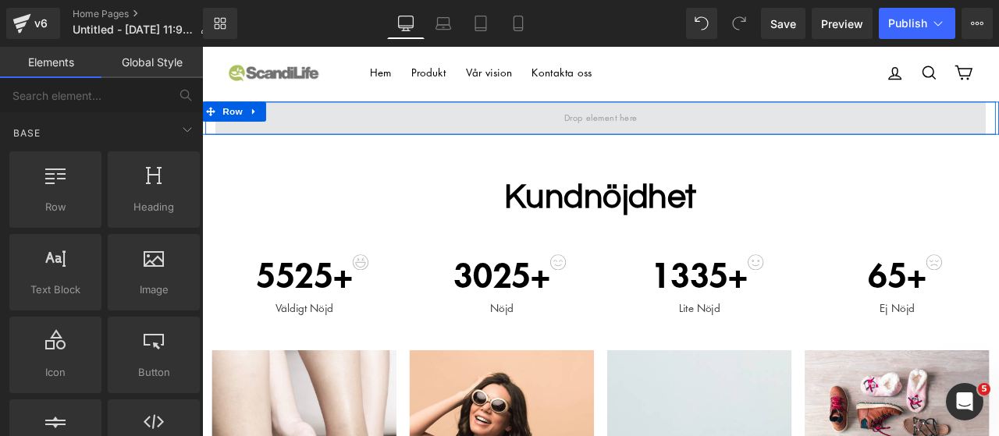
click at [720, 131] on span at bounding box center [674, 131] width 913 height 39
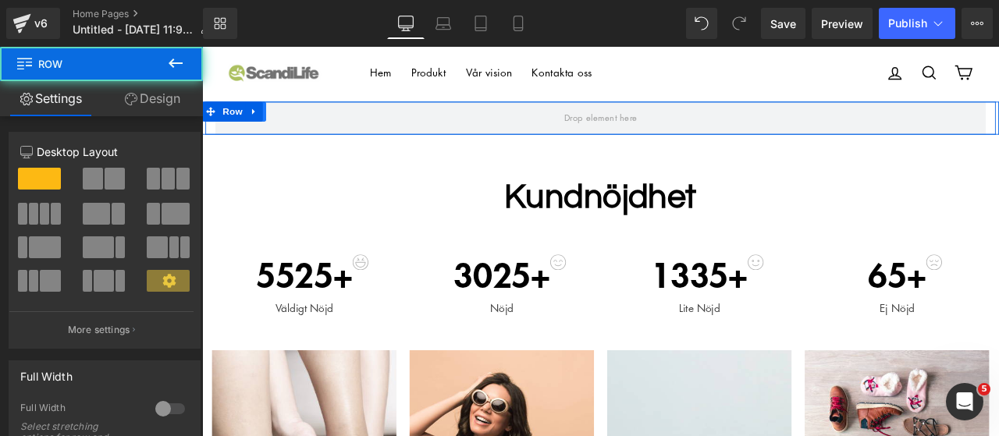
click at [268, 134] on link at bounding box center [268, 123] width 20 height 23
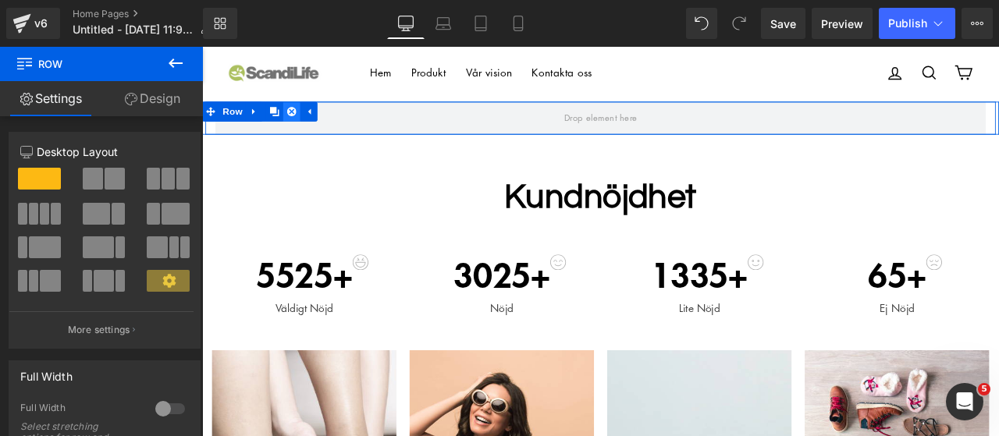
click at [303, 116] on link at bounding box center [308, 123] width 20 height 23
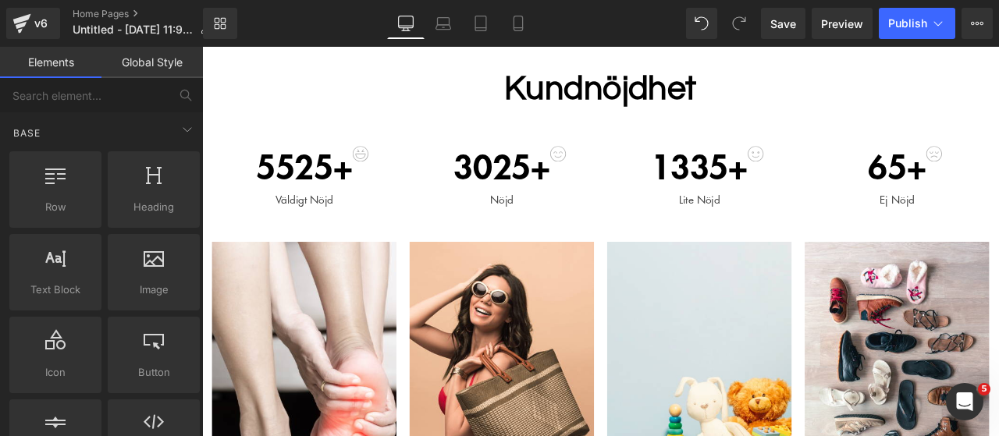
scroll to position [0, 0]
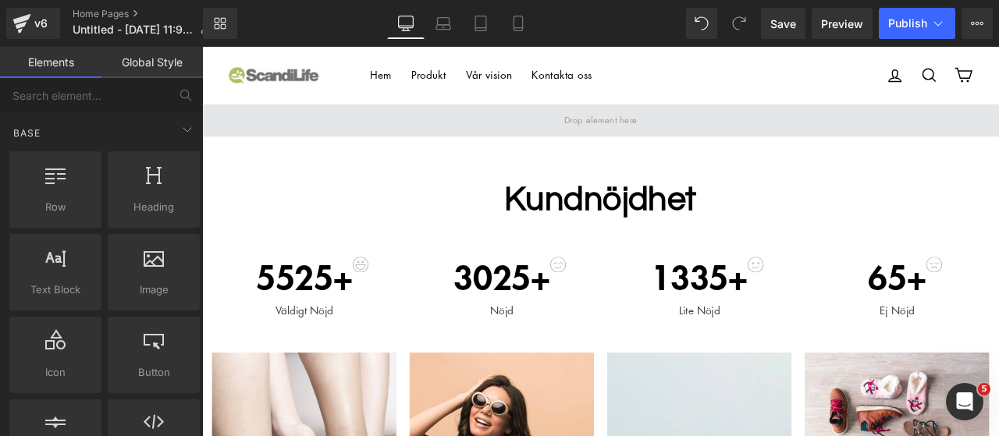
click at [625, 145] on span at bounding box center [674, 134] width 98 height 24
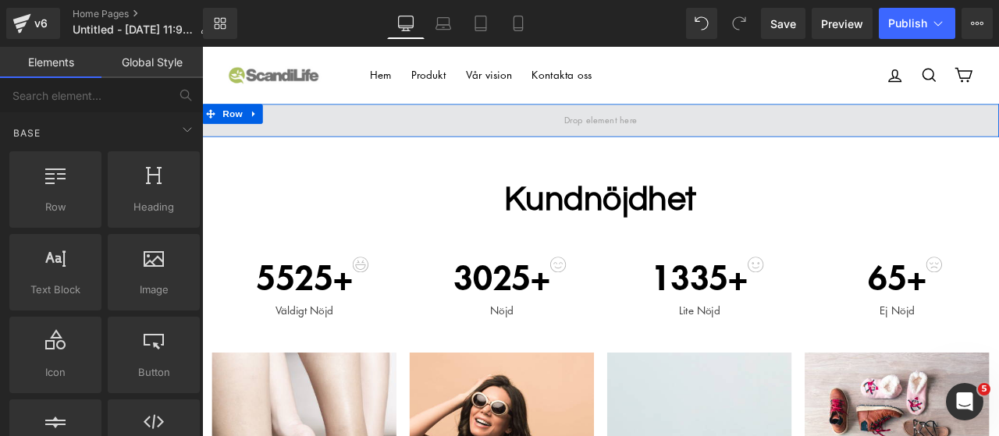
click at [284, 136] on span at bounding box center [674, 134] width 944 height 39
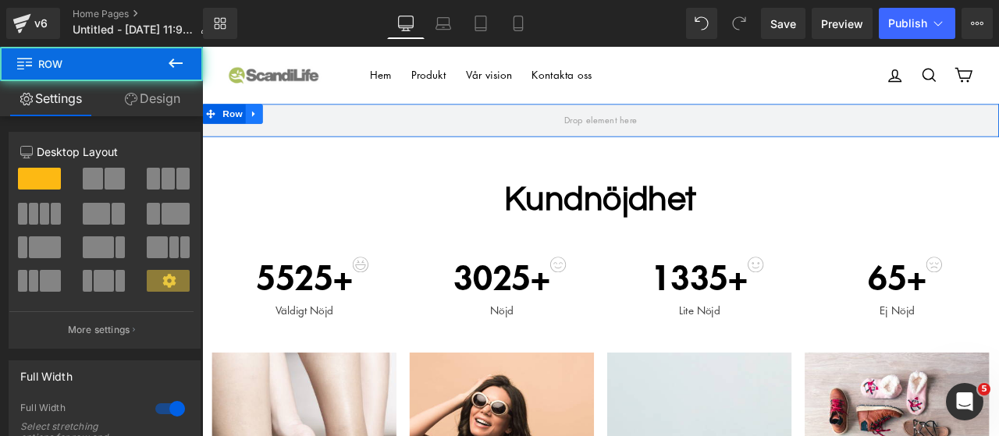
click at [262, 127] on icon at bounding box center [263, 126] width 11 height 12
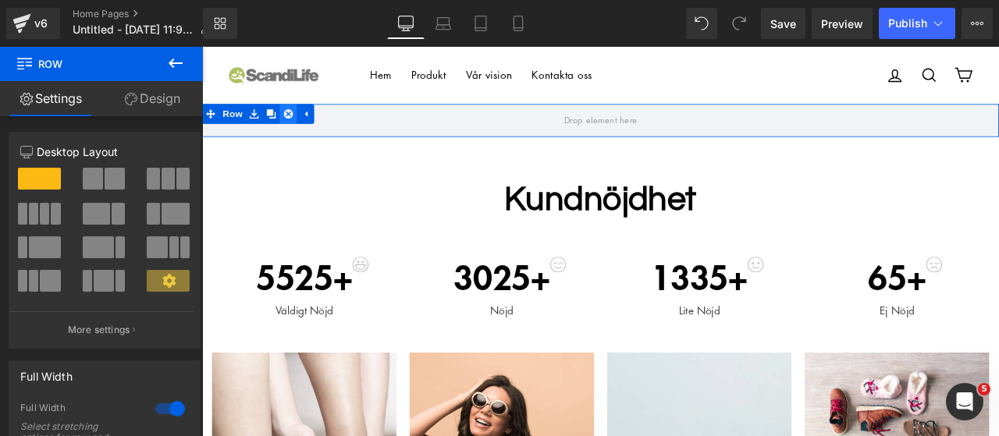
click at [299, 126] on icon at bounding box center [304, 126] width 11 height 11
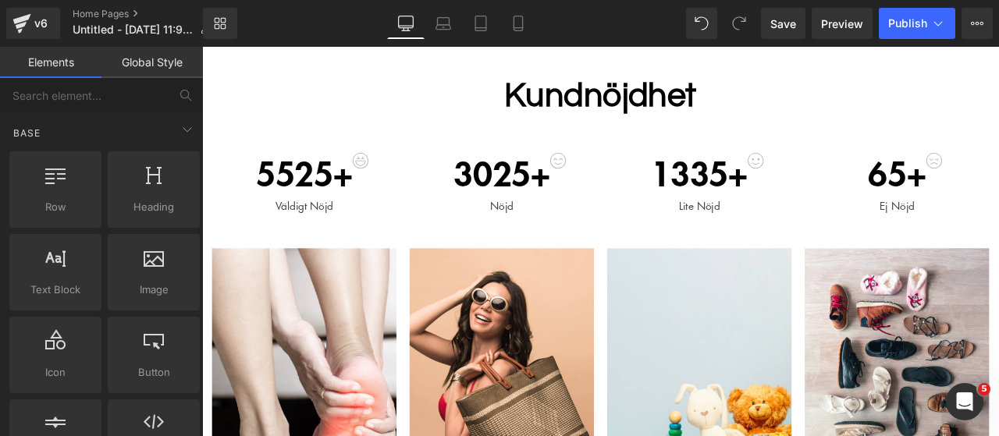
scroll to position [78, 0]
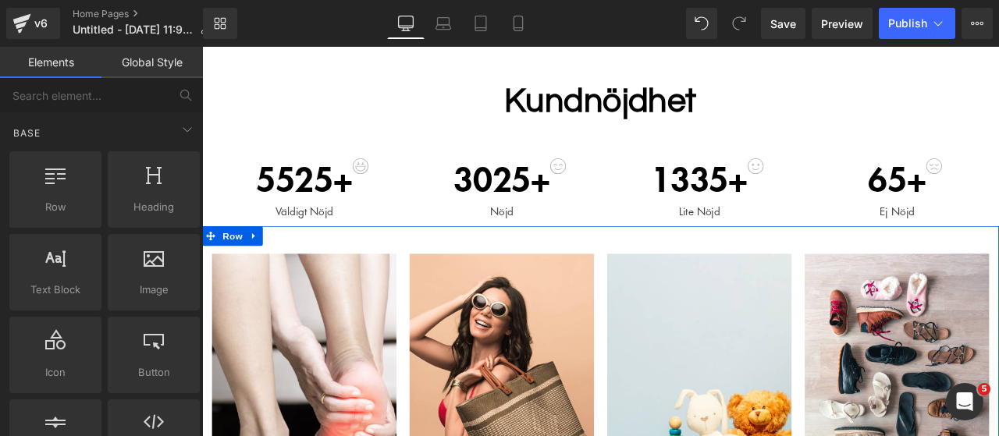
drag, startPoint x: 252, startPoint y: 272, endPoint x: 261, endPoint y: 269, distance: 9.1
click at [258, 272] on icon at bounding box center [263, 271] width 11 height 12
click at [299, 268] on icon at bounding box center [304, 270] width 11 height 11
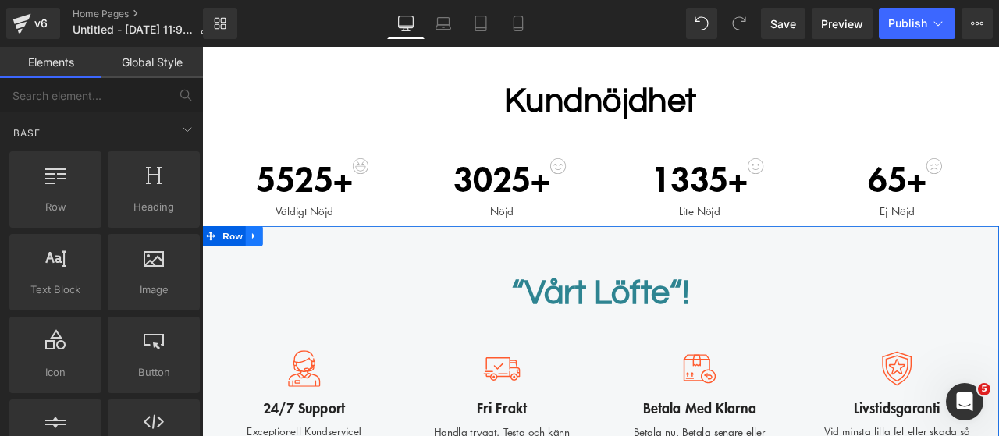
click at [264, 274] on link at bounding box center [264, 270] width 20 height 23
click at [294, 271] on link at bounding box center [304, 270] width 20 height 23
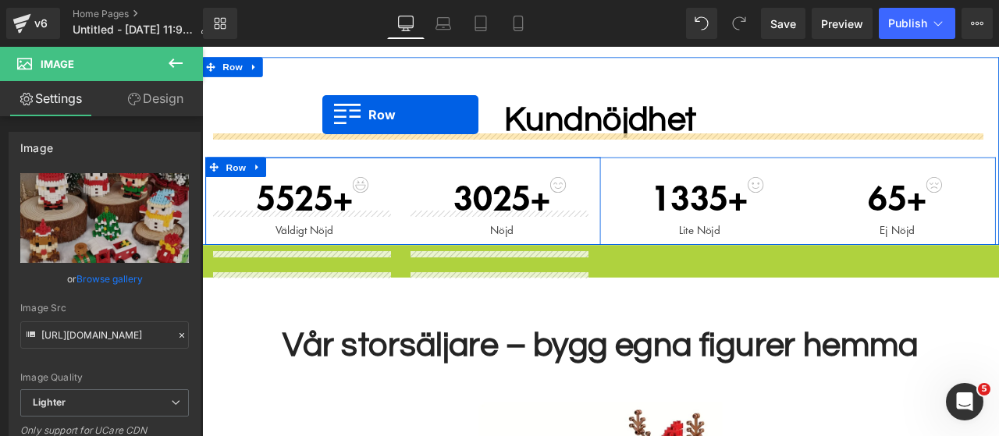
scroll to position [0, 0]
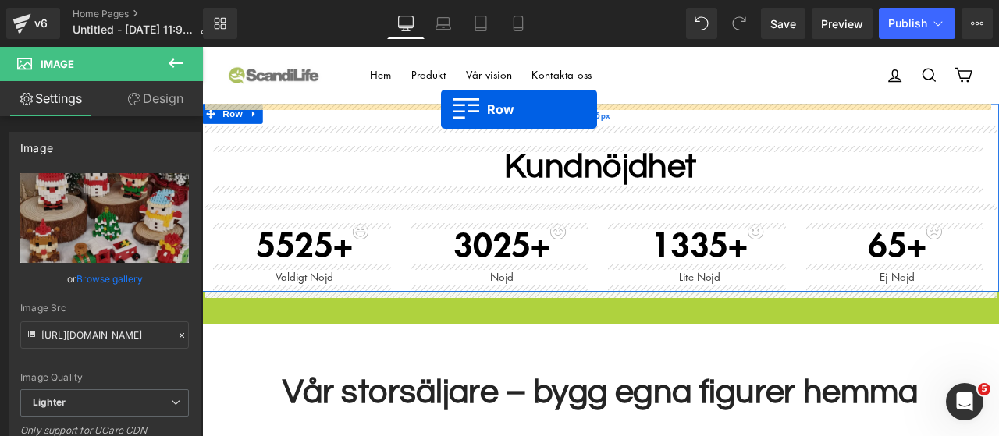
drag, startPoint x: 222, startPoint y: 187, endPoint x: 485, endPoint y: 121, distance: 271.2
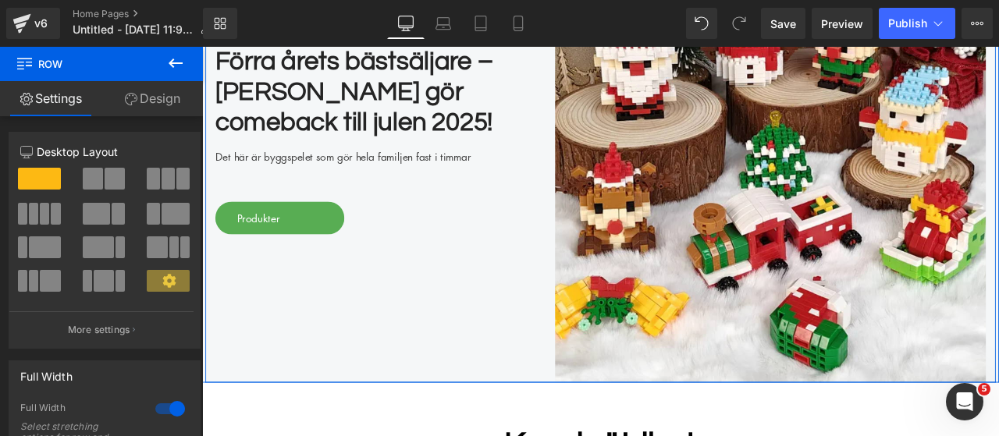
scroll to position [234, 0]
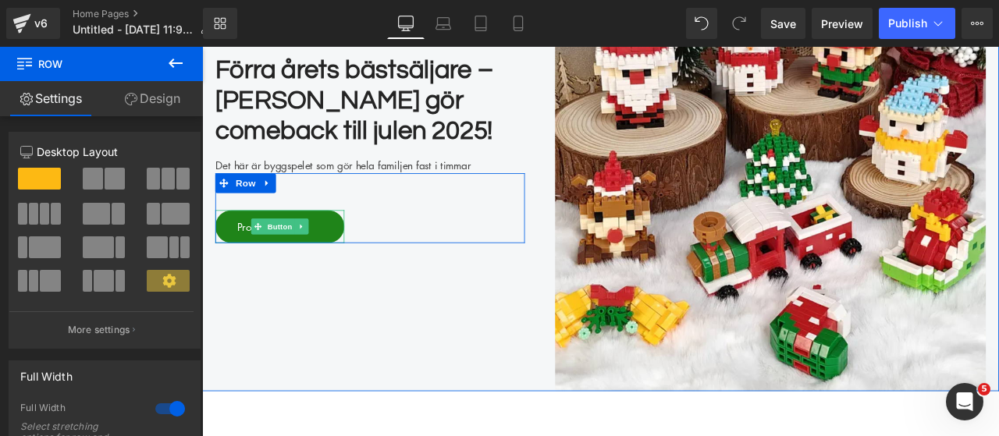
click at [232, 266] on link "Produkter" at bounding box center [294, 259] width 153 height 39
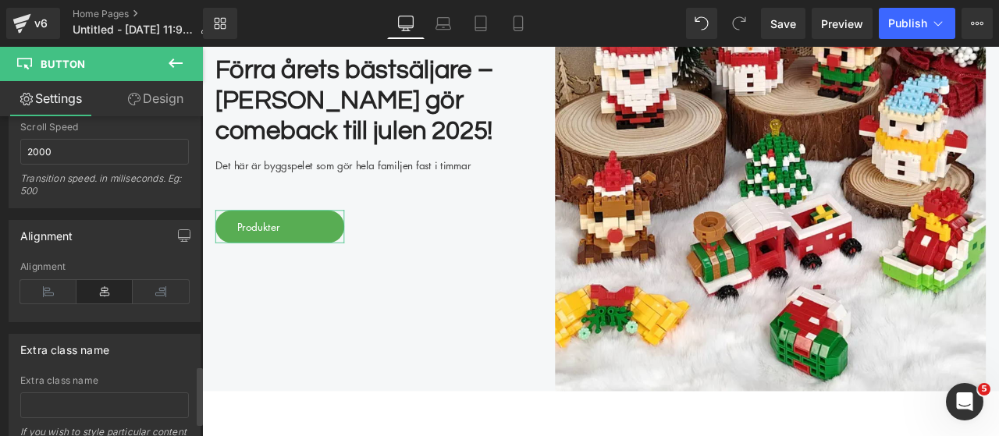
scroll to position [1440, 0]
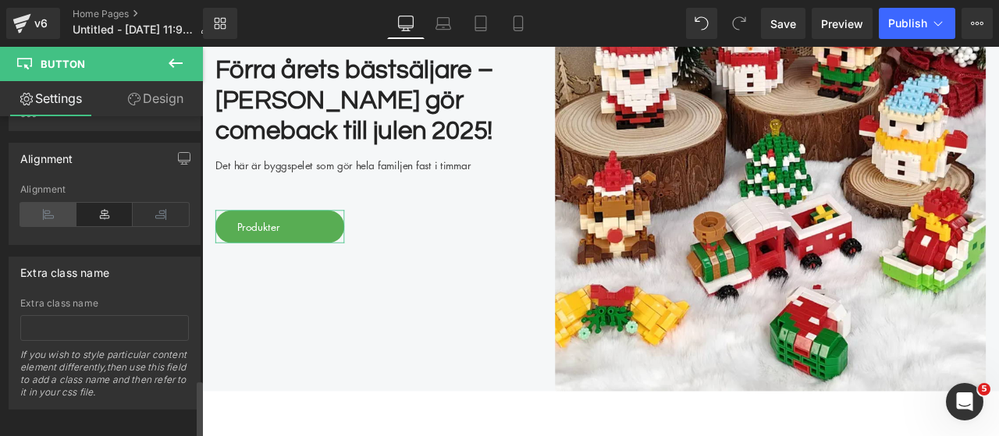
click at [69, 204] on icon at bounding box center [48, 214] width 56 height 23
click at [112, 203] on icon at bounding box center [104, 214] width 56 height 23
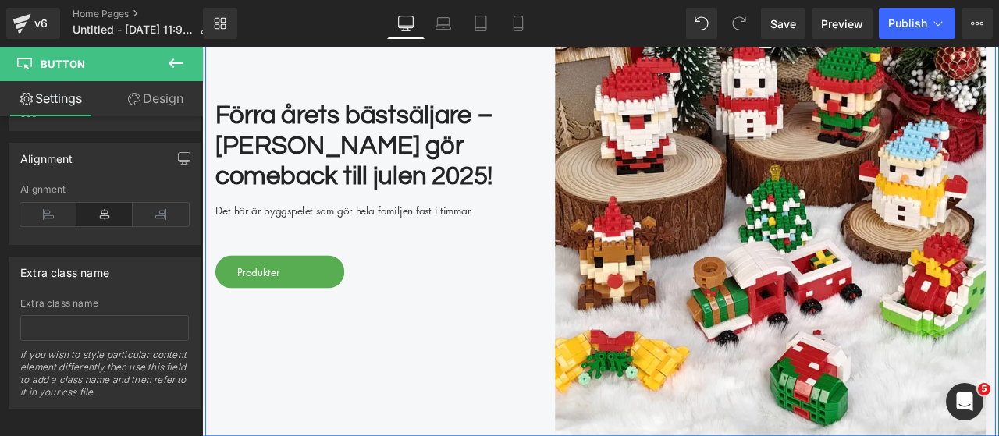
scroll to position [156, 0]
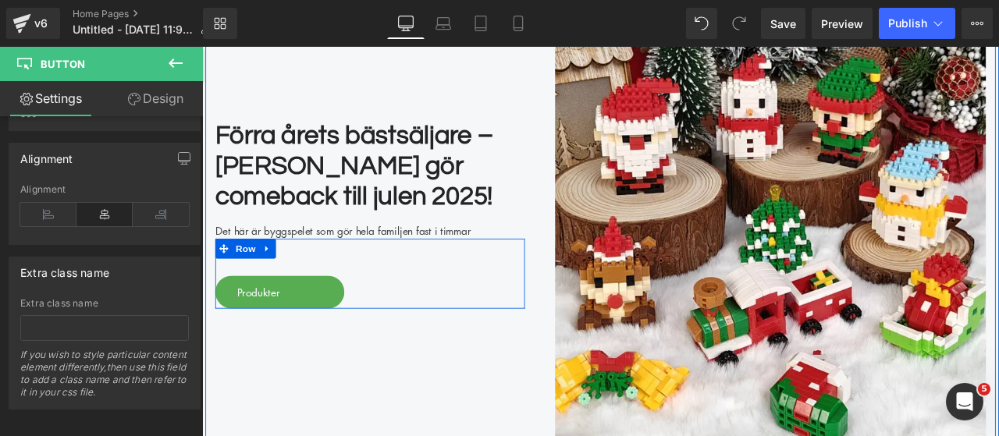
click at [301, 304] on div "Produkter Button Text Block Row" at bounding box center [401, 316] width 367 height 83
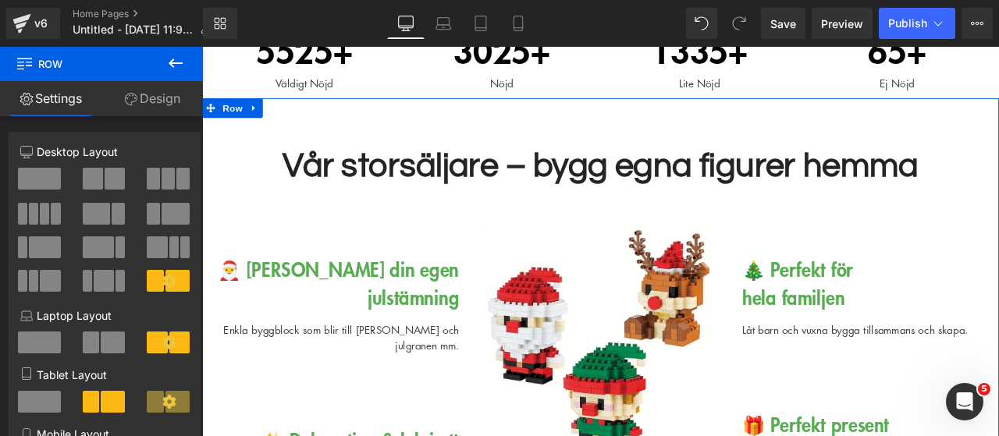
scroll to position [780, 0]
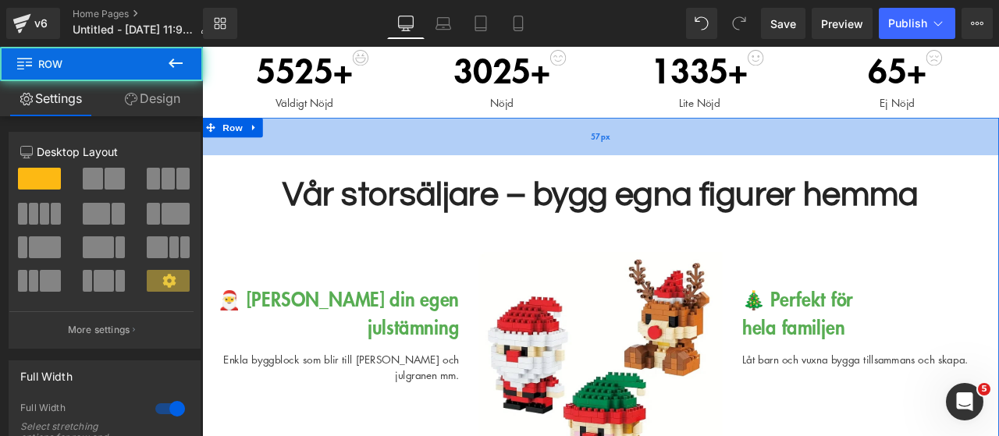
drag, startPoint x: 670, startPoint y: 133, endPoint x: 671, endPoint y: 146, distance: 12.5
click at [671, 146] on div "57px" at bounding box center [674, 153] width 944 height 44
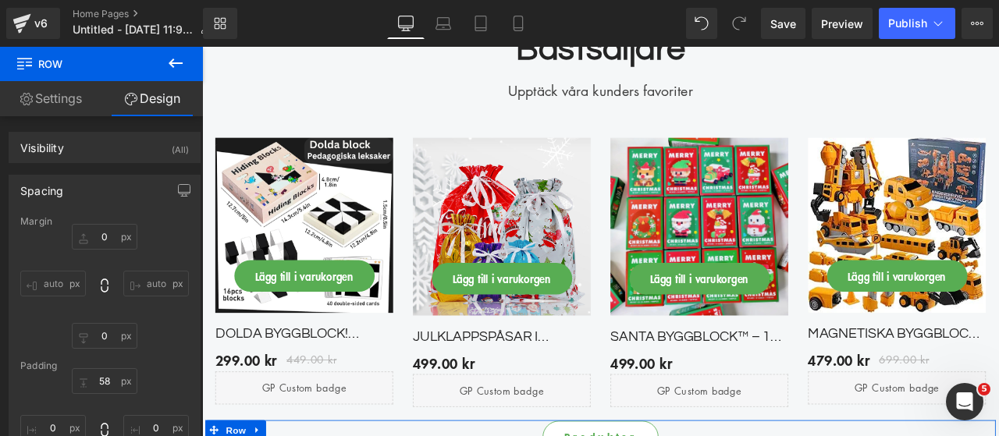
scroll to position [1795, 0]
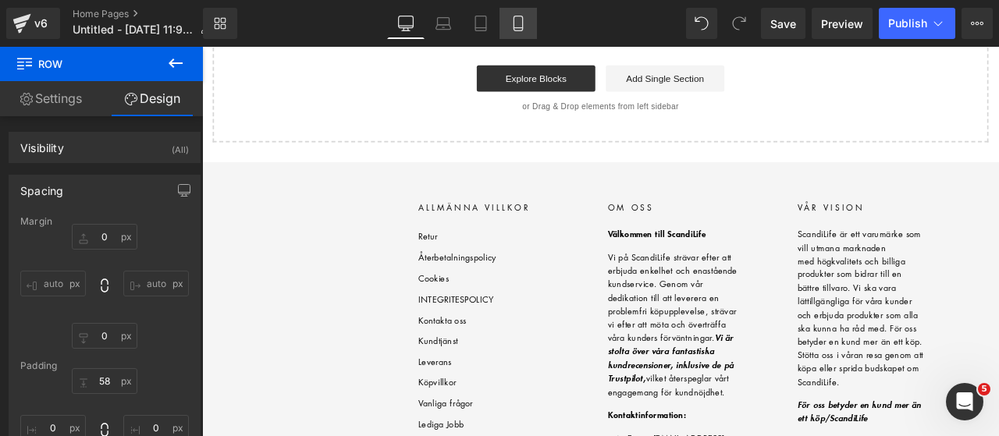
click at [521, 28] on icon at bounding box center [517, 28] width 9 height 0
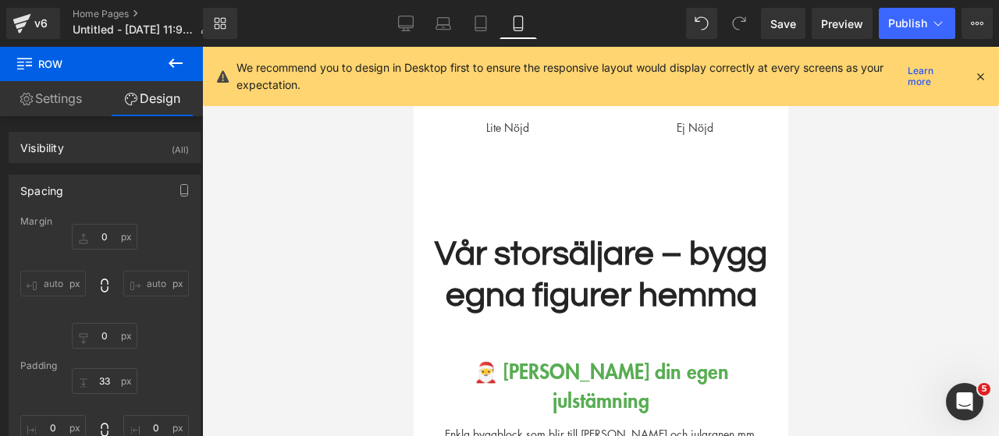
scroll to position [966, 0]
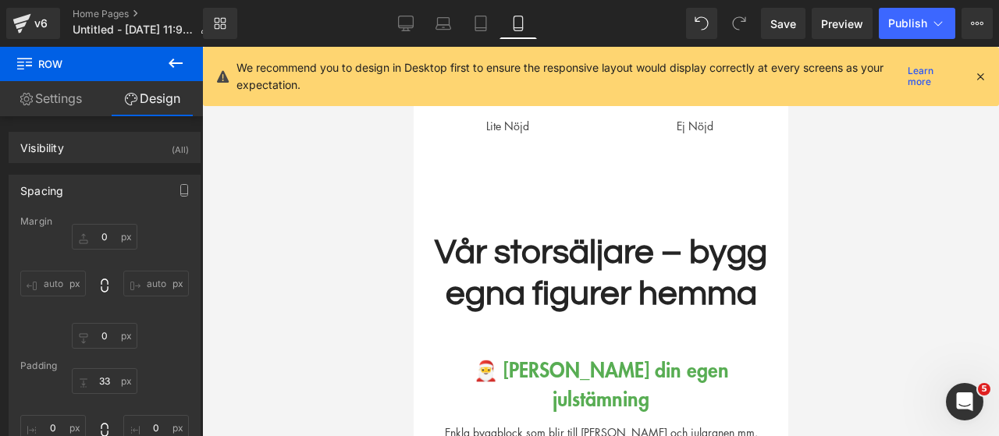
click at [986, 70] on icon at bounding box center [980, 76] width 14 height 14
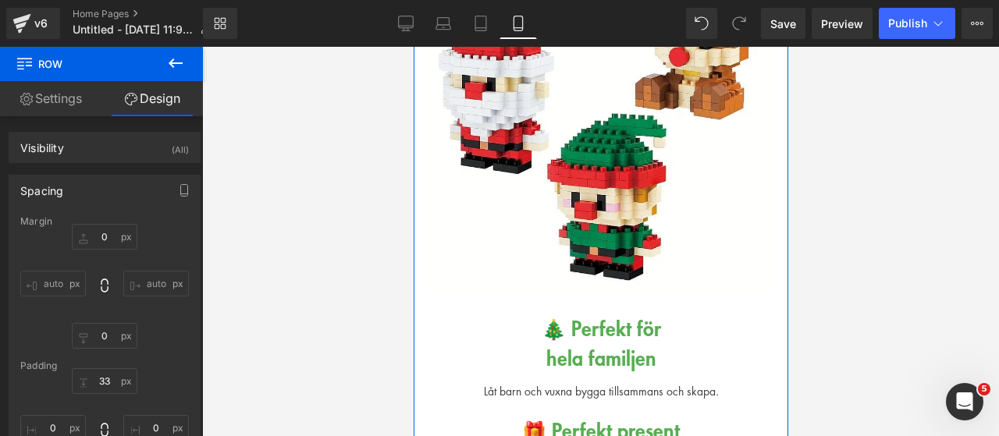
scroll to position [1639, 0]
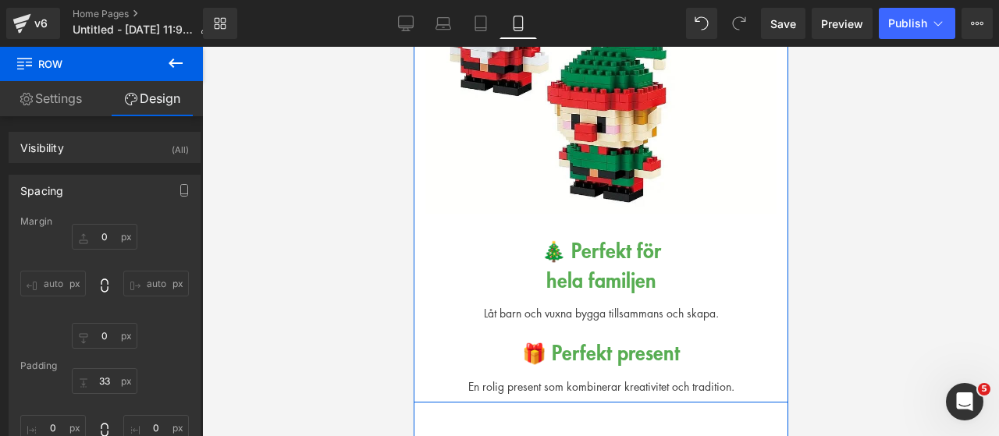
click at [585, 265] on div "hela familjen" at bounding box center [600, 280] width 351 height 30
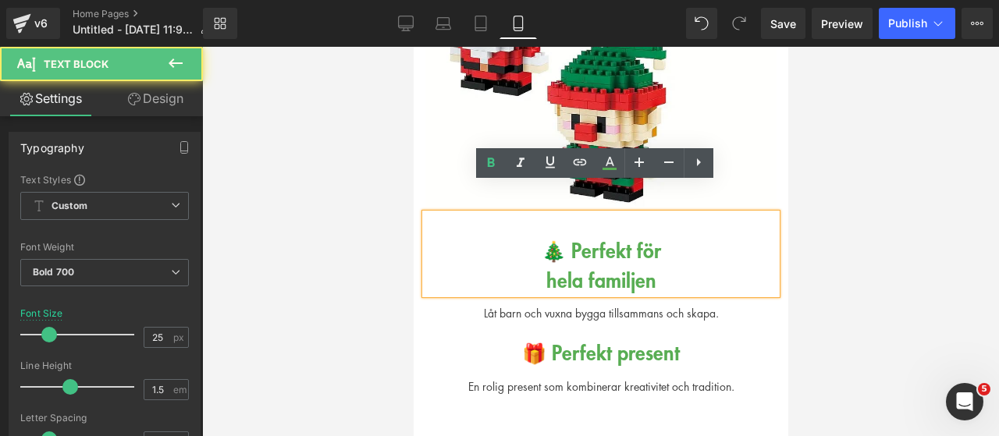
click at [534, 265] on div "hela familjen" at bounding box center [600, 280] width 351 height 30
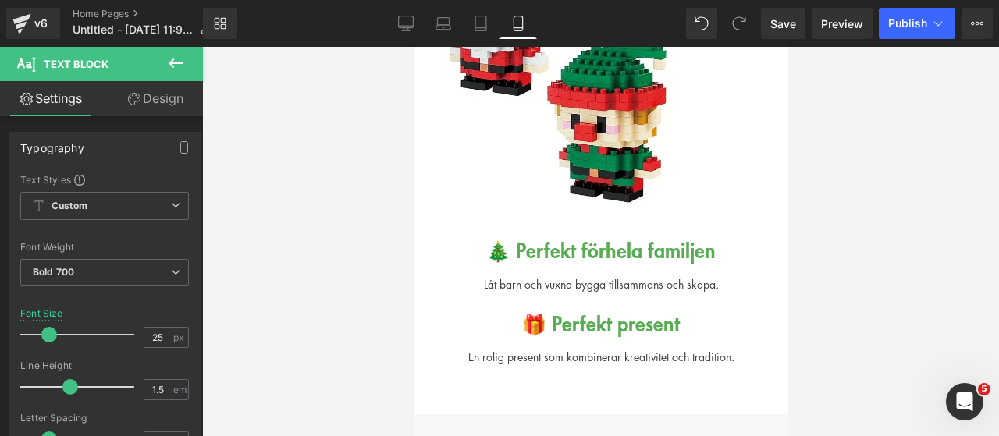
click at [342, 270] on div at bounding box center [600, 241] width 797 height 389
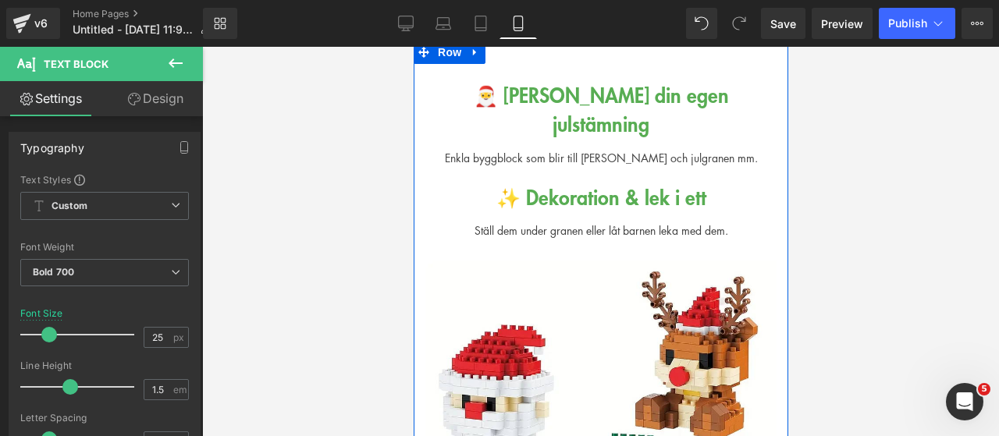
scroll to position [1171, 0]
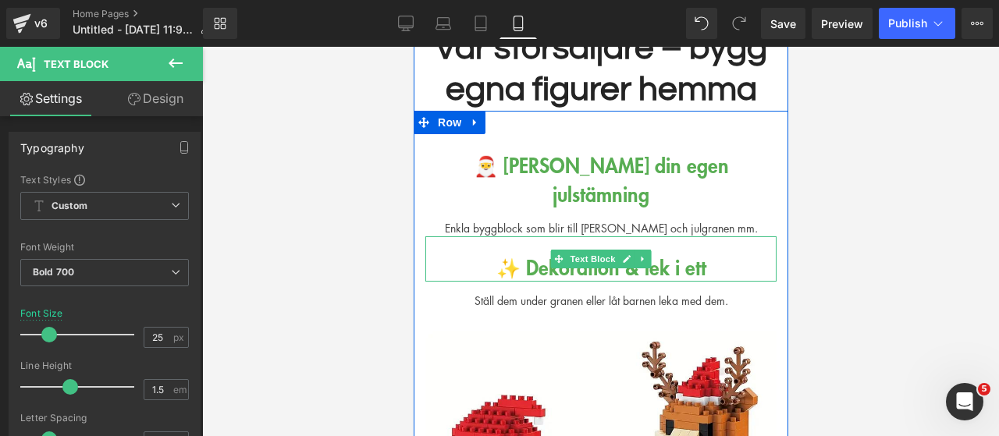
click at [485, 240] on div "✨ Dekoration & lek i ett" at bounding box center [600, 259] width 351 height 46
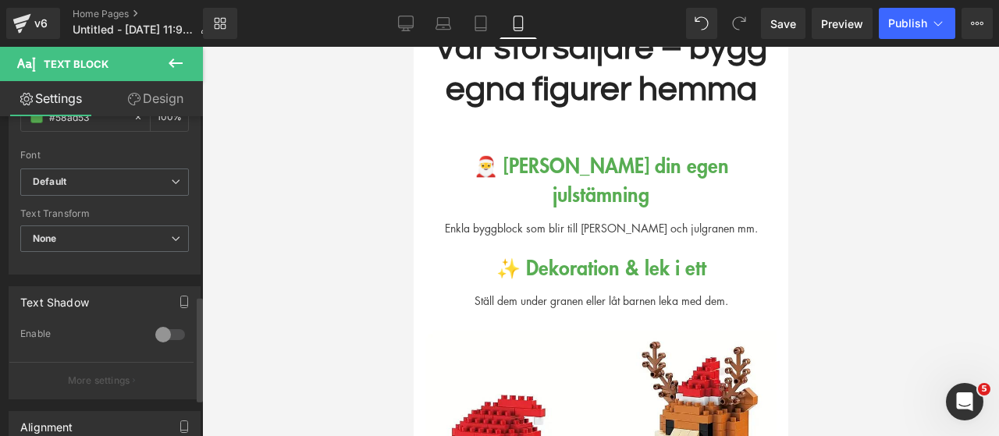
scroll to position [546, 0]
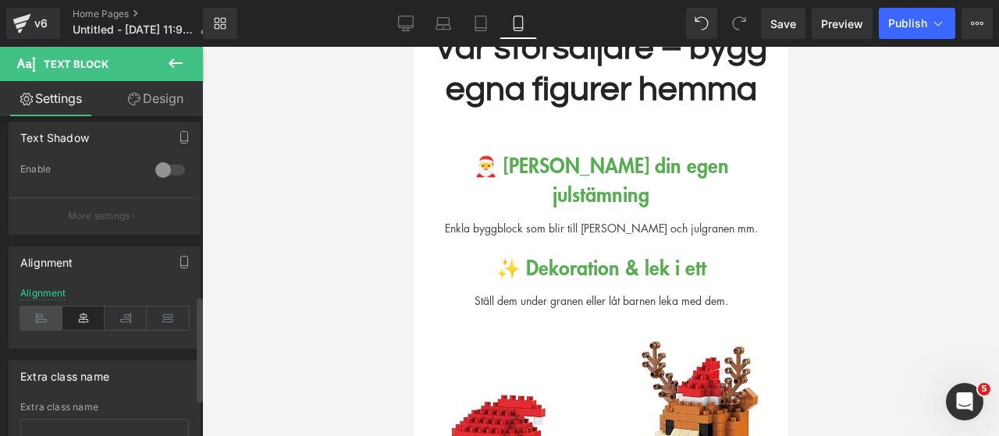
click at [55, 316] on icon at bounding box center [41, 318] width 42 height 23
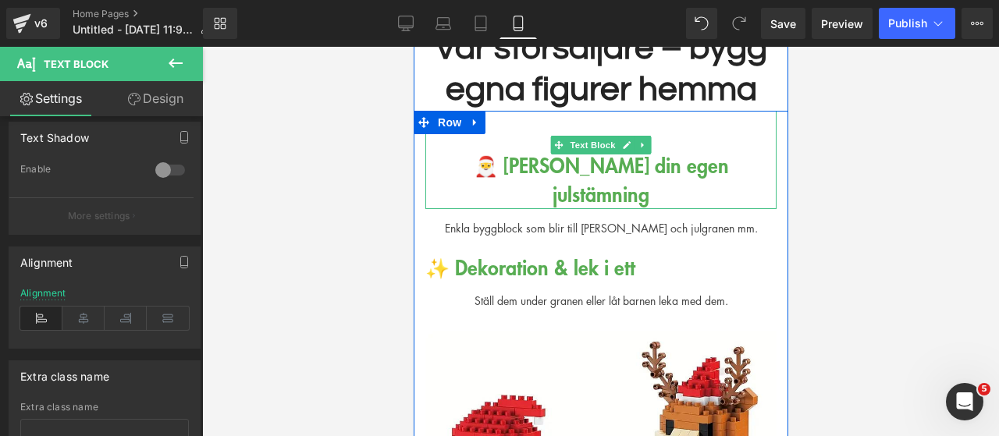
click at [448, 170] on div "🎅 [PERSON_NAME] din egen julstämning" at bounding box center [600, 160] width 351 height 98
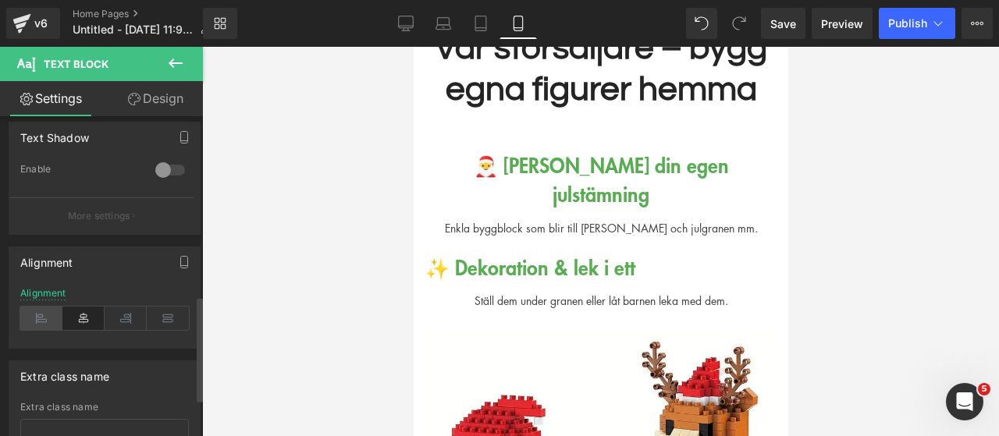
click at [50, 324] on icon at bounding box center [41, 318] width 42 height 23
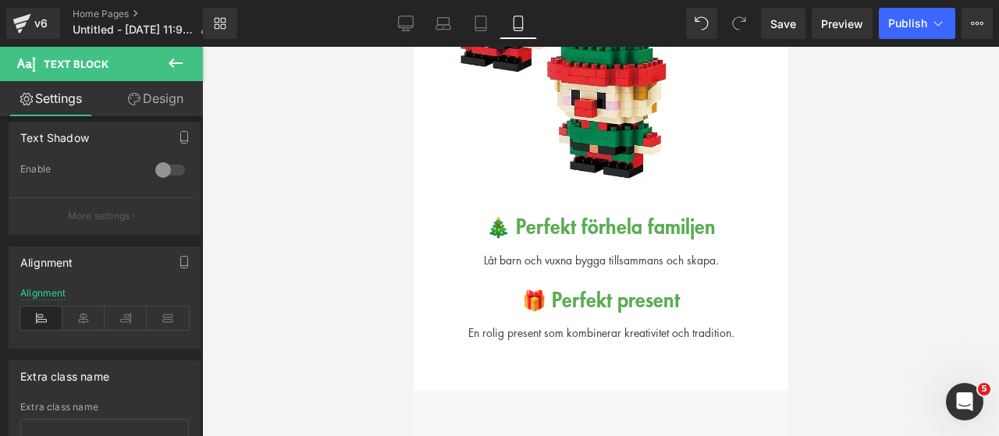
scroll to position [1639, 0]
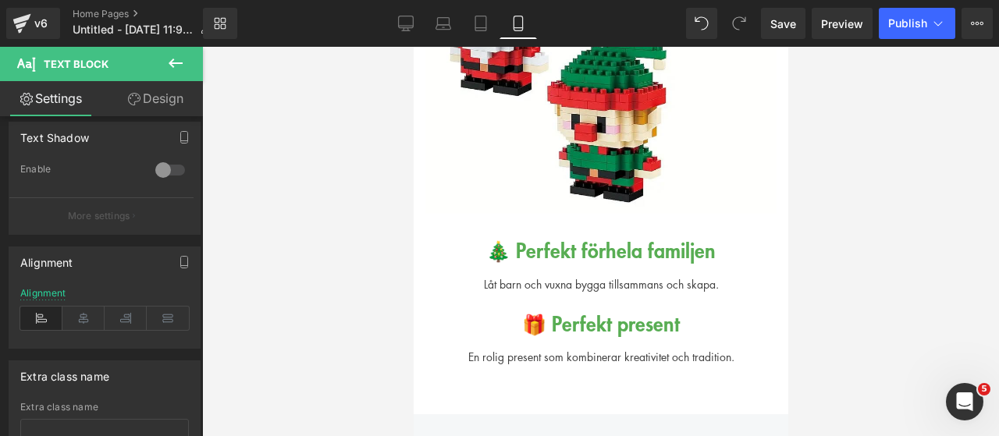
click at [457, 232] on div "🎄 Perfekt för hela familjen Text Block" at bounding box center [600, 240] width 351 height 52
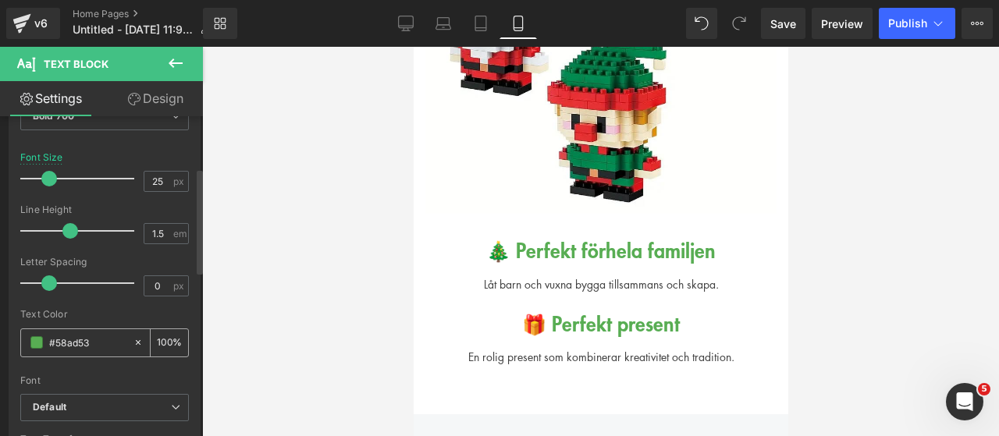
scroll to position [468, 0]
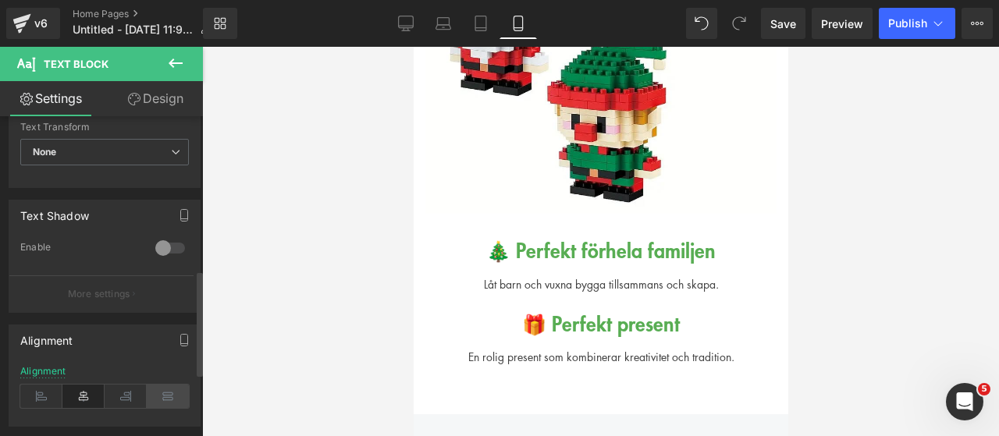
click at [171, 391] on icon at bounding box center [168, 396] width 42 height 23
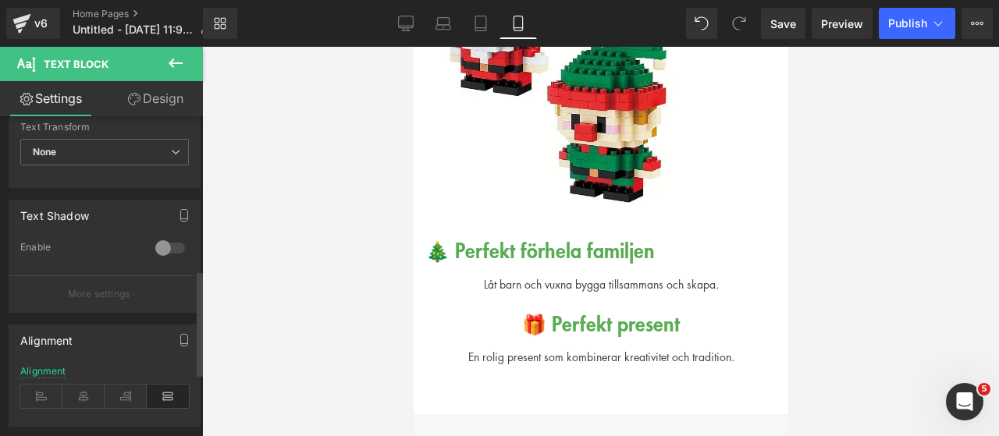
click at [171, 391] on icon at bounding box center [168, 396] width 42 height 23
click at [137, 391] on icon at bounding box center [126, 396] width 42 height 23
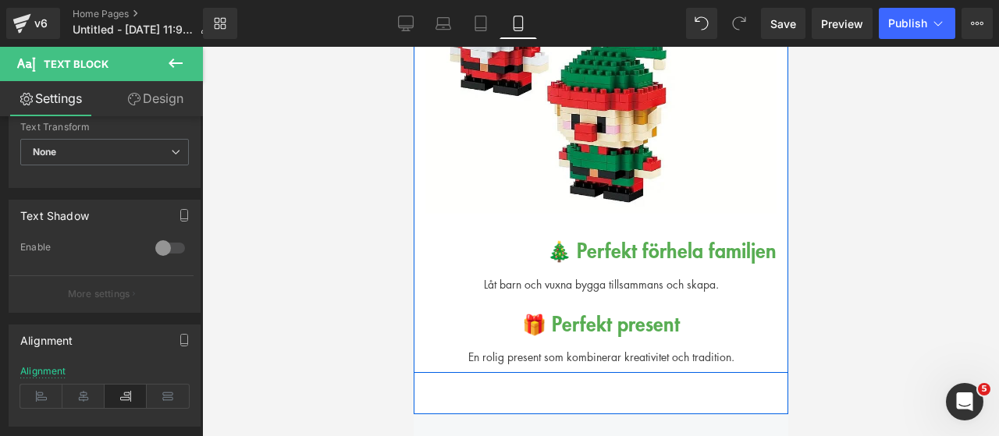
click at [469, 300] on div "🎁 Perfekt present" at bounding box center [600, 316] width 351 height 46
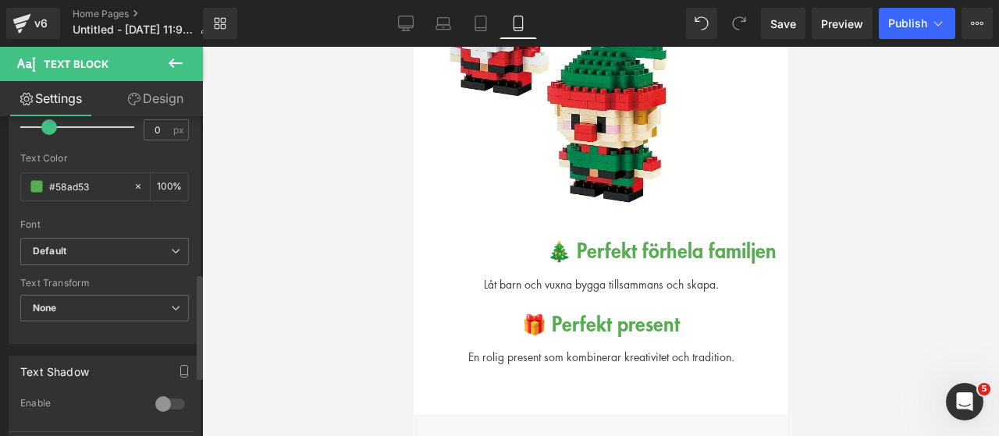
scroll to position [624, 0]
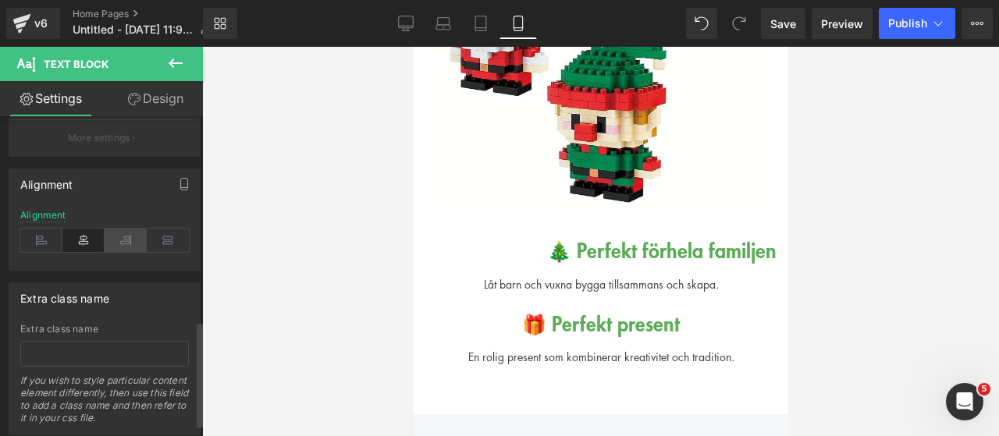
click at [120, 244] on icon at bounding box center [126, 240] width 42 height 23
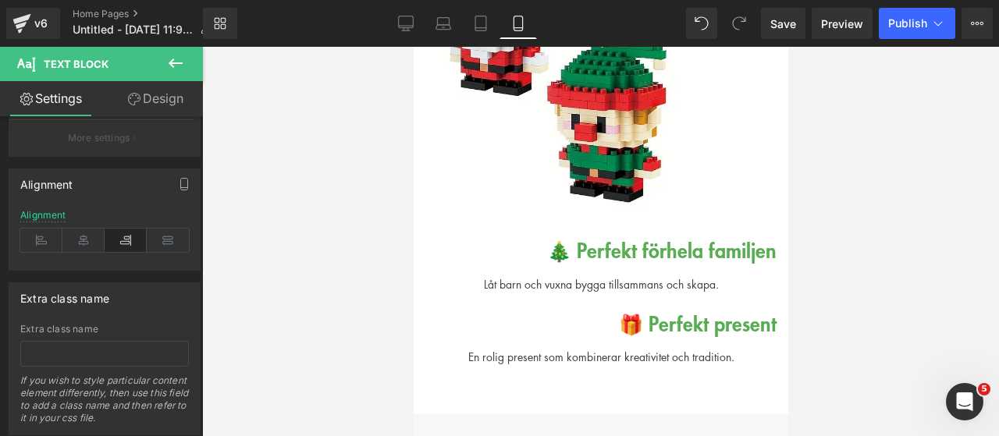
drag, startPoint x: 437, startPoint y: 339, endPoint x: 440, endPoint y: 329, distance: 10.6
click at [413, 47] on div at bounding box center [413, 47] width 0 height 0
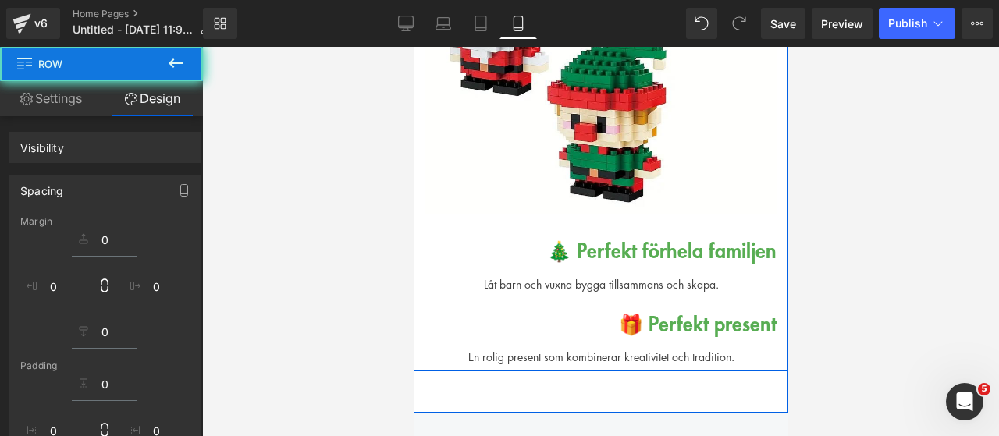
click at [440, 338] on div "En rolig present som kombinerar kreativitet och tradition." at bounding box center [600, 351] width 351 height 27
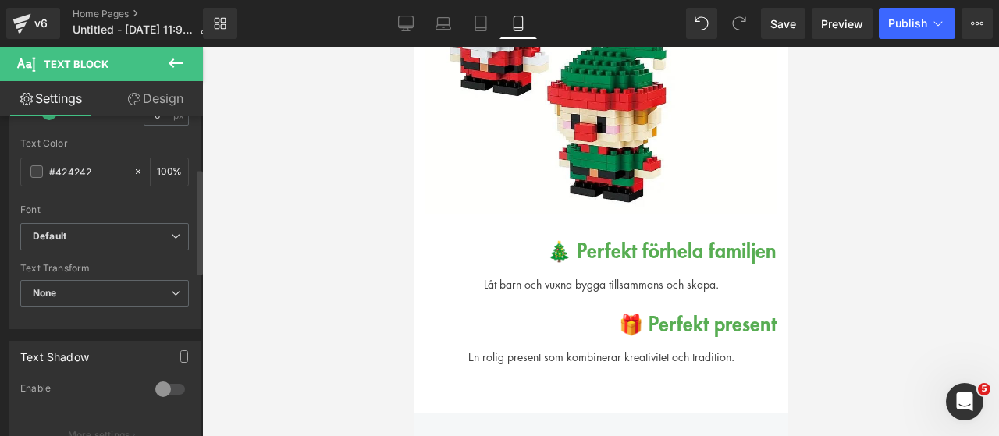
scroll to position [468, 0]
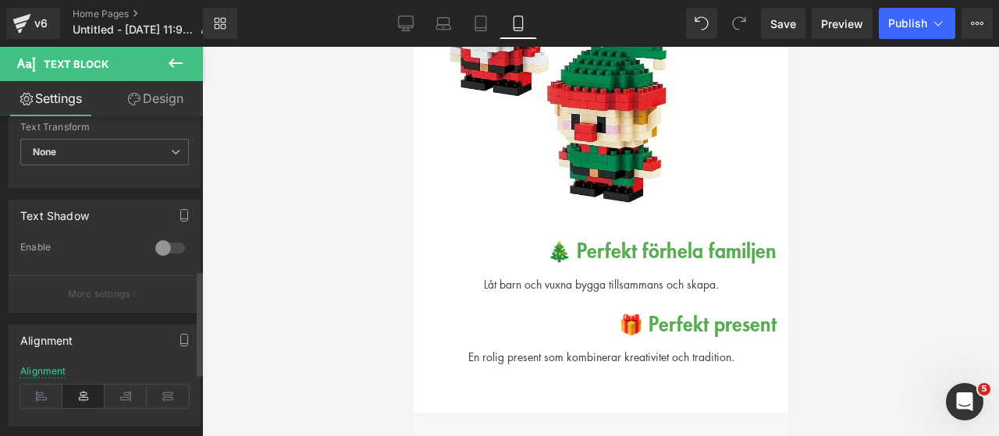
click at [125, 389] on icon at bounding box center [126, 396] width 42 height 23
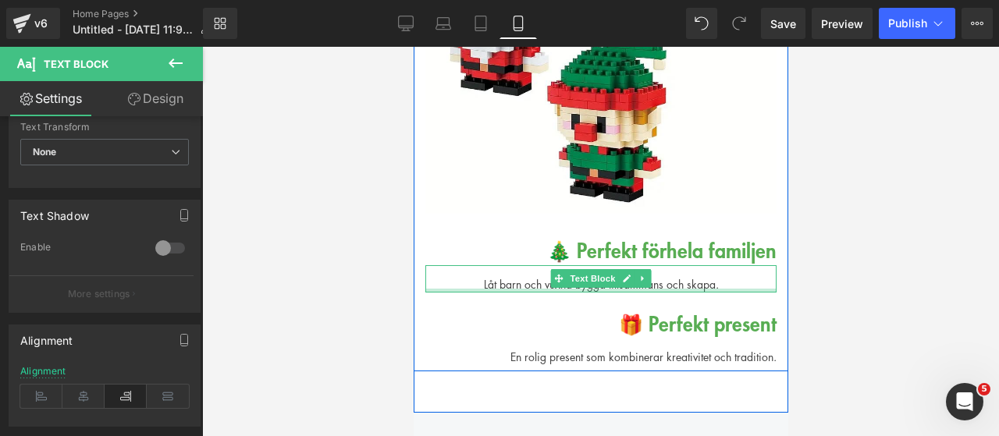
click at [450, 289] on div at bounding box center [600, 291] width 351 height 4
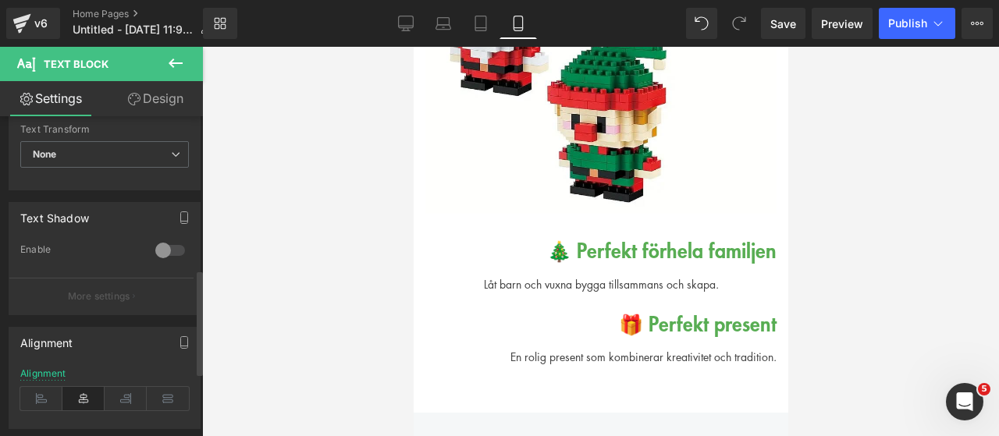
scroll to position [624, 0]
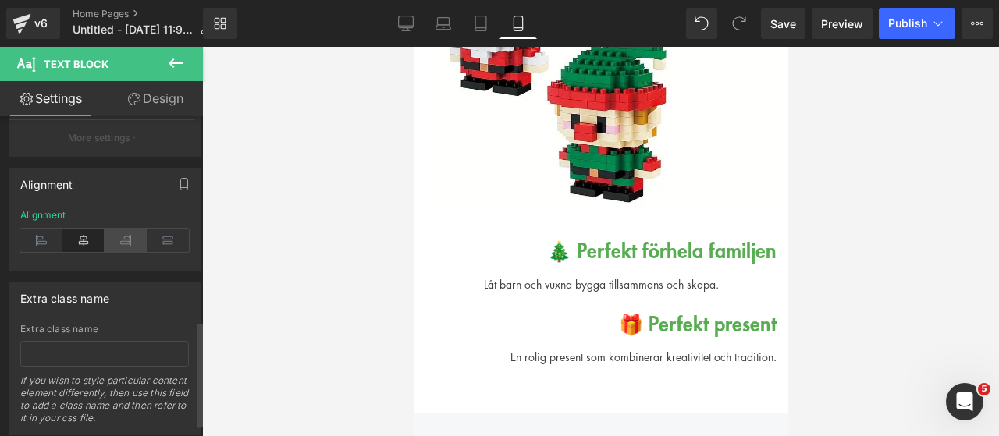
click at [123, 243] on icon at bounding box center [126, 240] width 42 height 23
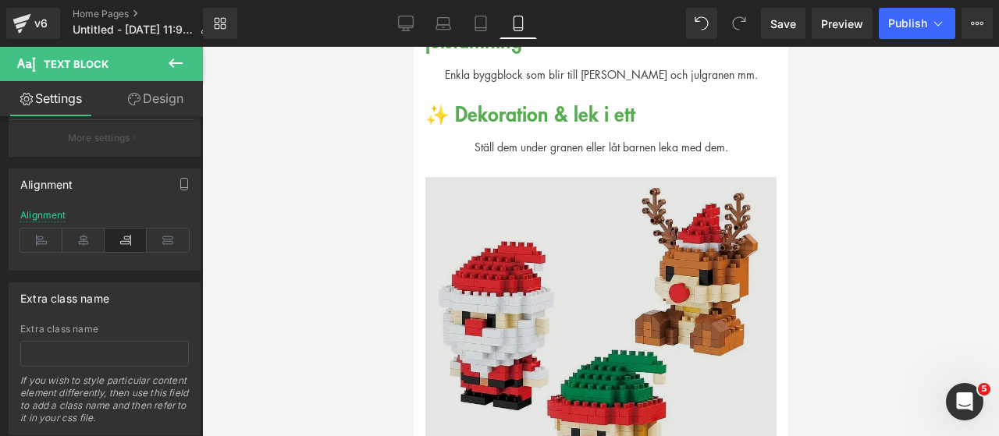
scroll to position [1171, 0]
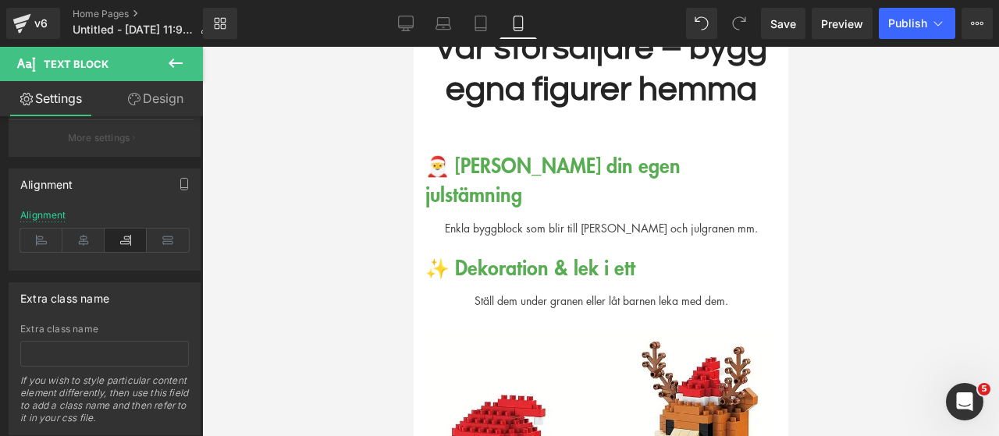
click at [476, 282] on div "Ställ dem under granen eller låt barnen leka med dem." at bounding box center [600, 295] width 351 height 27
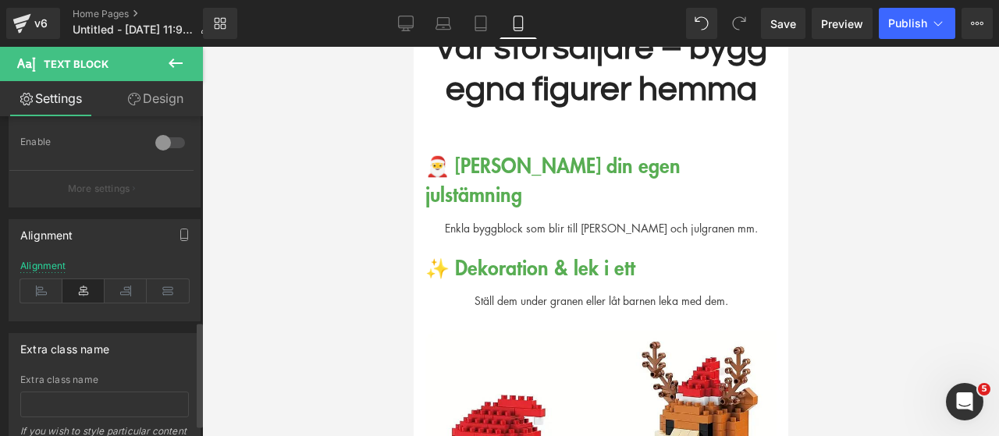
scroll to position [624, 0]
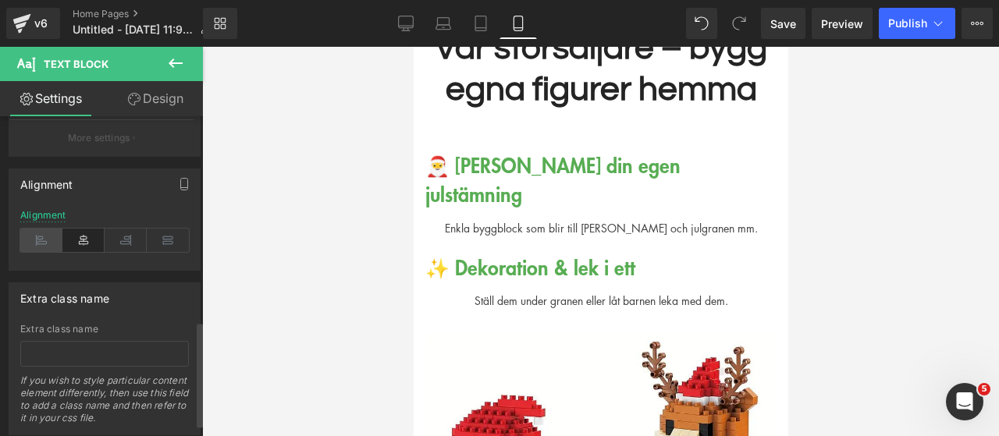
click at [37, 241] on icon at bounding box center [41, 240] width 42 height 23
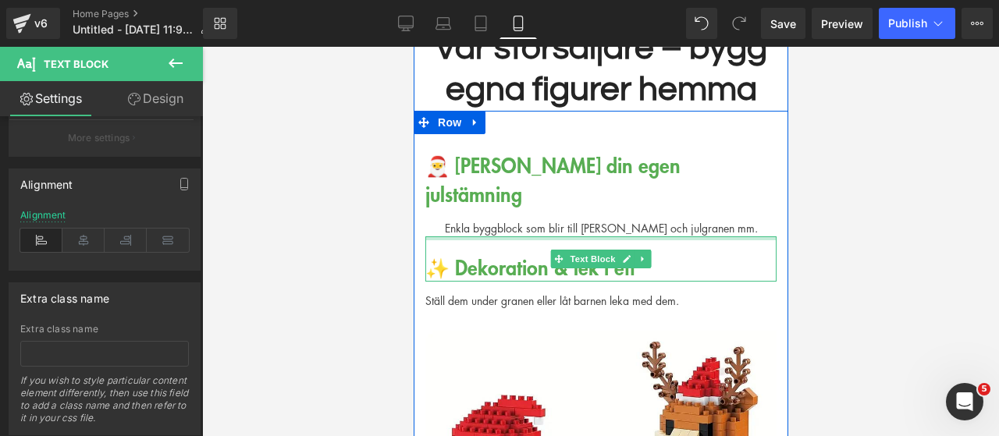
click at [446, 209] on div "Enkla byggblock som blir till [PERSON_NAME] och julgranen mm." at bounding box center [600, 222] width 351 height 27
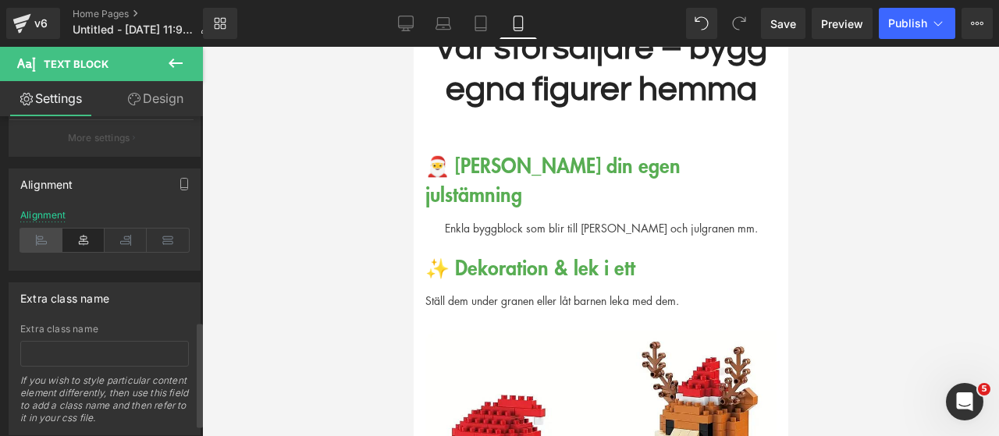
click at [45, 242] on icon at bounding box center [41, 240] width 42 height 23
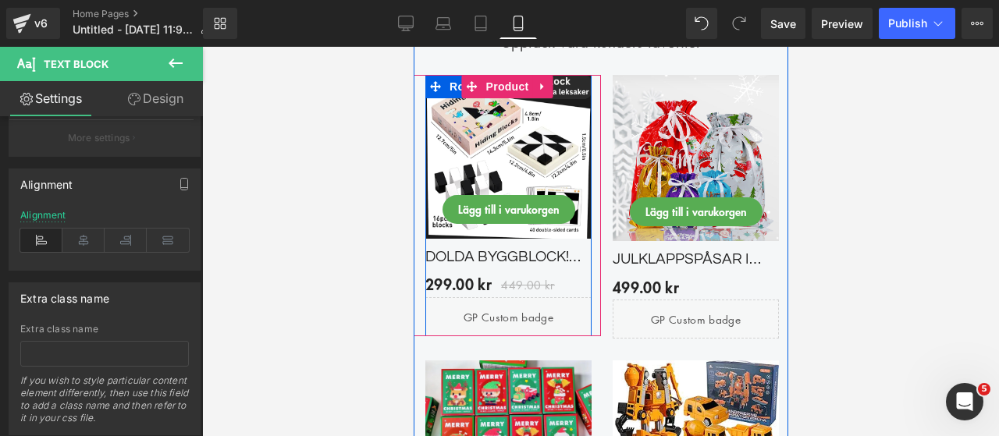
scroll to position [2107, 0]
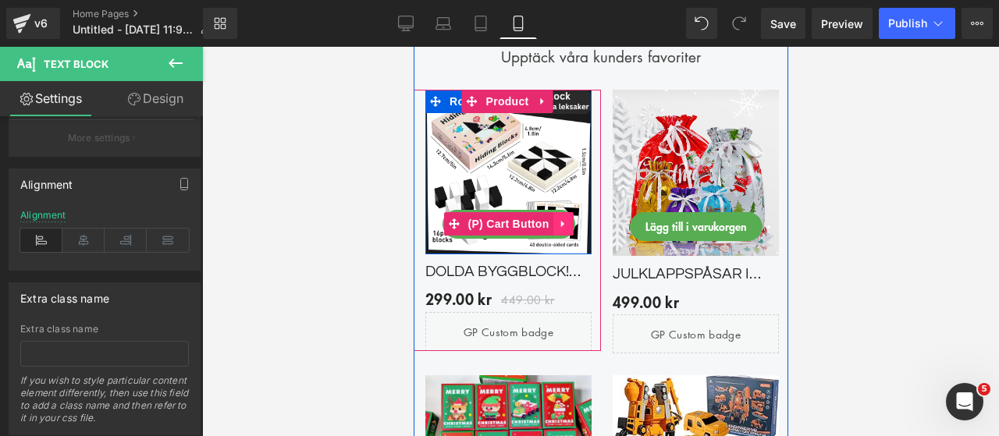
click at [560, 219] on icon at bounding box center [562, 225] width 11 height 12
click at [563, 212] on link at bounding box center [573, 223] width 20 height 23
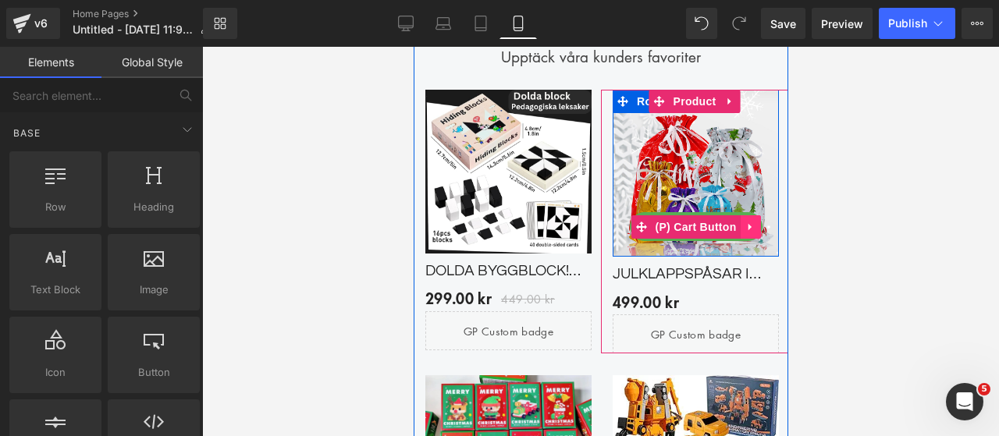
click at [744, 221] on icon at bounding box center [749, 227] width 11 height 12
click at [750, 215] on link at bounding box center [760, 226] width 20 height 23
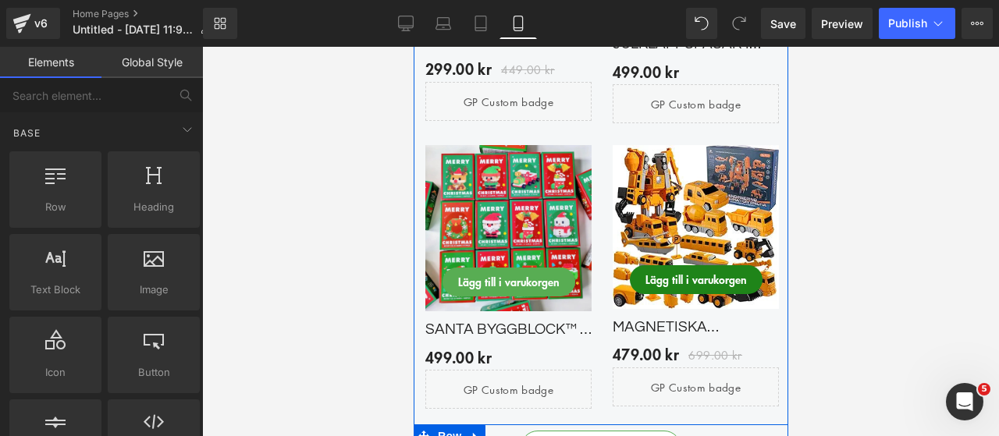
scroll to position [2341, 0]
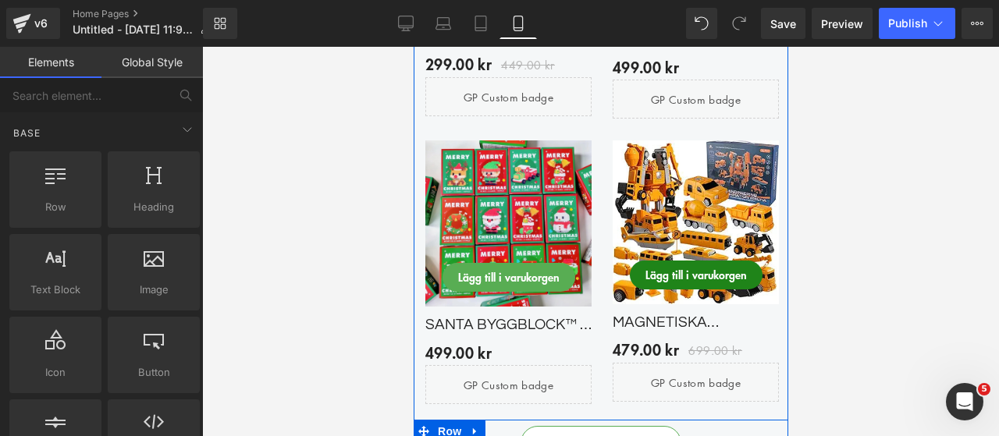
click at [744, 261] on div "Lägg till i varukorgen (P) Cart Button" at bounding box center [695, 275] width 166 height 29
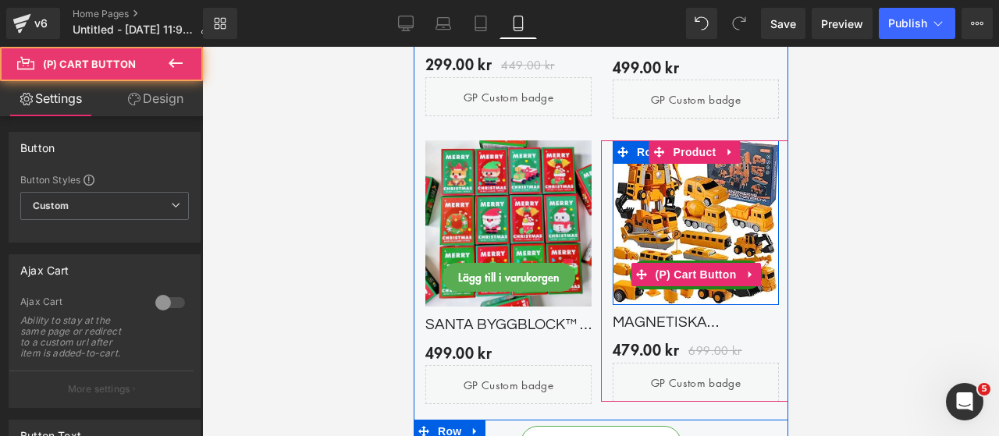
click at [744, 269] on icon at bounding box center [749, 275] width 11 height 12
click at [750, 263] on link at bounding box center [760, 274] width 20 height 23
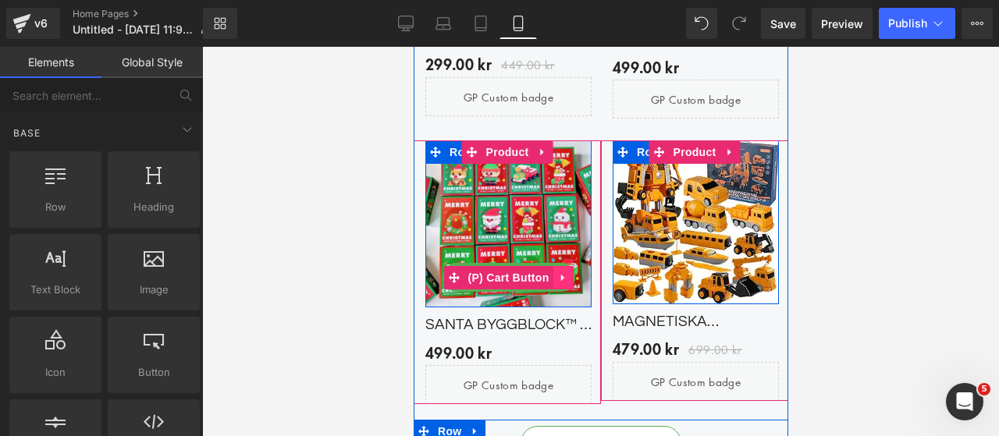
click at [557, 272] on icon at bounding box center [562, 278] width 11 height 12
click at [563, 266] on link at bounding box center [573, 277] width 20 height 23
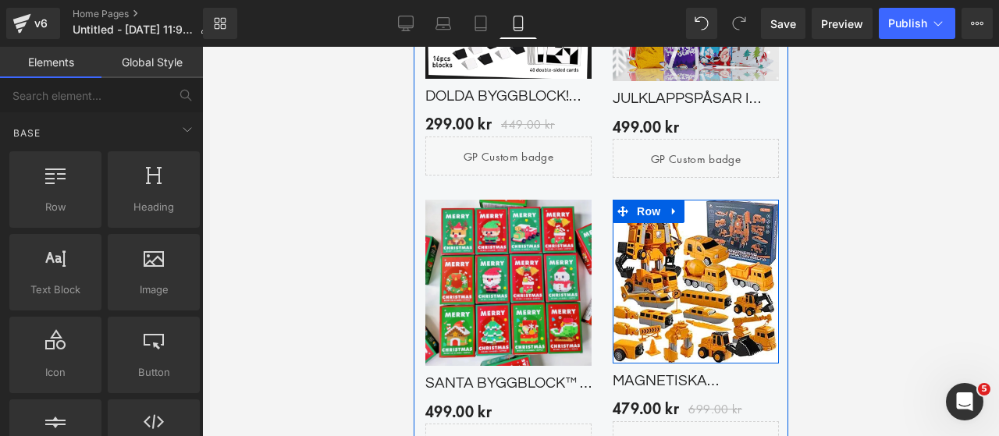
scroll to position [2653, 0]
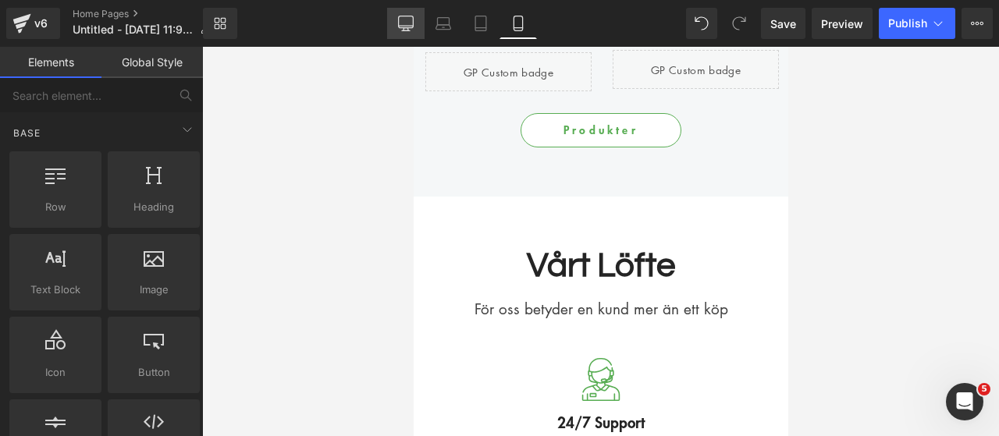
click at [408, 16] on icon at bounding box center [405, 22] width 15 height 12
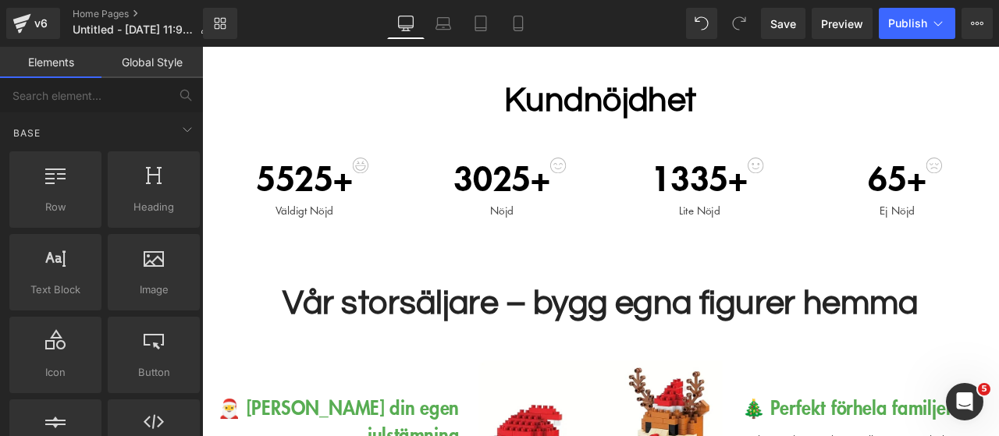
scroll to position [459, 0]
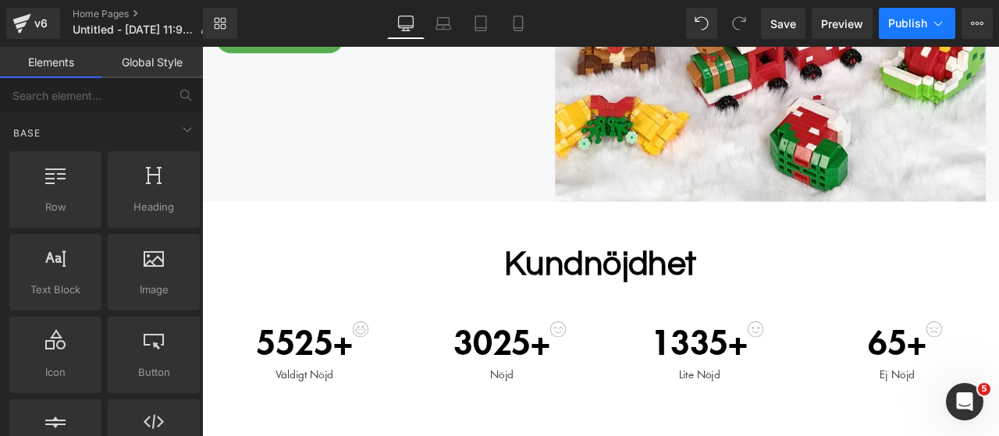
click at [930, 23] on icon at bounding box center [938, 24] width 16 height 16
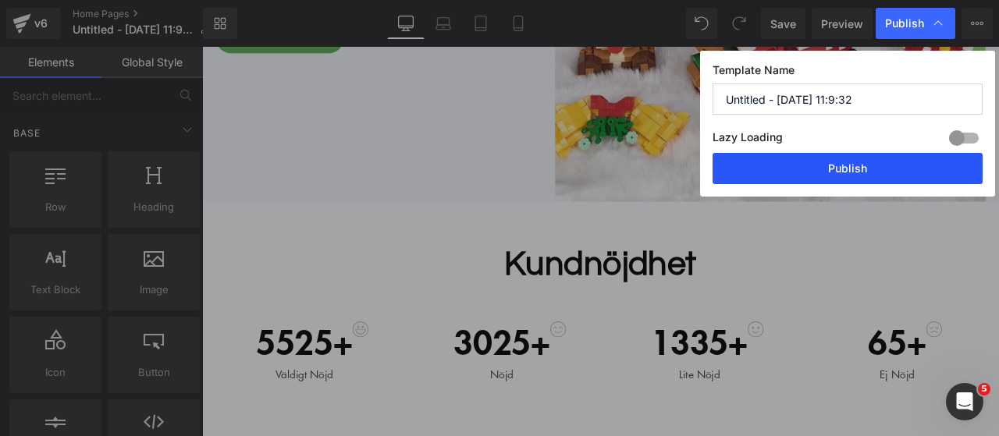
drag, startPoint x: 771, startPoint y: 171, endPoint x: 627, endPoint y: 182, distance: 144.0
click at [771, 171] on button "Publish" at bounding box center [847, 168] width 270 height 31
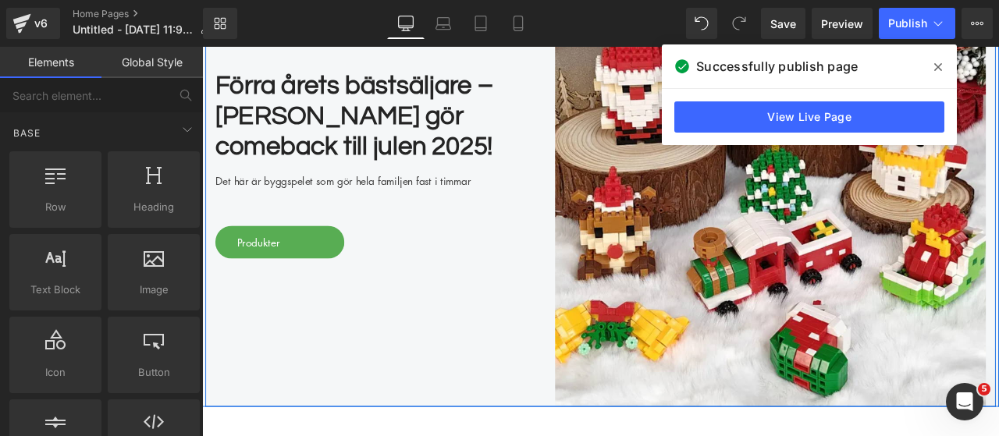
scroll to position [312, 0]
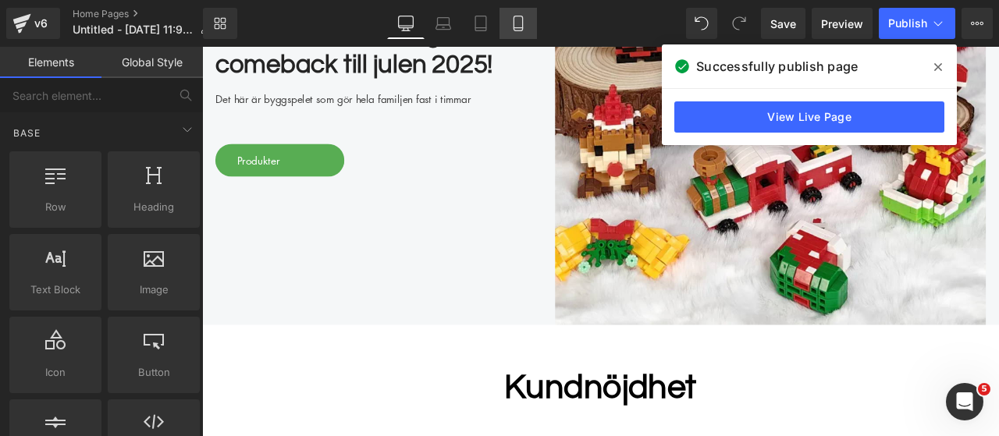
drag, startPoint x: 522, startPoint y: 30, endPoint x: 120, endPoint y: 54, distance: 402.6
click at [522, 30] on icon at bounding box center [517, 23] width 9 height 15
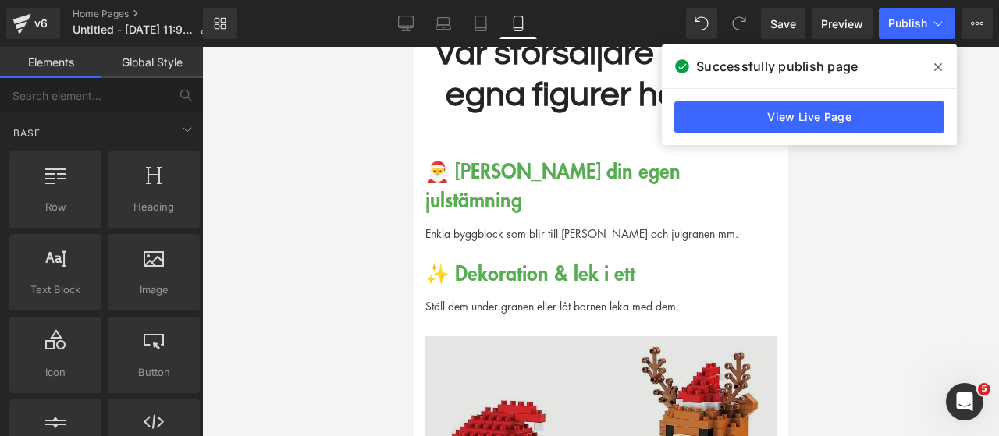
scroll to position [1215, 0]
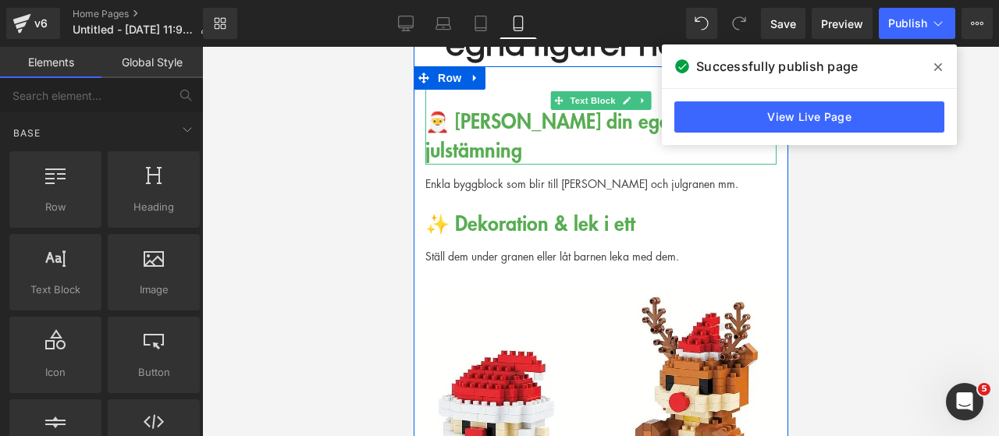
click at [501, 121] on div "🎅 [PERSON_NAME] din egen julstämning" at bounding box center [600, 115] width 351 height 98
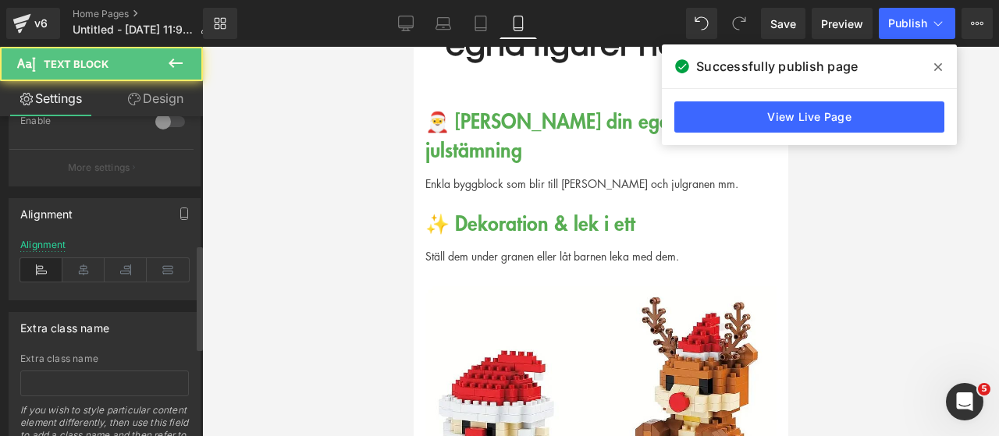
scroll to position [662, 0]
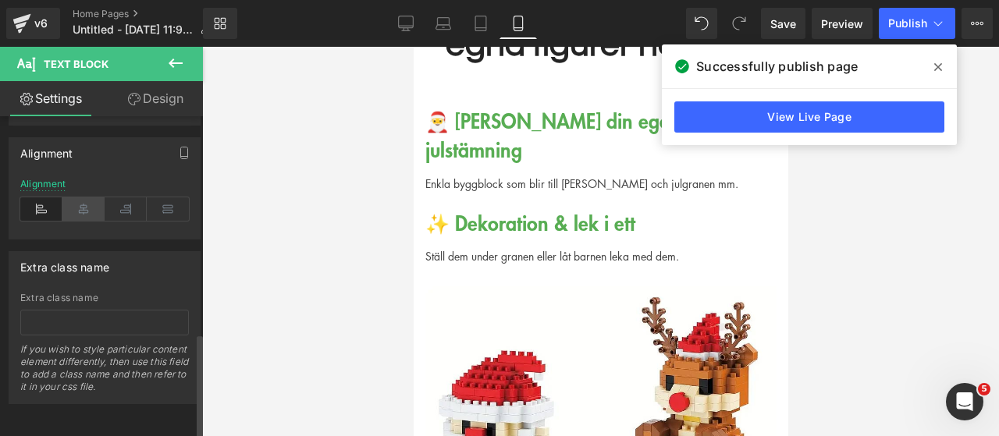
click at [85, 197] on icon at bounding box center [83, 208] width 42 height 23
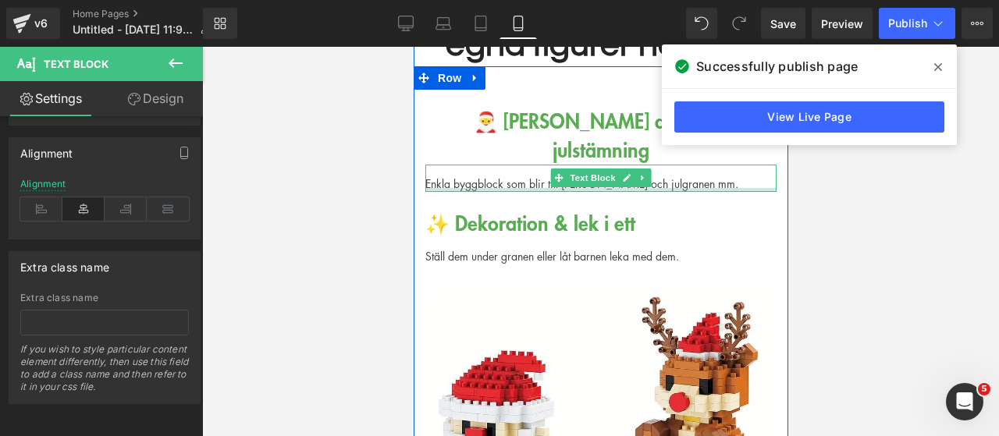
click at [426, 188] on div at bounding box center [600, 190] width 351 height 4
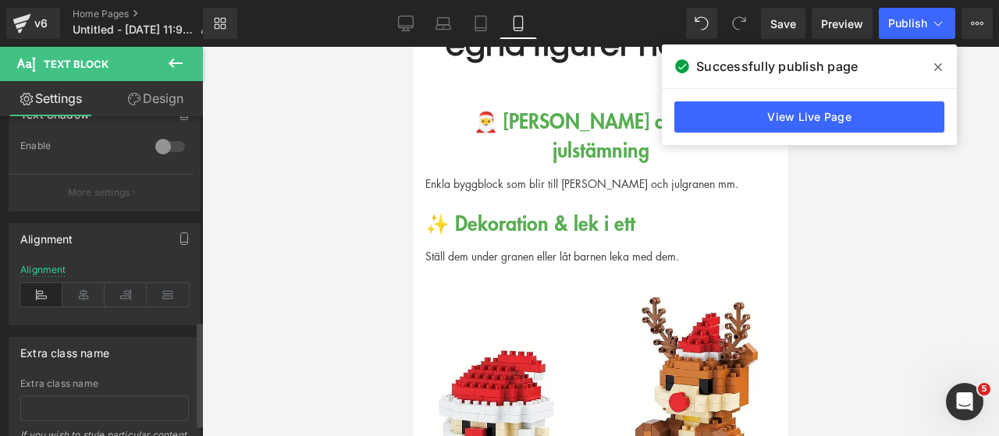
scroll to position [624, 0]
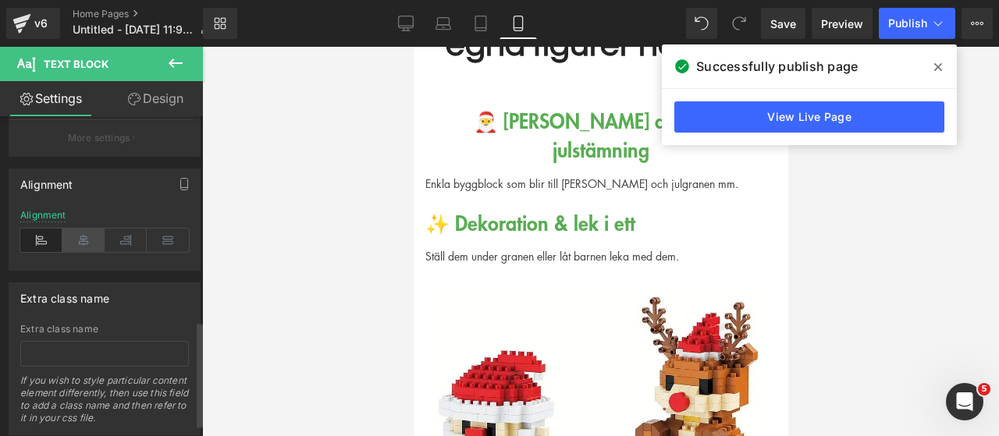
click at [84, 248] on div "Alignment" at bounding box center [104, 240] width 169 height 60
click at [84, 245] on icon at bounding box center [83, 240] width 42 height 23
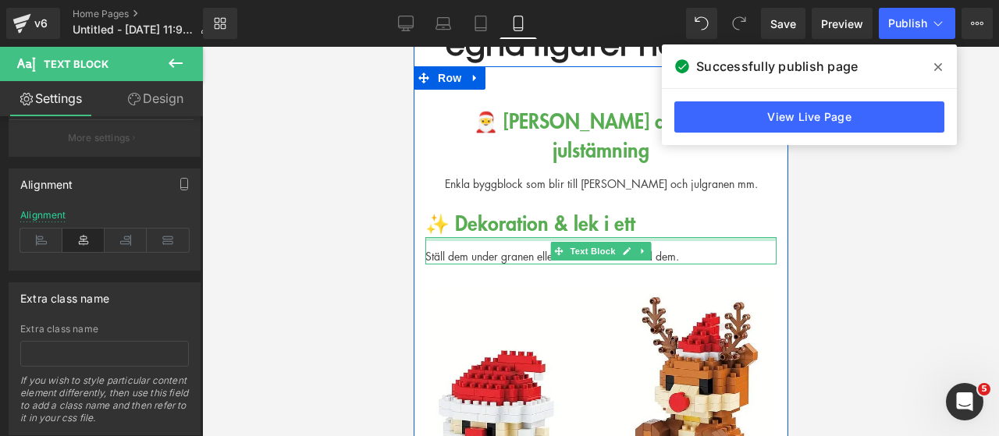
click at [494, 197] on div "✨ Dekoration & lek i ett" at bounding box center [600, 215] width 351 height 46
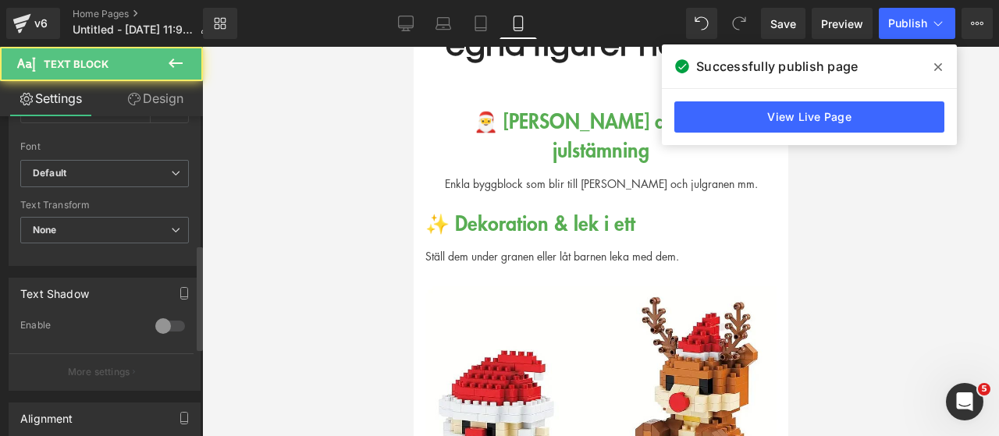
scroll to position [662, 0]
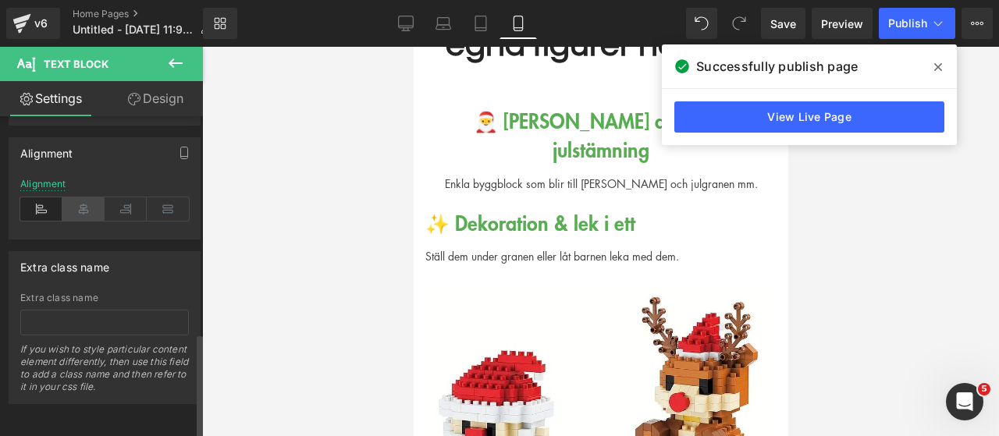
click at [89, 197] on icon at bounding box center [83, 208] width 42 height 23
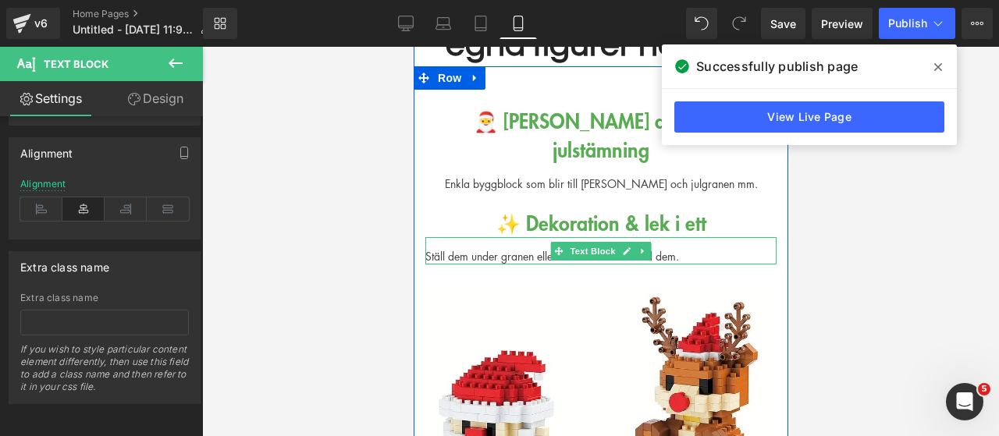
click at [447, 237] on div "Ställ dem under granen eller låt barnen leka med dem." at bounding box center [600, 250] width 351 height 27
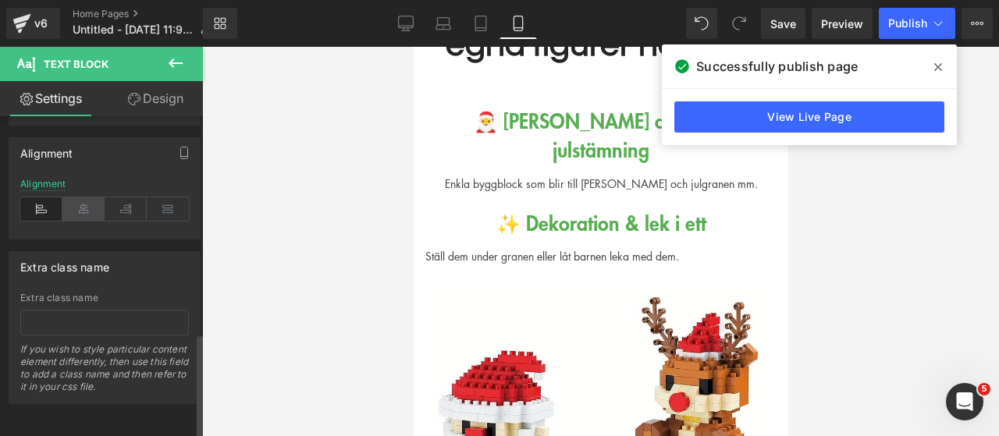
click at [85, 210] on icon at bounding box center [83, 208] width 42 height 23
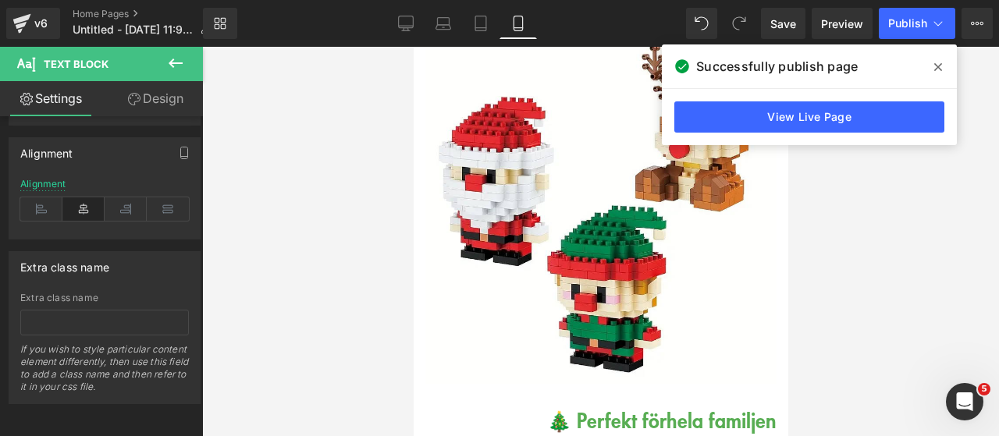
scroll to position [1605, 0]
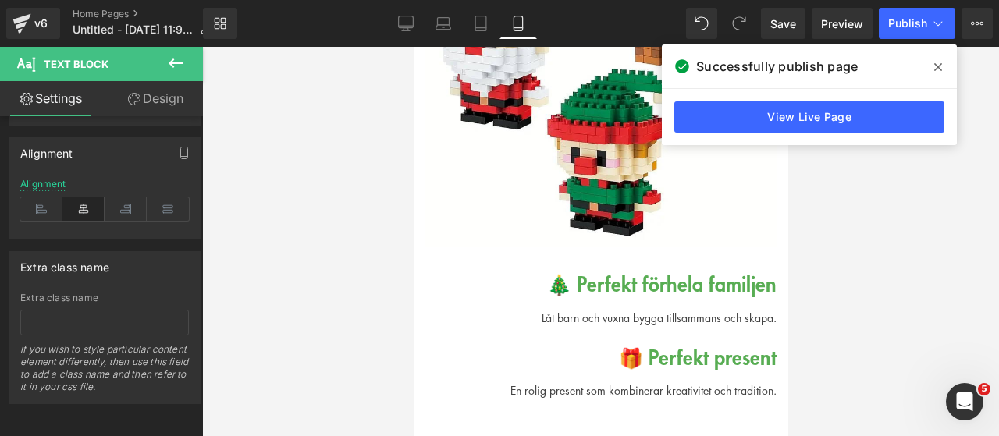
click at [540, 260] on div "🎄 Perfekt för hela familjen" at bounding box center [600, 273] width 351 height 52
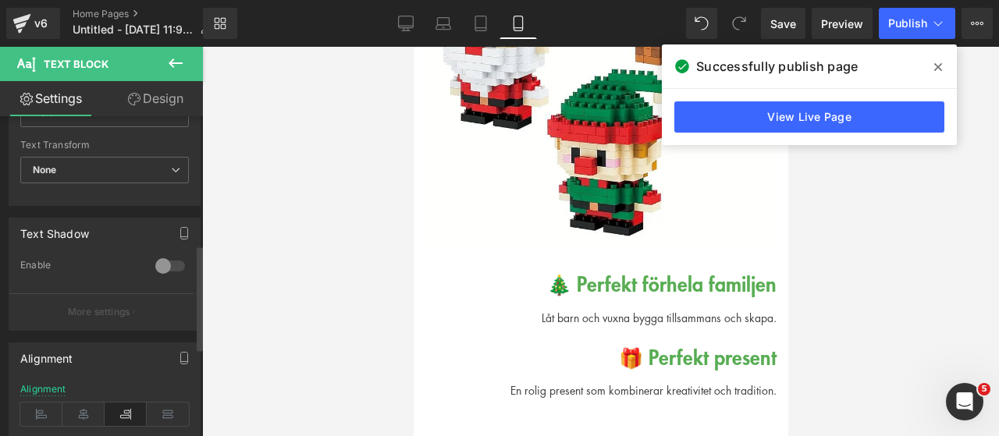
scroll to position [662, 0]
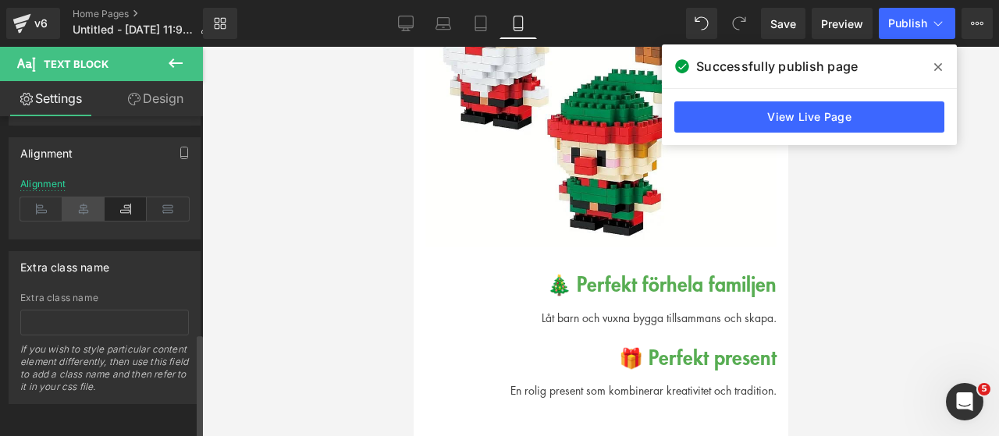
click at [82, 199] on icon at bounding box center [83, 208] width 42 height 23
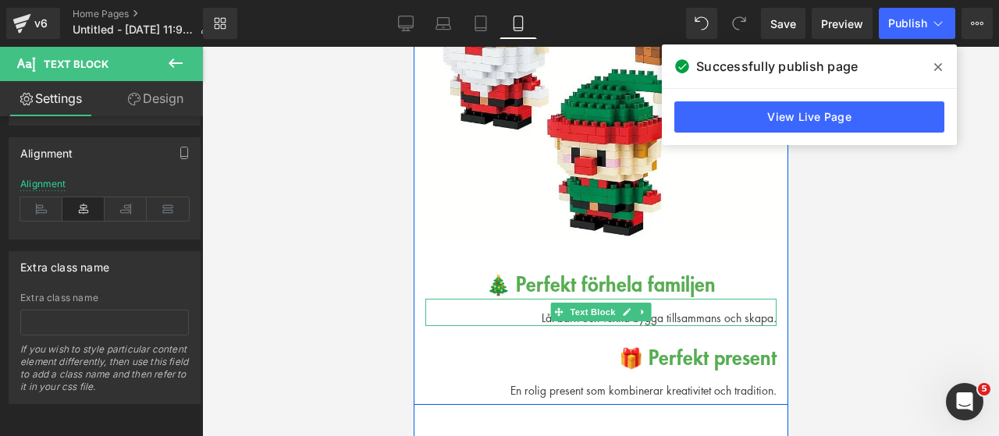
click at [524, 299] on div "Låt barn och vuxna bygga tillsammans och skapa." at bounding box center [600, 312] width 351 height 27
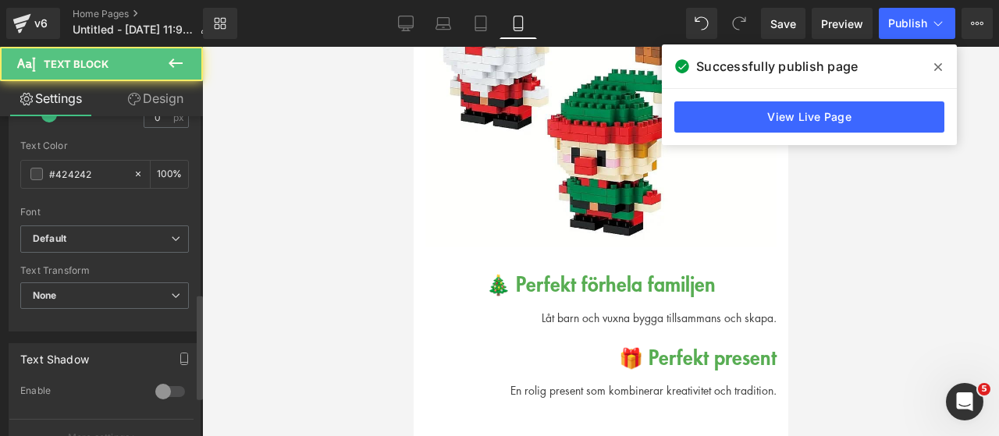
scroll to position [546, 0]
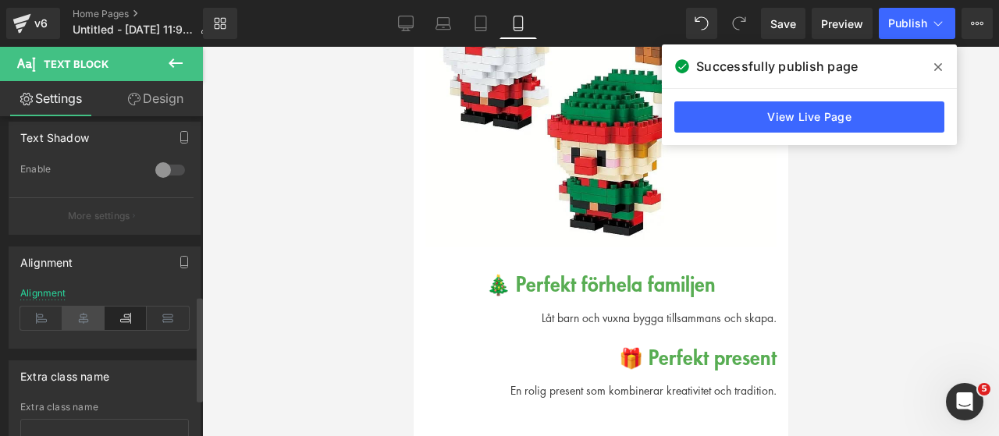
click at [91, 307] on icon at bounding box center [83, 318] width 42 height 23
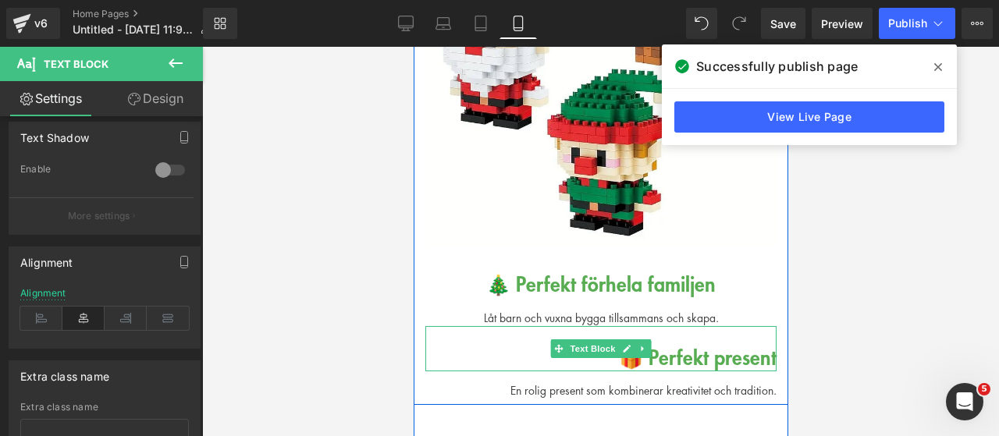
click at [503, 326] on div "🎁 Perfekt present" at bounding box center [600, 349] width 351 height 46
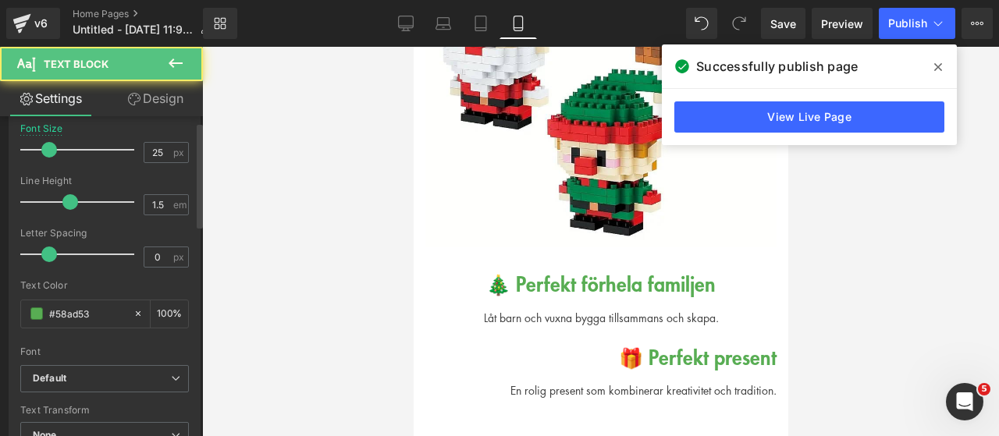
scroll to position [468, 0]
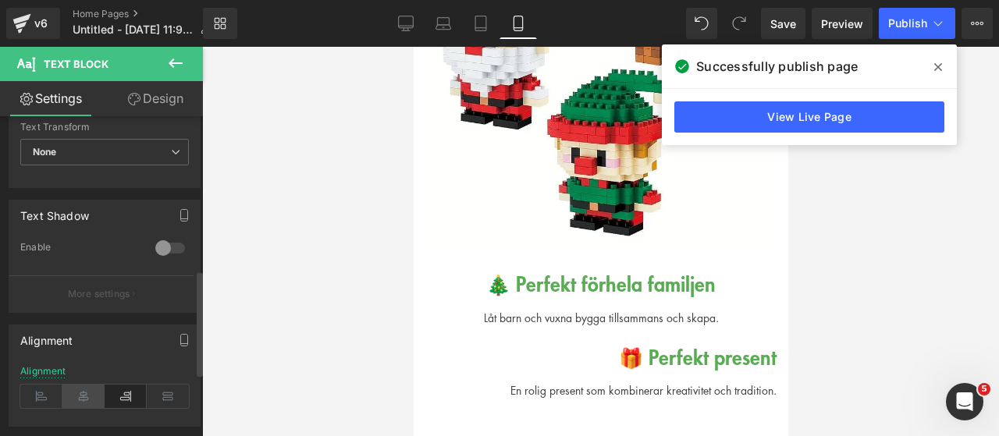
click at [84, 389] on icon at bounding box center [83, 396] width 42 height 23
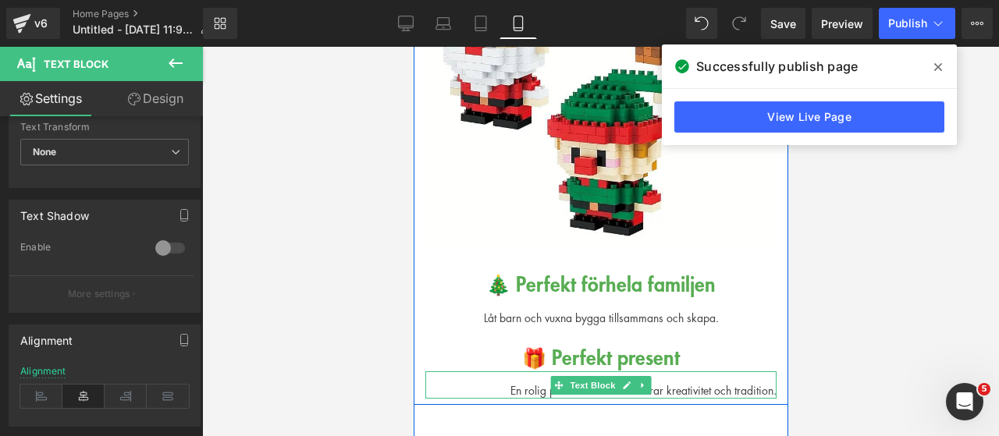
click at [449, 371] on div "En rolig present som kombinerar kreativitet och tradition." at bounding box center [600, 384] width 351 height 27
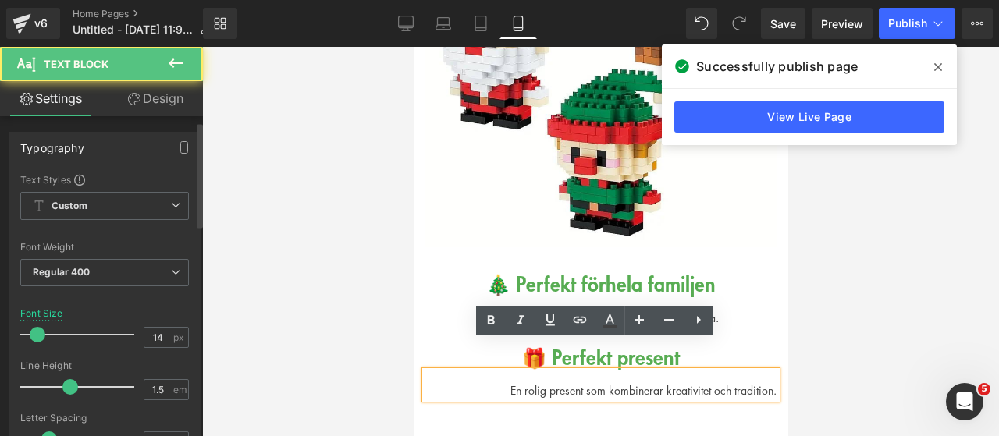
scroll to position [546, 0]
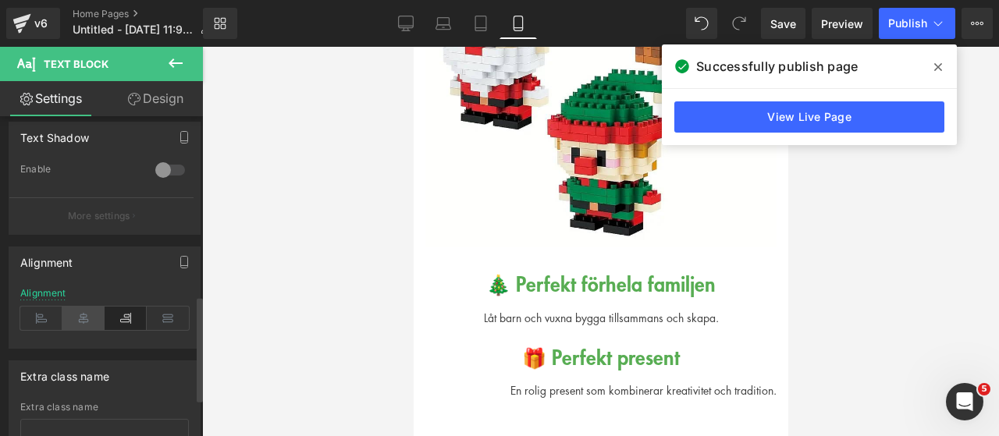
drag, startPoint x: 82, startPoint y: 309, endPoint x: 114, endPoint y: 285, distance: 40.1
click at [82, 309] on icon at bounding box center [83, 318] width 42 height 23
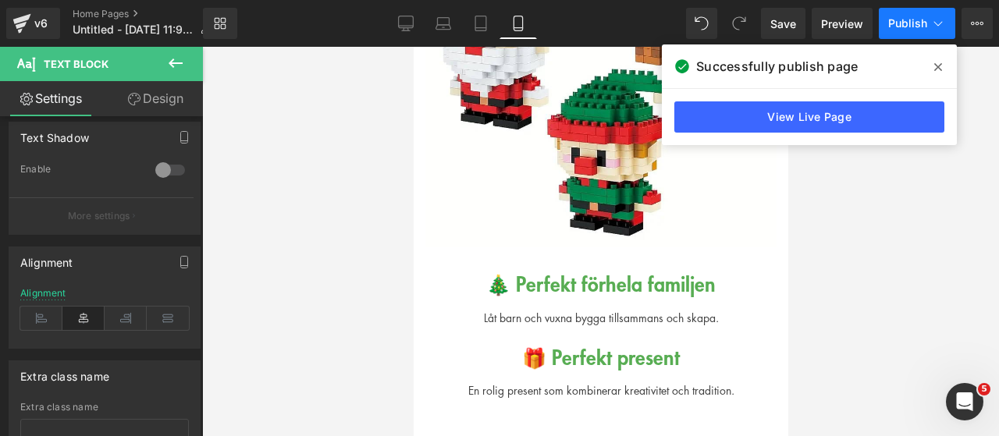
click at [903, 29] on span "Publish" at bounding box center [907, 23] width 39 height 12
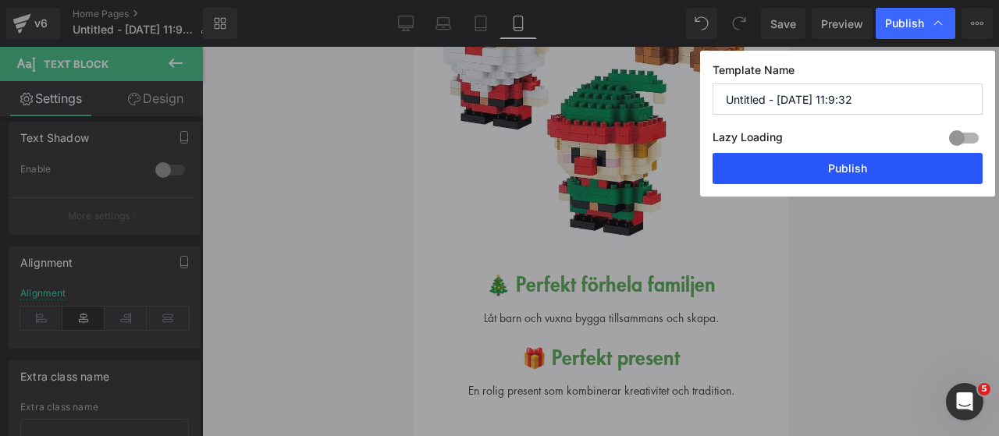
click at [794, 179] on button "Publish" at bounding box center [847, 168] width 270 height 31
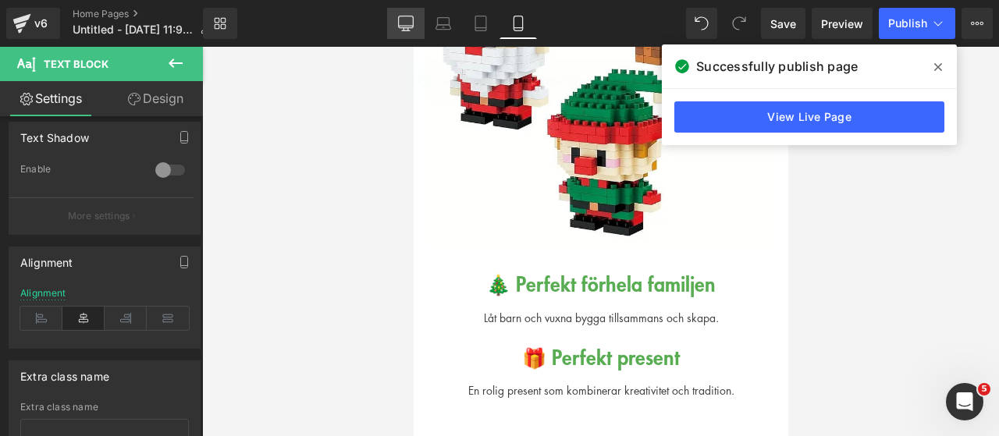
click at [396, 14] on link "Desktop" at bounding box center [405, 23] width 37 height 31
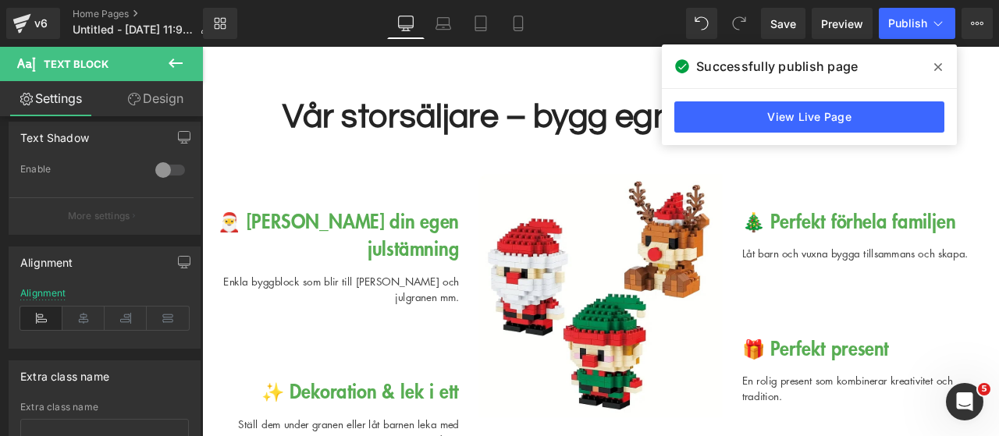
scroll to position [1343, 0]
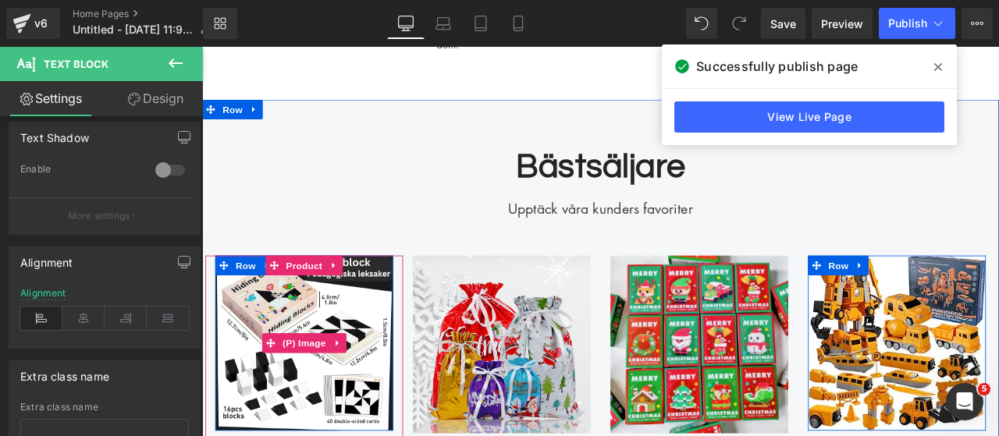
click at [589, 365] on img at bounding box center [557, 399] width 211 height 211
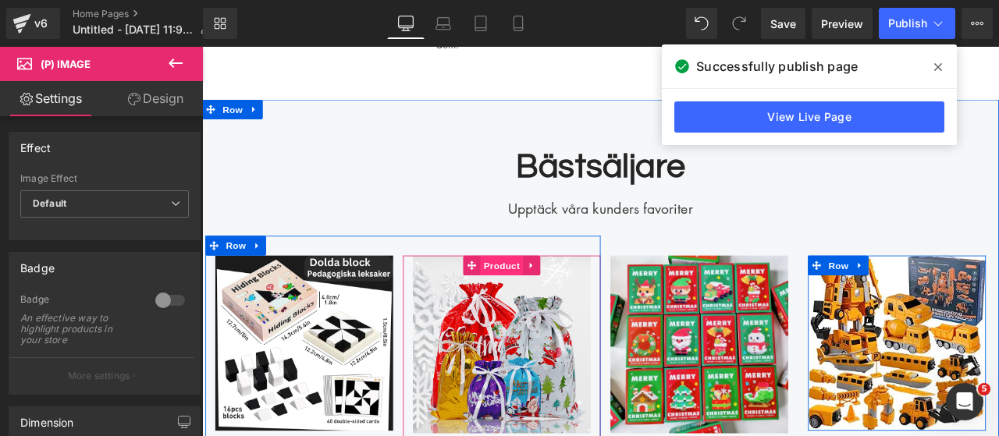
click at [547, 303] on span "Product" at bounding box center [557, 305] width 51 height 23
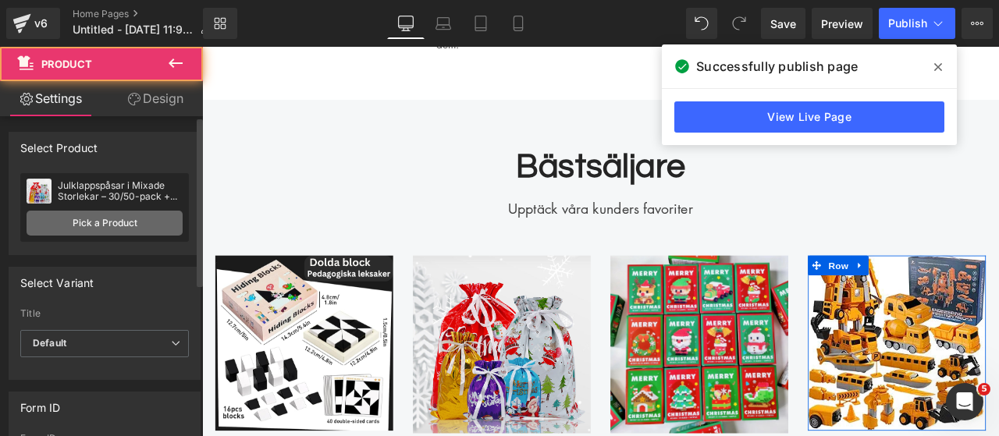
click at [134, 218] on link "Pick a Product" at bounding box center [105, 223] width 156 height 25
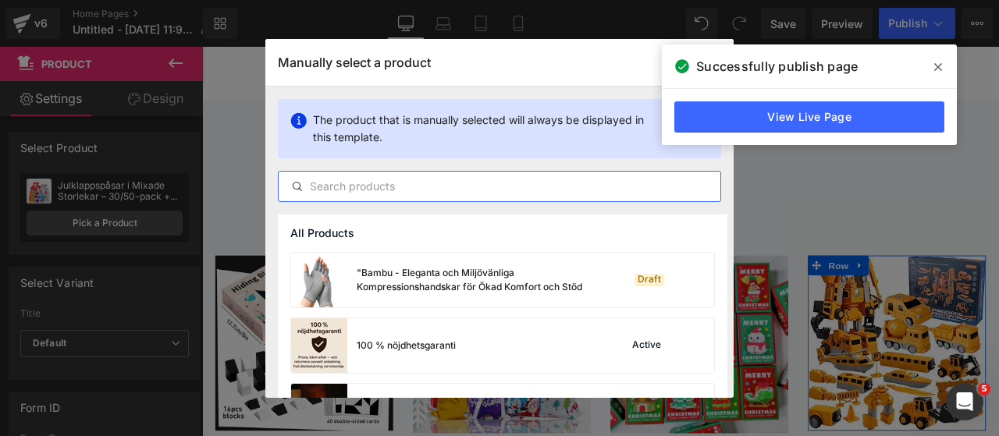
click at [433, 187] on input "text" at bounding box center [500, 186] width 442 height 19
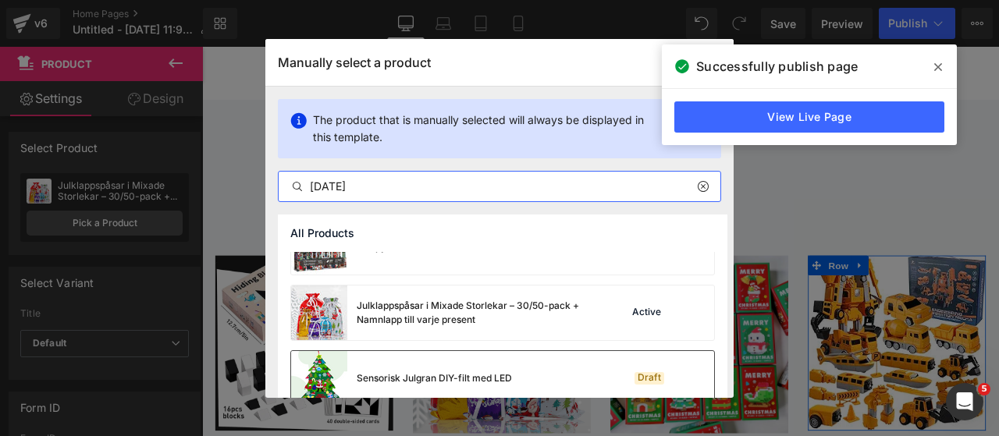
scroll to position [78, 0]
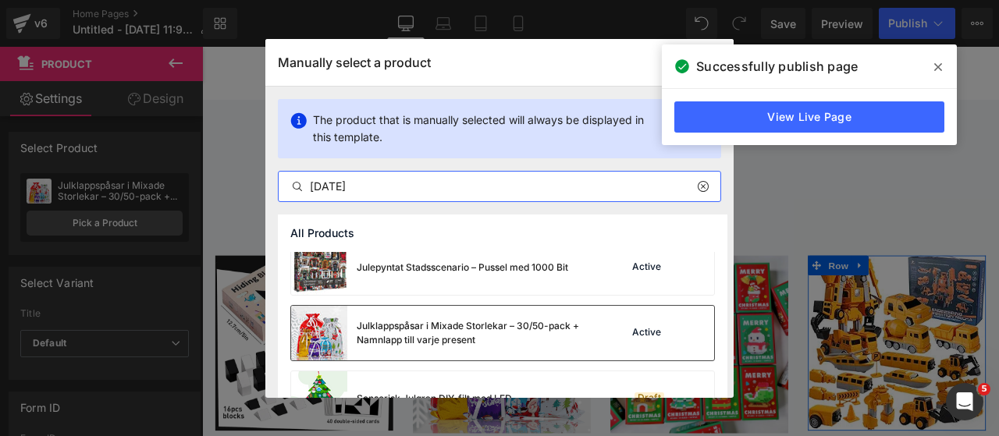
type input "[DATE]"
click at [562, 322] on div "Julklappspåsar i Mixade Storlekar – 30/50-pack + Namnlapp till varje present" at bounding box center [474, 333] width 234 height 28
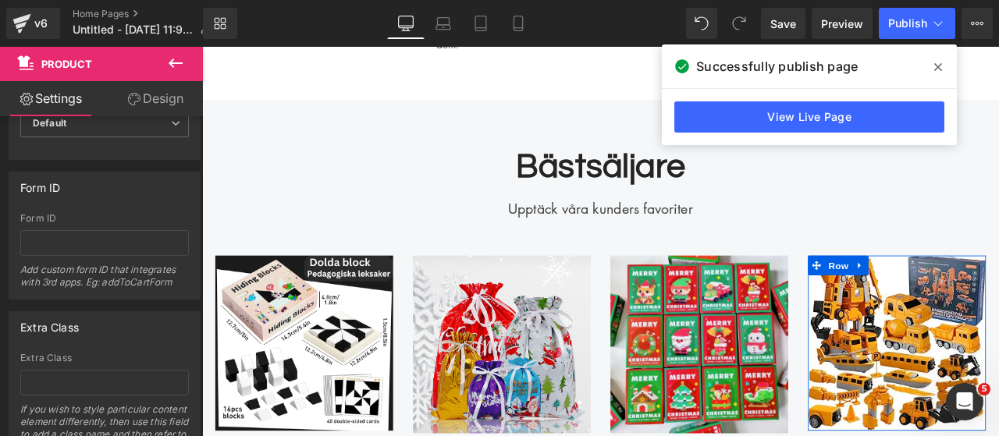
scroll to position [130, 0]
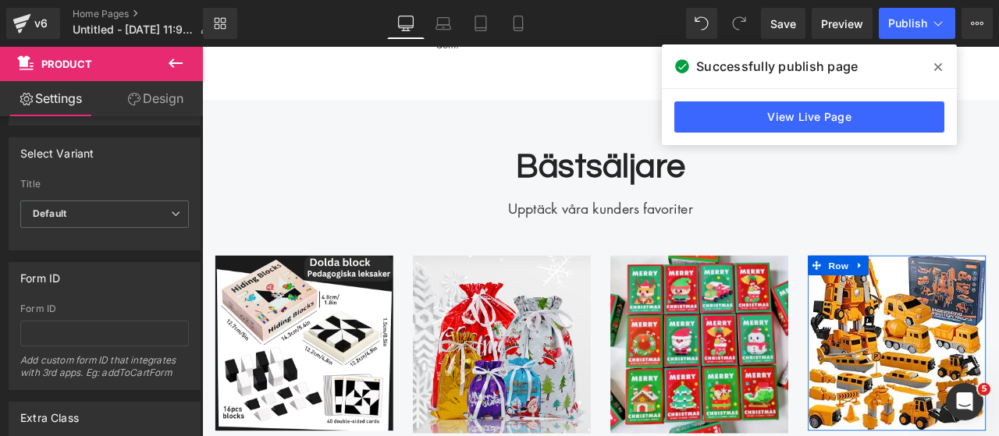
click at [503, 386] on div at bounding box center [674, 278] width 944 height 462
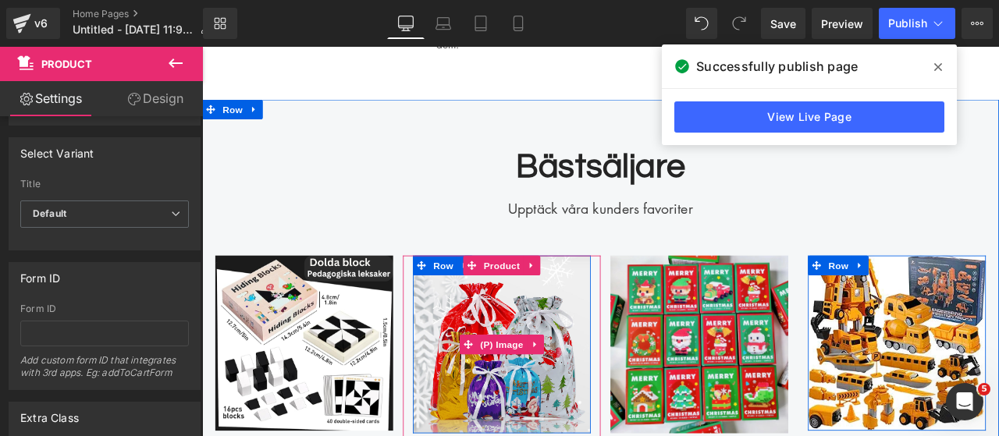
click at [561, 386] on img at bounding box center [557, 399] width 211 height 211
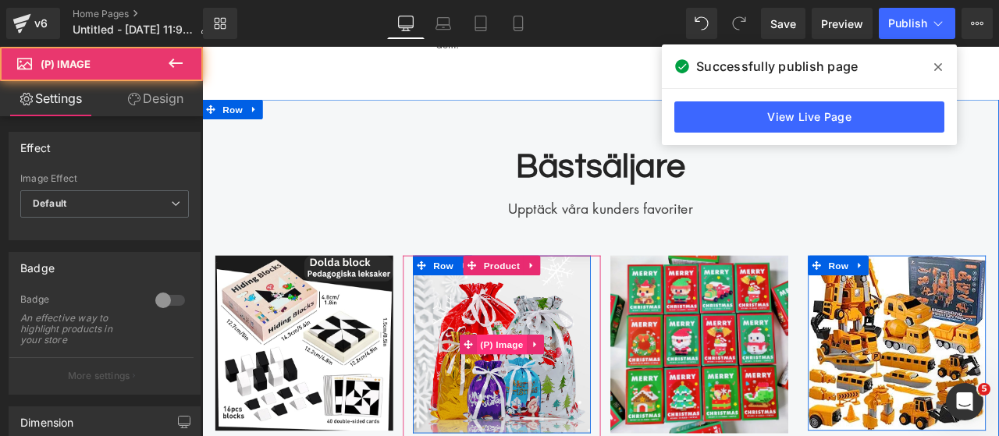
click at [561, 397] on span "(P) Image" at bounding box center [557, 399] width 59 height 23
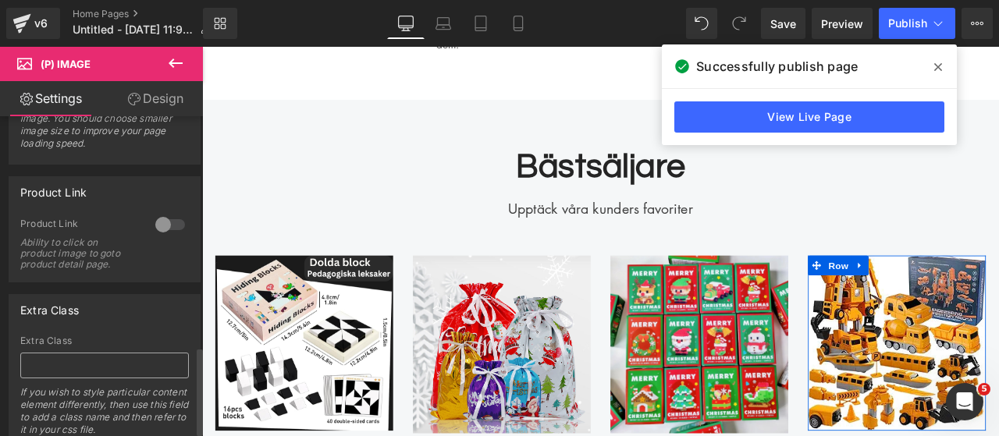
scroll to position [851, 0]
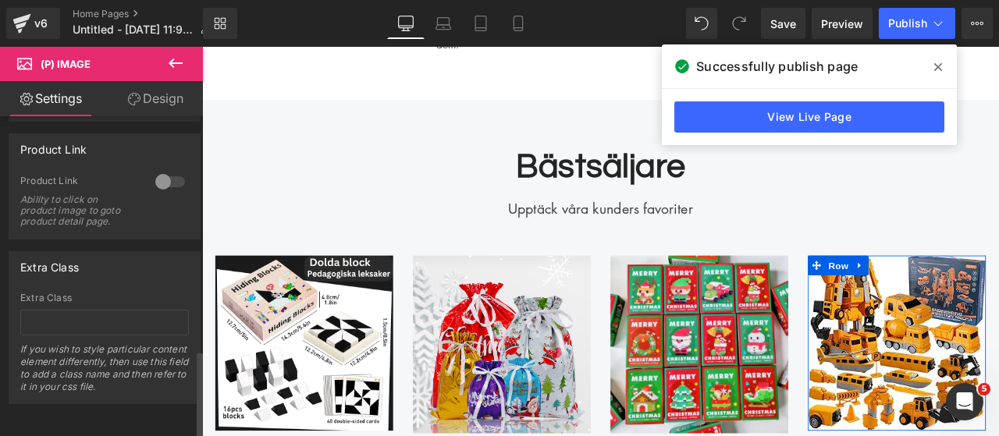
click at [172, 169] on div at bounding box center [169, 181] width 37 height 25
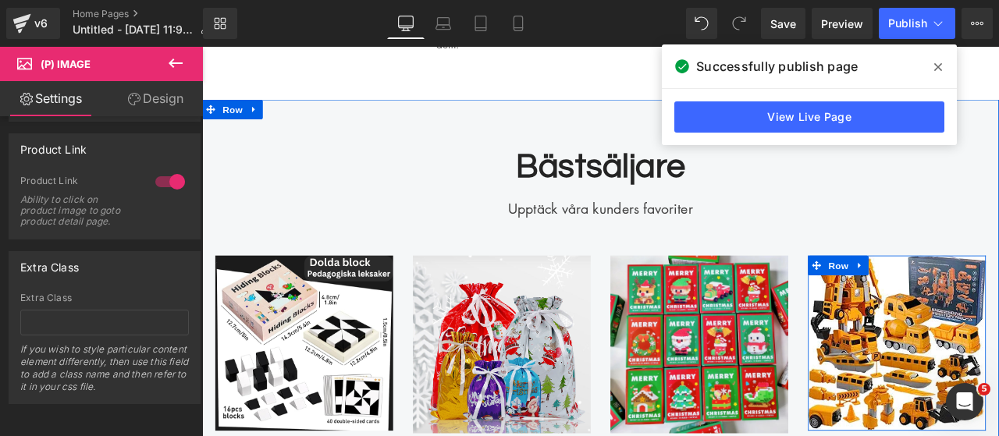
click at [737, 435] on img at bounding box center [791, 399] width 211 height 211
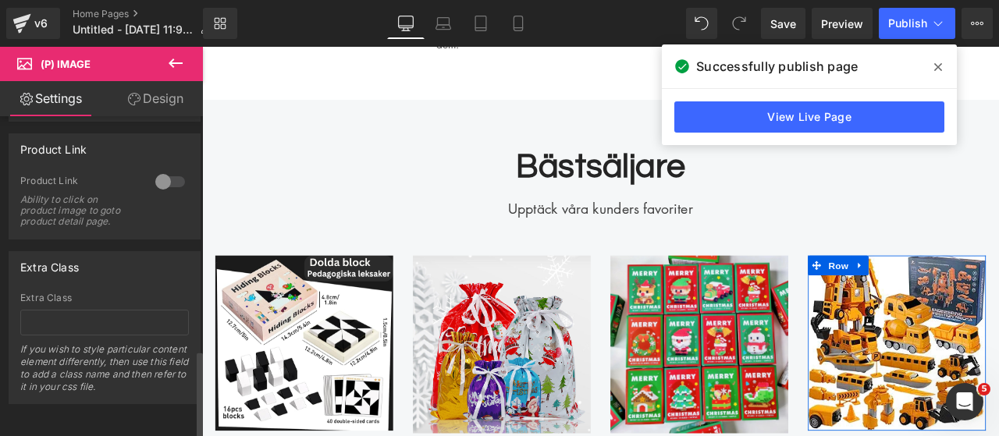
drag, startPoint x: 161, startPoint y: 169, endPoint x: 16, endPoint y: 169, distance: 144.4
click at [161, 169] on div at bounding box center [169, 181] width 37 height 25
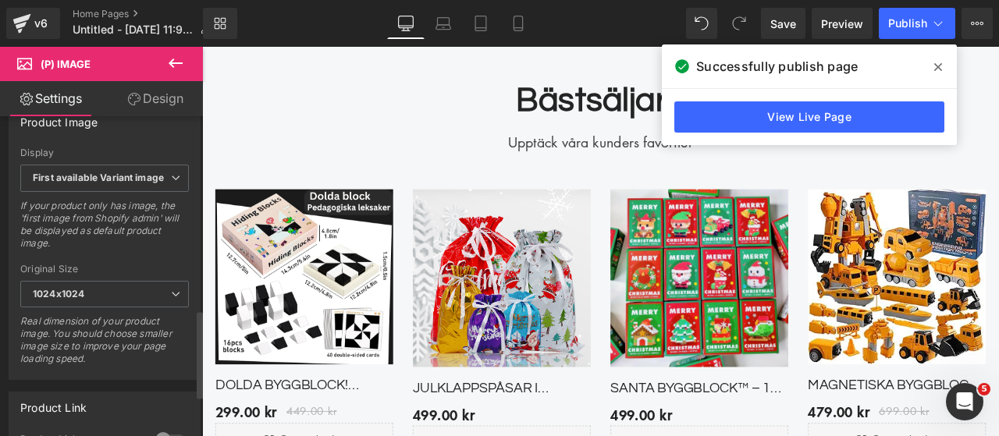
scroll to position [702, 0]
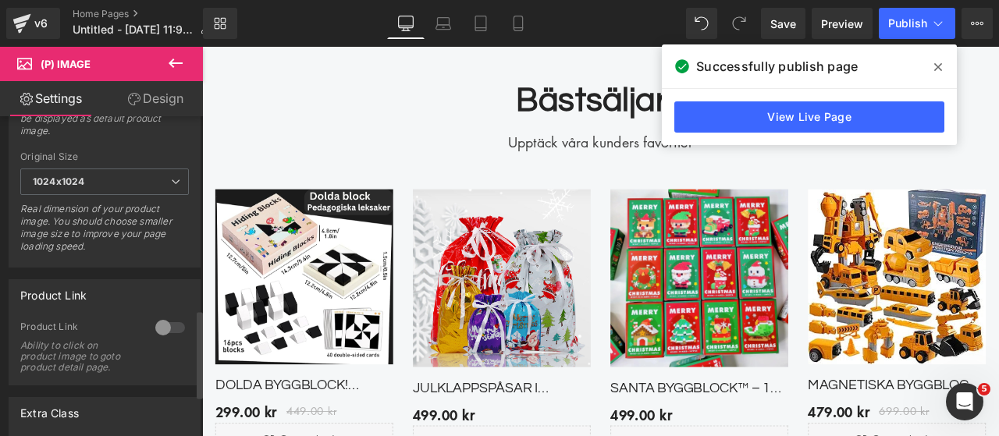
click at [175, 323] on div at bounding box center [169, 327] width 37 height 25
click at [879, 23] on button "Publish" at bounding box center [917, 23] width 76 height 31
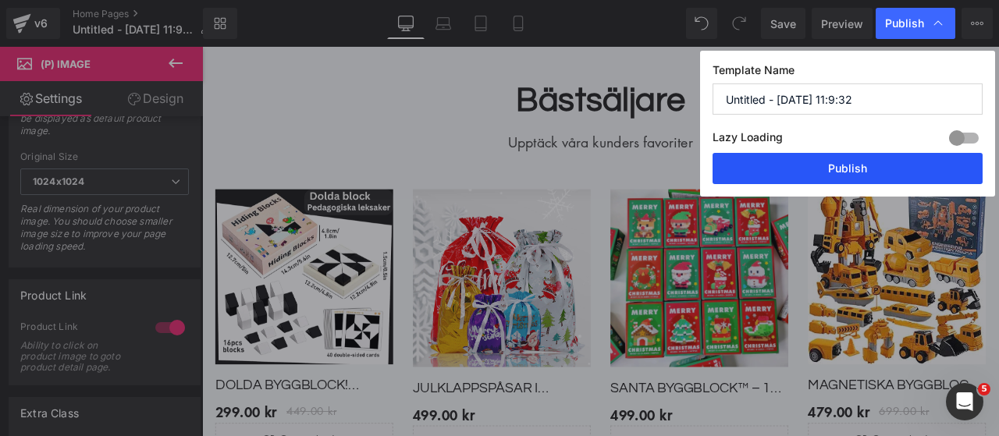
click at [840, 165] on button "Publish" at bounding box center [847, 168] width 270 height 31
